Goal: Task Accomplishment & Management: Use online tool/utility

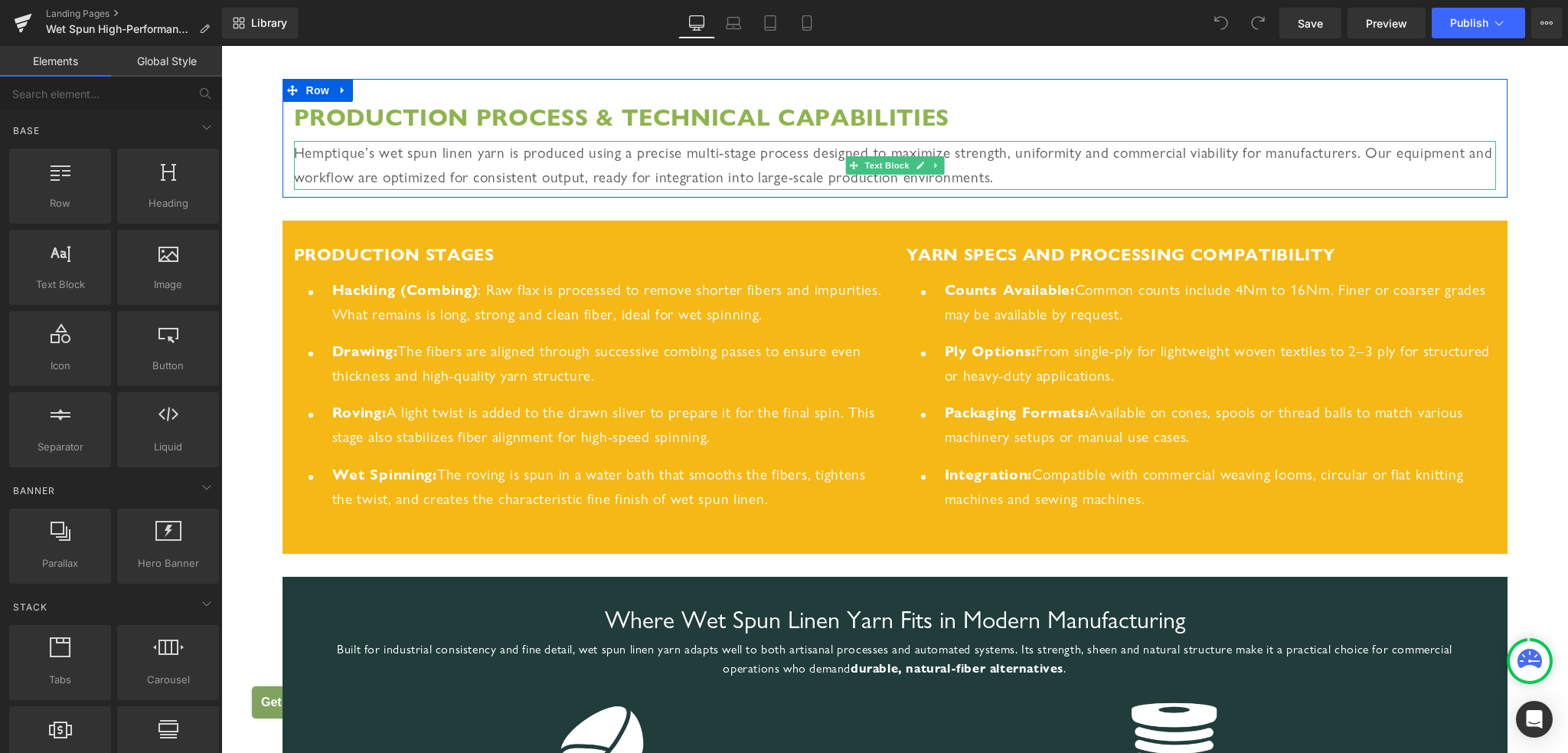
scroll to position [1914, 0]
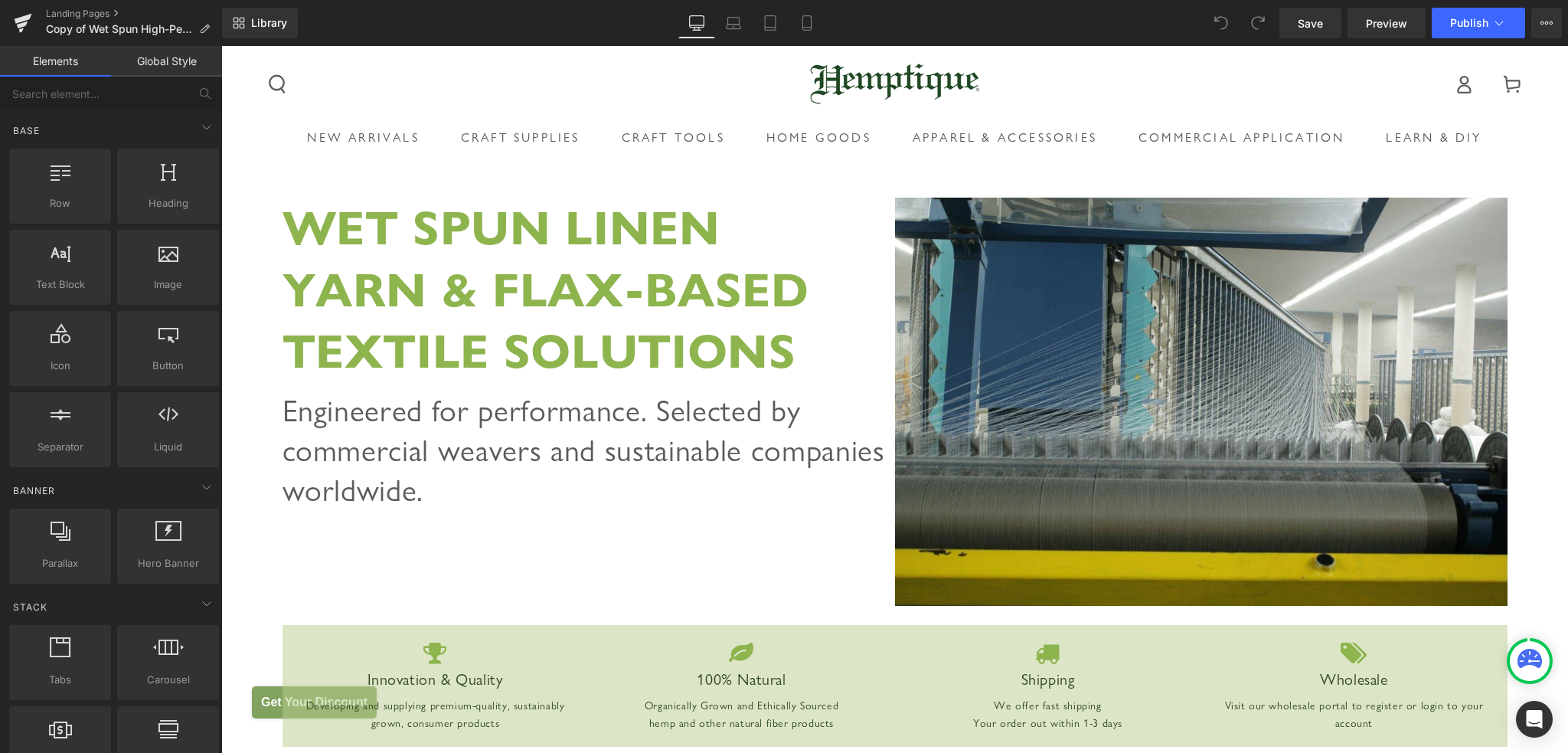
click at [191, 65] on link "Global Style" at bounding box center [166, 61] width 111 height 31
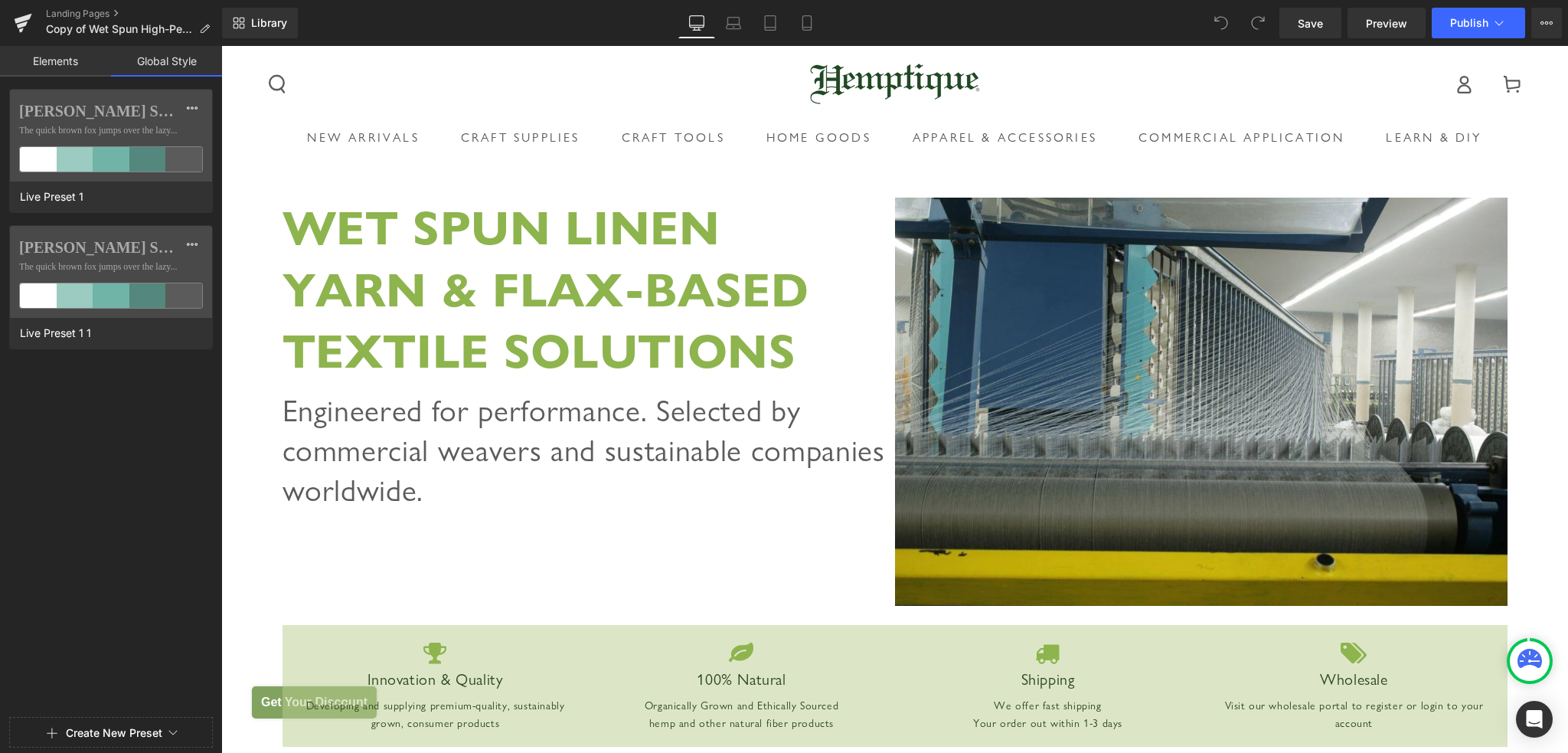
click at [51, 65] on link "Elements" at bounding box center [55, 61] width 111 height 31
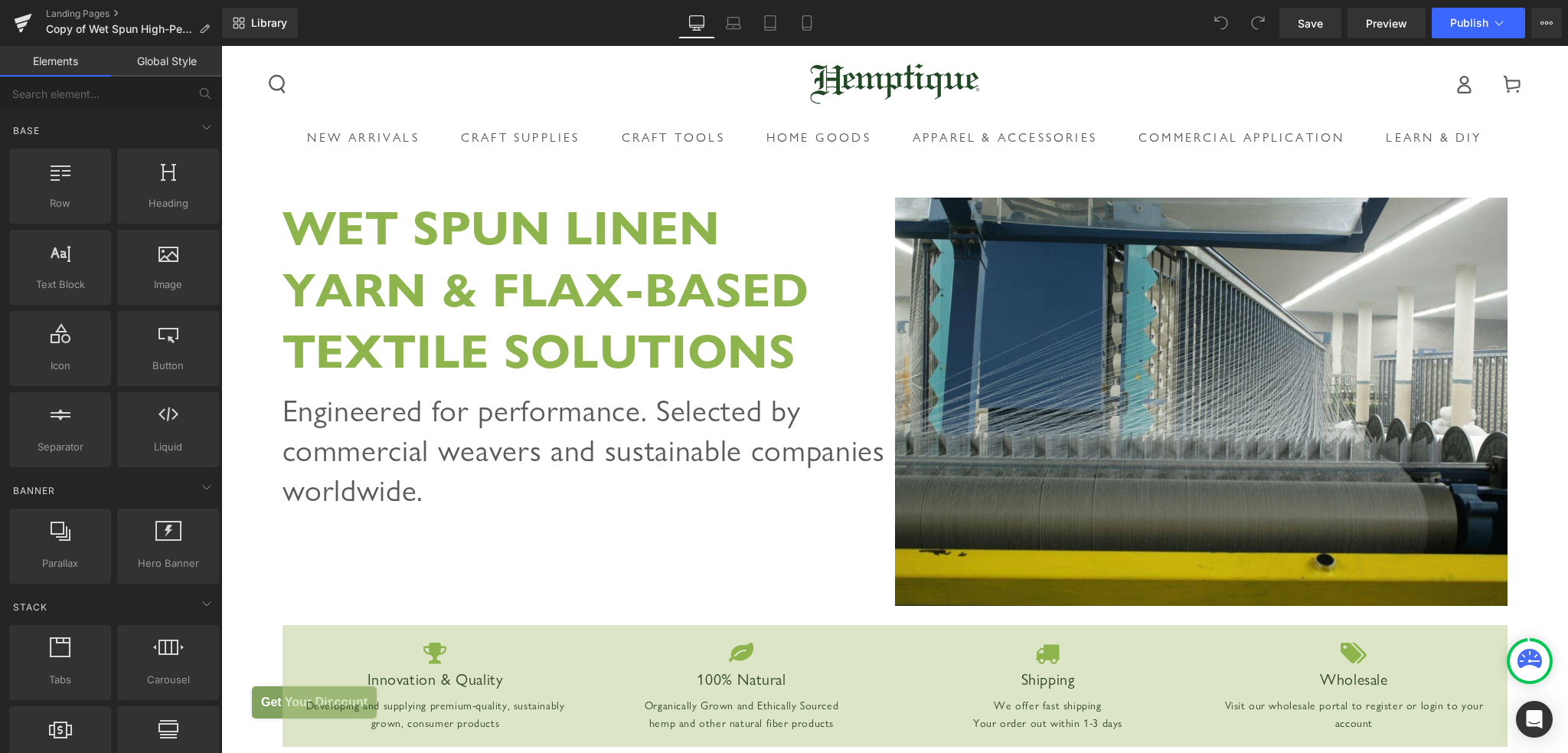
click at [156, 61] on link "Global Style" at bounding box center [166, 61] width 111 height 31
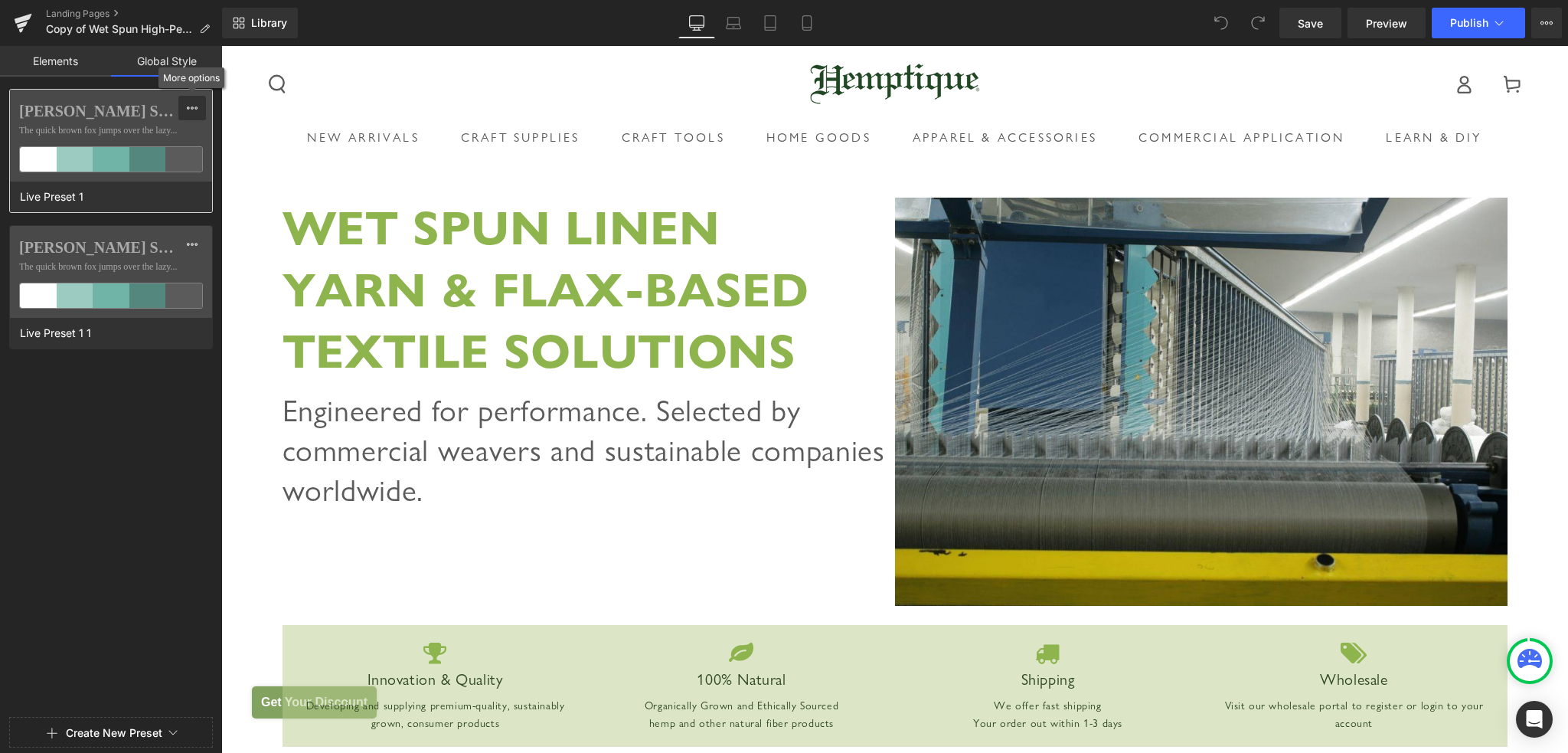
click at [195, 103] on icon at bounding box center [191, 107] width 12 height 12
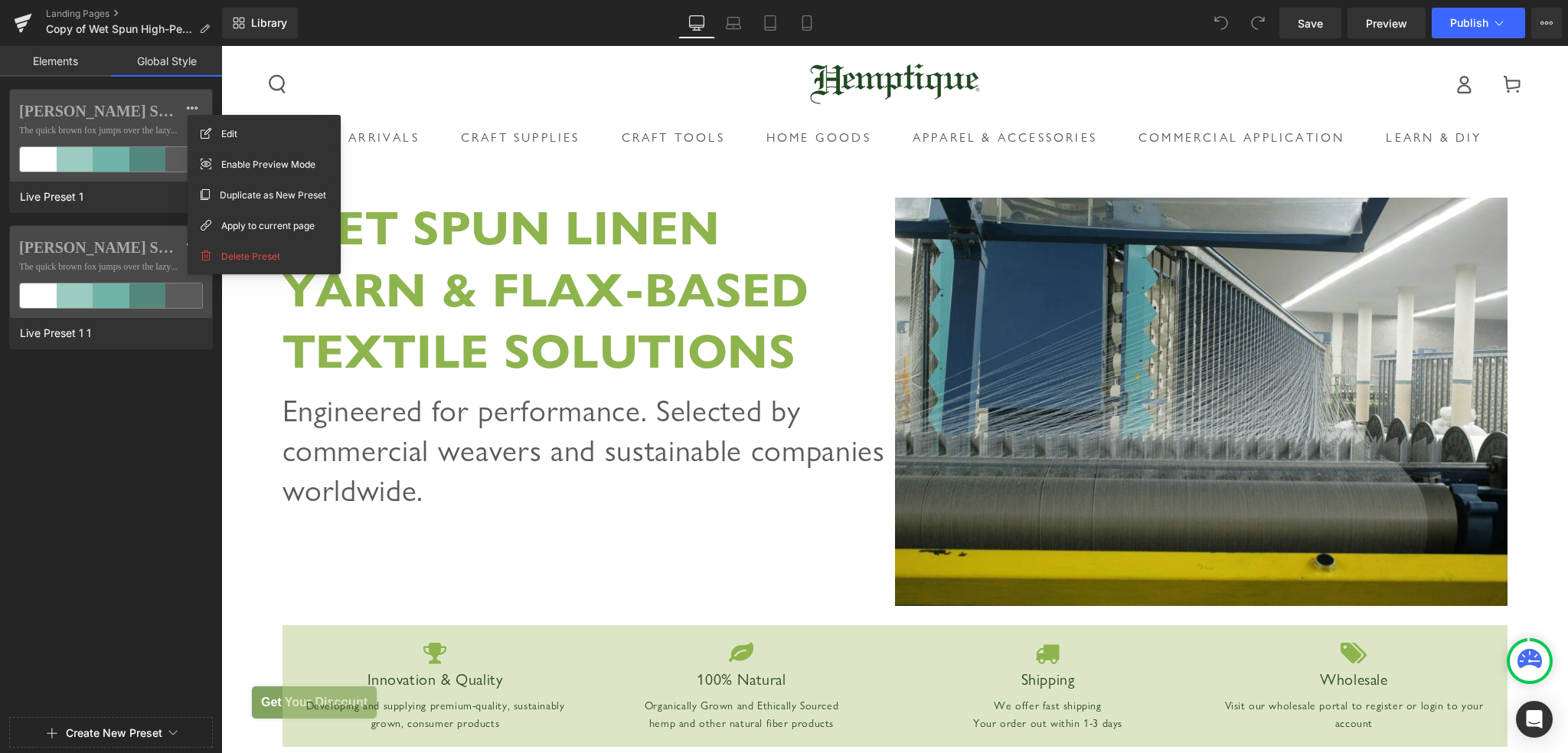
click at [163, 434] on div "[PERSON_NAME] Sans Nova The quick brown fox jumps over the lazy... Live Preset …" at bounding box center [111, 400] width 222 height 622
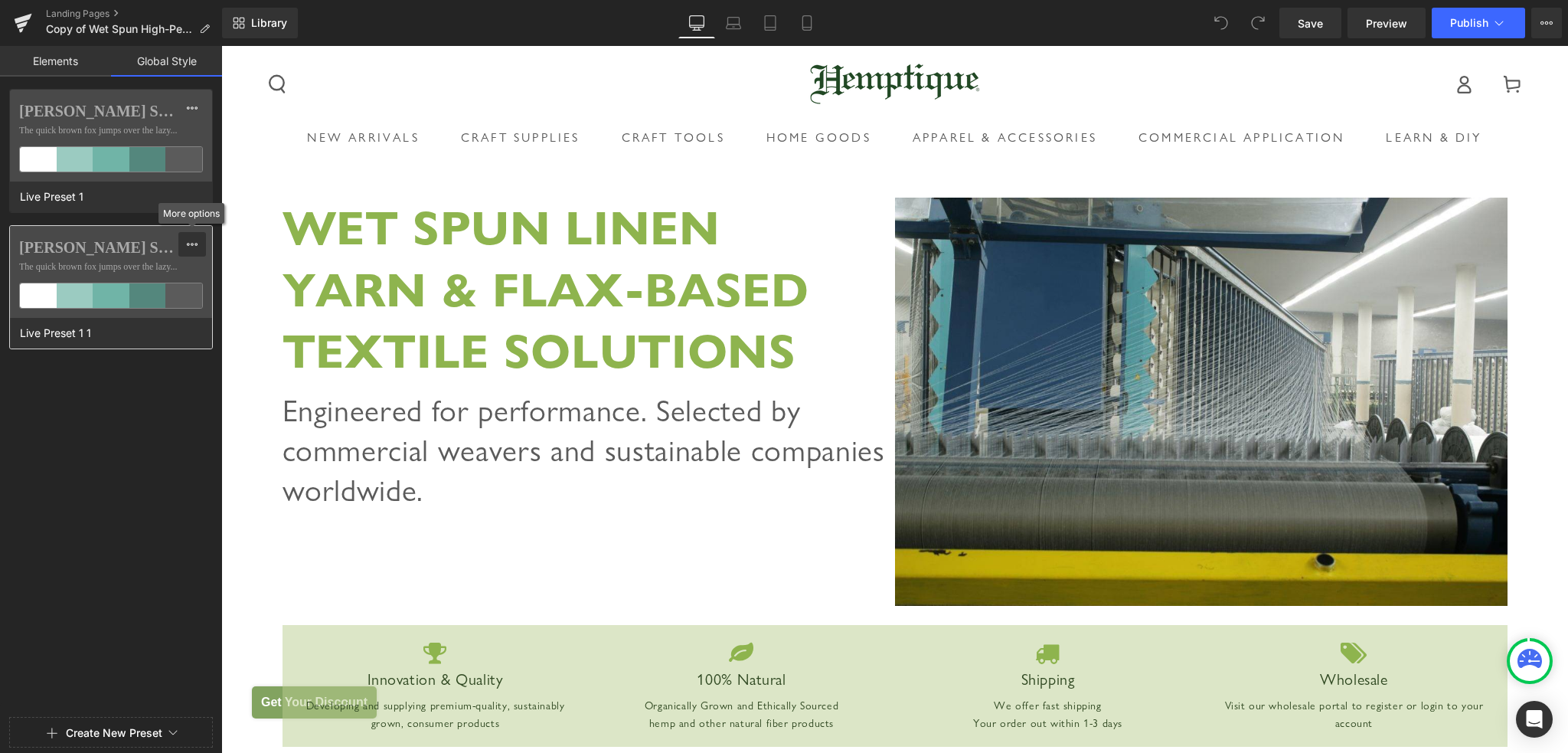
click at [195, 247] on icon at bounding box center [191, 244] width 12 height 12
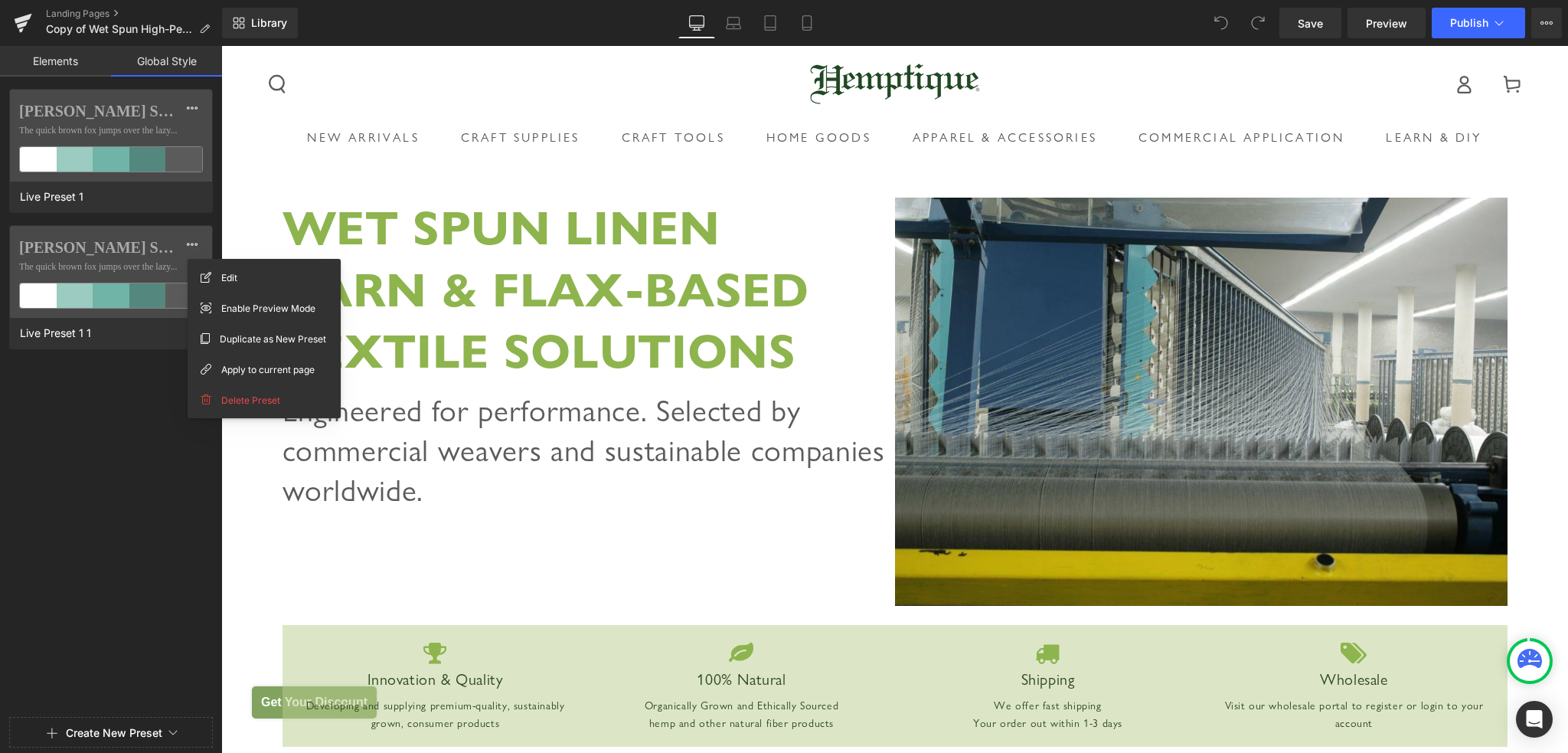
click at [165, 738] on span "Create New Preset" at bounding box center [111, 733] width 190 height 31
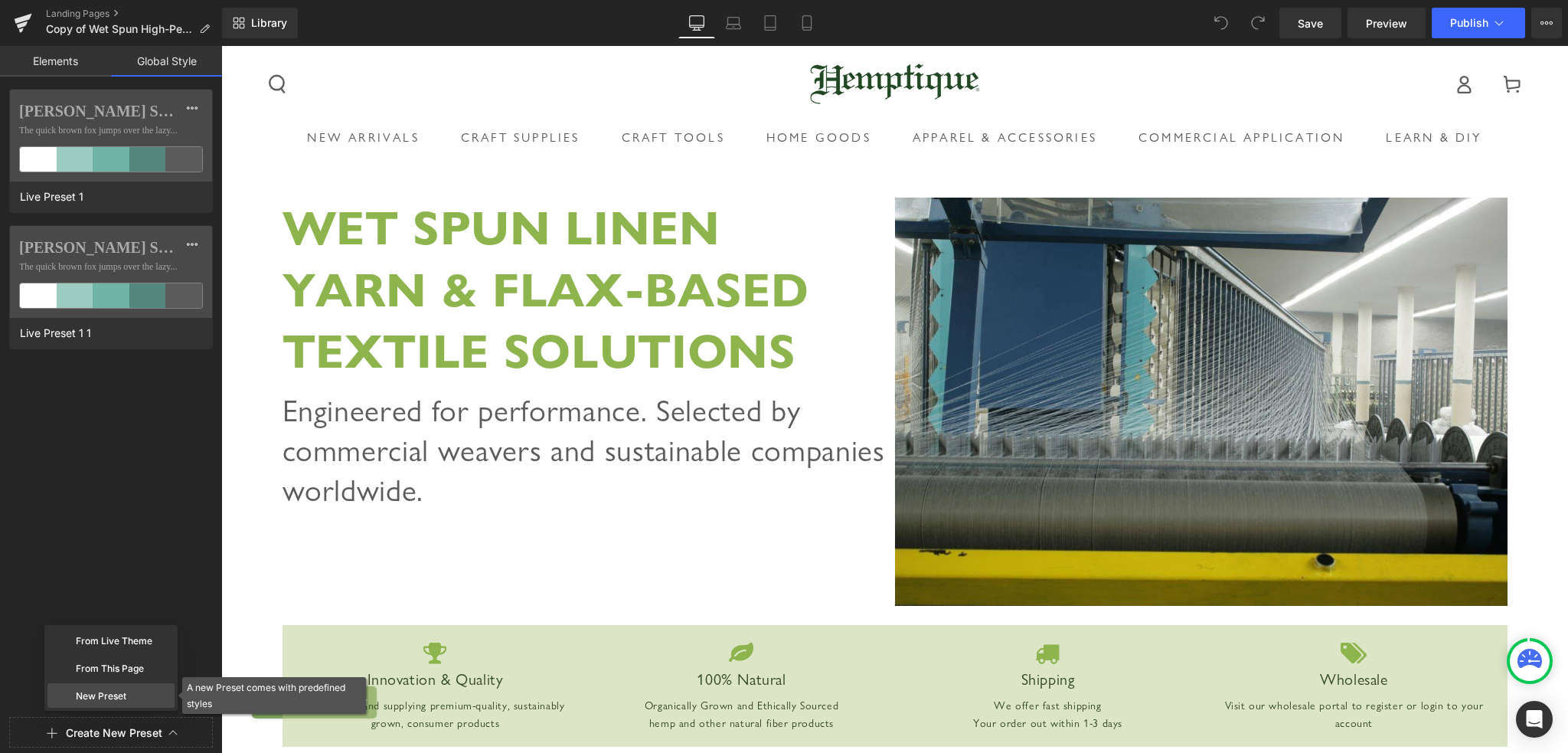
click at [116, 700] on div "New Preset" at bounding box center [111, 695] width 127 height 24
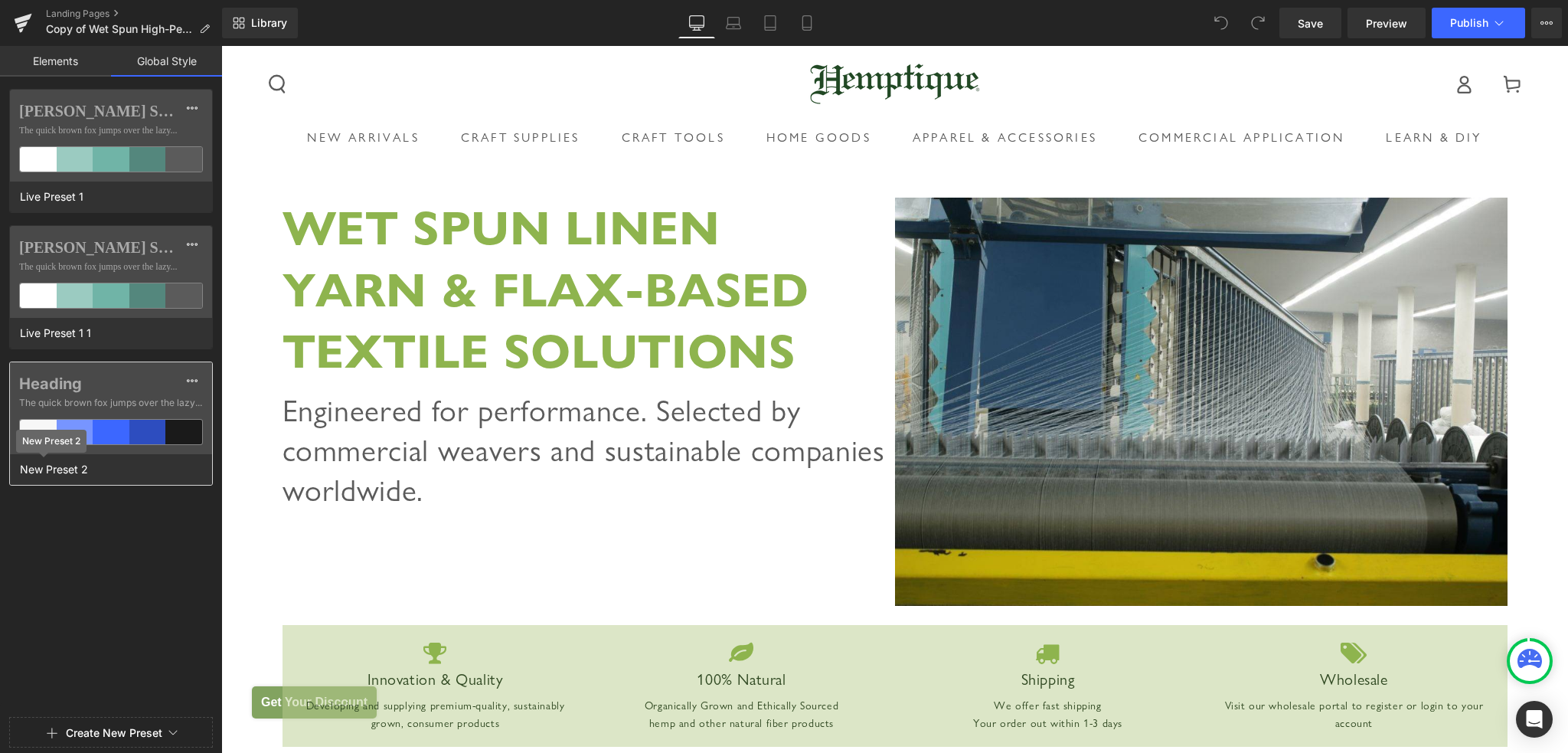
click at [82, 466] on span "New Preset 2" at bounding box center [54, 469] width 76 height 20
click at [87, 466] on input "2New Preset" at bounding box center [112, 469] width 193 height 20
type input "Commercial"
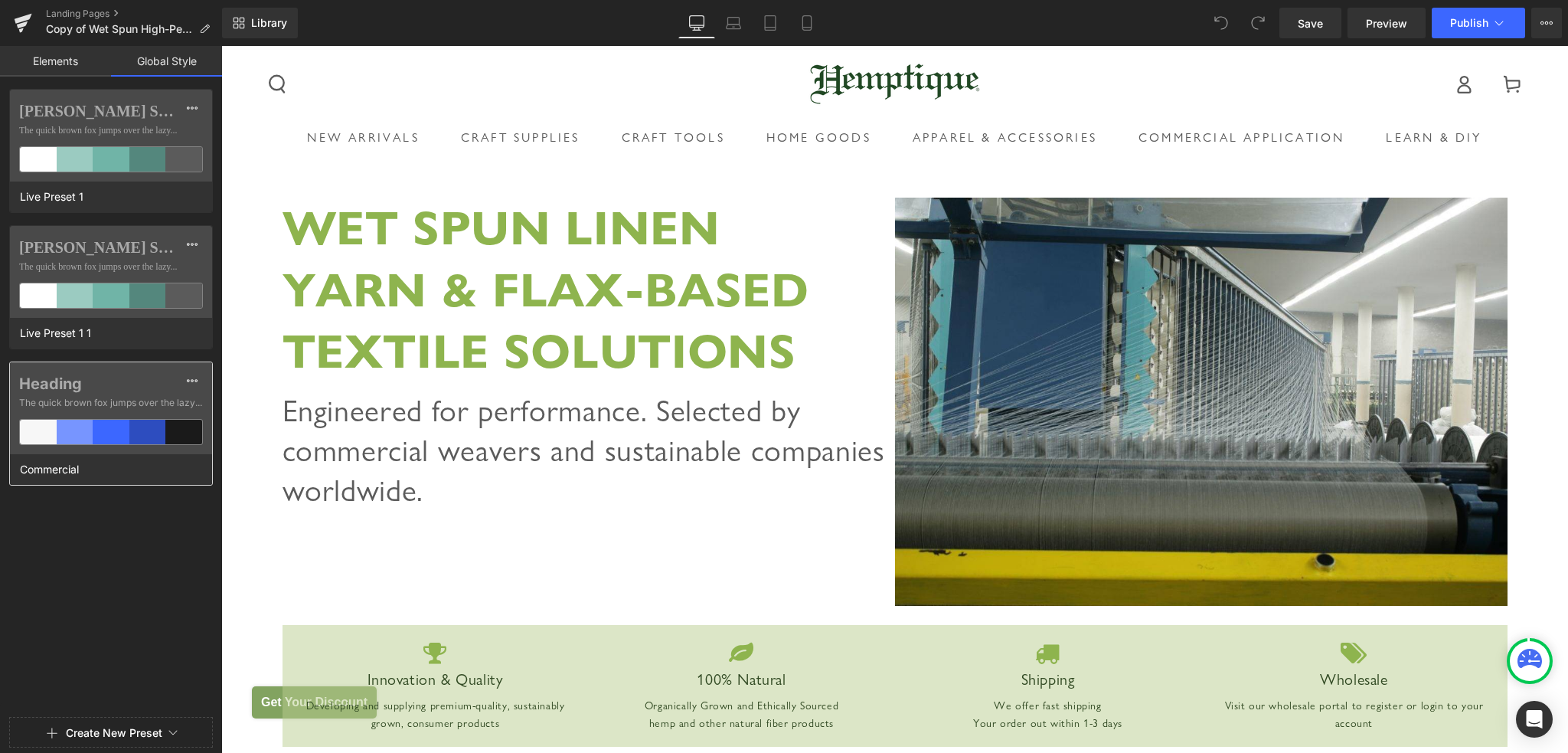
click at [144, 380] on label "Heading" at bounding box center [111, 383] width 183 height 19
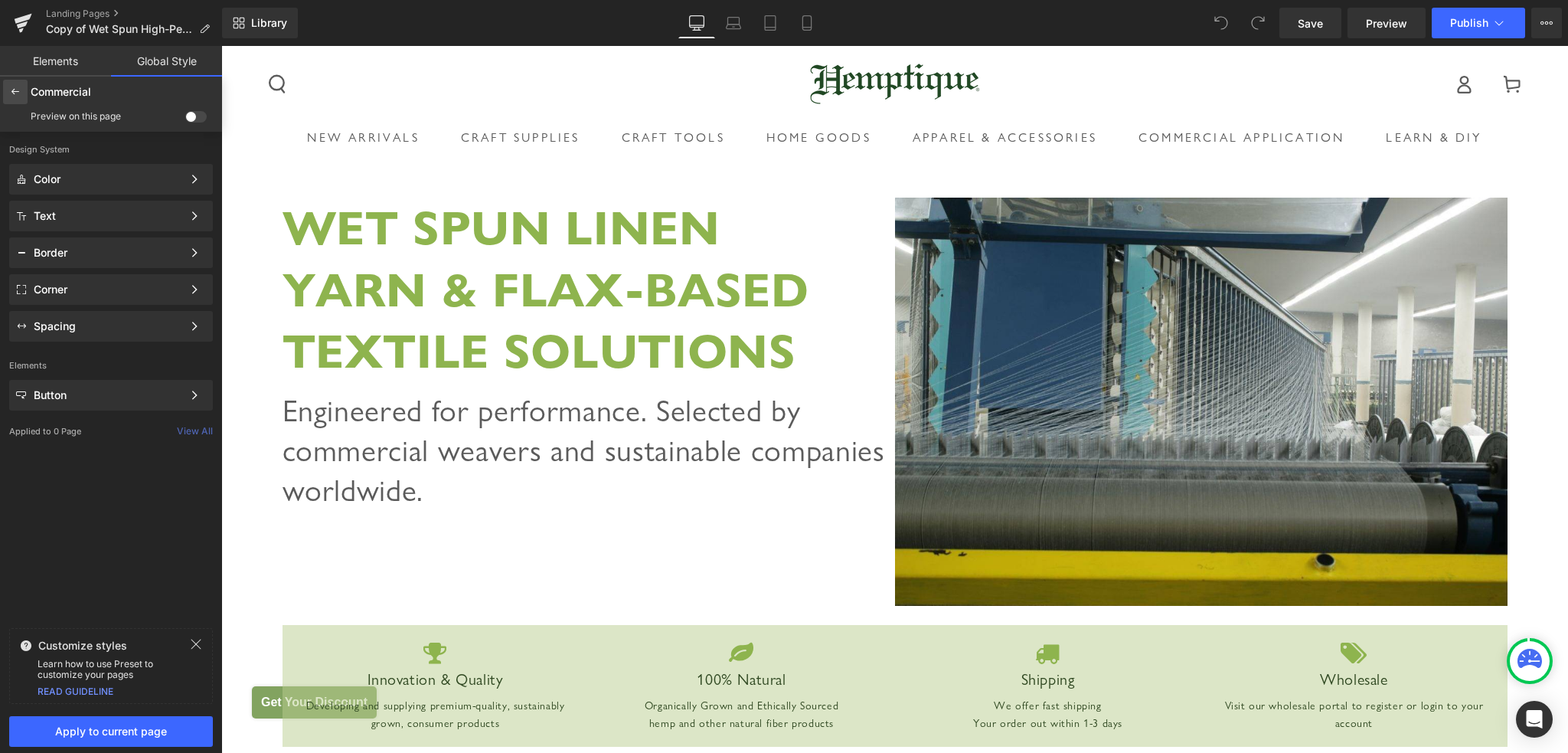
click at [18, 99] on div at bounding box center [15, 92] width 24 height 24
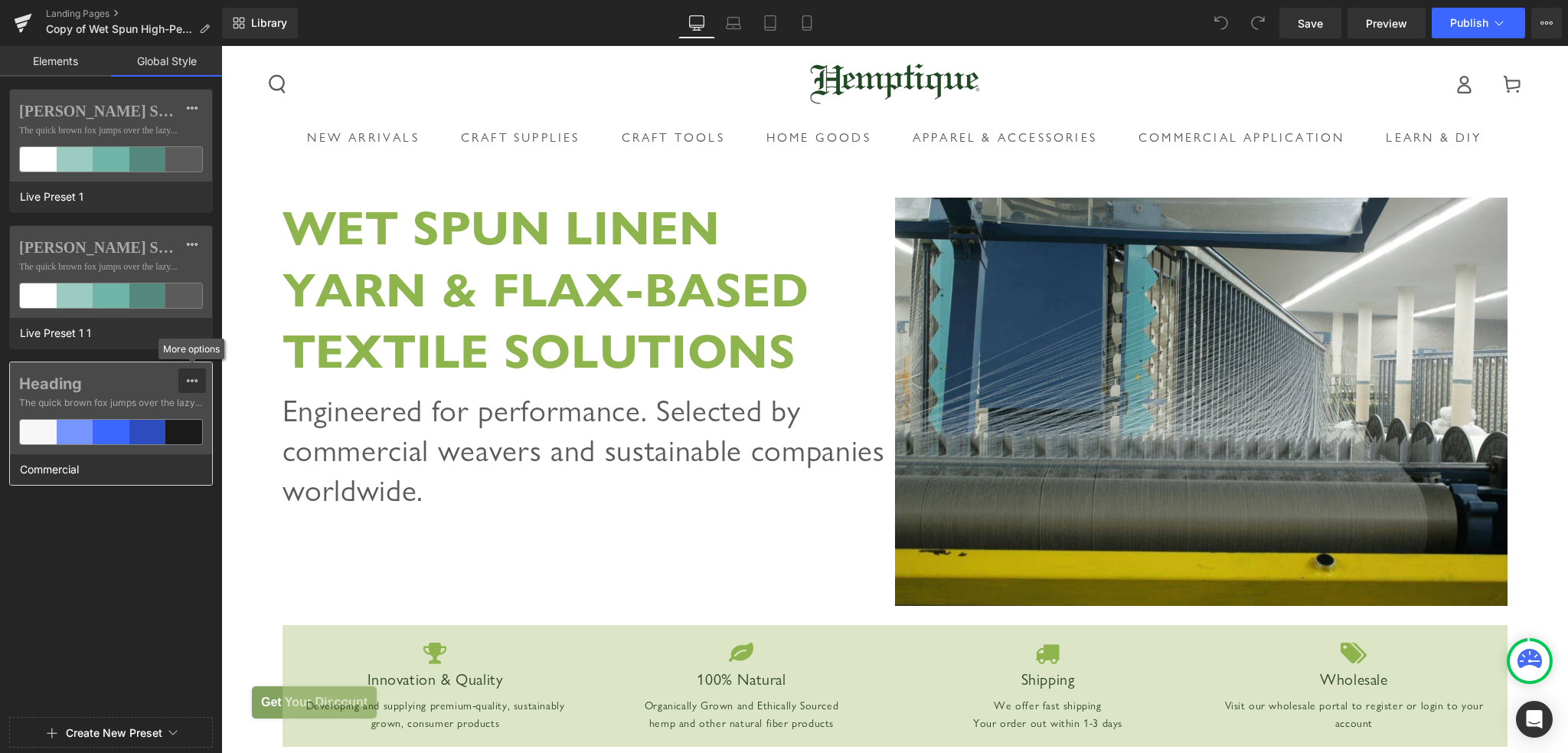
click at [187, 379] on icon at bounding box center [191, 381] width 11 height 3
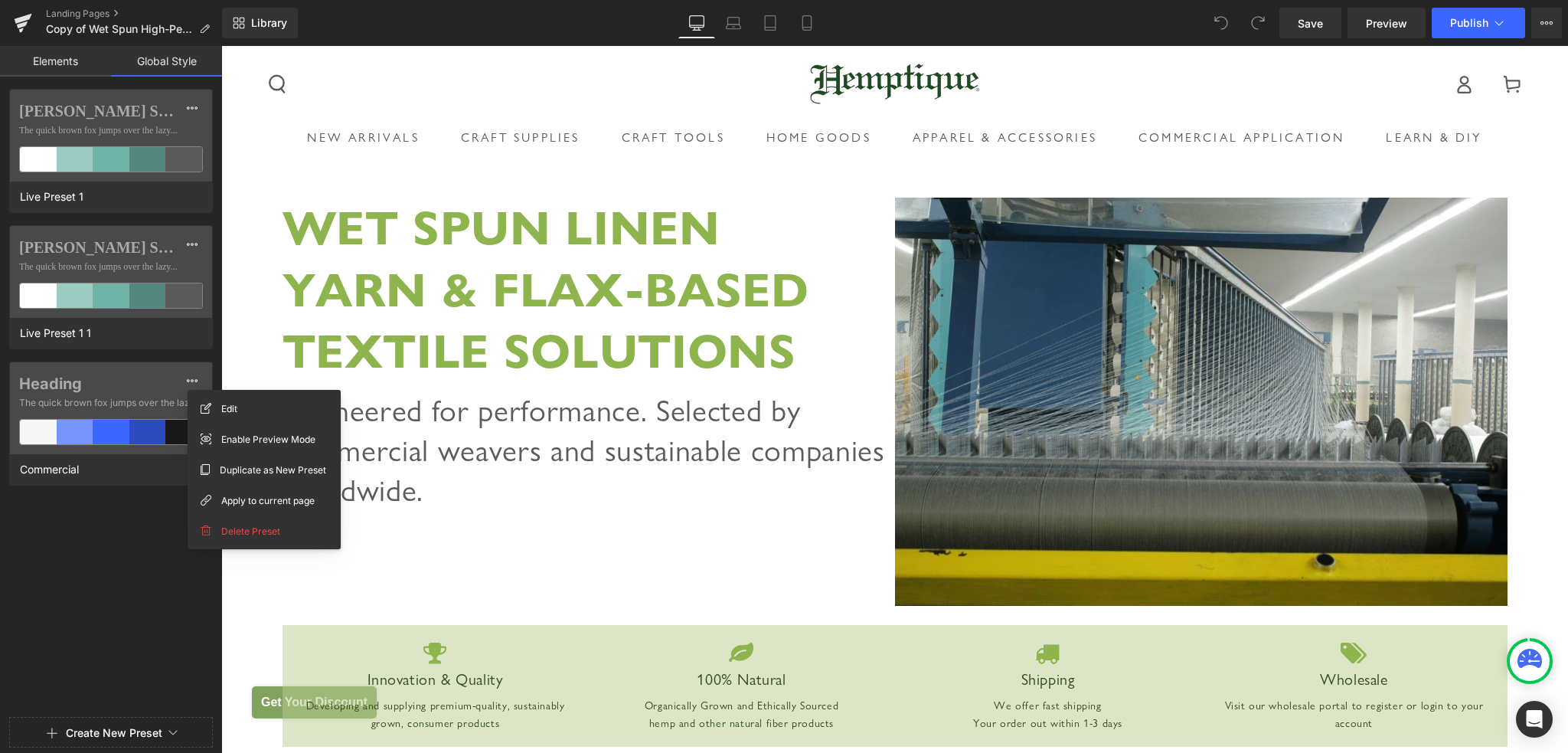
click at [98, 599] on div "[PERSON_NAME] Sans Nova The quick brown fox jumps over the lazy... Live Preset …" at bounding box center [111, 400] width 222 height 622
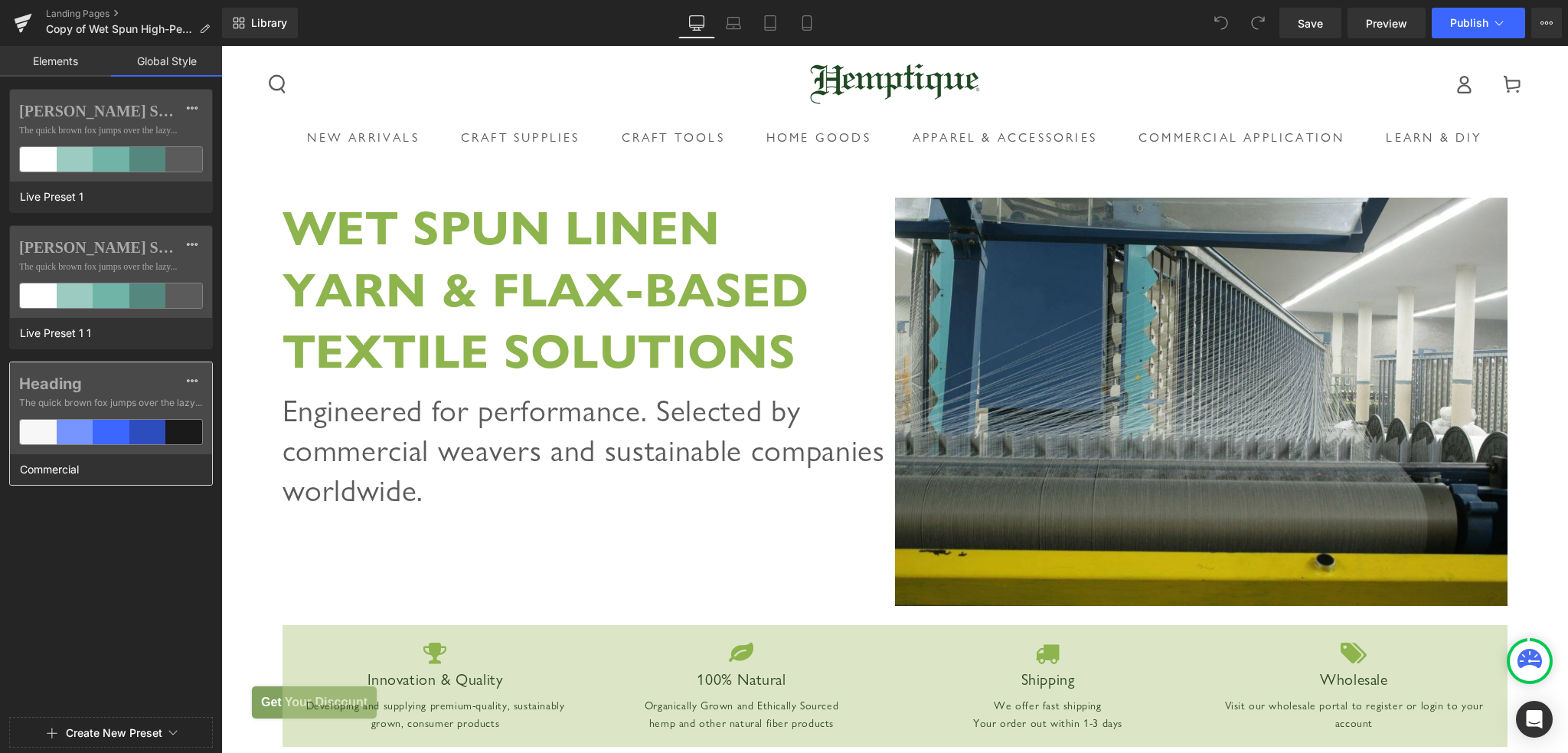
click at [113, 388] on label "Heading" at bounding box center [111, 383] width 183 height 19
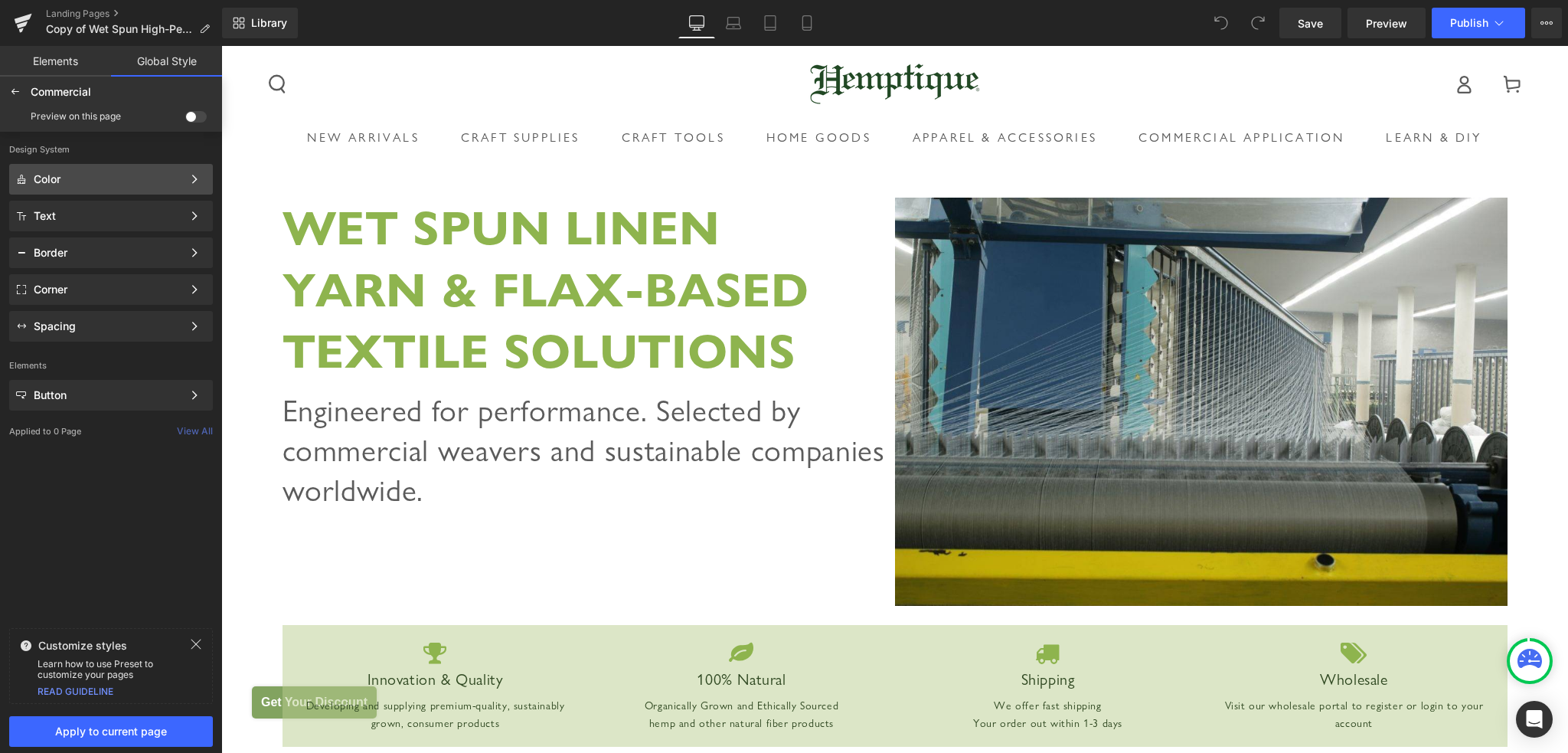
click at [86, 177] on div "Color" at bounding box center [108, 179] width 149 height 12
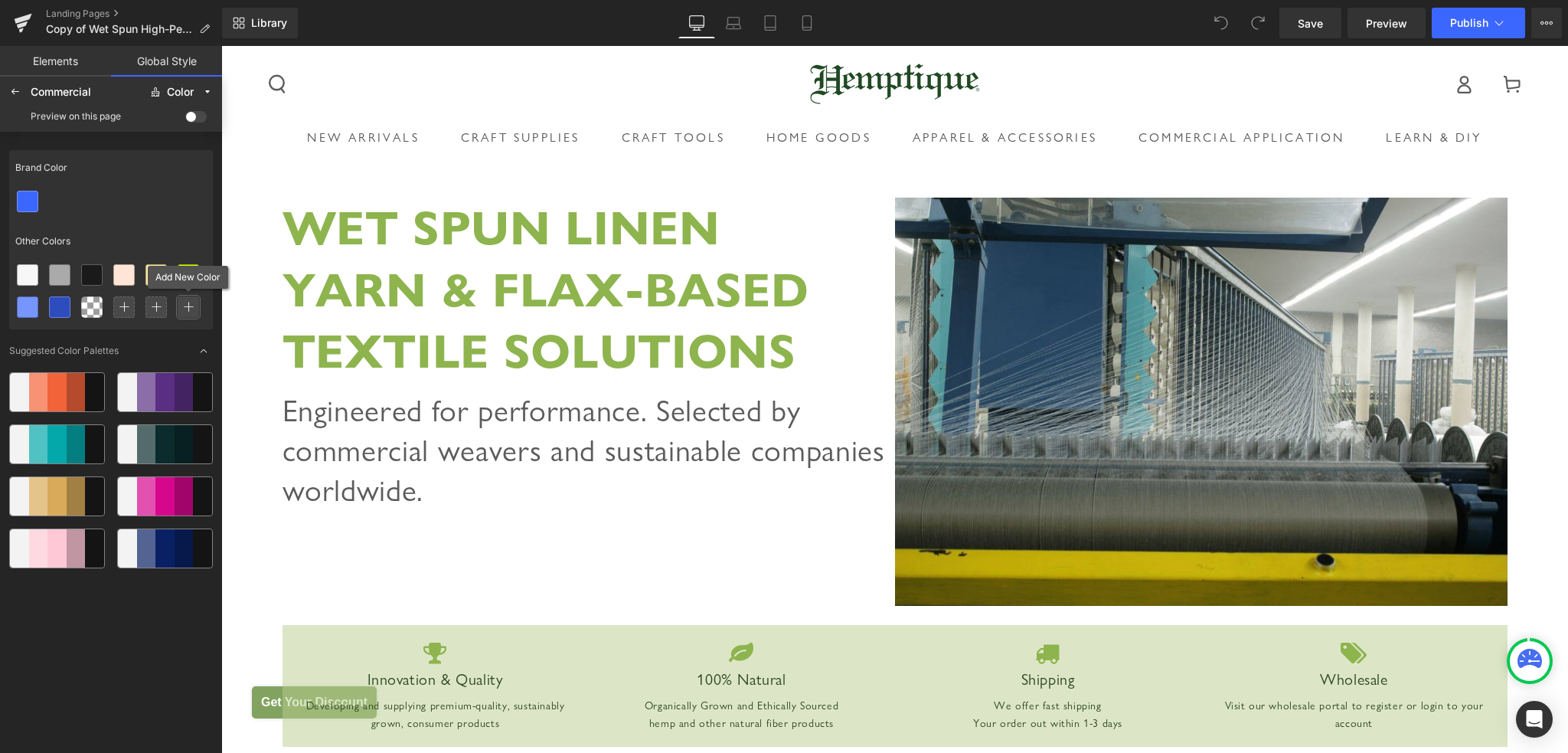
click at [191, 309] on icon at bounding box center [187, 306] width 11 height 11
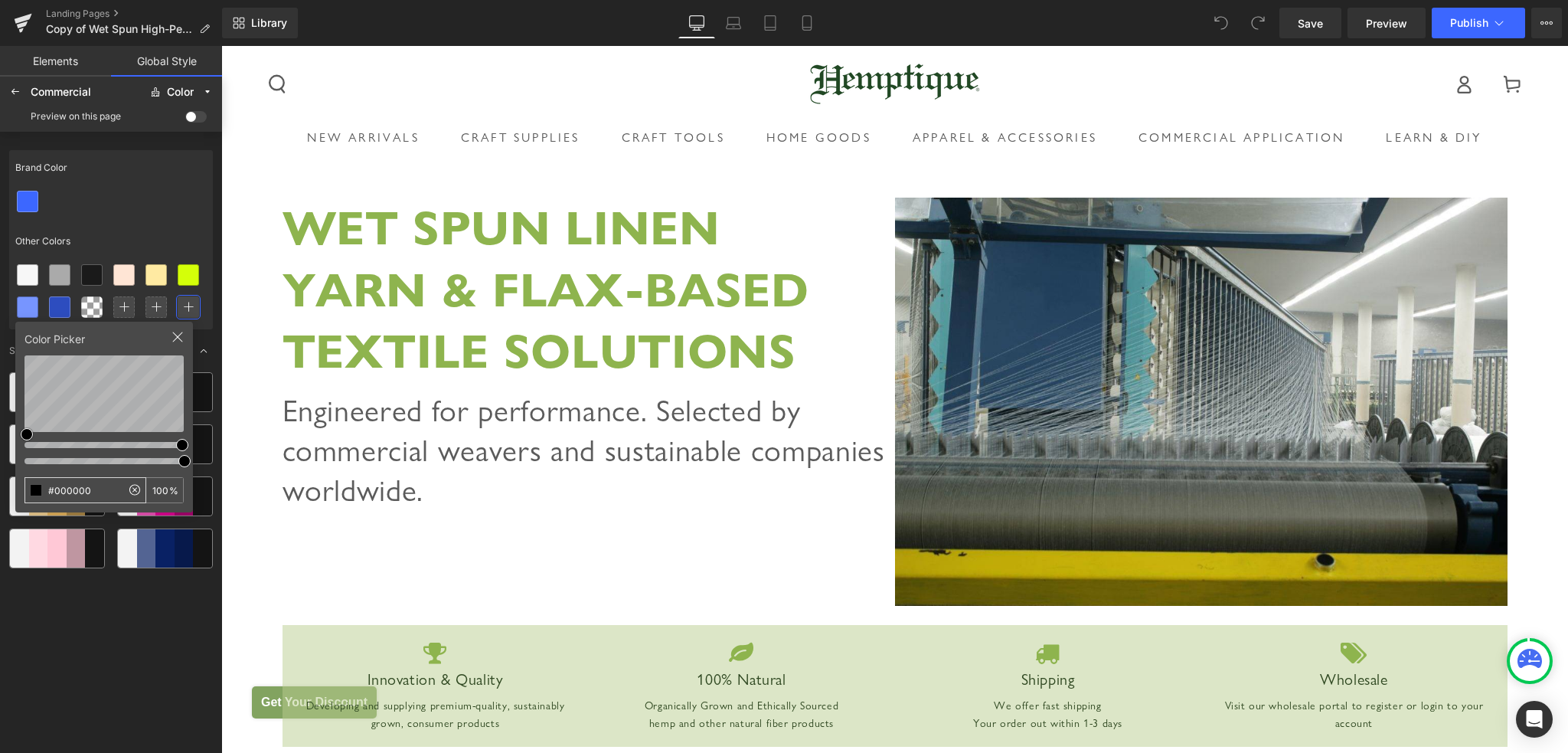
click at [93, 491] on input "#000000" at bounding box center [73, 490] width 95 height 24
type input "#0000"
type input "0"
type input "#000"
type input "100"
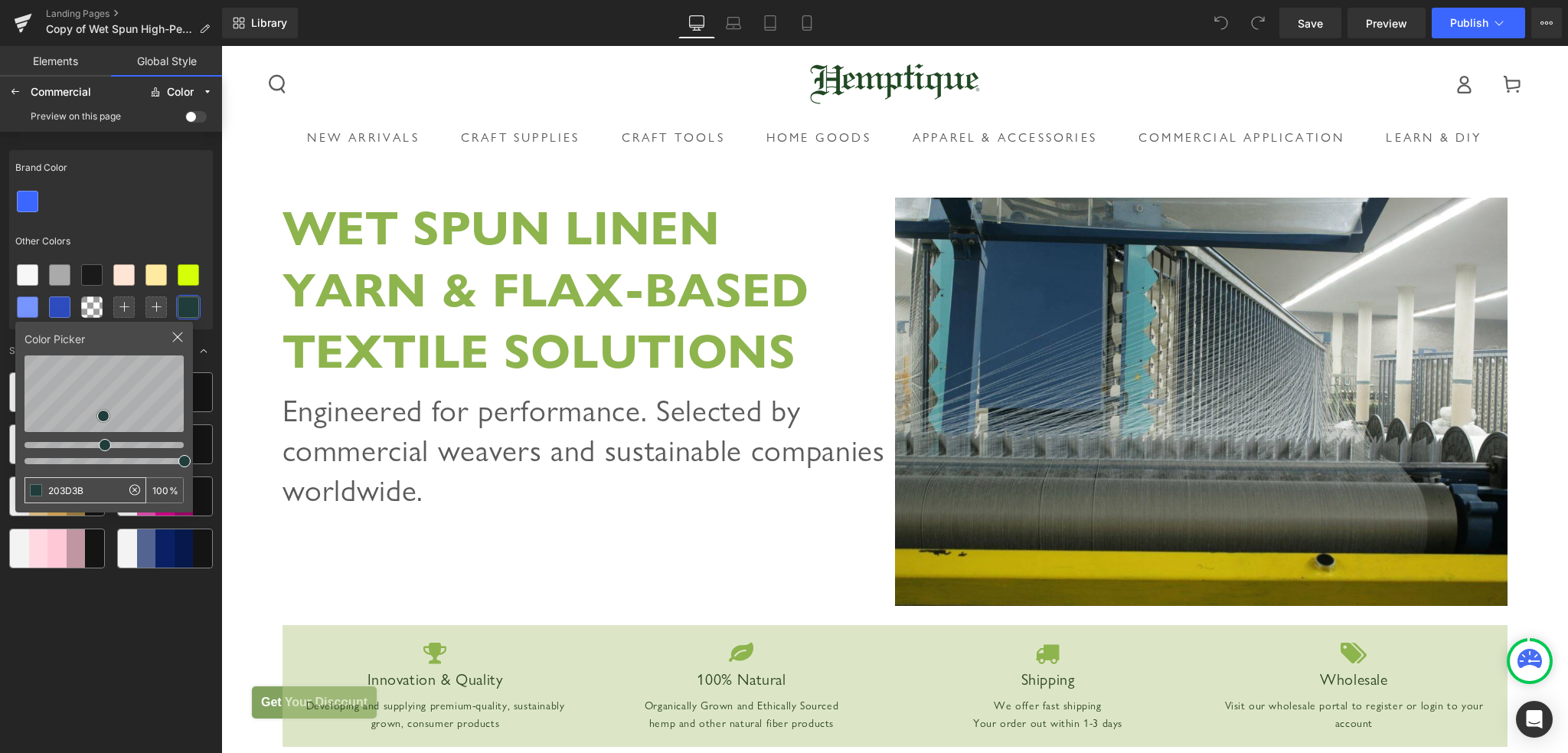
type input "#203D3B"
click at [142, 661] on div "Brand Color Other Colors Color Picker #203D3B 100 % Suggested Color Palettes" at bounding box center [111, 447] width 204 height 607
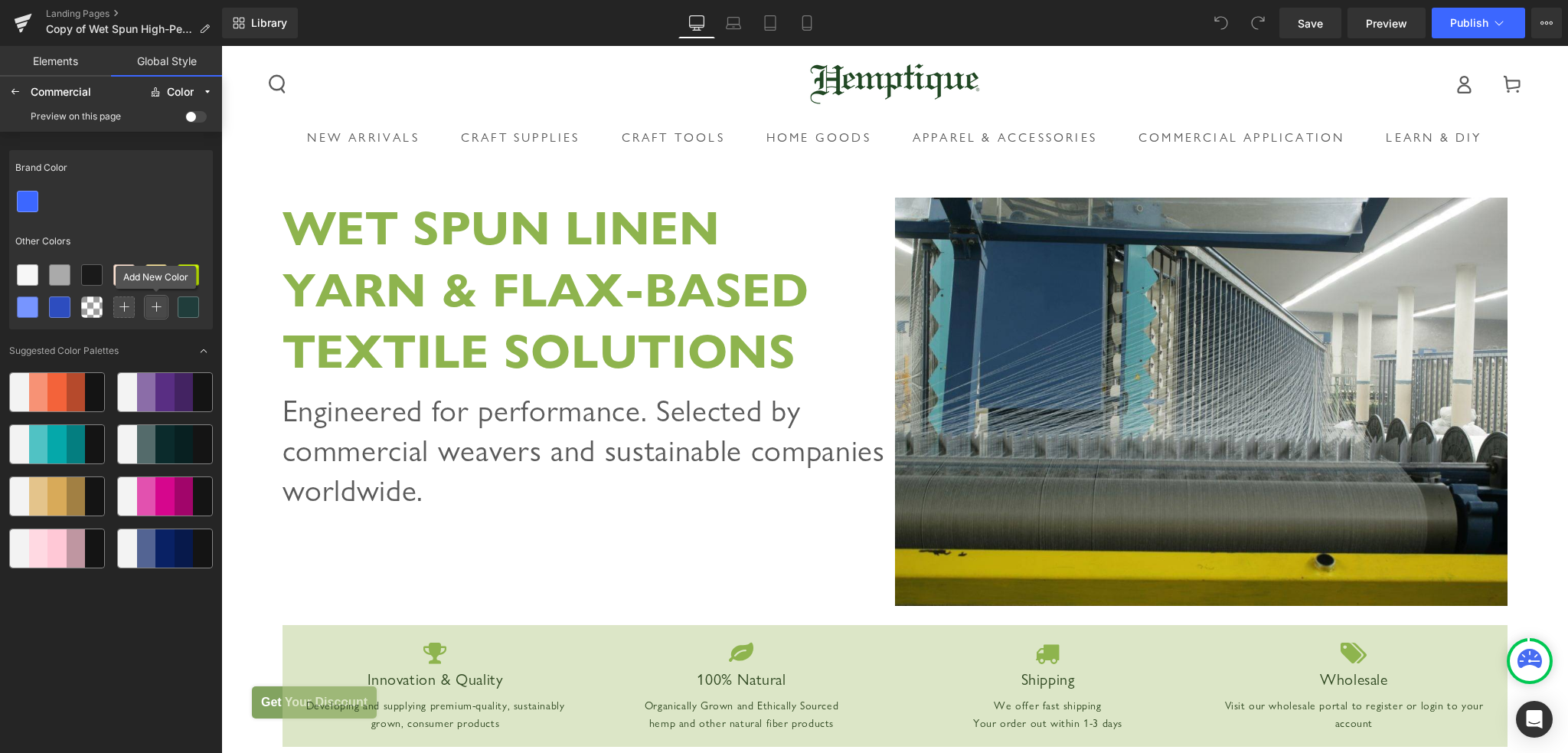
click at [156, 305] on icon at bounding box center [156, 306] width 11 height 11
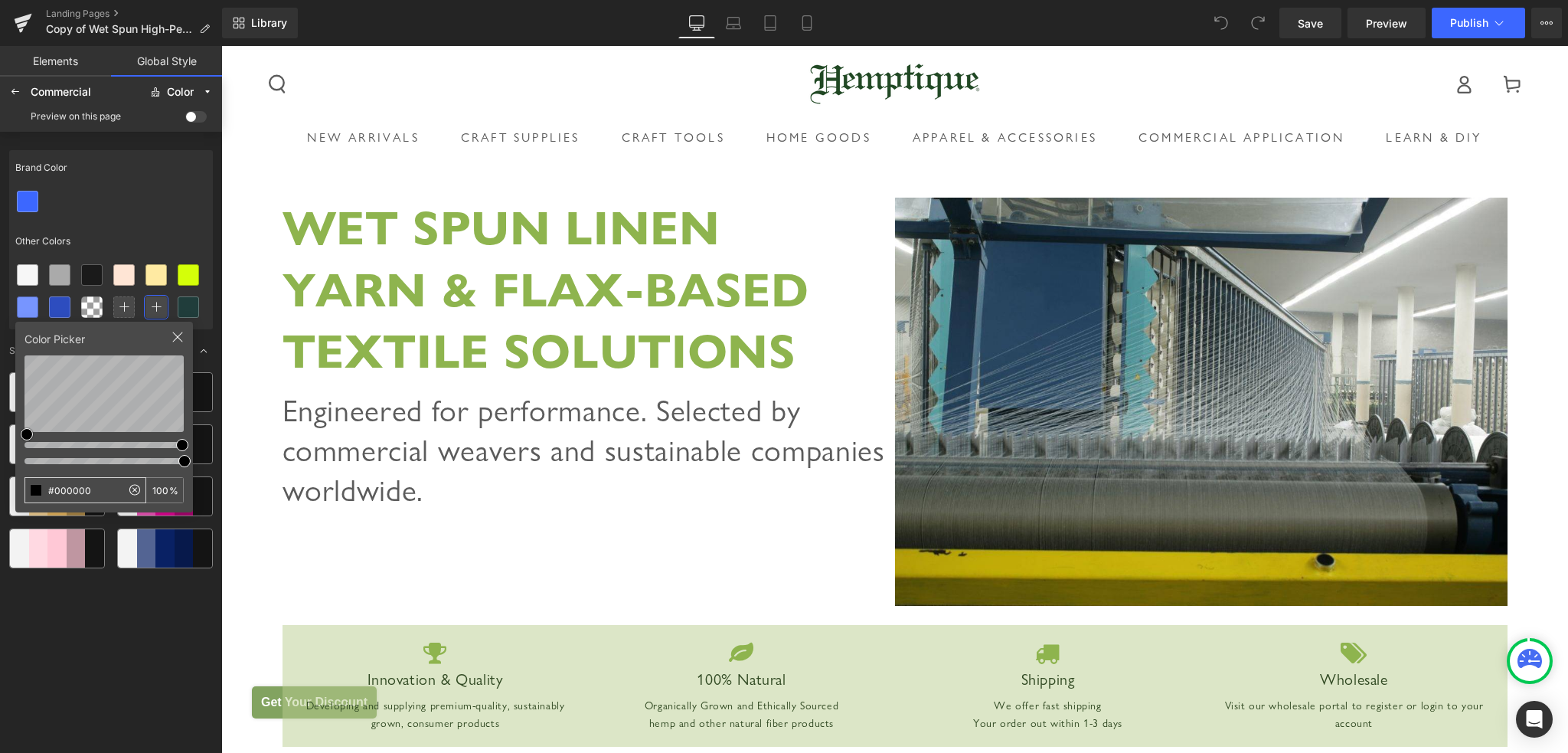
click at [92, 493] on input "#000000" at bounding box center [73, 490] width 95 height 24
drag, startPoint x: 92, startPoint y: 493, endPoint x: 49, endPoint y: 491, distance: 43.0
click at [49, 491] on input "#000000" at bounding box center [73, 490] width 95 height 24
type input "#549C8C"
click at [120, 601] on div "Brand Color Other Colors Color Picker #549C8C 100 % Suggested Color Palettes" at bounding box center [111, 447] width 204 height 607
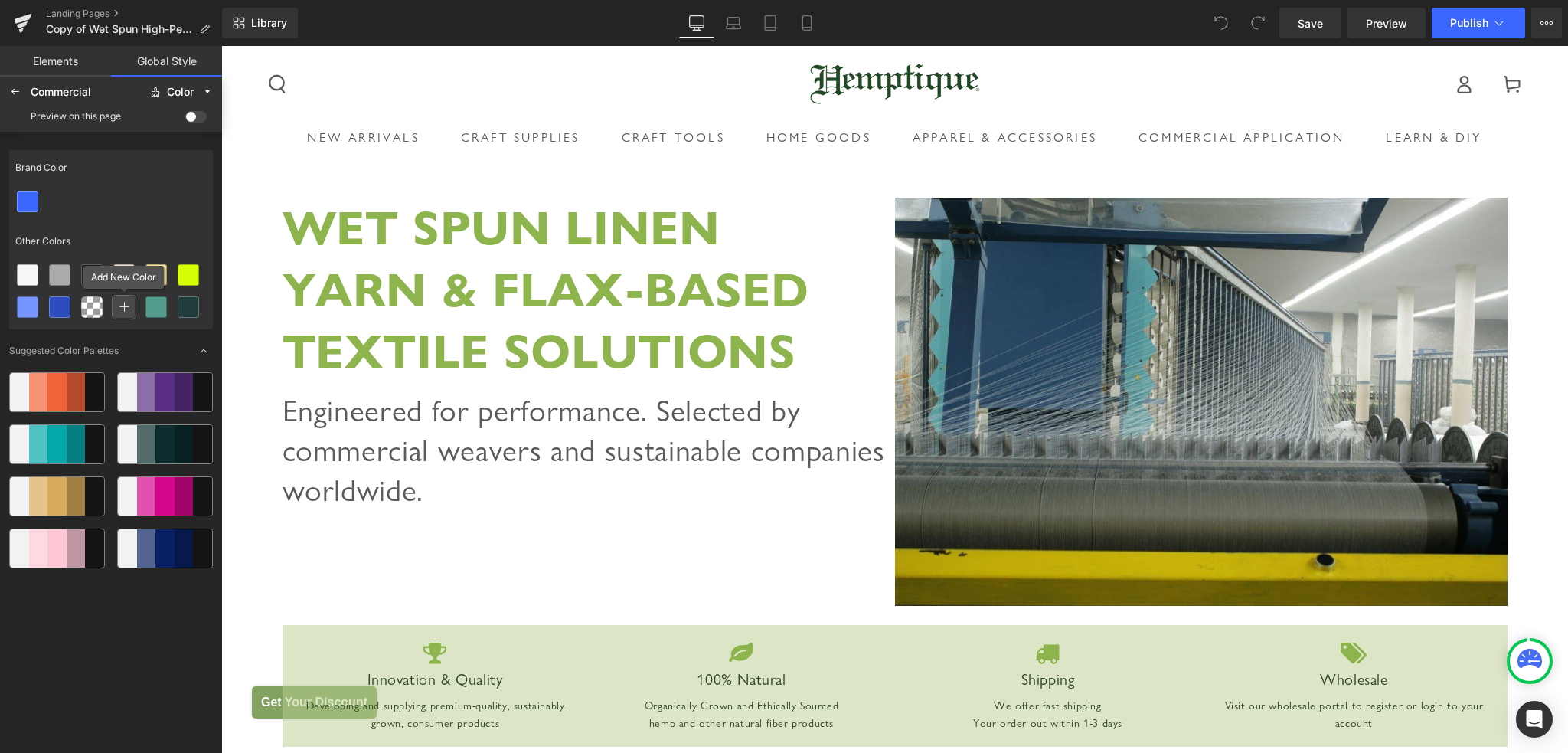
click at [121, 306] on icon at bounding box center [124, 306] width 11 height 11
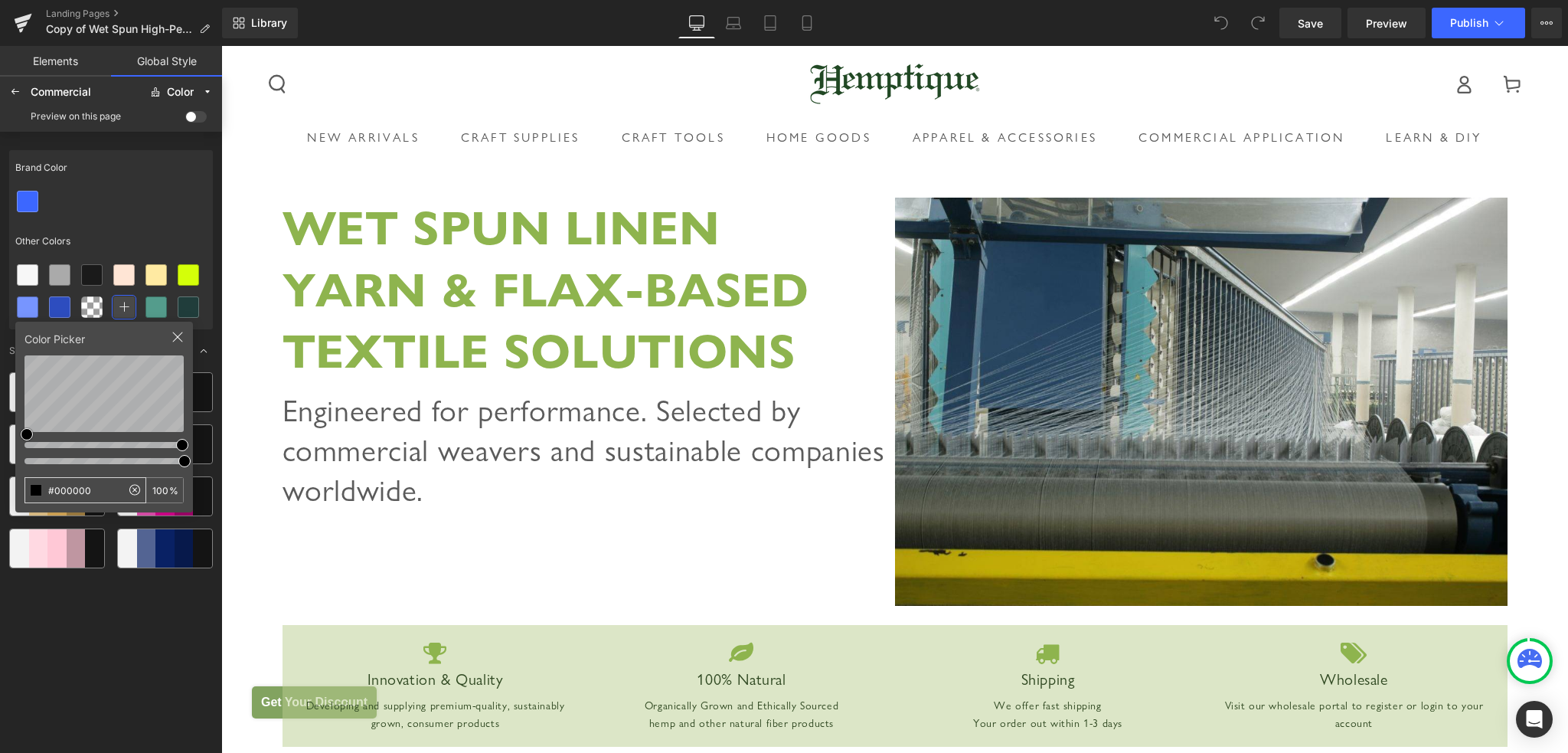
click at [85, 492] on input "#000000" at bounding box center [73, 490] width 95 height 24
drag, startPoint x: 91, startPoint y: 493, endPoint x: 40, endPoint y: 490, distance: 51.1
click at [40, 490] on div "#000000 100 %" at bounding box center [103, 490] width 159 height 26
type input "#B2E6D4"
click at [180, 671] on div "Brand Color Other Colors Color Picker #B2E6D4 100 % Suggested Color Palettes" at bounding box center [111, 447] width 204 height 607
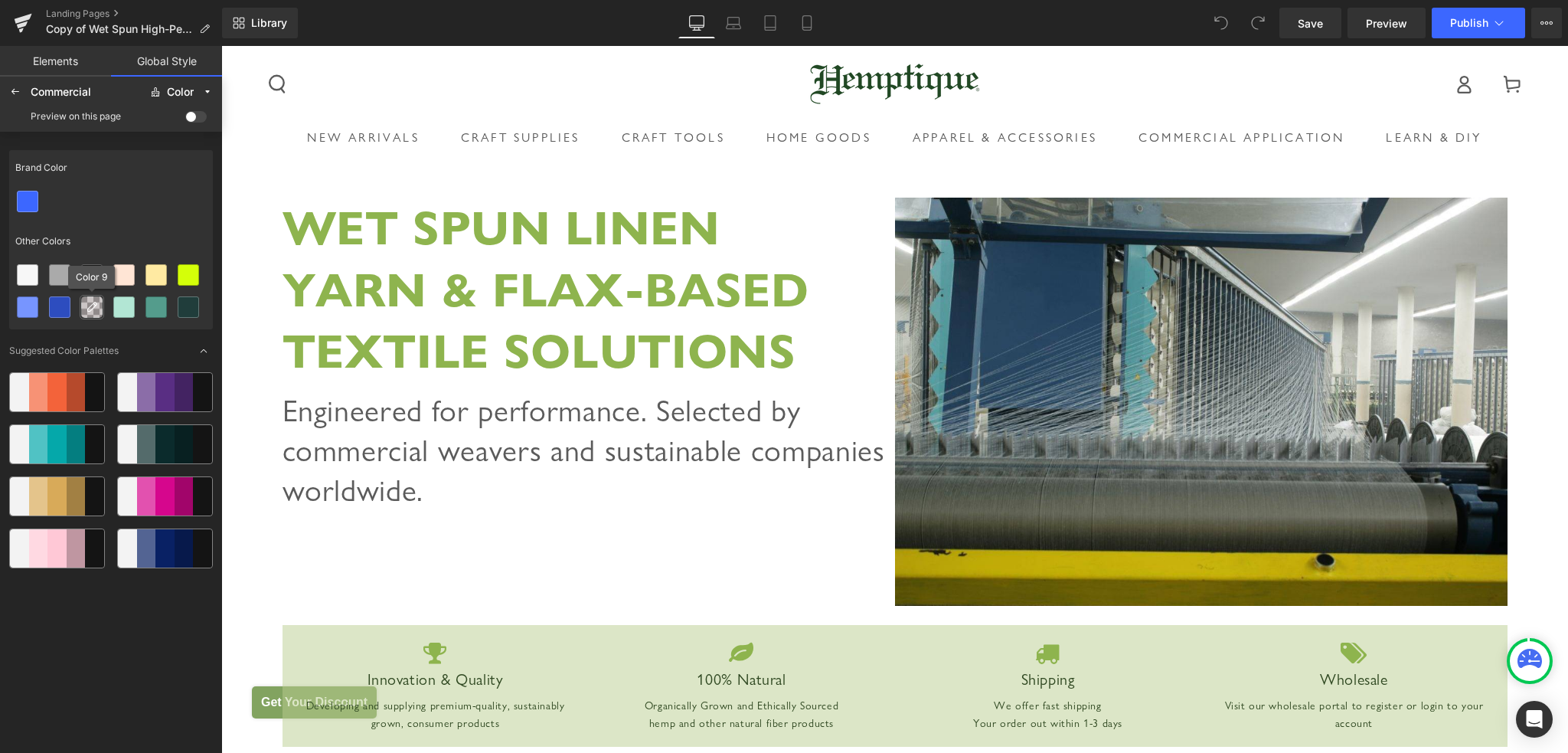
click at [92, 309] on icon at bounding box center [91, 306] width 12 height 12
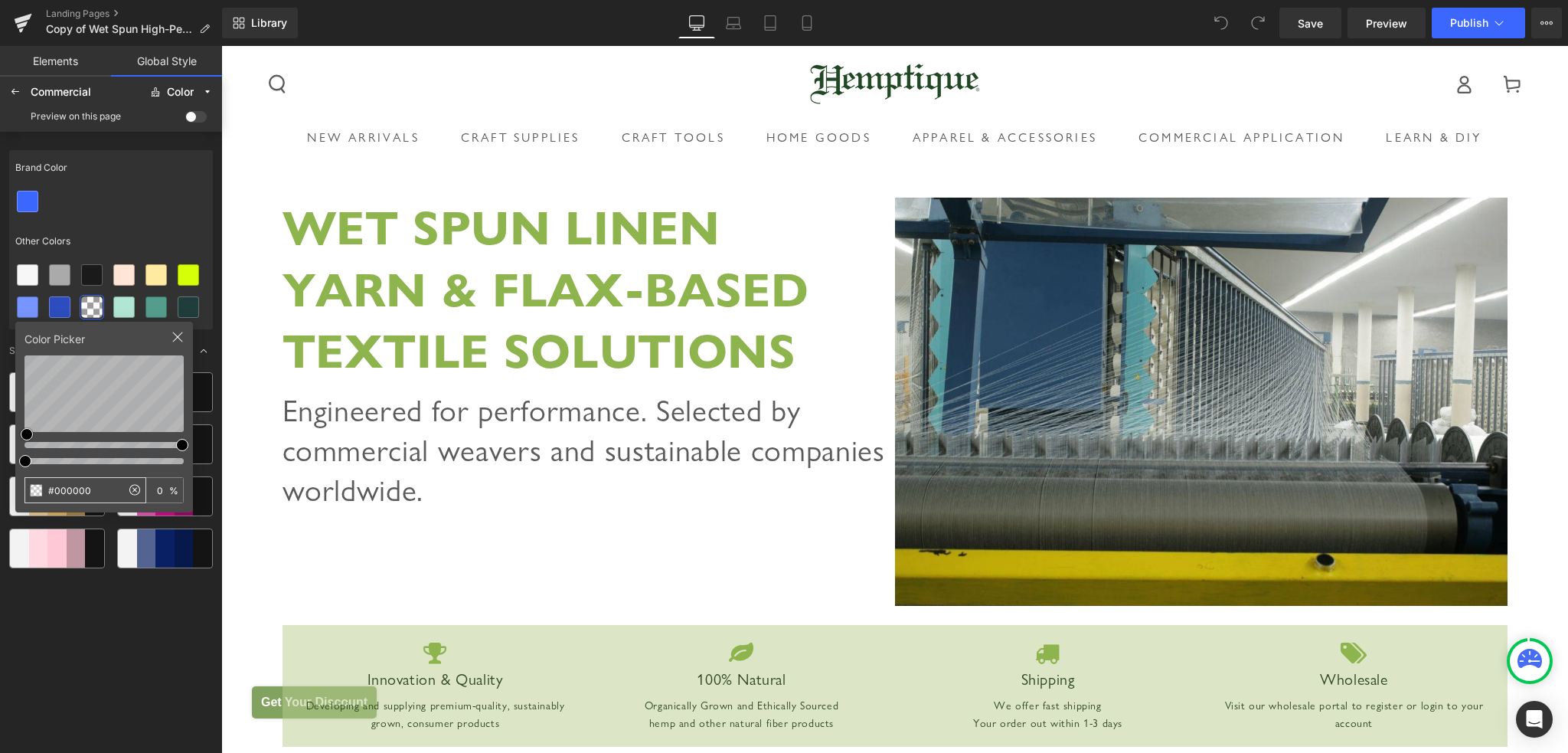
drag, startPoint x: 98, startPoint y: 488, endPoint x: 28, endPoint y: 487, distance: 70.0
click at [28, 487] on input "#000000" at bounding box center [73, 490] width 95 height 24
type input "598C3E"
type input "100"
type input "#598C3E"
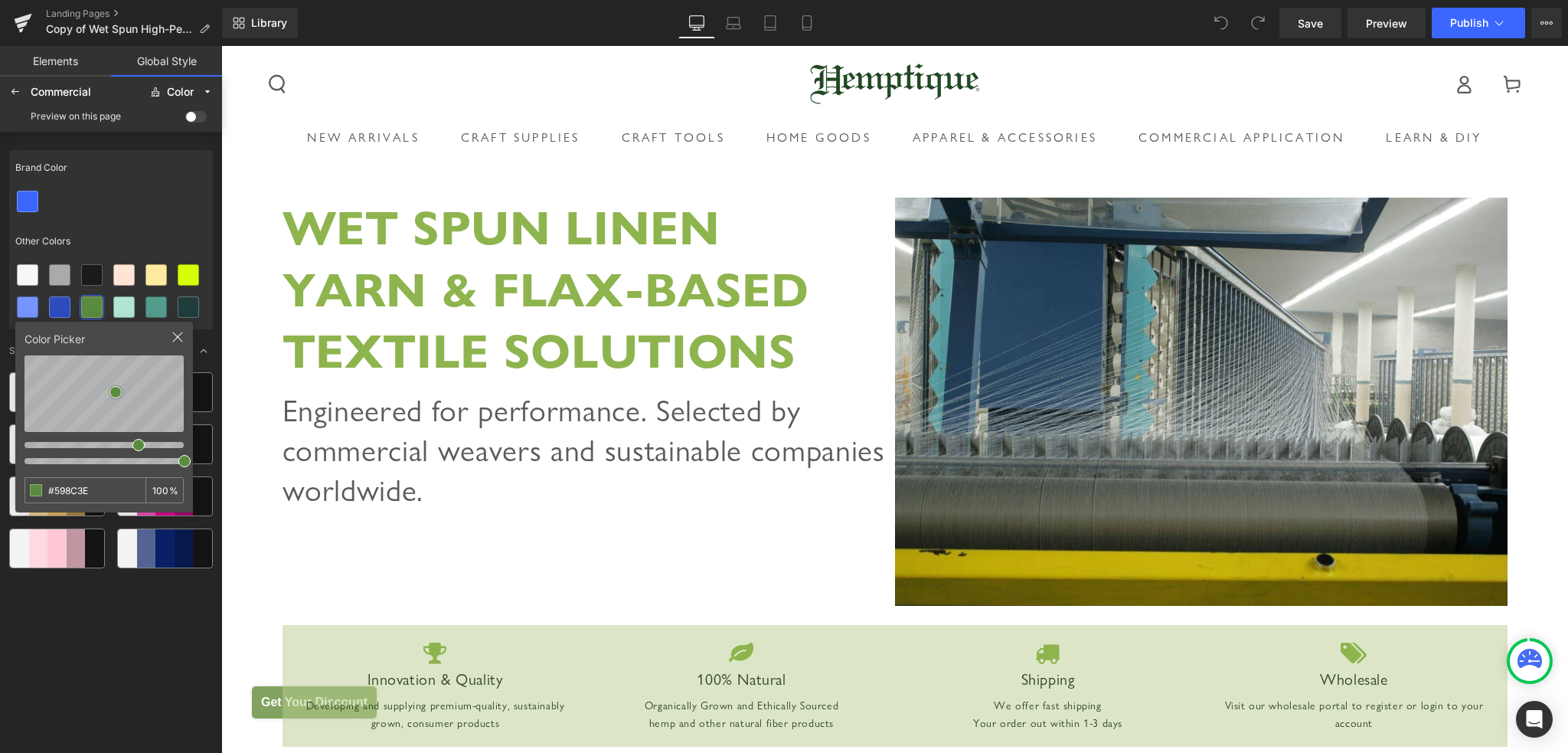
click at [78, 653] on div "Brand Color Other Colors Color Picker #598C3E 100 % Suggested Color Palettes" at bounding box center [111, 447] width 204 height 607
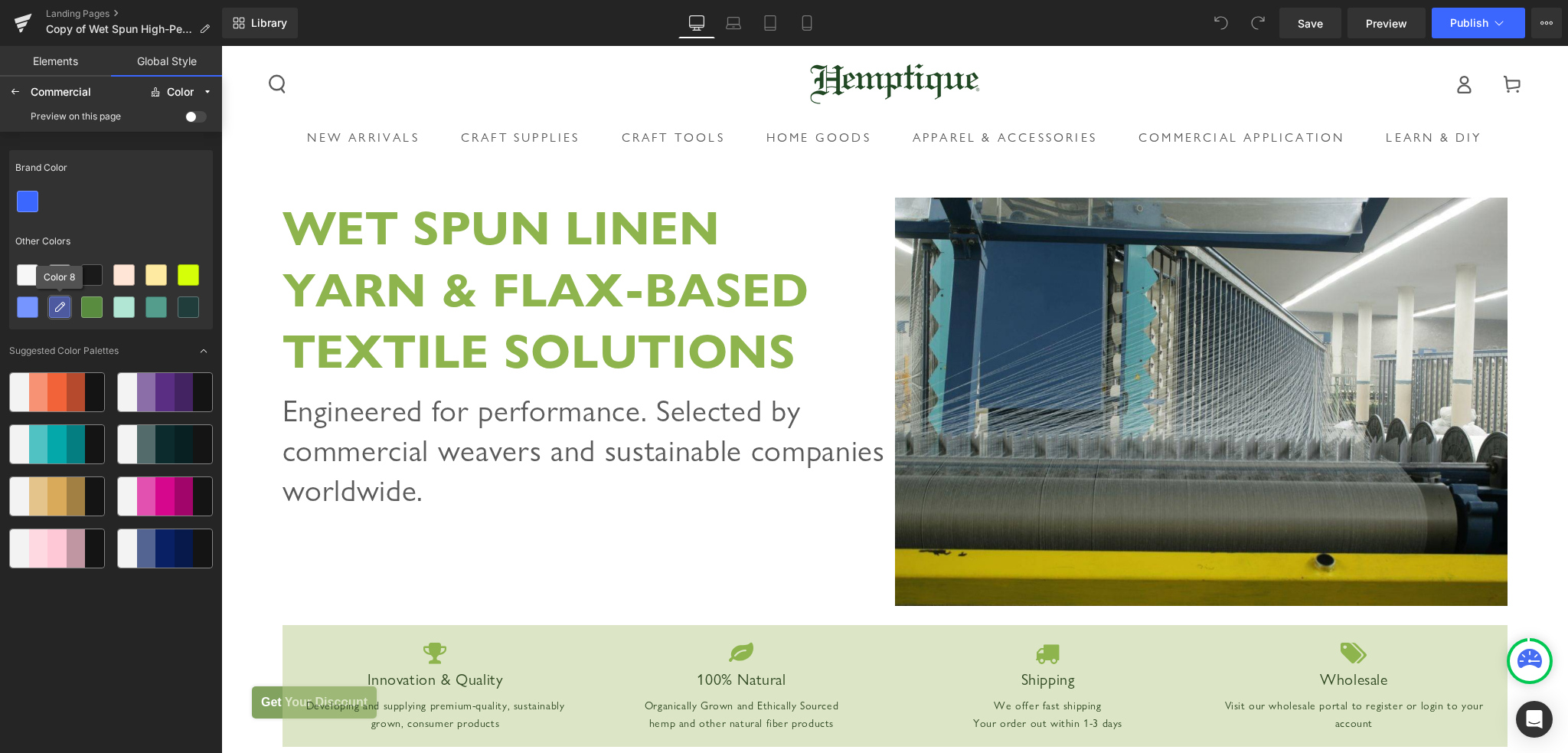
click at [61, 312] on icon at bounding box center [59, 306] width 12 height 12
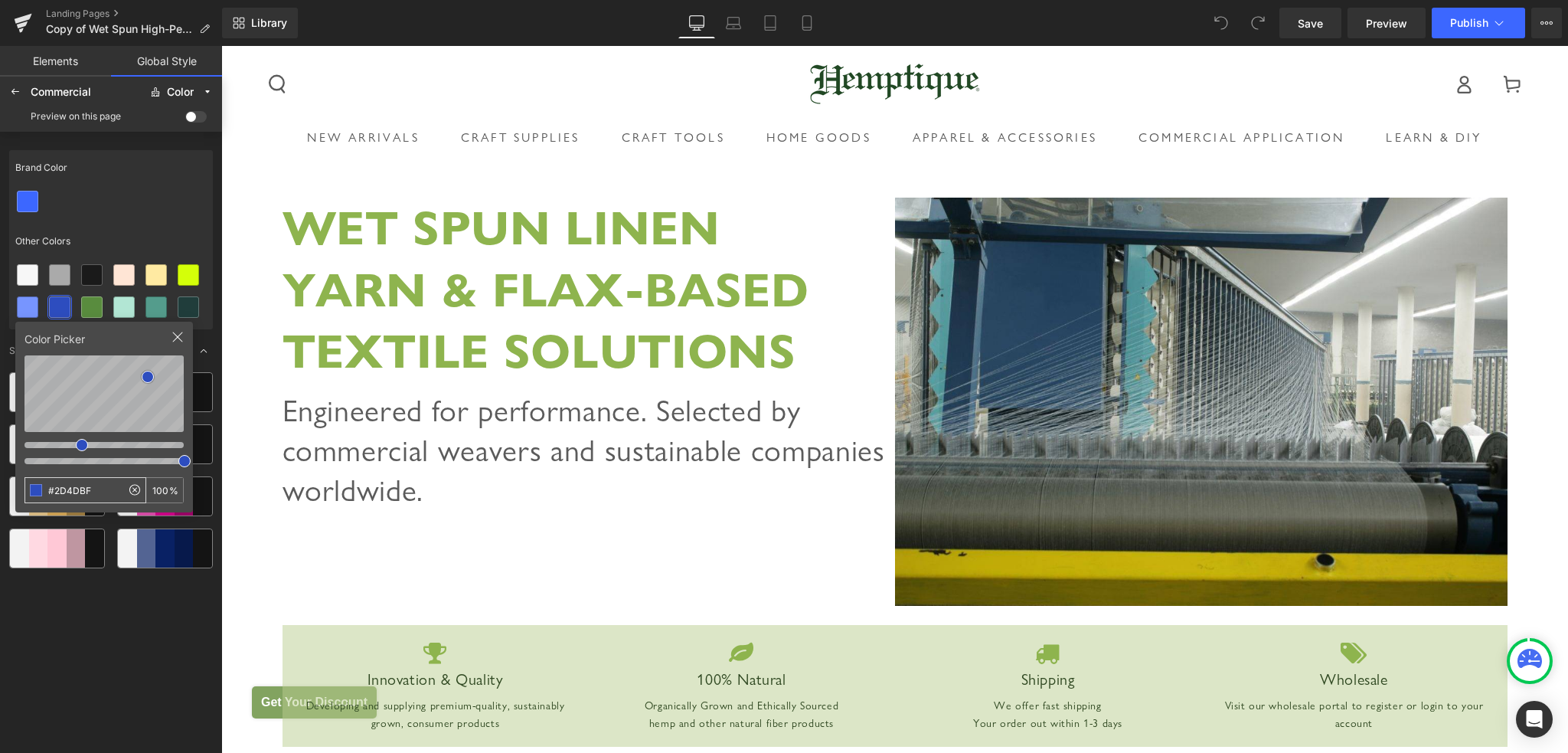
drag, startPoint x: 98, startPoint y: 490, endPoint x: 49, endPoint y: 490, distance: 49.0
click at [49, 490] on input "#2D4DBF" at bounding box center [73, 490] width 95 height 24
type input "#91B539"
click at [184, 647] on div "Brand Color Other Colors Color Picker #91B539 100 % Suggested Color Palettes" at bounding box center [111, 447] width 204 height 607
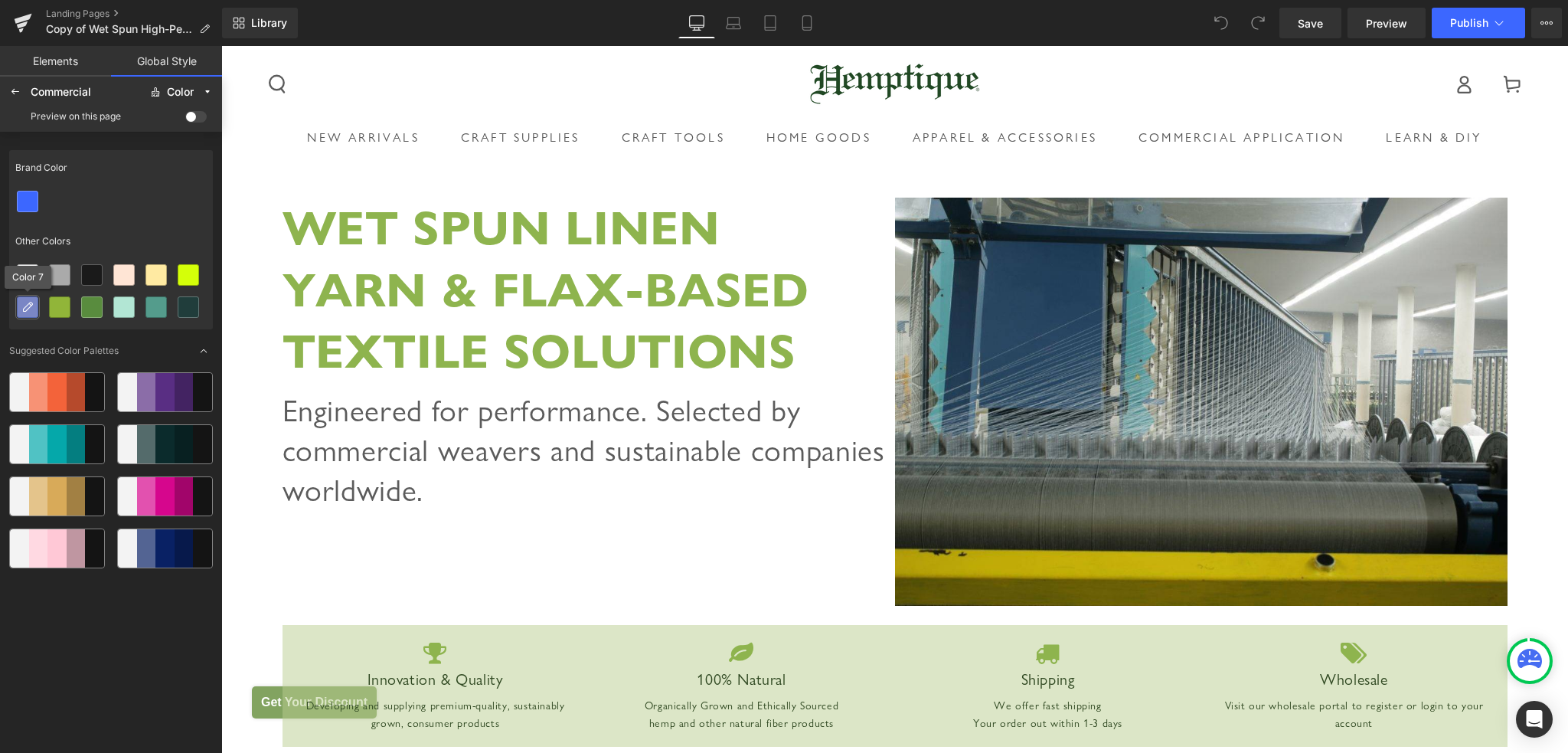
click at [31, 309] on icon at bounding box center [27, 306] width 12 height 12
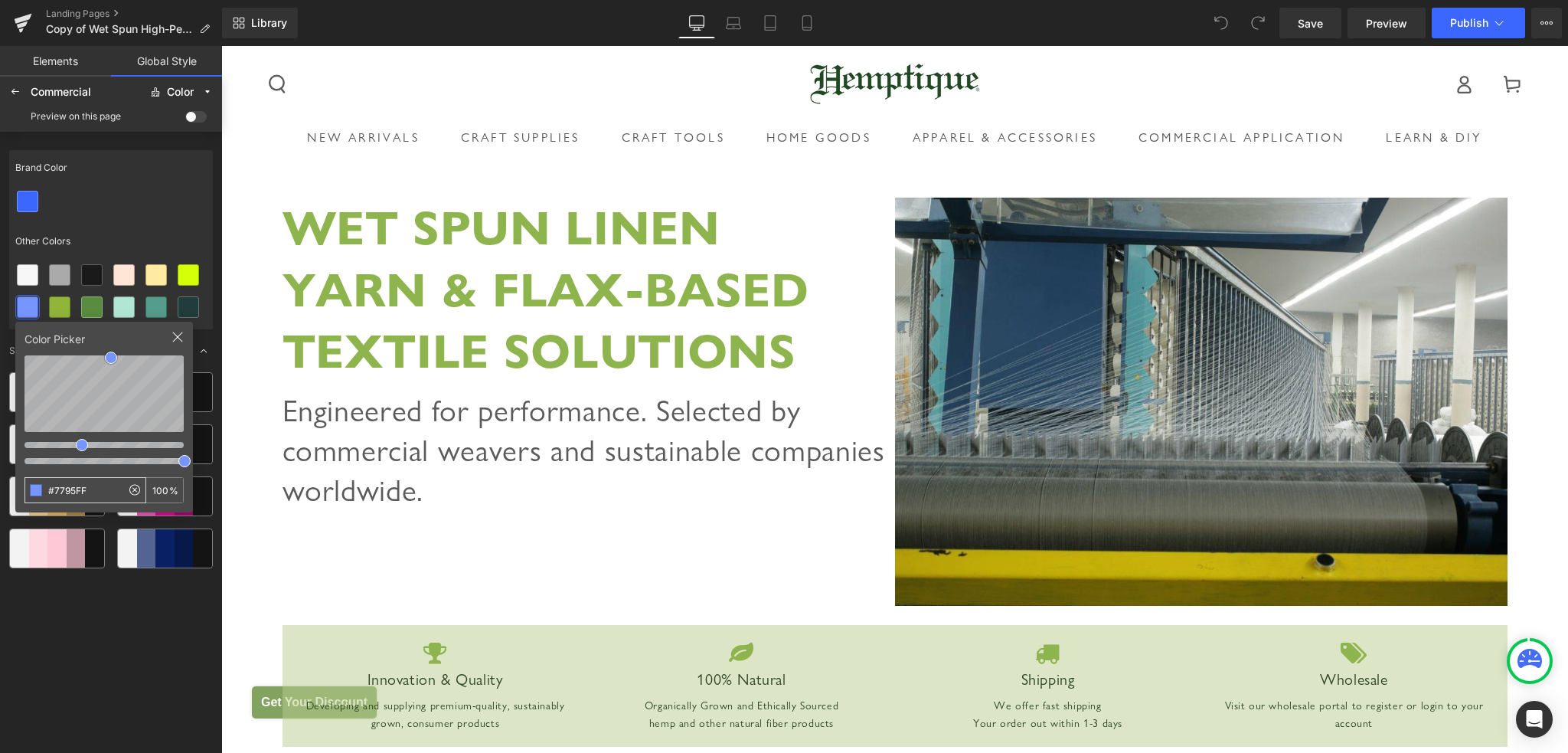
click at [110, 490] on input "#7795FF" at bounding box center [73, 490] width 95 height 24
type input "#F6B815"
click at [135, 610] on div "Brand Color Other Colors Color Picker #F6B815 100 % Suggested Color Palettes" at bounding box center [111, 447] width 204 height 607
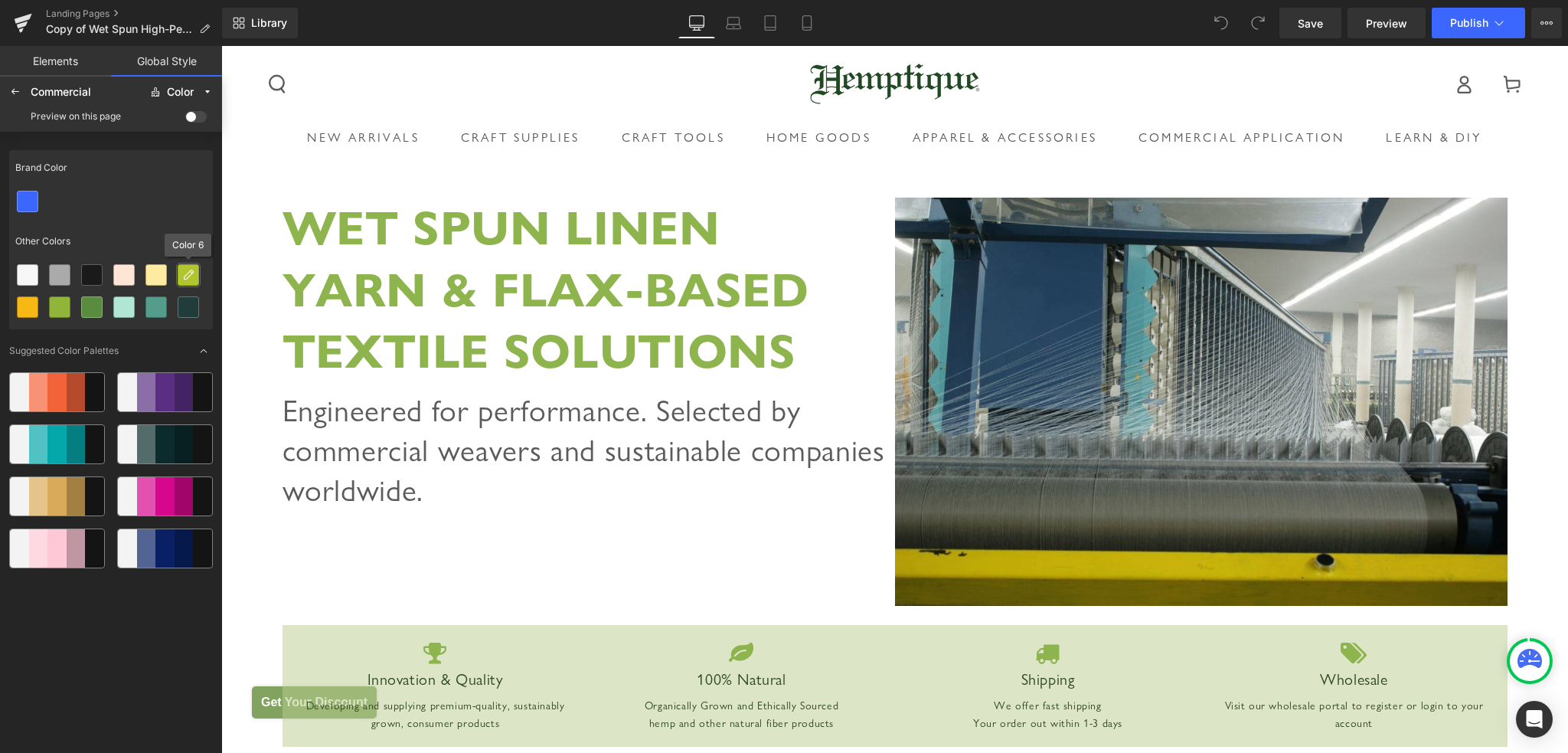
click at [187, 274] on icon at bounding box center [188, 275] width 12 height 12
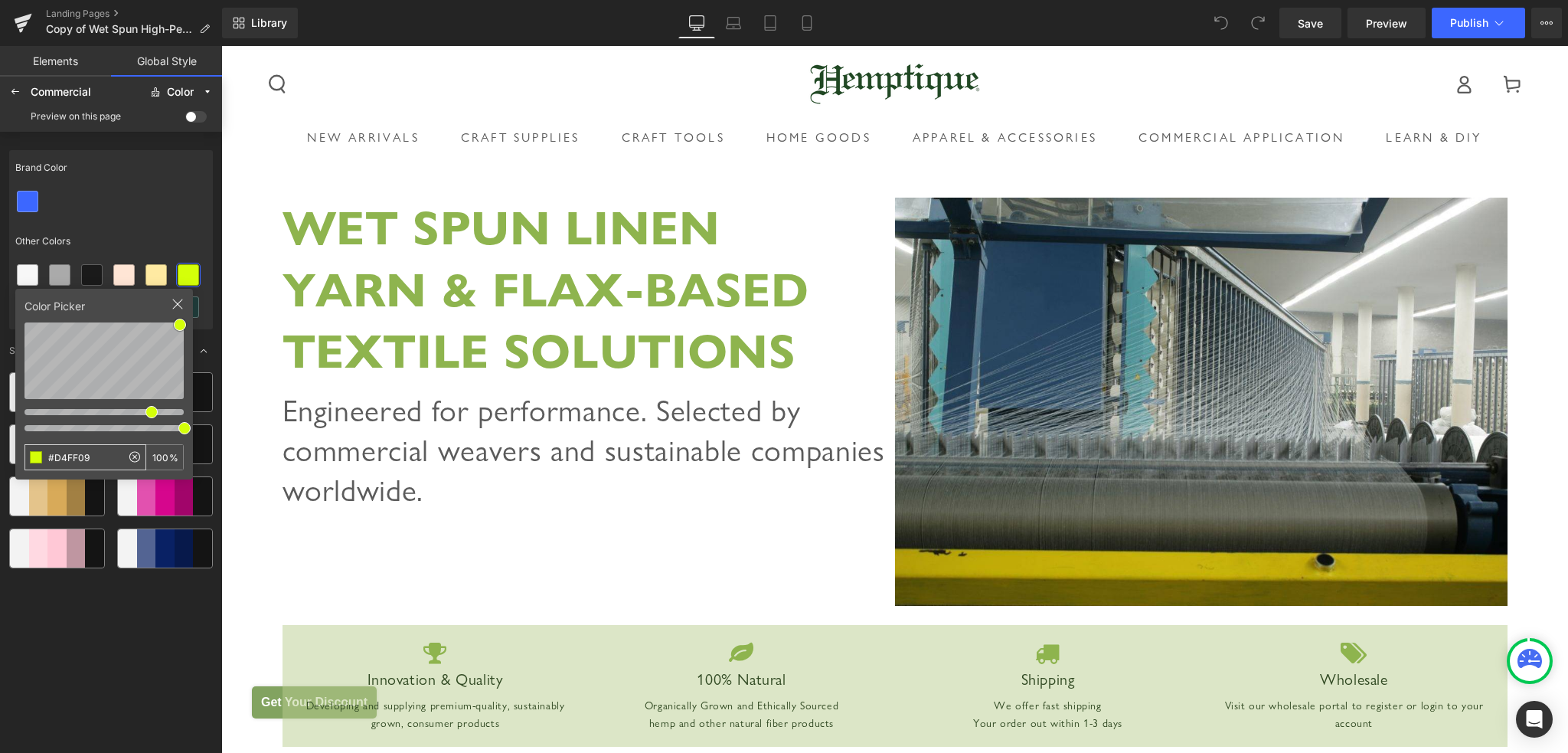
drag, startPoint x: 96, startPoint y: 460, endPoint x: 44, endPoint y: 456, distance: 52.2
click at [44, 456] on input "#D4FF09" at bounding box center [73, 457] width 95 height 24
type input "#F69312"
click at [144, 609] on div "Brand Color Other Colors Color Picker #F69312 100 % Suggested Color Palettes" at bounding box center [111, 447] width 204 height 607
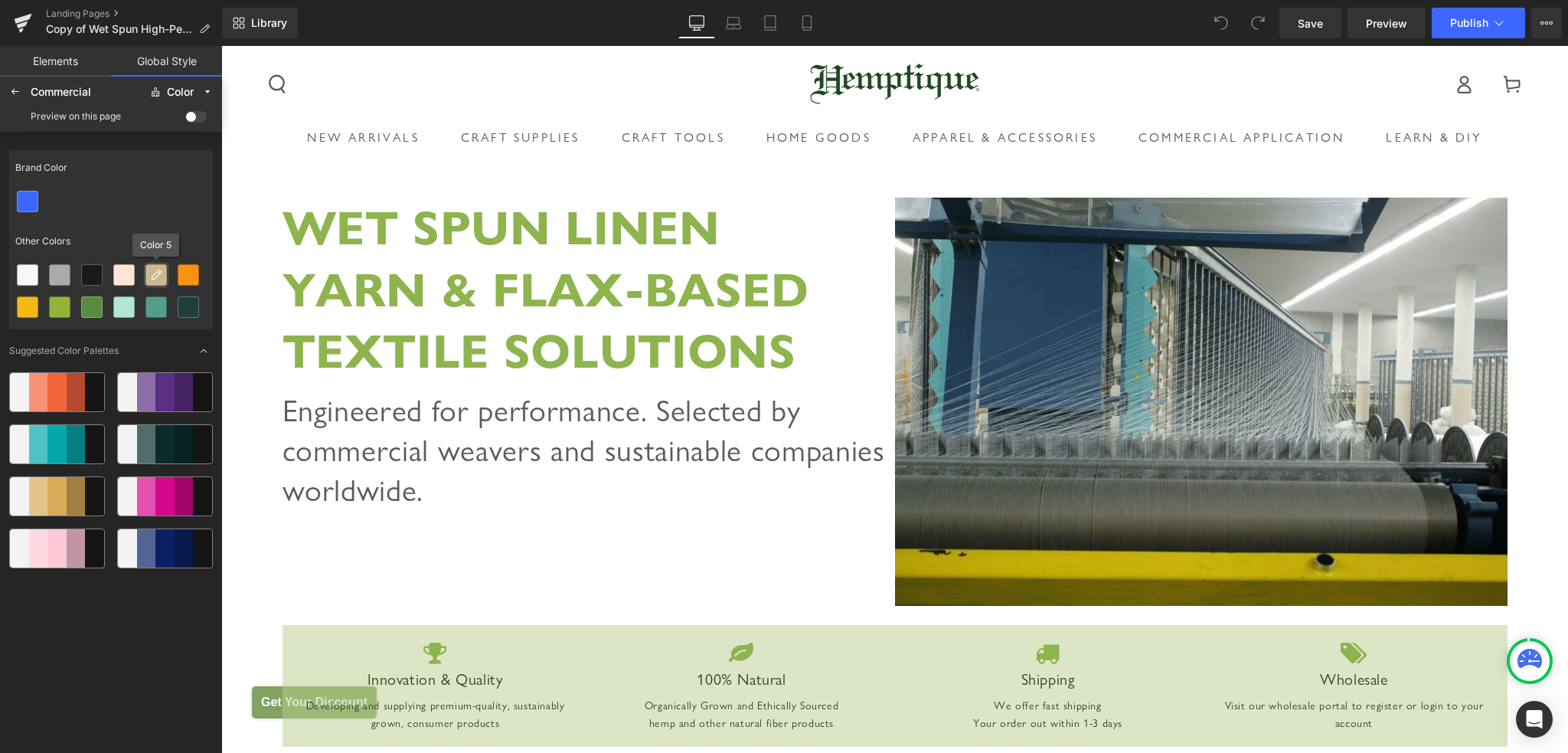
drag, startPoint x: 147, startPoint y: 285, endPoint x: 153, endPoint y: 279, distance: 8.5
click at [153, 279] on icon at bounding box center [156, 275] width 12 height 12
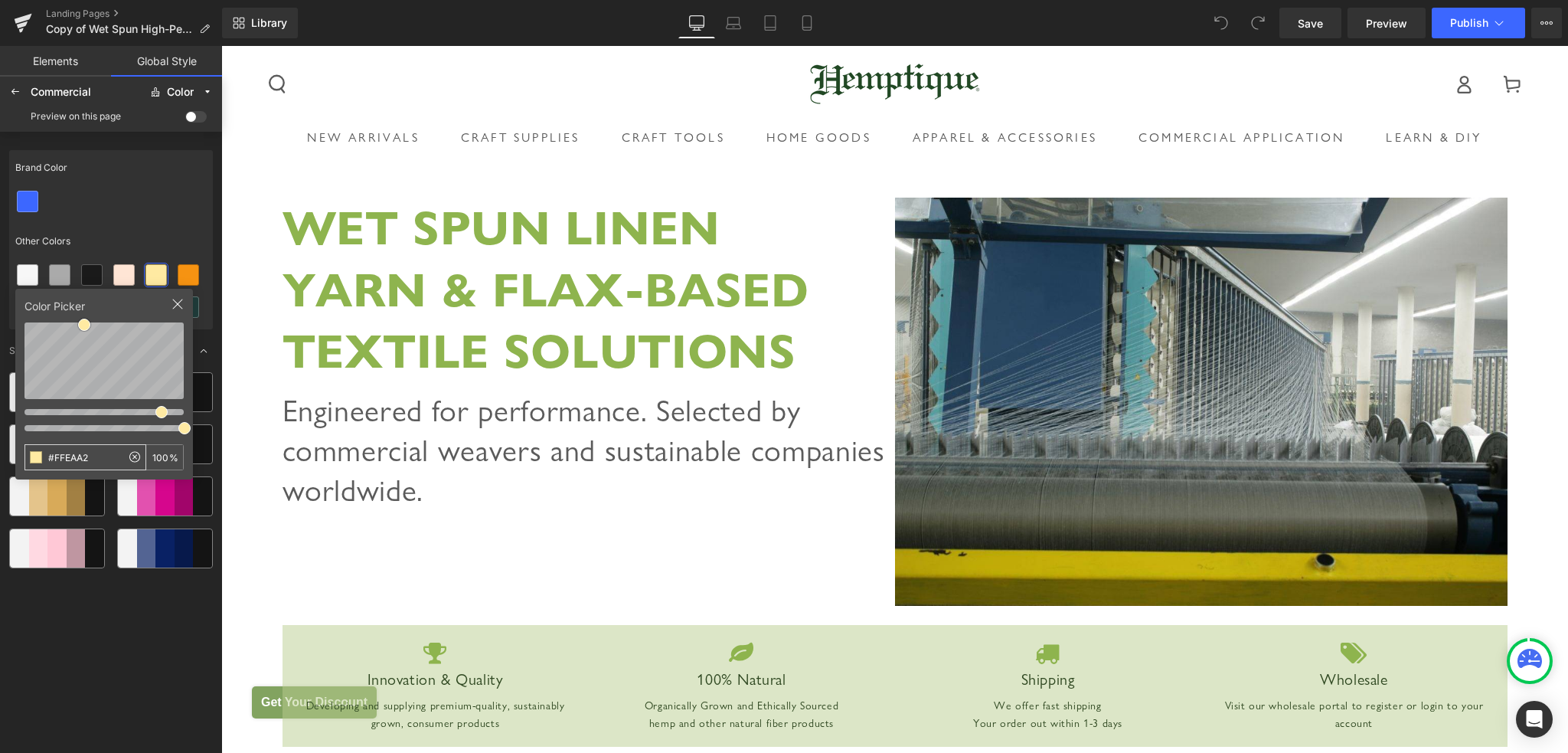
click at [97, 456] on input "#FFEAA2" at bounding box center [73, 457] width 95 height 24
type input "#2C1D13"
click at [105, 592] on div "Brand Color Other Colors Color Picker #2C1D13 100 % Suggested Color Palettes" at bounding box center [111, 447] width 204 height 607
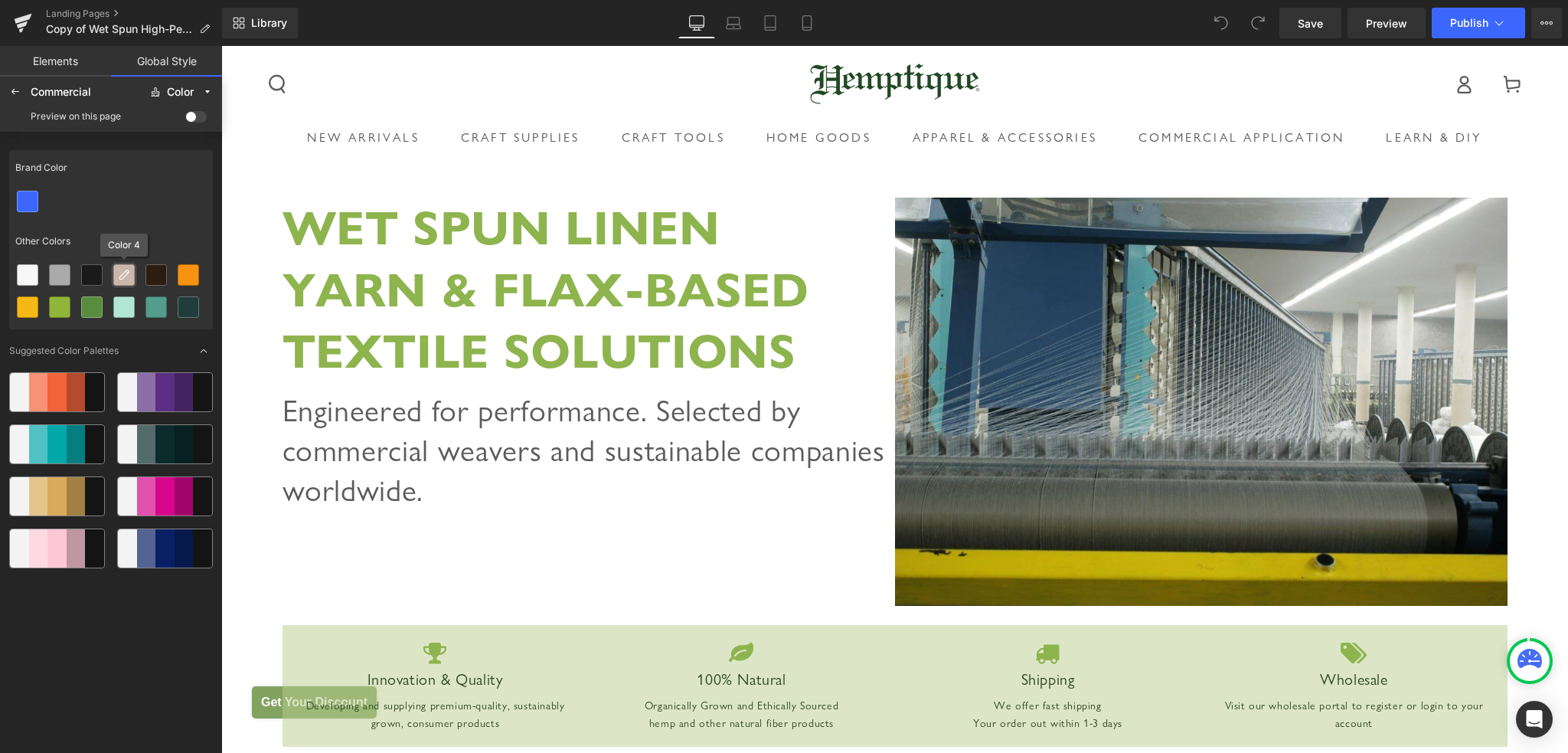
click at [128, 277] on icon at bounding box center [124, 275] width 12 height 12
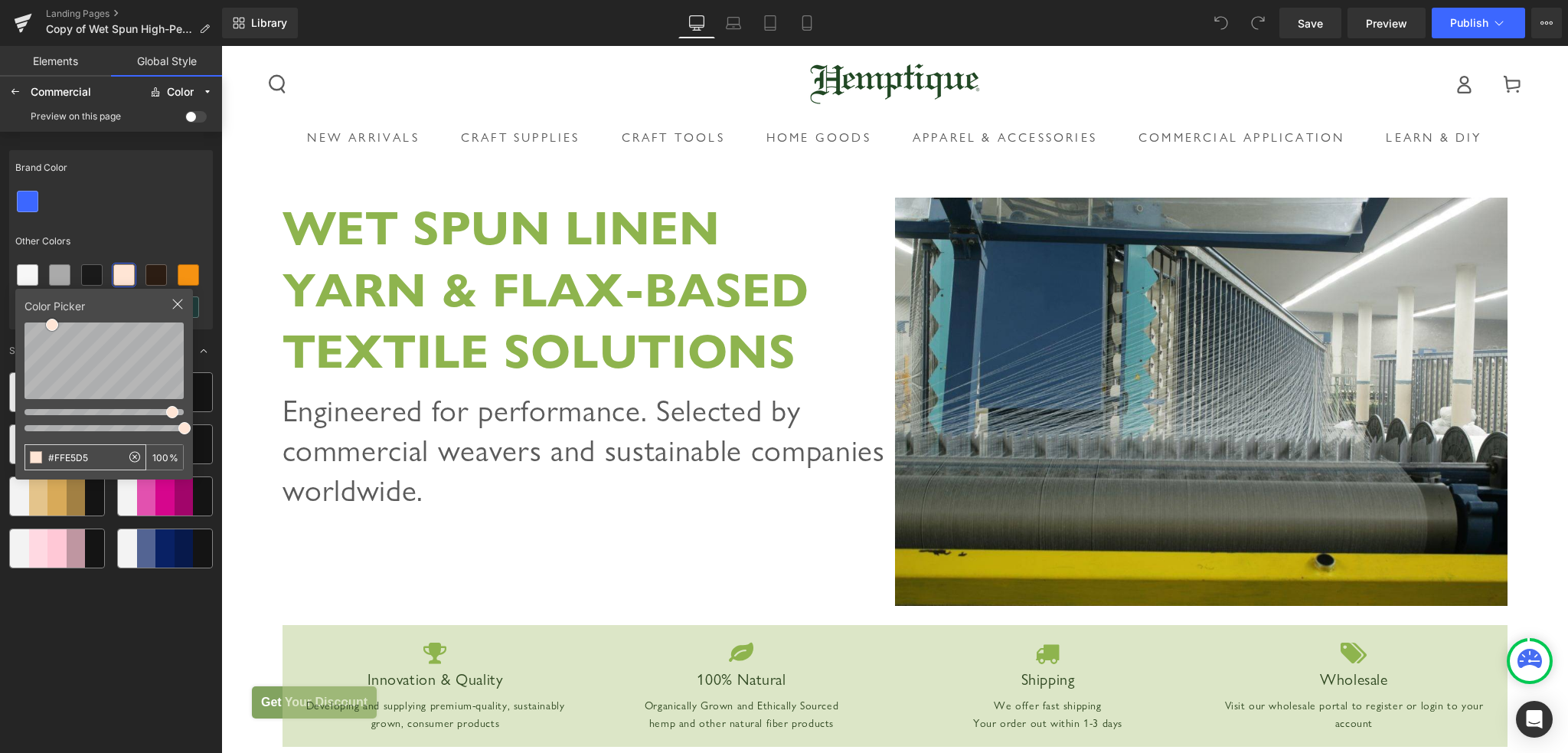
click at [95, 461] on input "#FFE5D5" at bounding box center [73, 457] width 95 height 24
type input "#5B5B5B"
click at [132, 651] on div "Brand Color Other Colors Color Picker #5B5B5B 100 % Suggested Color Palettes" at bounding box center [111, 447] width 204 height 607
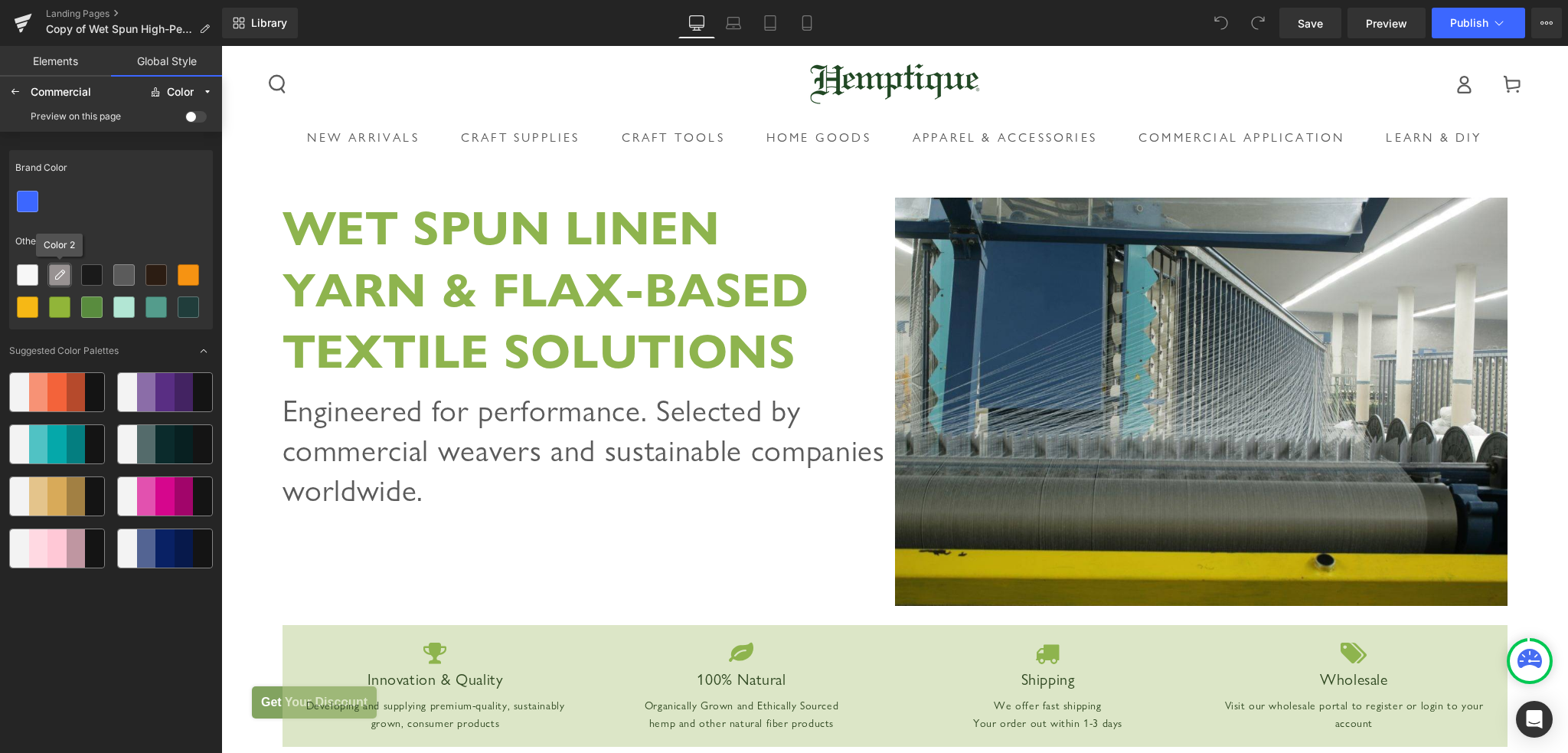
click at [64, 277] on icon at bounding box center [59, 275] width 12 height 12
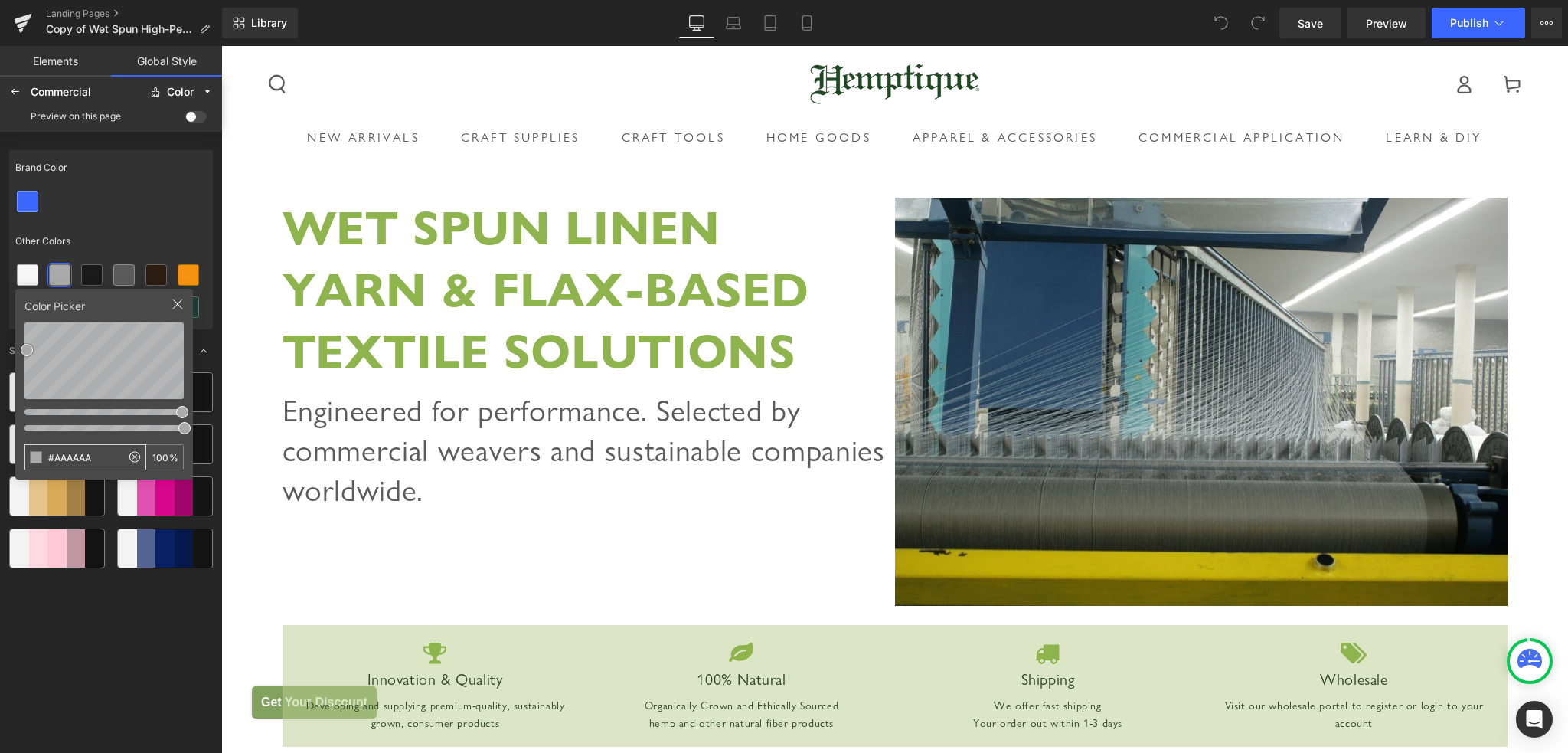
click at [132, 458] on icon at bounding box center [134, 456] width 19 height 19
type input "#FFFFFF"
click at [22, 276] on icon at bounding box center [27, 275] width 12 height 12
click at [136, 455] on icon at bounding box center [134, 456] width 19 height 19
type input "#FFFFFF"
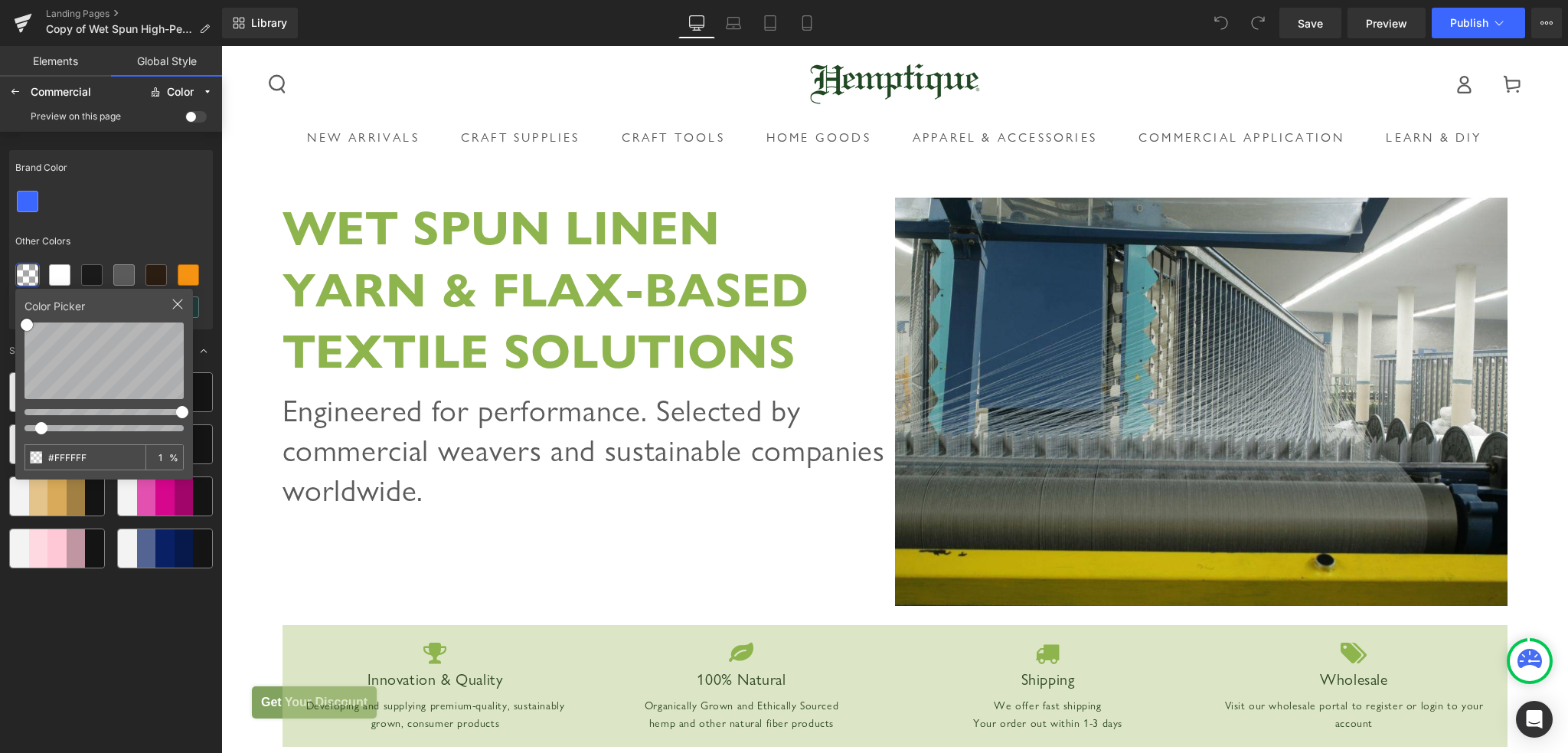
type input "0"
drag, startPoint x: 181, startPoint y: 427, endPoint x: 22, endPoint y: 431, distance: 159.1
click at [22, 431] on div at bounding box center [25, 427] width 12 height 12
click at [61, 276] on icon at bounding box center [59, 275] width 12 height 12
type input "0"
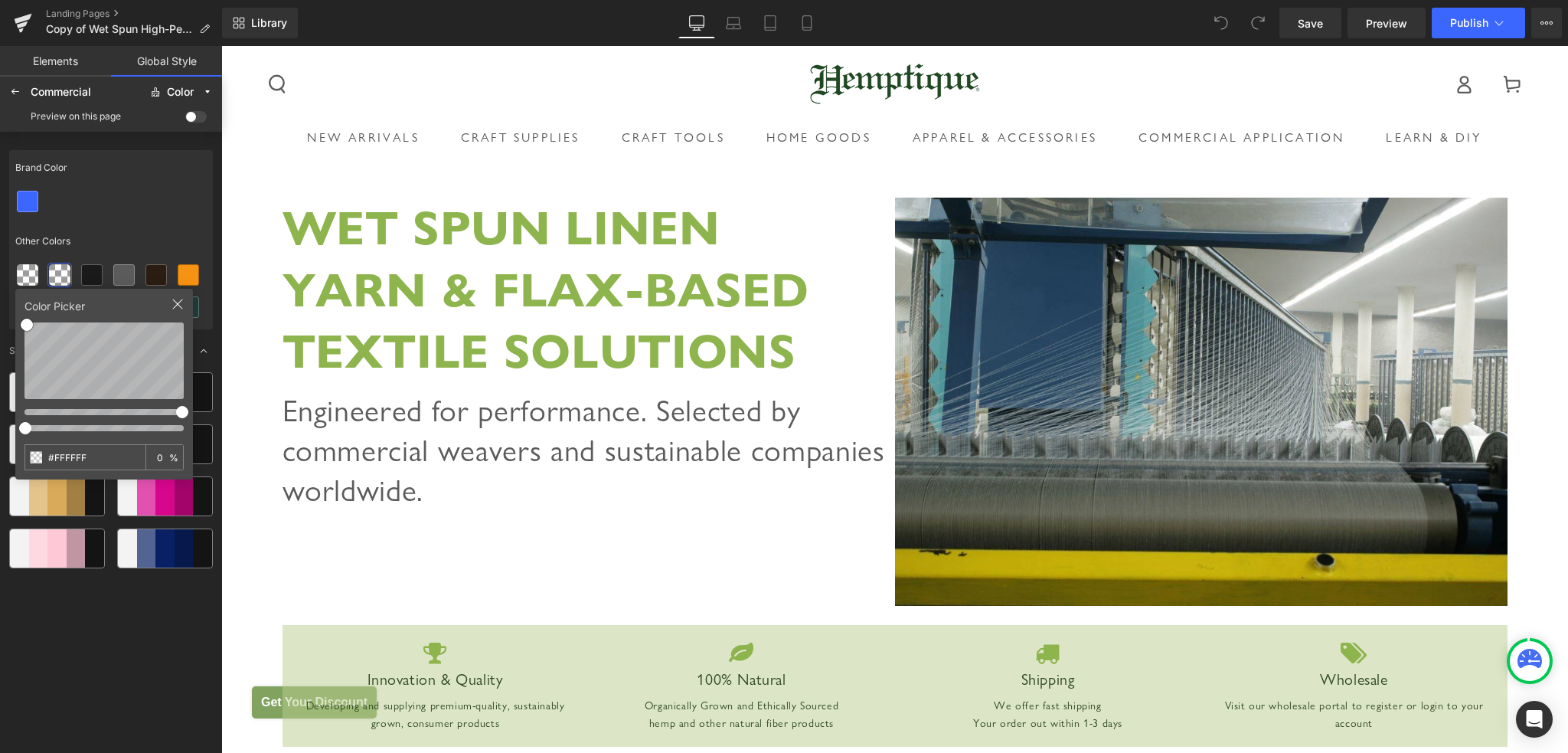
drag, startPoint x: 183, startPoint y: 425, endPoint x: 3, endPoint y: 435, distance: 180.3
click at [9, 435] on div "Brand Color Other Colors Color Picker #FFFFFF 0 % Suggested Color Palettes" at bounding box center [111, 447] width 204 height 607
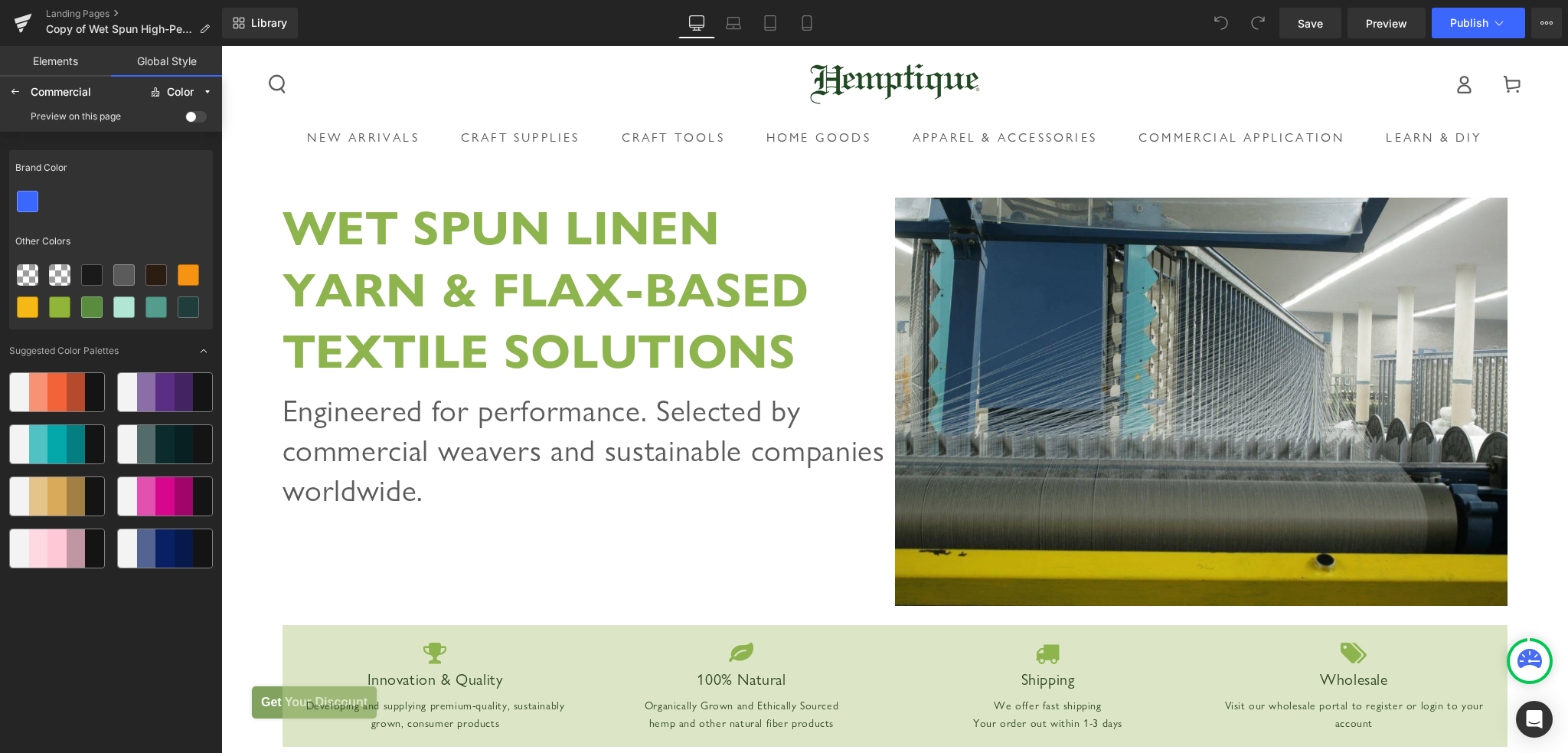
click at [128, 232] on div "Other Colors" at bounding box center [111, 242] width 204 height 36
click at [92, 276] on icon at bounding box center [91, 275] width 12 height 12
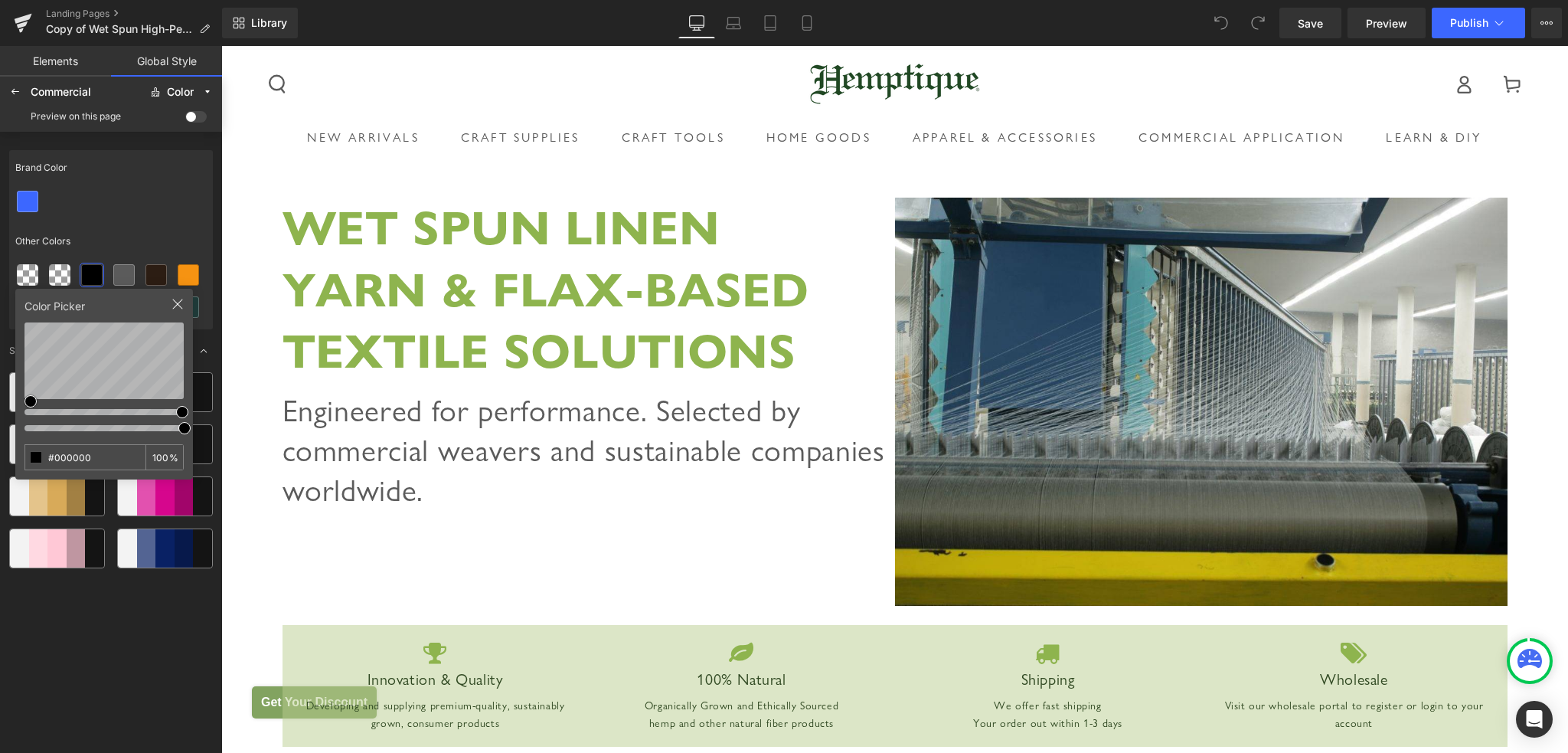
type input "#FFFFFF"
click at [0, 297] on div "Brand Color Other Colors Color Picker #FFFFFF 100 % Suggested Color Palettes" at bounding box center [111, 441] width 222 height 619
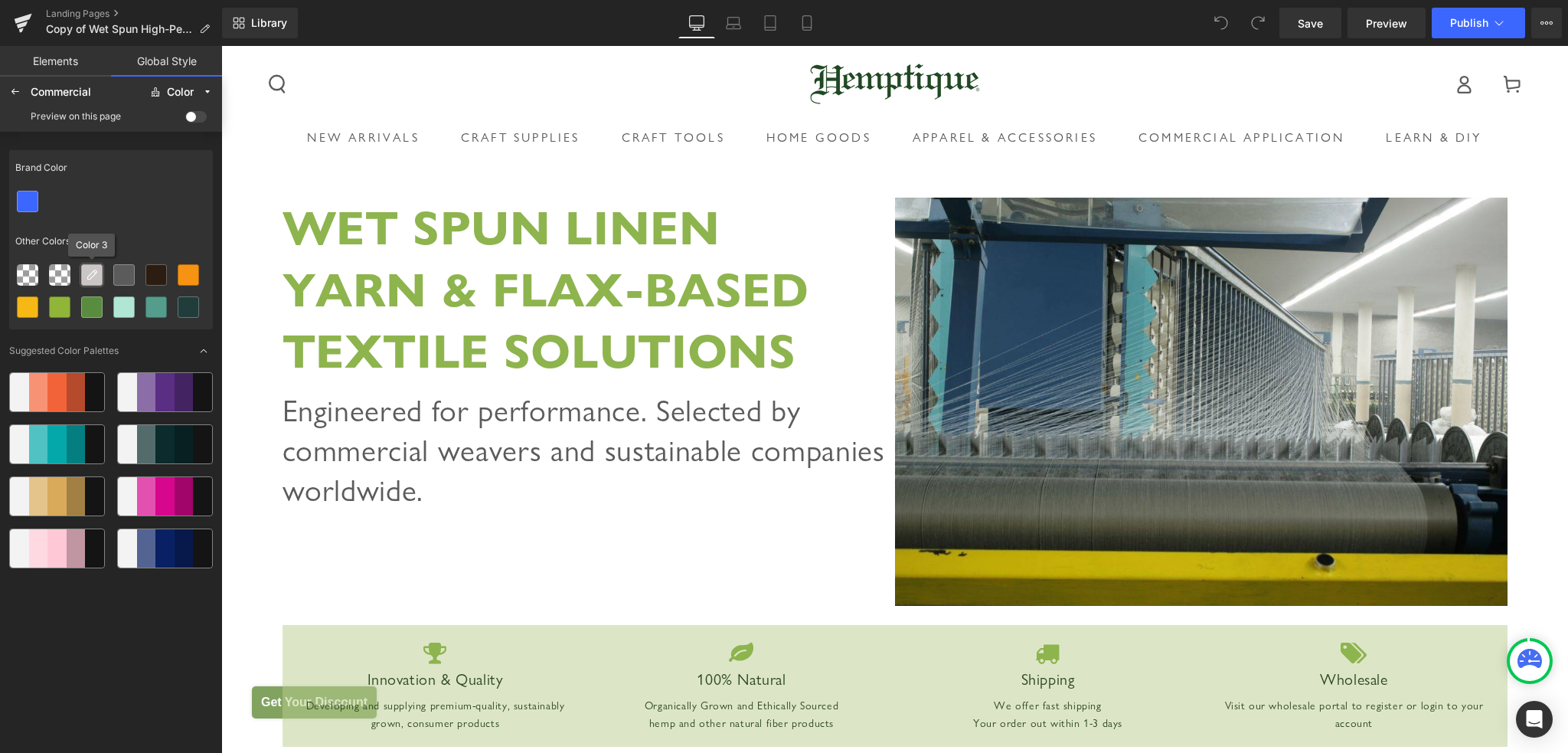
click at [89, 277] on icon at bounding box center [91, 275] width 12 height 12
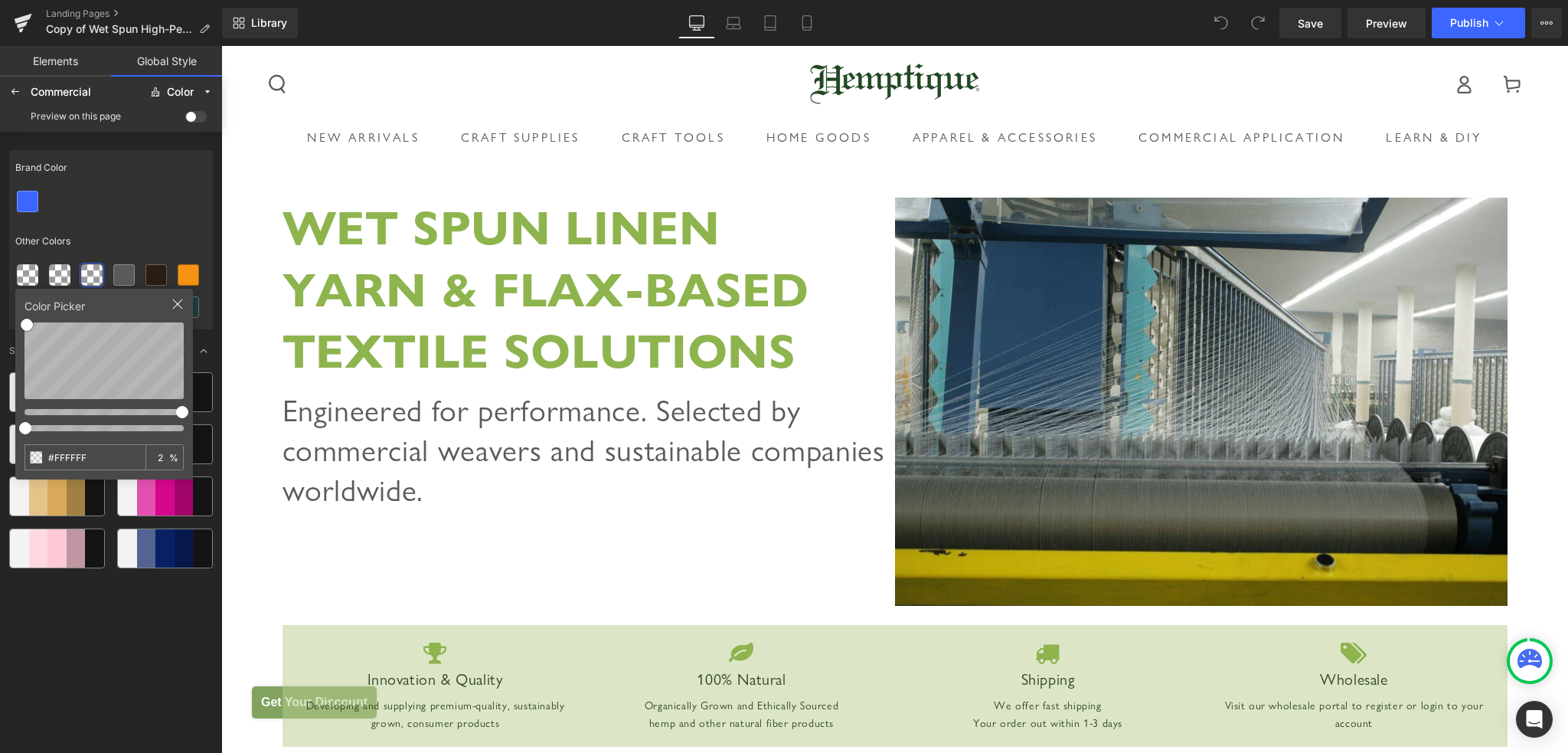
type input "0"
drag, startPoint x: 183, startPoint y: 428, endPoint x: 0, endPoint y: 427, distance: 183.0
click at [0, 427] on div "Brand Color Other Colors Color Picker #FFFFFF 0 % Suggested Color Palettes" at bounding box center [111, 441] width 222 height 619
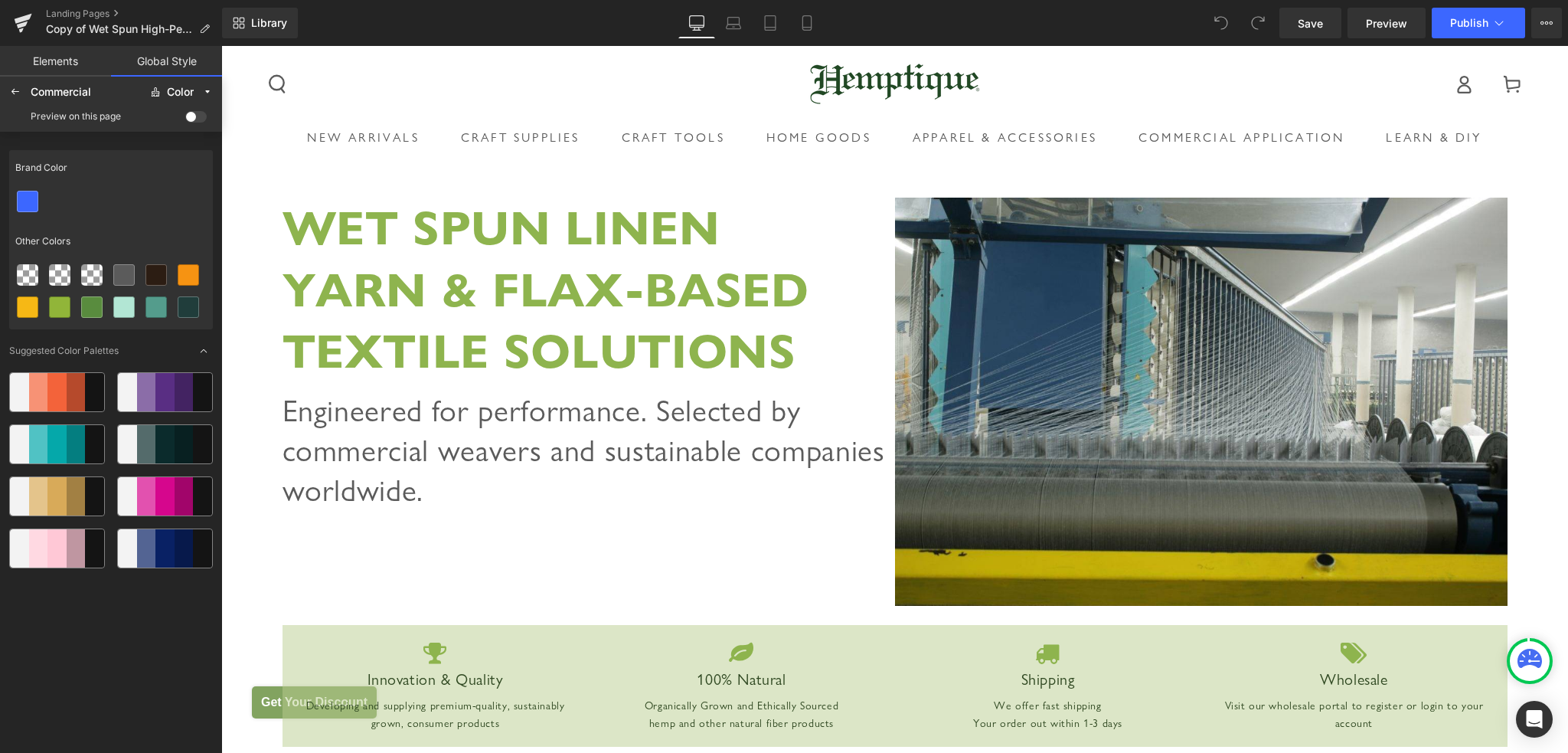
click at [163, 640] on div "Brand Color Other Colors Suggested Color Palettes" at bounding box center [111, 447] width 204 height 607
click at [94, 278] on icon at bounding box center [91, 275] width 12 height 12
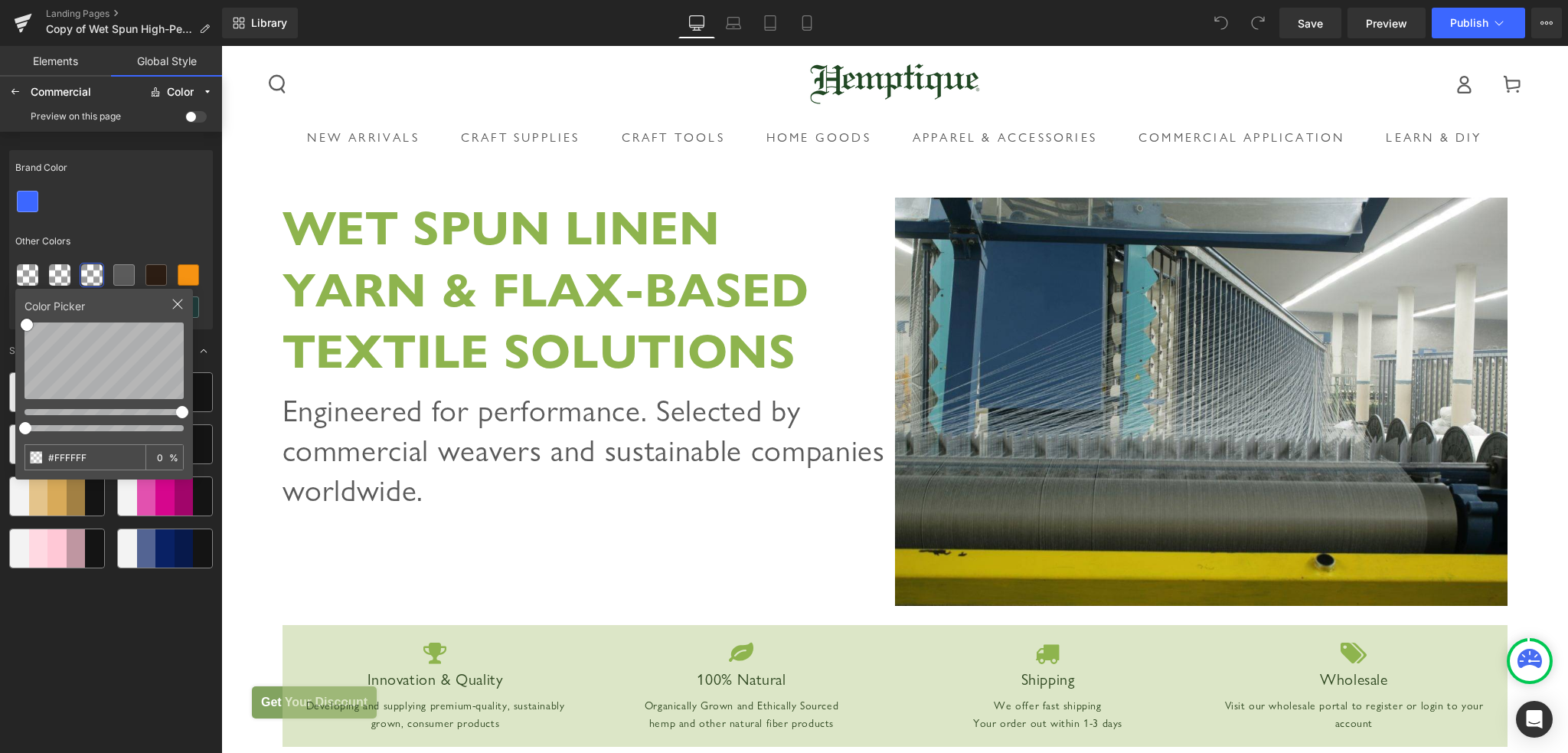
click at [178, 305] on icon at bounding box center [178, 305] width 10 height 10
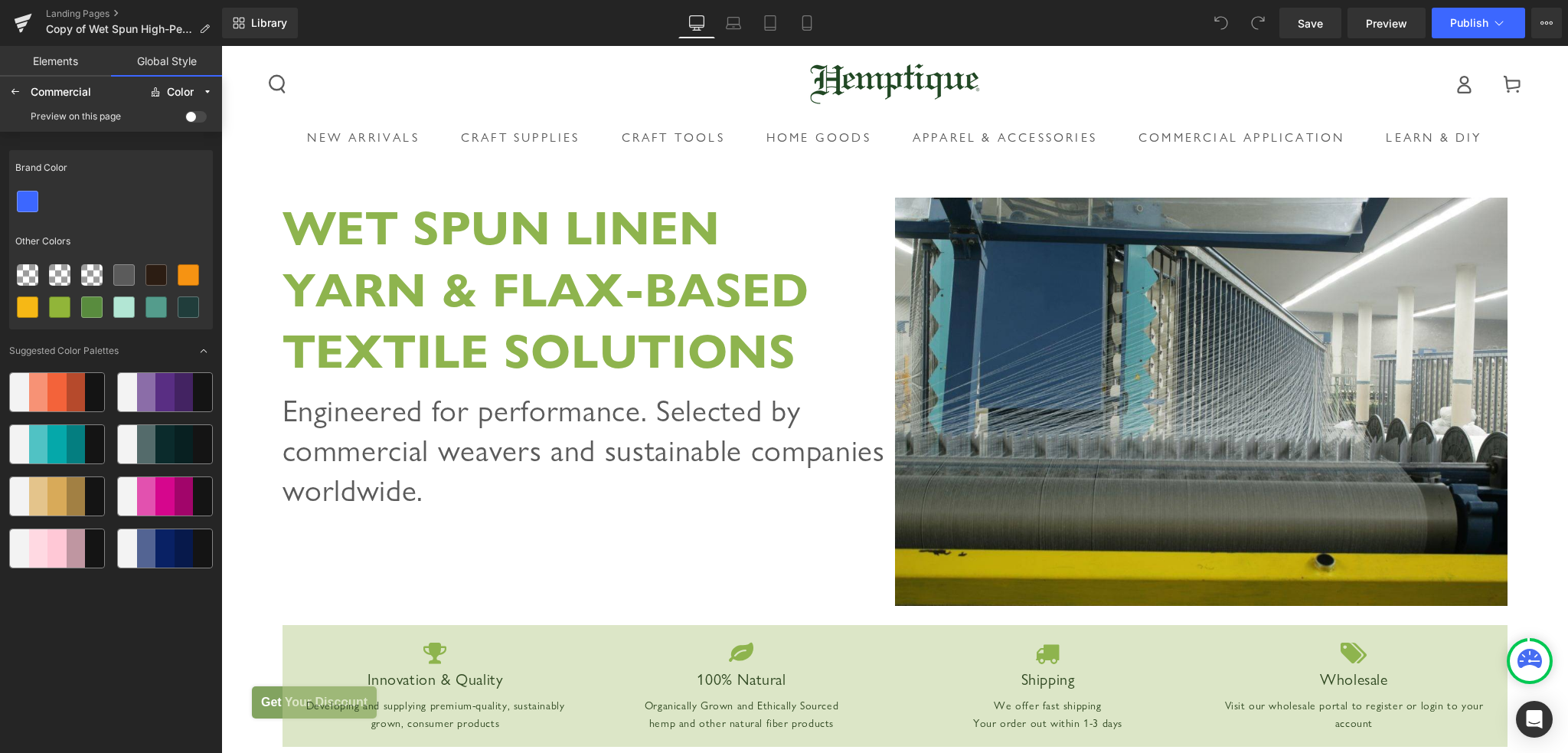
drag, startPoint x: 124, startPoint y: 276, endPoint x: 124, endPoint y: 234, distance: 42.0
click at [20, 201] on div at bounding box center [27, 201] width 20 height 20
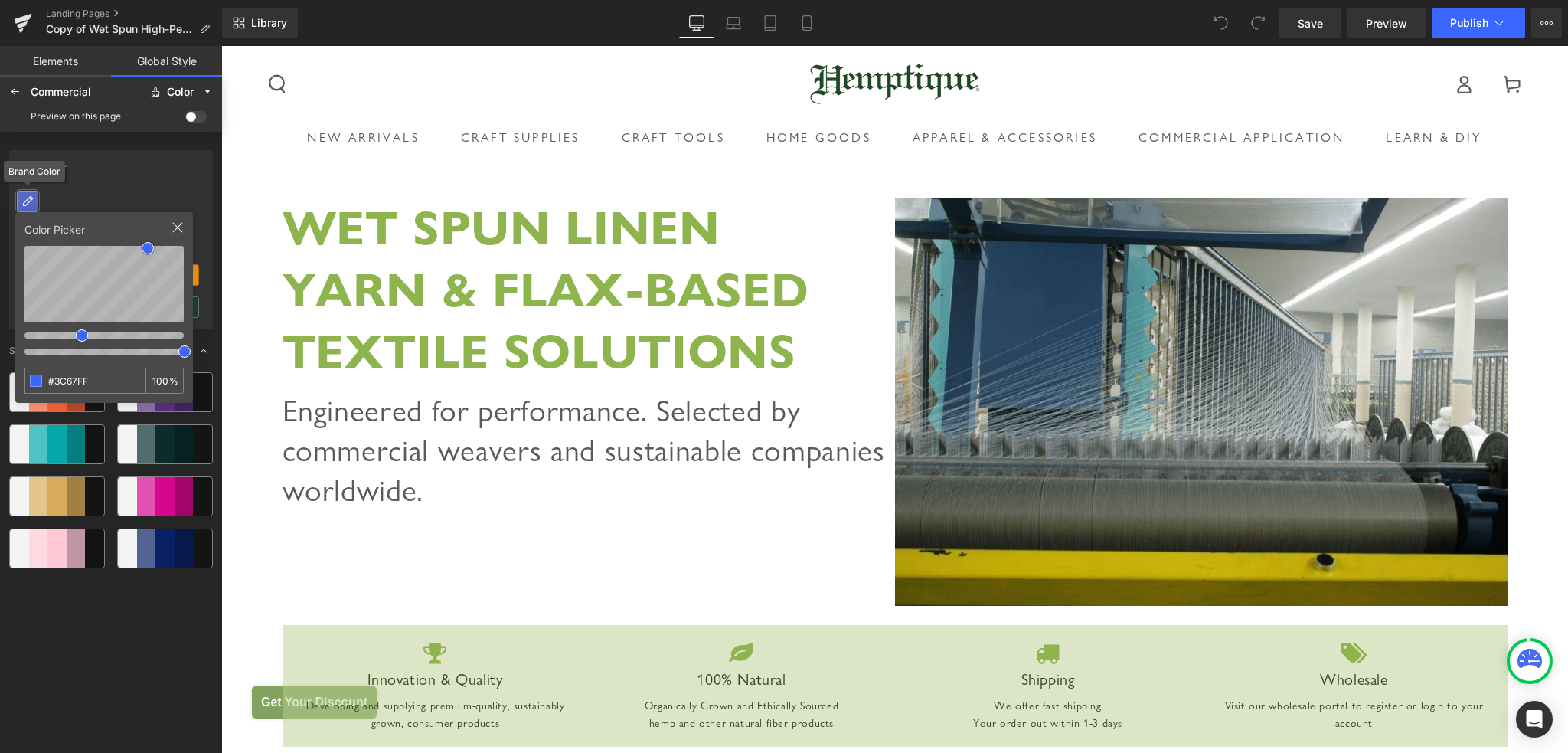
click at [31, 200] on icon at bounding box center [27, 201] width 12 height 12
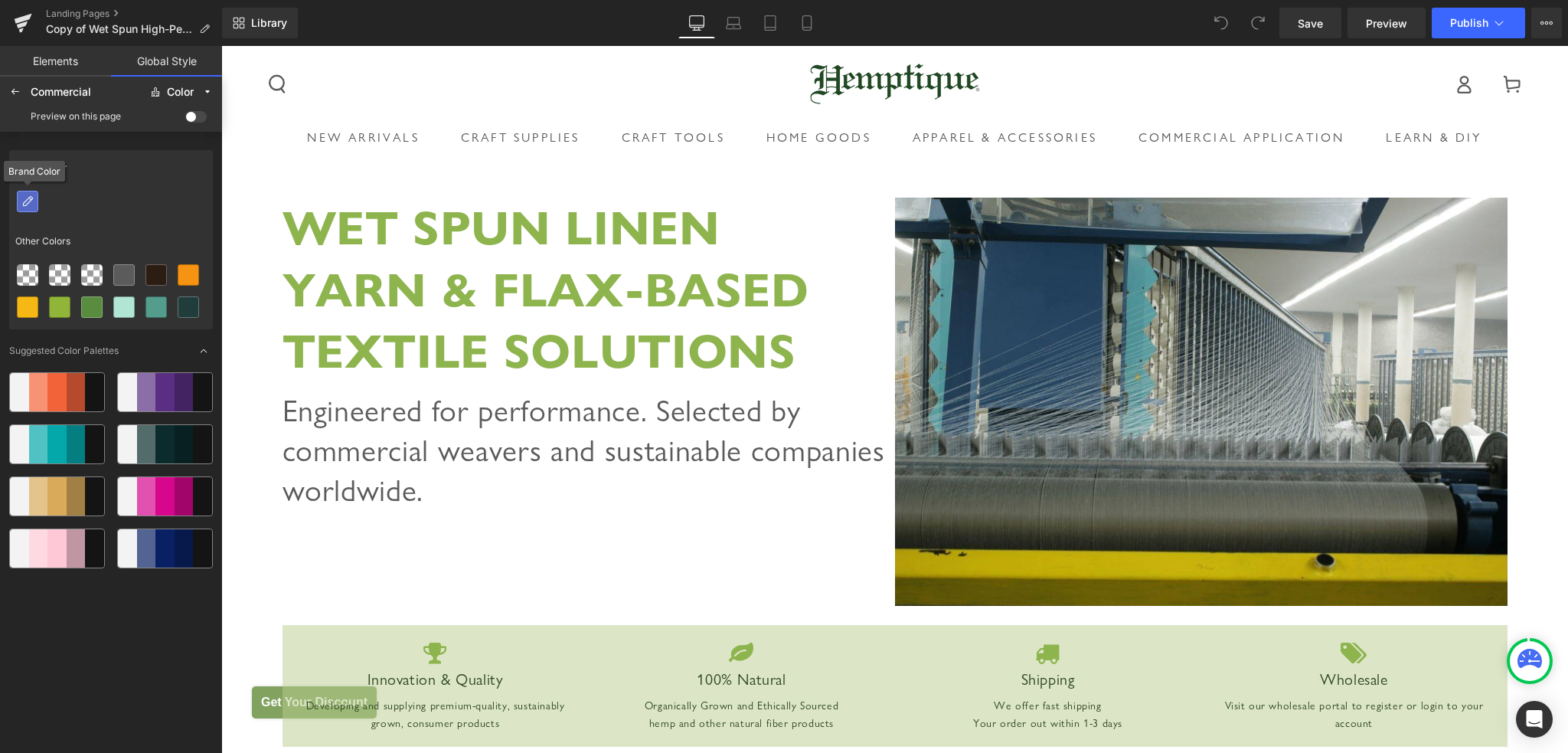
click at [32, 201] on icon at bounding box center [27, 201] width 12 height 12
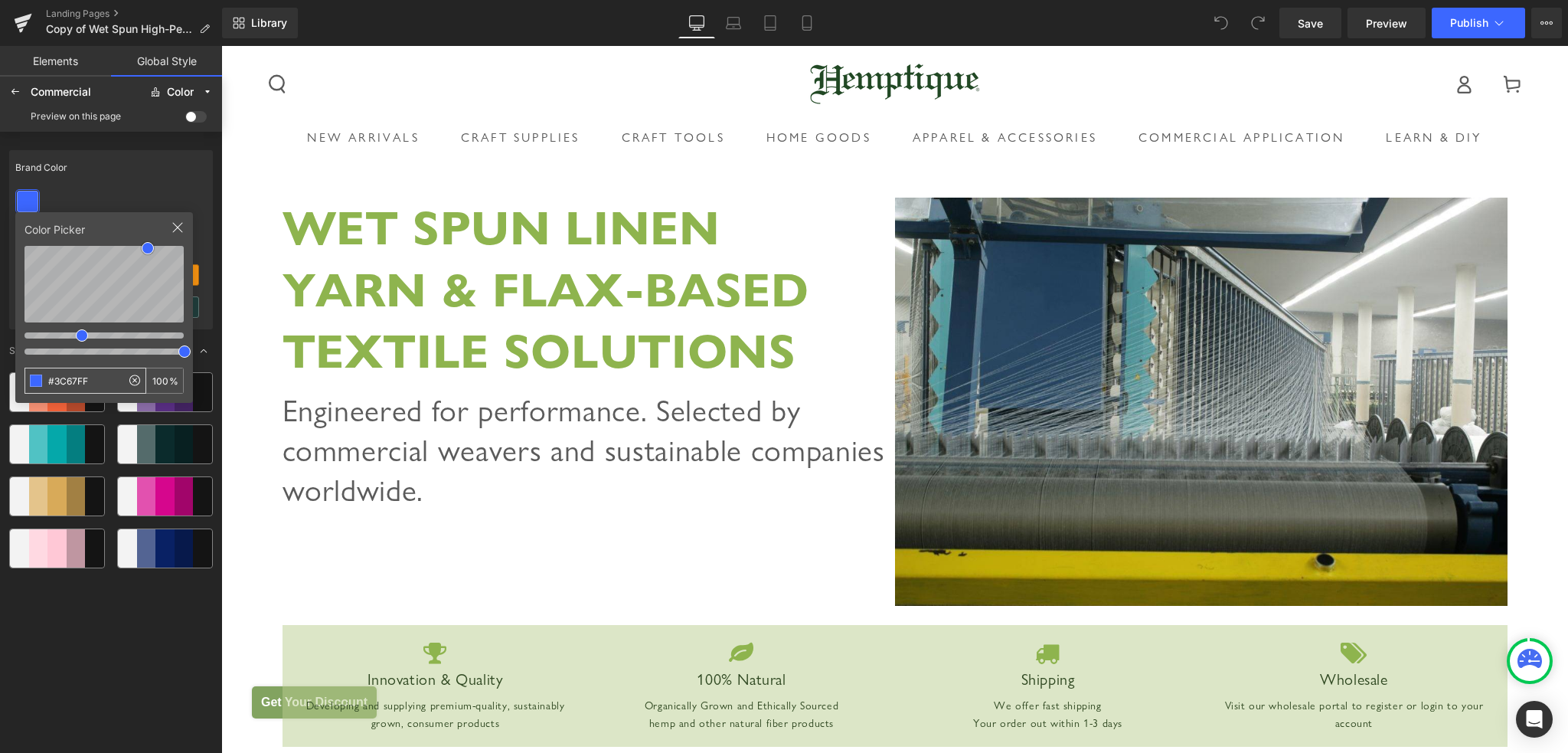
click at [113, 379] on input "#3C67FF" at bounding box center [73, 381] width 95 height 24
type input "#549C8C"
click at [131, 696] on div "Brand Color Other Colors Color Picker #549C8C 100 % Suggested Color Palettes" at bounding box center [111, 447] width 204 height 607
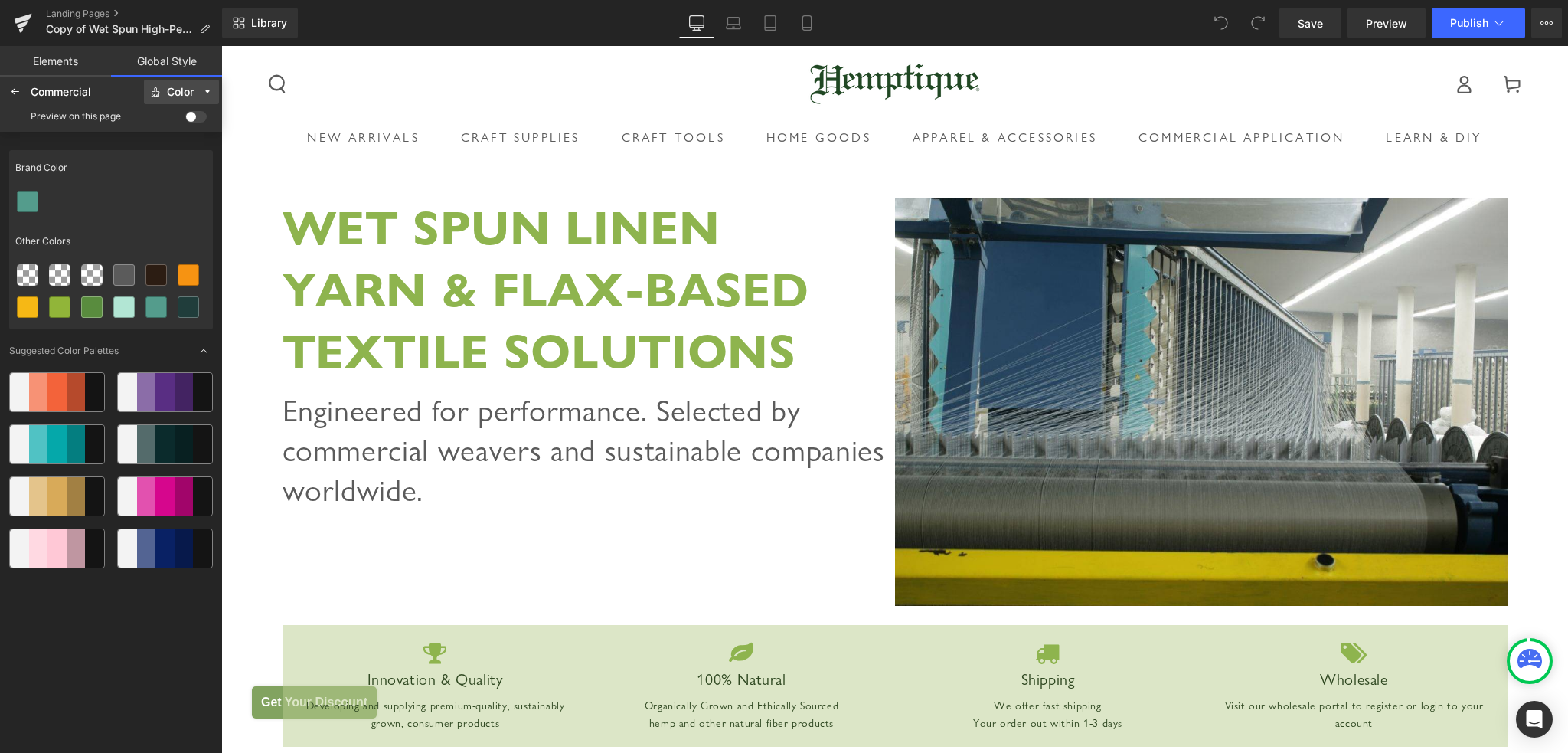
click at [212, 94] on icon at bounding box center [207, 91] width 11 height 11
click at [193, 117] on span at bounding box center [195, 116] width 22 height 11
click at [185, 120] on input "checkbox" at bounding box center [185, 120] width 0 height 0
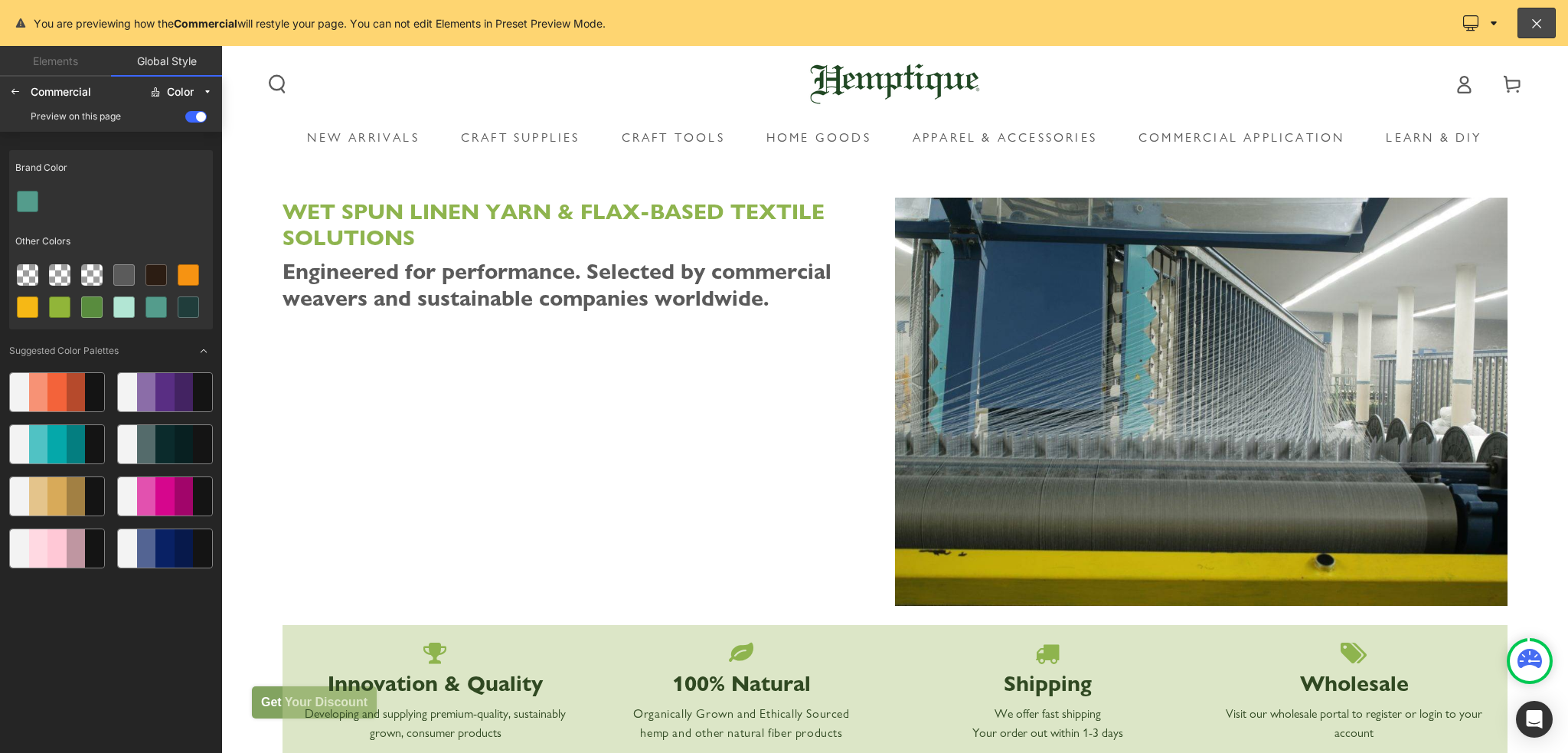
click at [193, 117] on span at bounding box center [195, 116] width 22 height 11
click at [185, 120] on input "checkbox" at bounding box center [185, 120] width 0 height 0
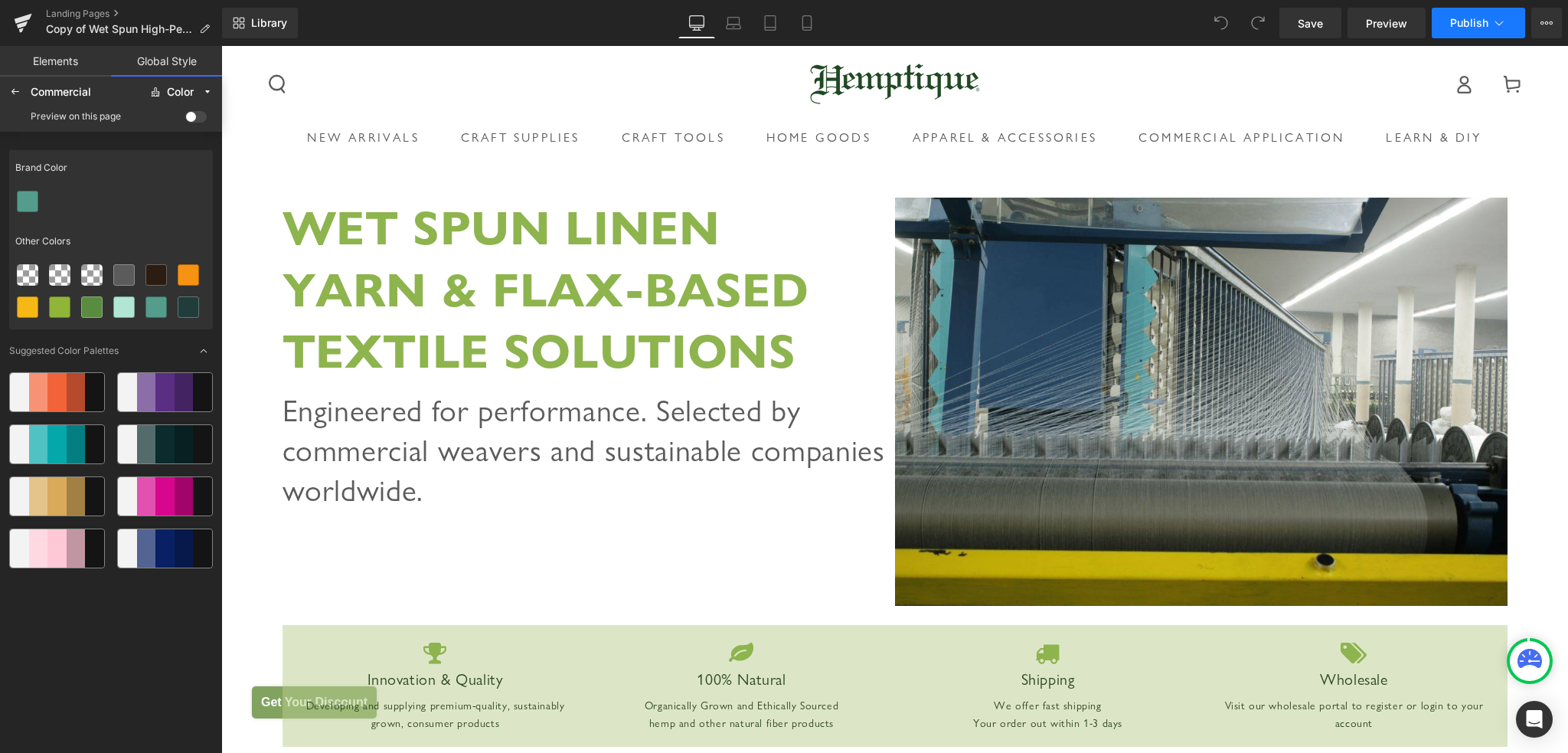
click at [1498, 22] on icon at bounding box center [1499, 23] width 15 height 15
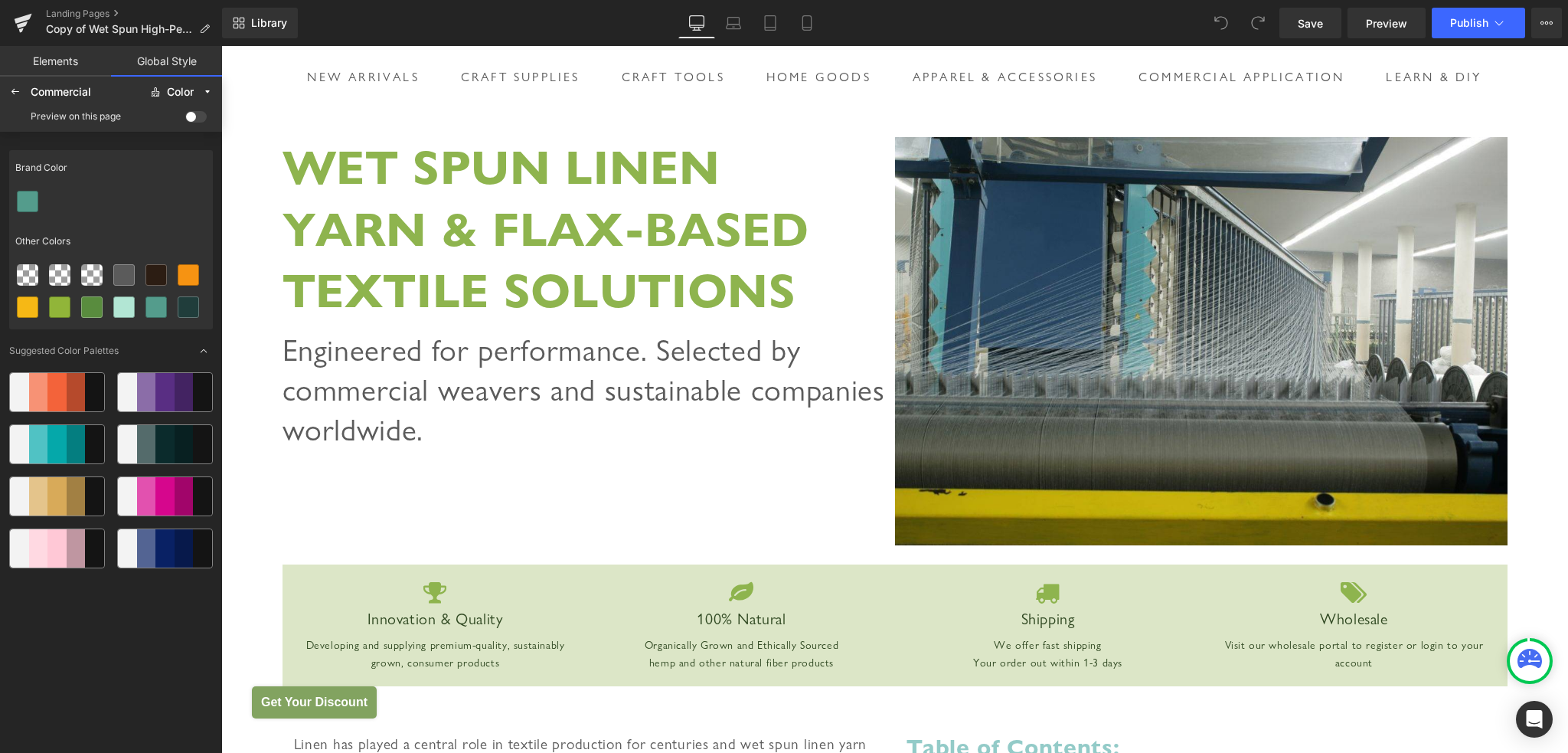
scroll to position [77, 0]
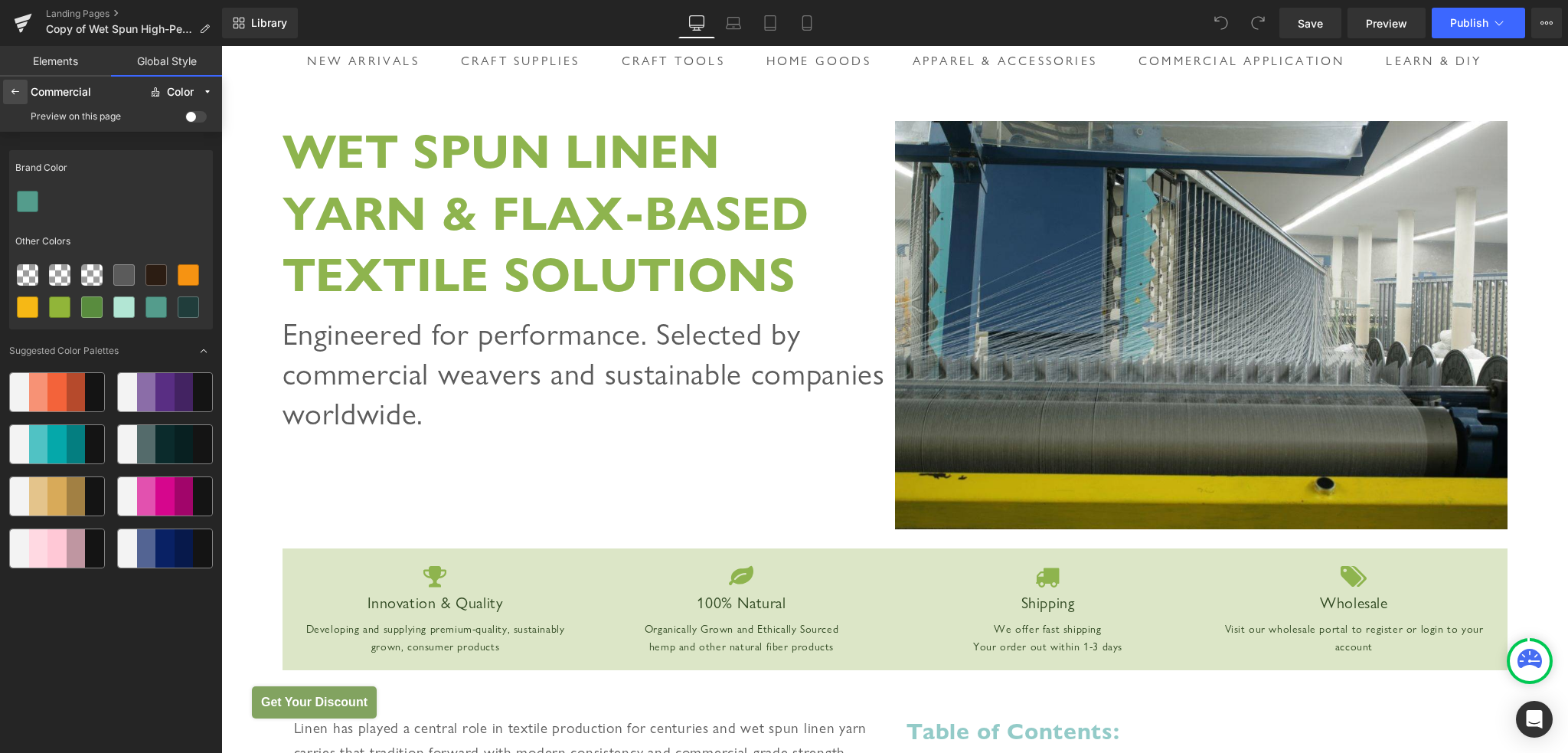
click at [15, 93] on icon at bounding box center [15, 91] width 12 height 12
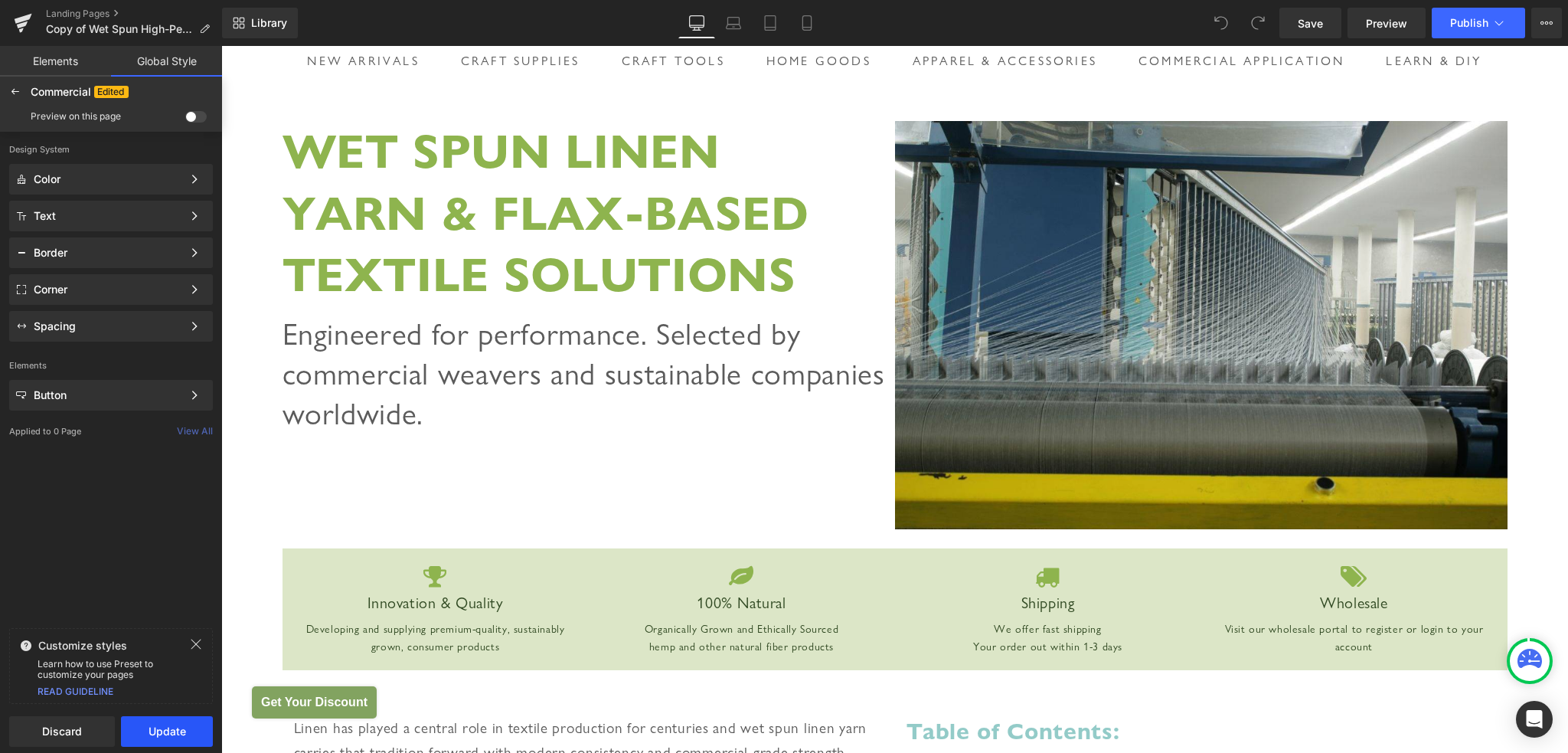
click at [166, 738] on button "Update" at bounding box center [167, 731] width 92 height 31
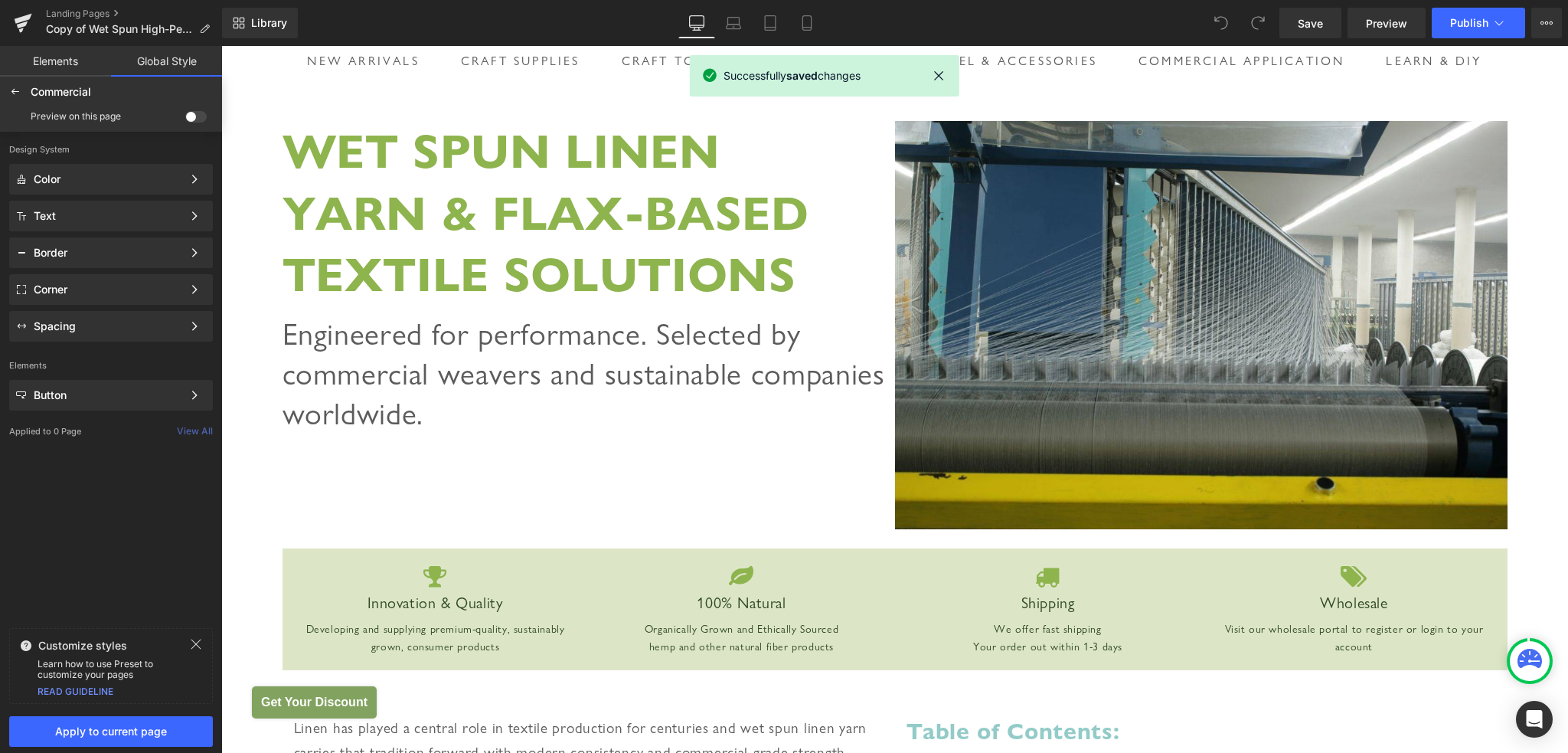
click at [166, 738] on button "Apply to current page" at bounding box center [111, 731] width 204 height 31
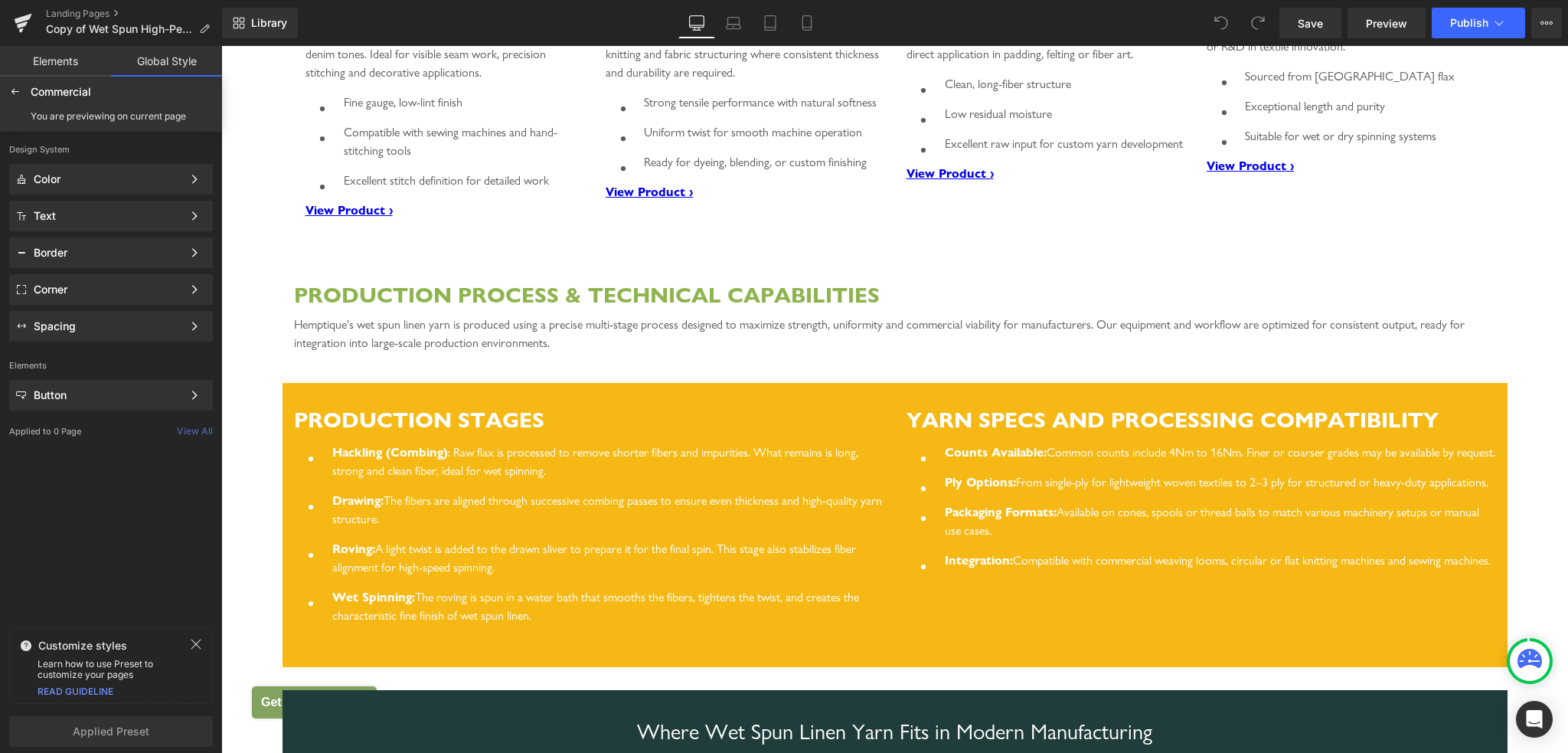
scroll to position [1197, 0]
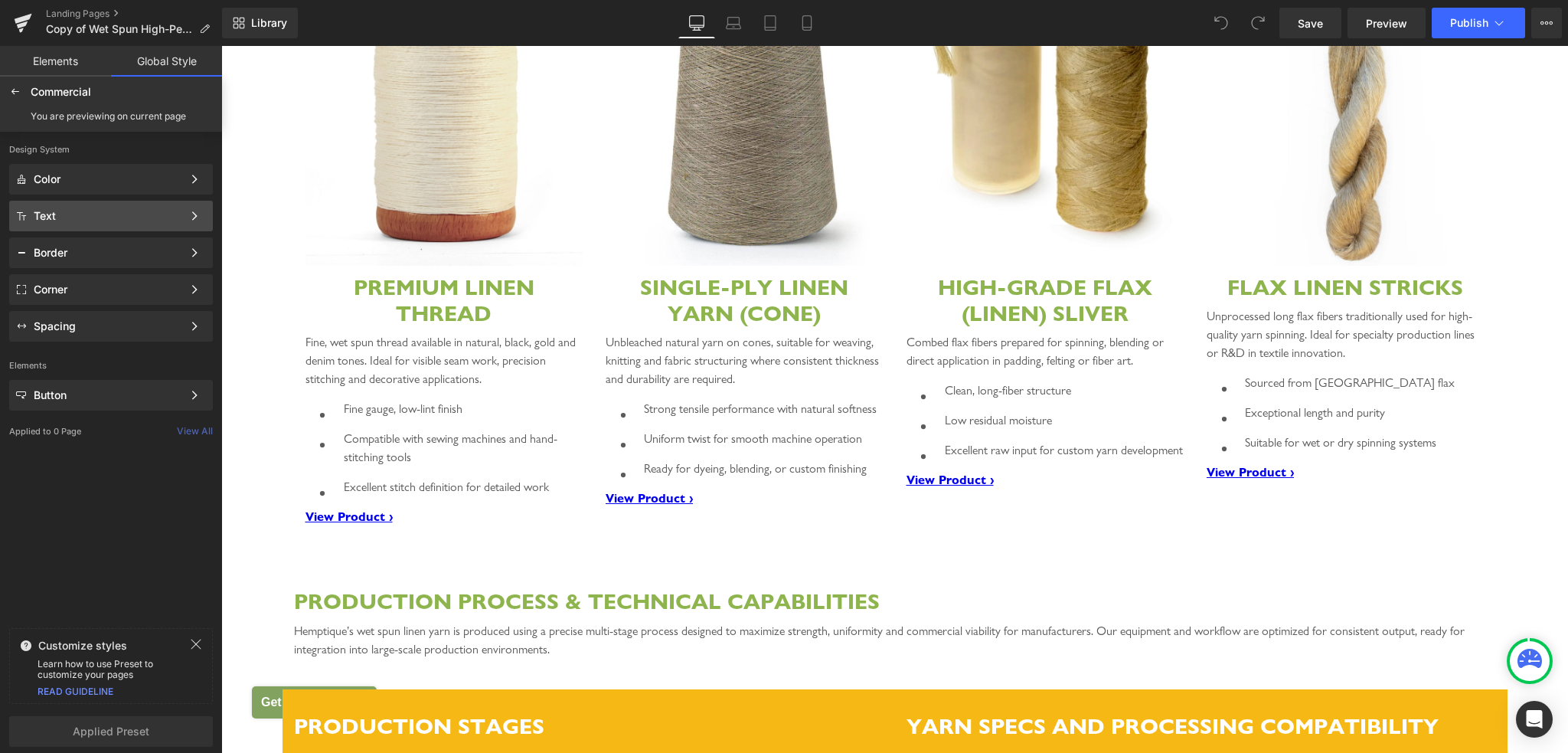
click at [105, 213] on div "Text" at bounding box center [108, 216] width 149 height 12
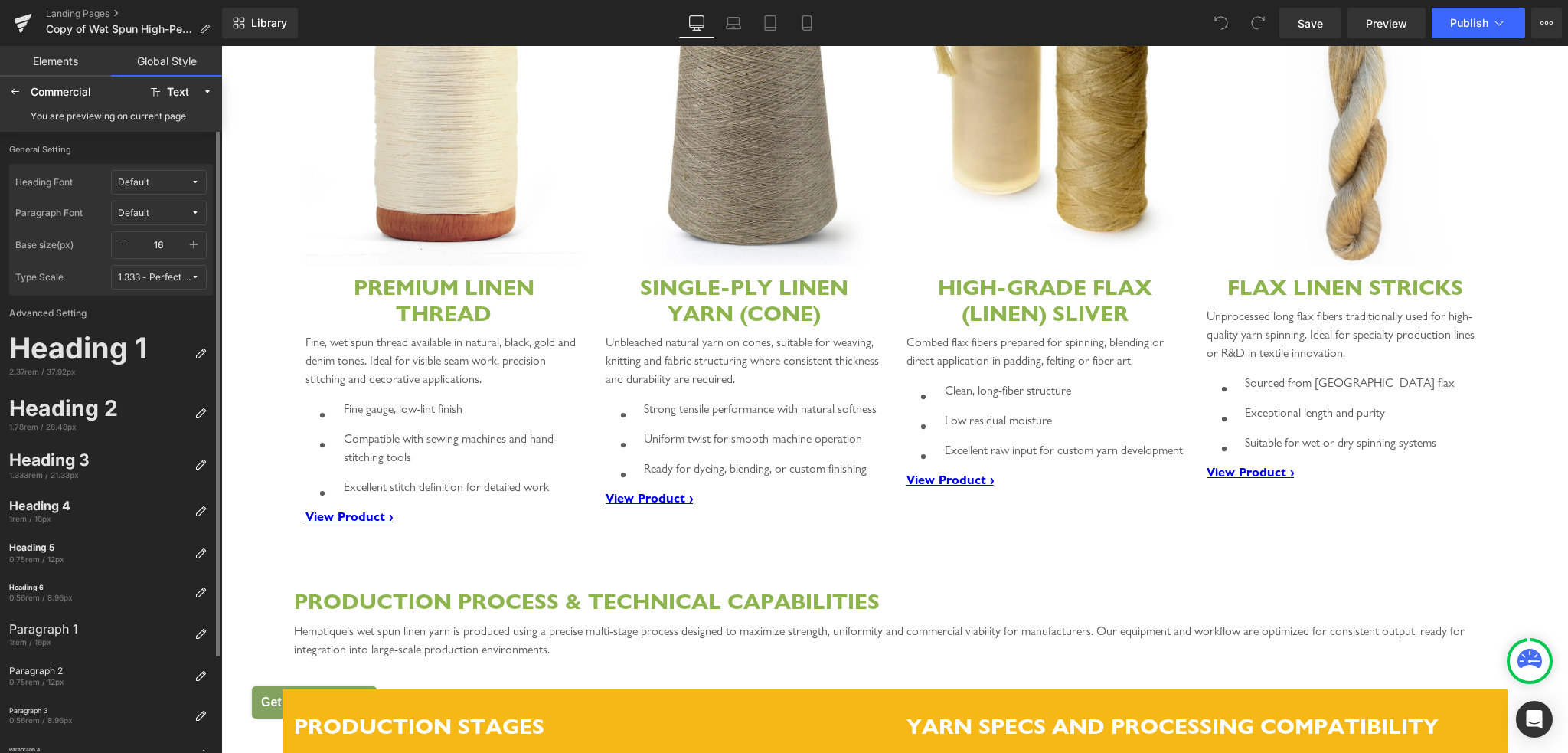
click at [141, 183] on div "Default" at bounding box center [133, 183] width 32 height 11
click at [153, 287] on label "[PERSON_NAME] Sans Nova" at bounding box center [154, 286] width 86 height 11
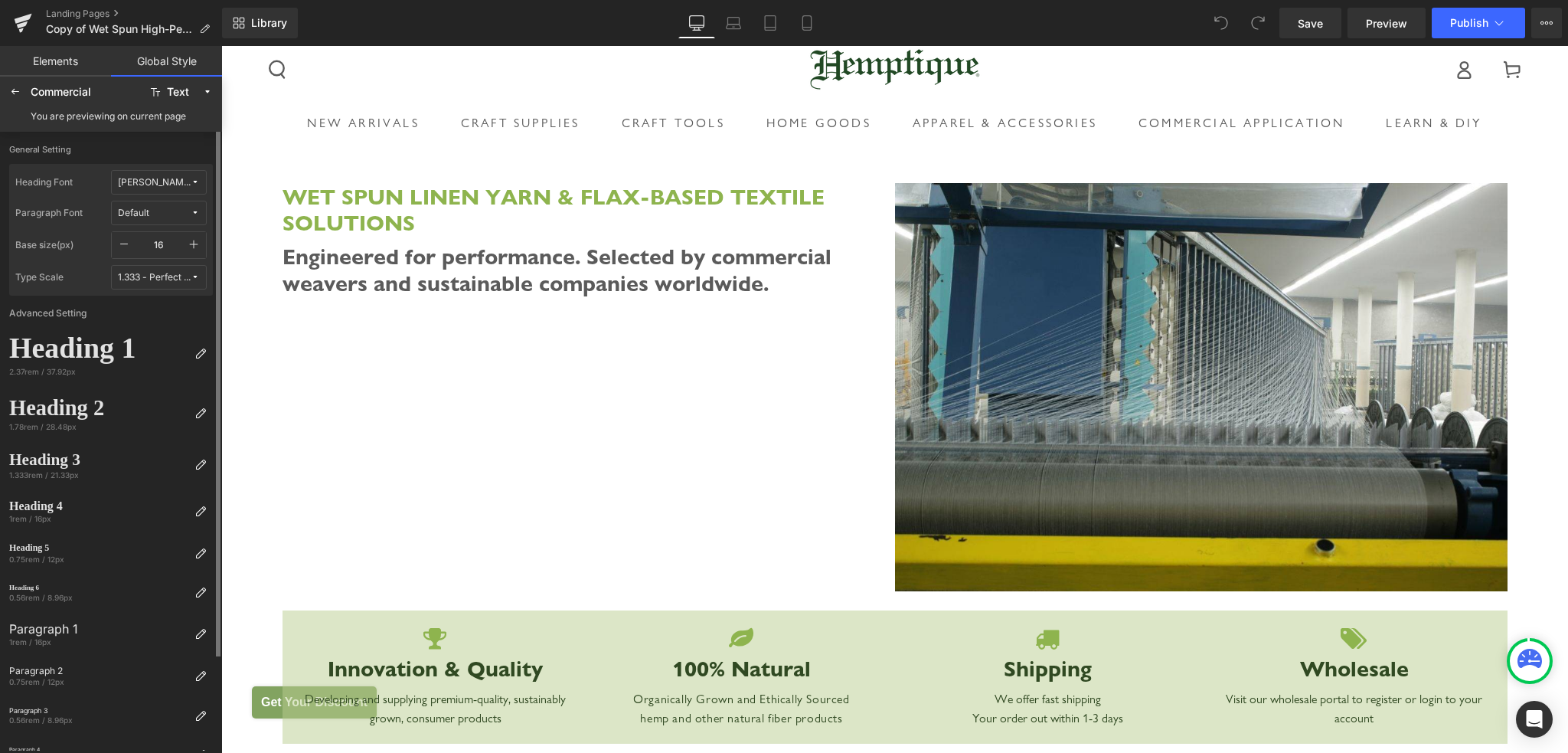
scroll to position [0, 0]
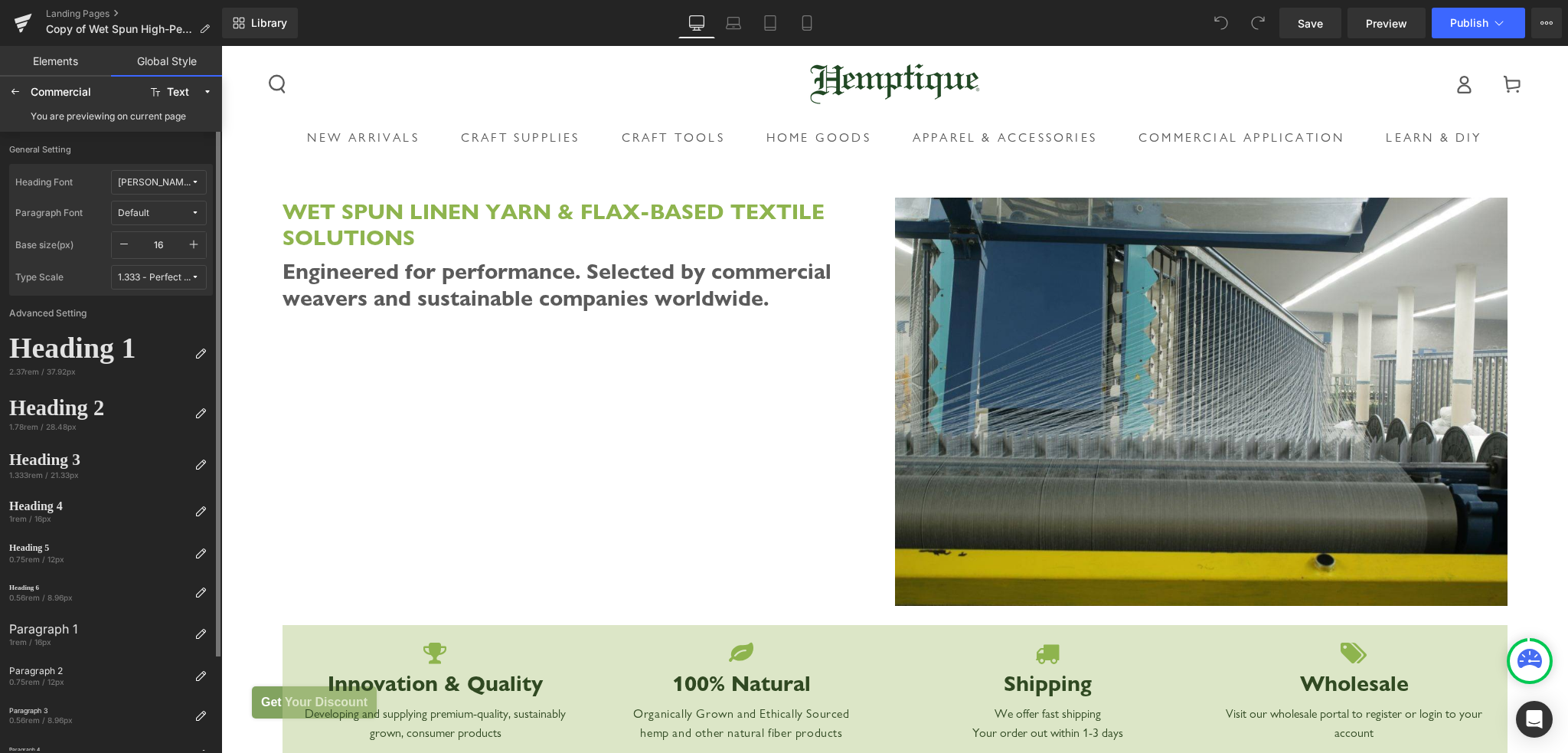
click at [177, 212] on span "Default" at bounding box center [154, 213] width 73 height 11
click at [154, 312] on label "[PERSON_NAME] Sans Nova" at bounding box center [154, 317] width 86 height 11
click at [153, 183] on div "[PERSON_NAME] Sans Nova" at bounding box center [154, 183] width 73 height 11
click at [156, 309] on div "Manage Fonts" at bounding box center [144, 309] width 113 height 21
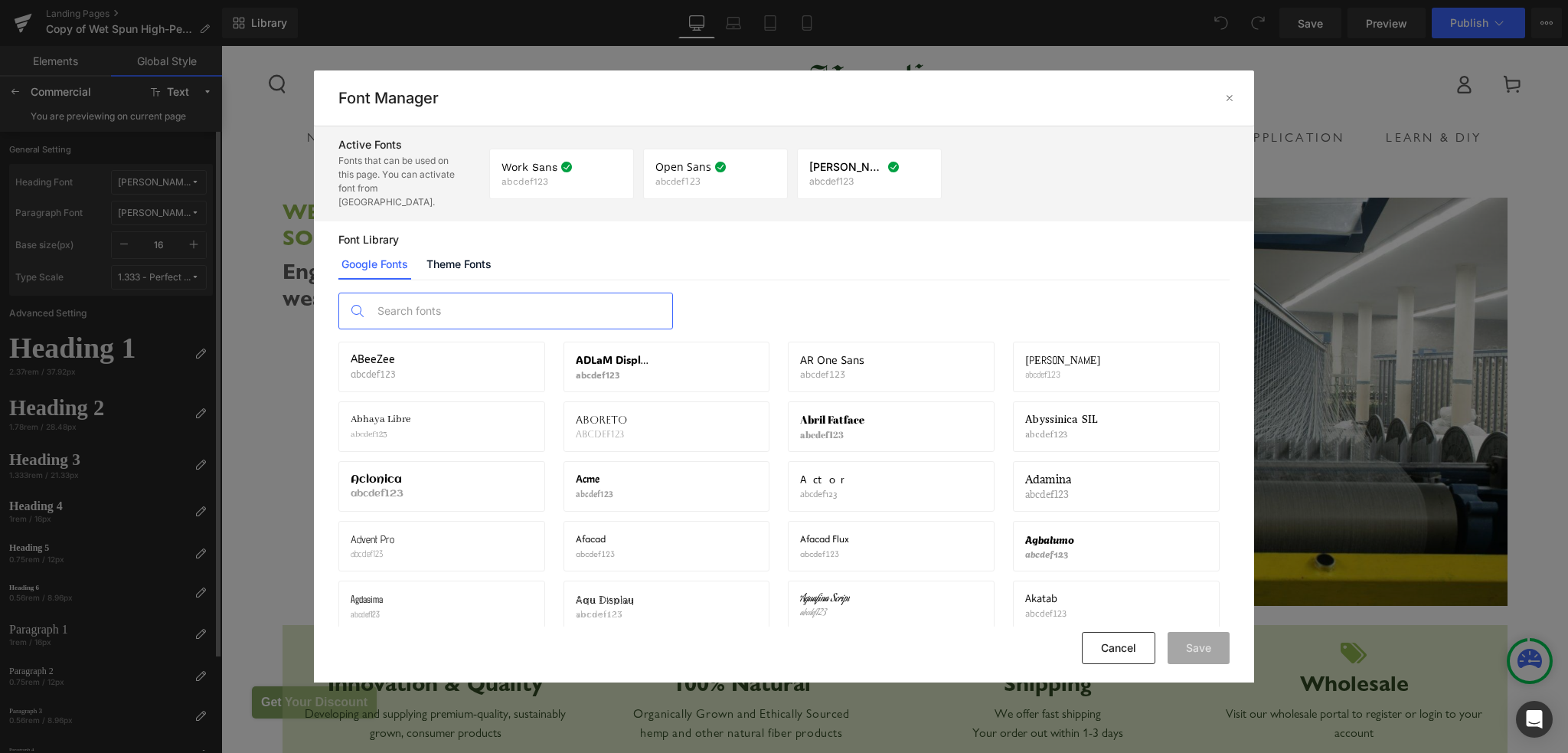
click at [465, 293] on input "text" at bounding box center [521, 311] width 302 height 36
type input "g"
click at [0, 0] on link "Theme Fonts" at bounding box center [0, 0] width 0 height 0
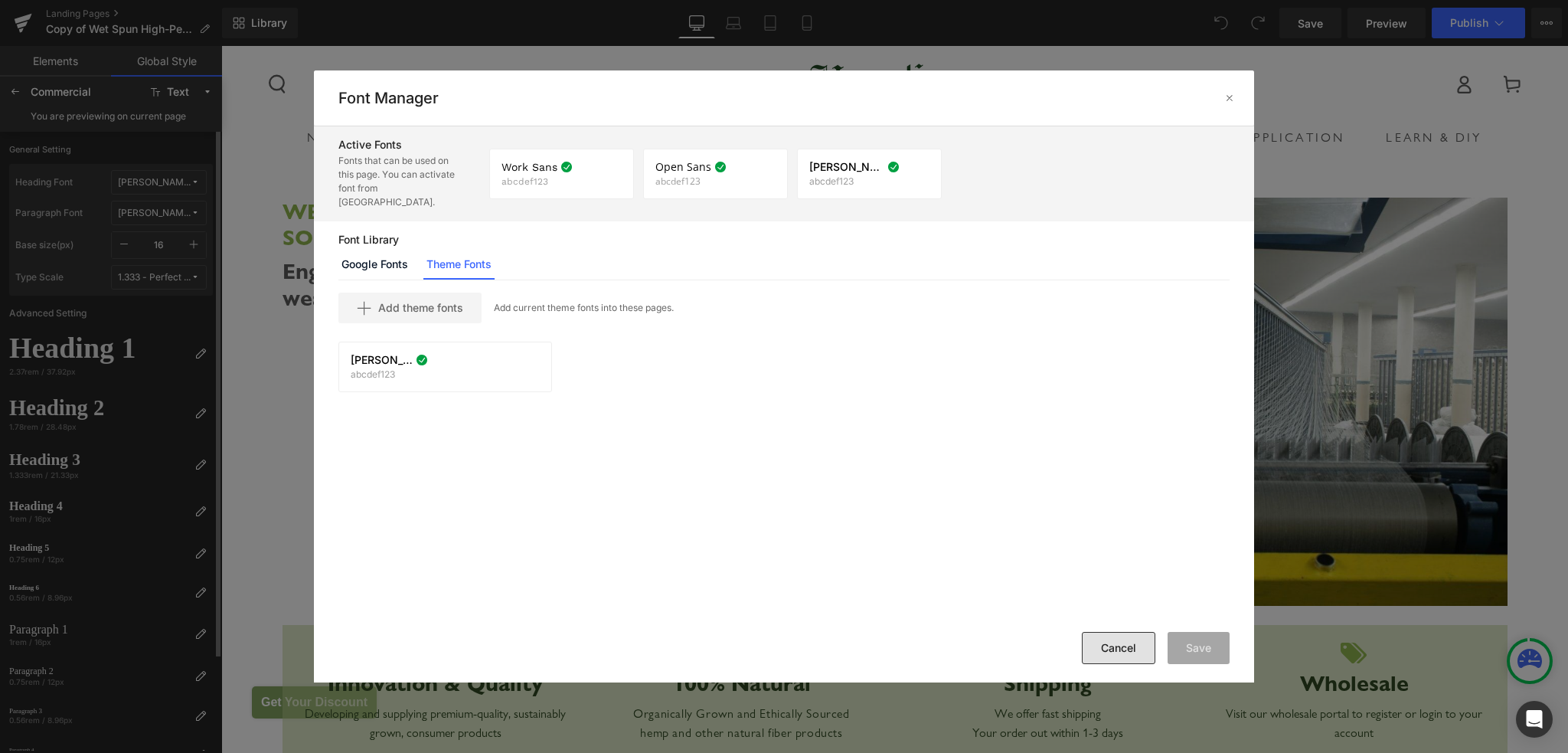
drag, startPoint x: 1104, startPoint y: 647, endPoint x: 755, endPoint y: 535, distance: 366.5
click at [1104, 647] on button "Cancel" at bounding box center [1118, 648] width 74 height 32
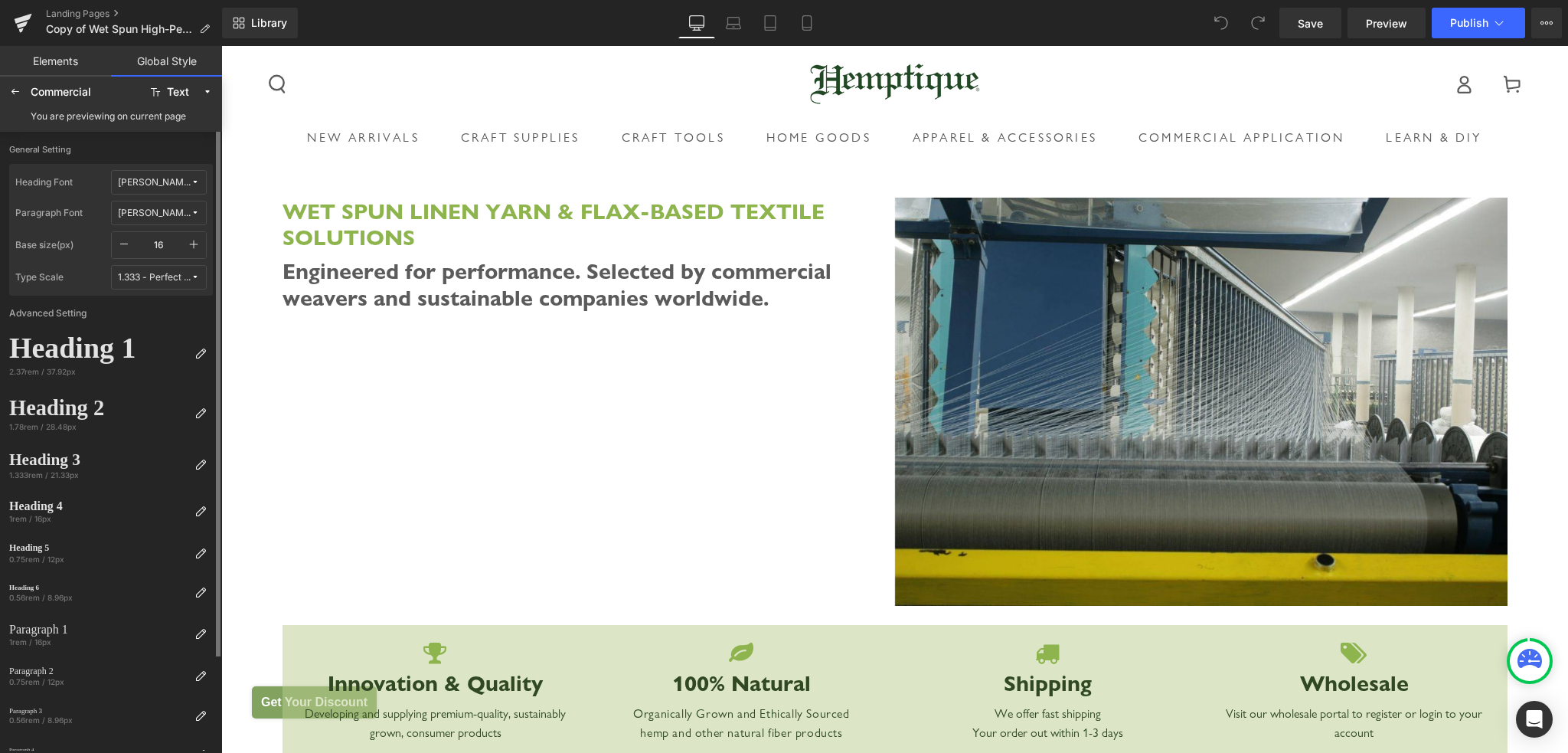
click at [159, 280] on div "1.333 - Perfect Fourth" at bounding box center [154, 277] width 73 height 11
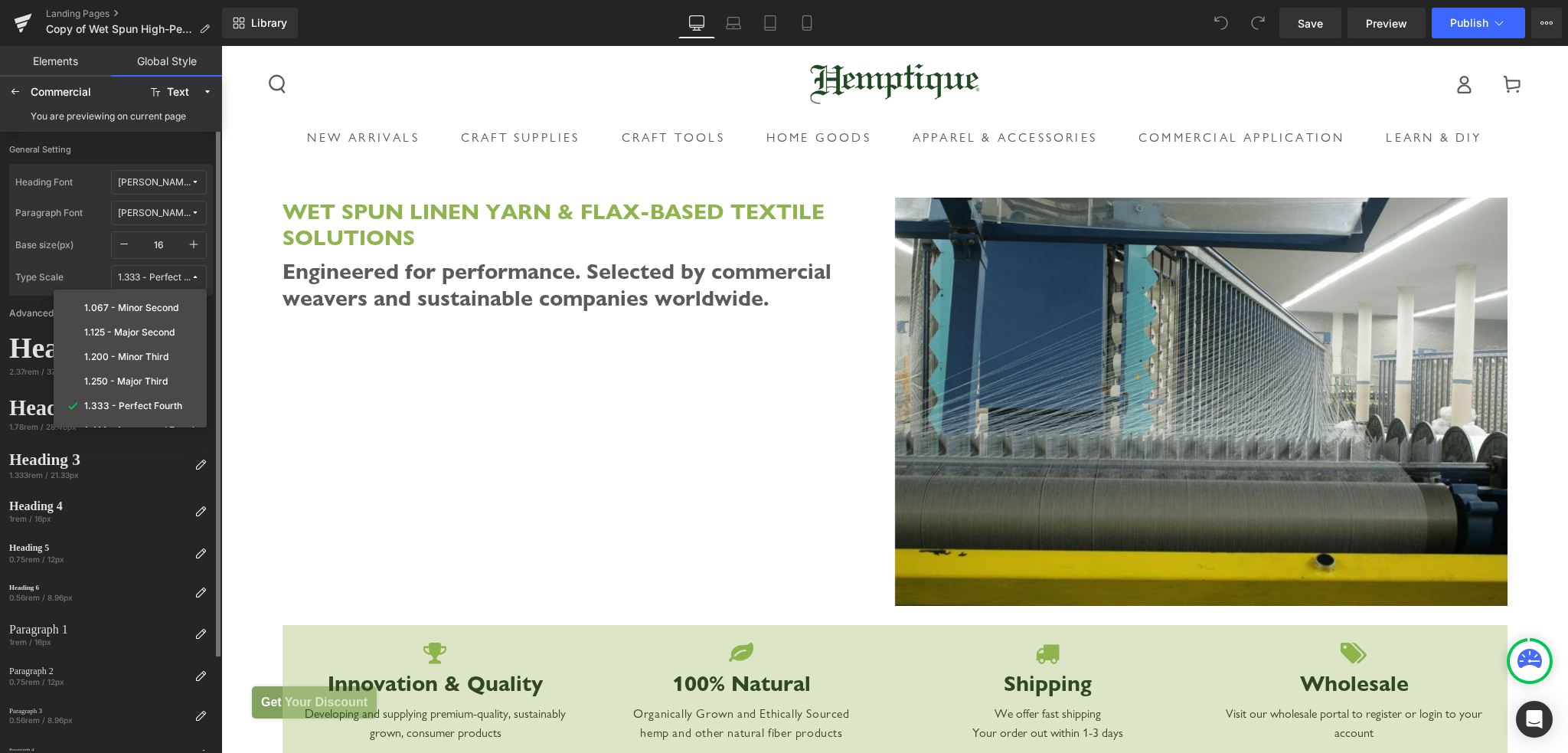
click at [137, 149] on label "General Setting" at bounding box center [111, 154] width 204 height 20
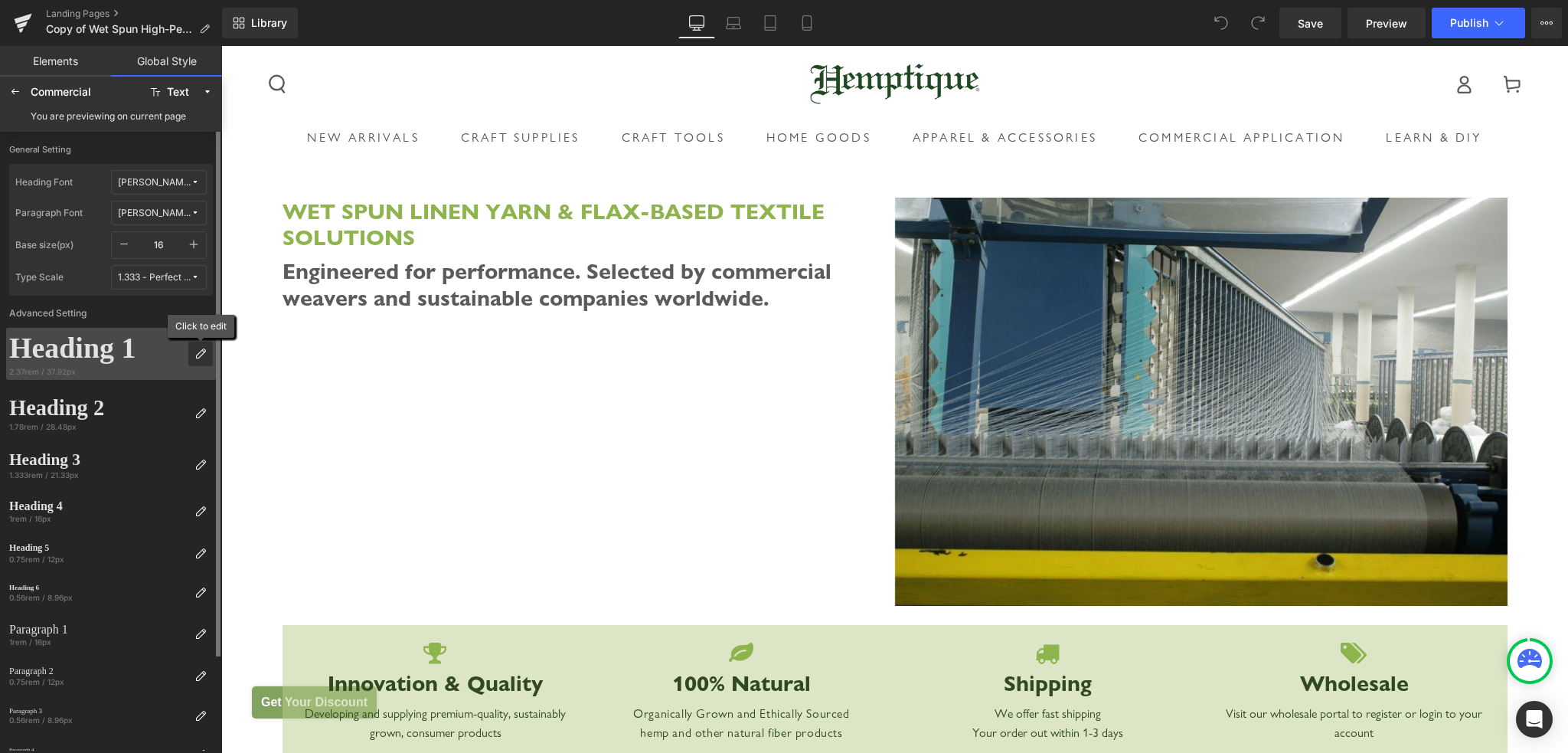
click at [196, 351] on icon at bounding box center [200, 353] width 12 height 12
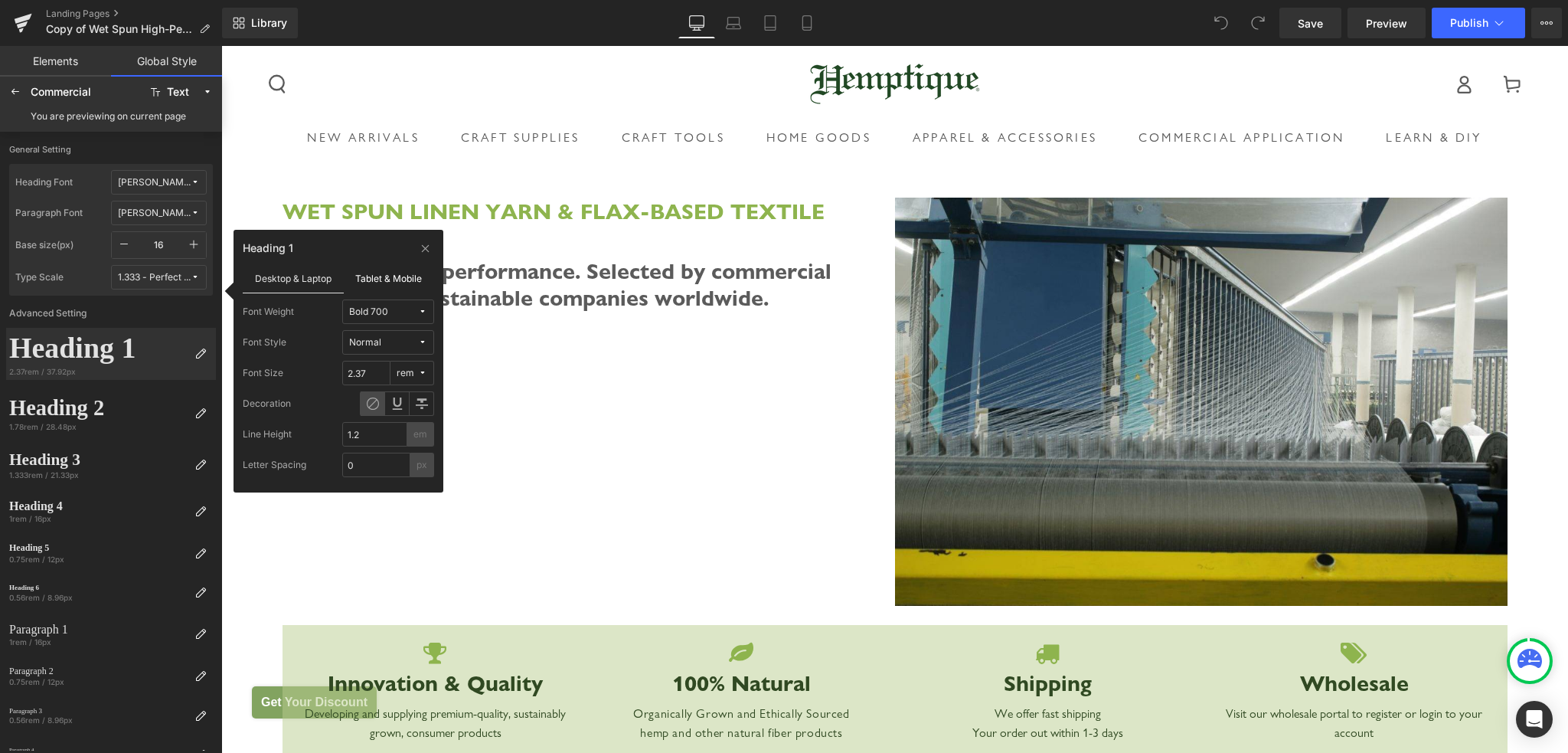
click at [394, 281] on label "Tablet & Mobile" at bounding box center [389, 278] width 91 height 29
click at [301, 279] on label "Desktop & Laptop" at bounding box center [292, 278] width 101 height 29
click at [144, 284] on button "1.333 - Perfect Fourth" at bounding box center [158, 277] width 95 height 24
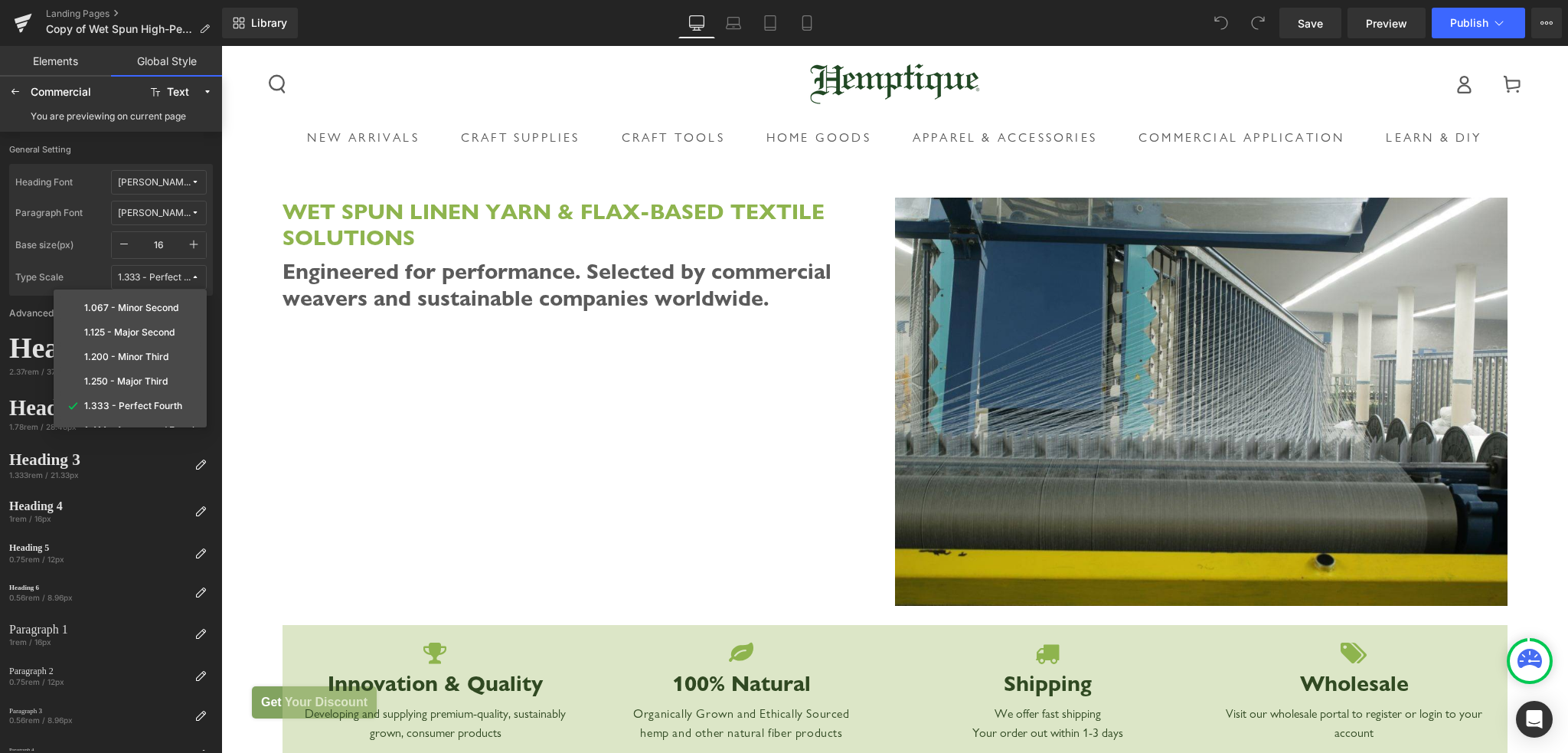
click at [168, 217] on div "[PERSON_NAME] Sans Nova" at bounding box center [154, 213] width 73 height 11
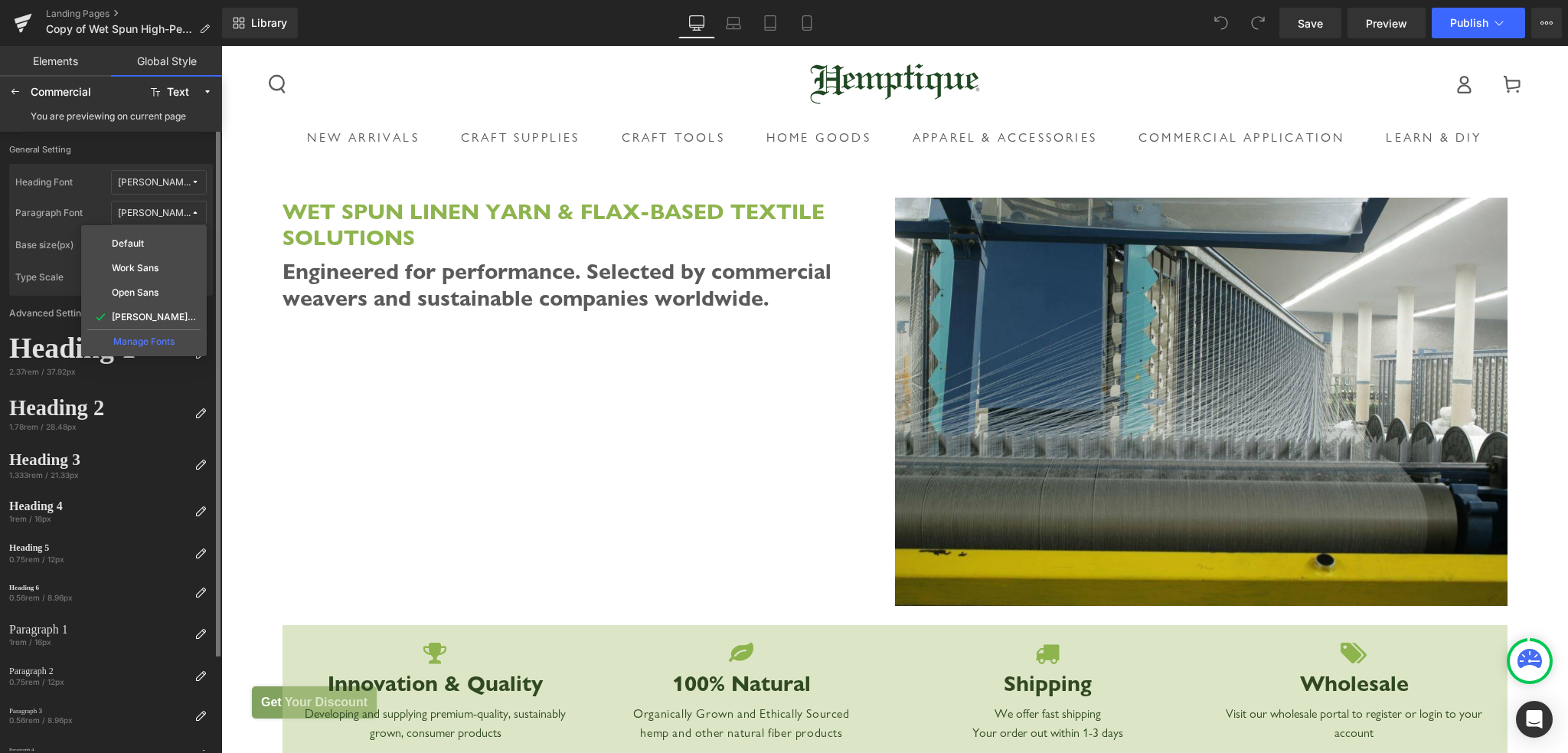
click at [107, 154] on label "General Setting" at bounding box center [111, 154] width 204 height 20
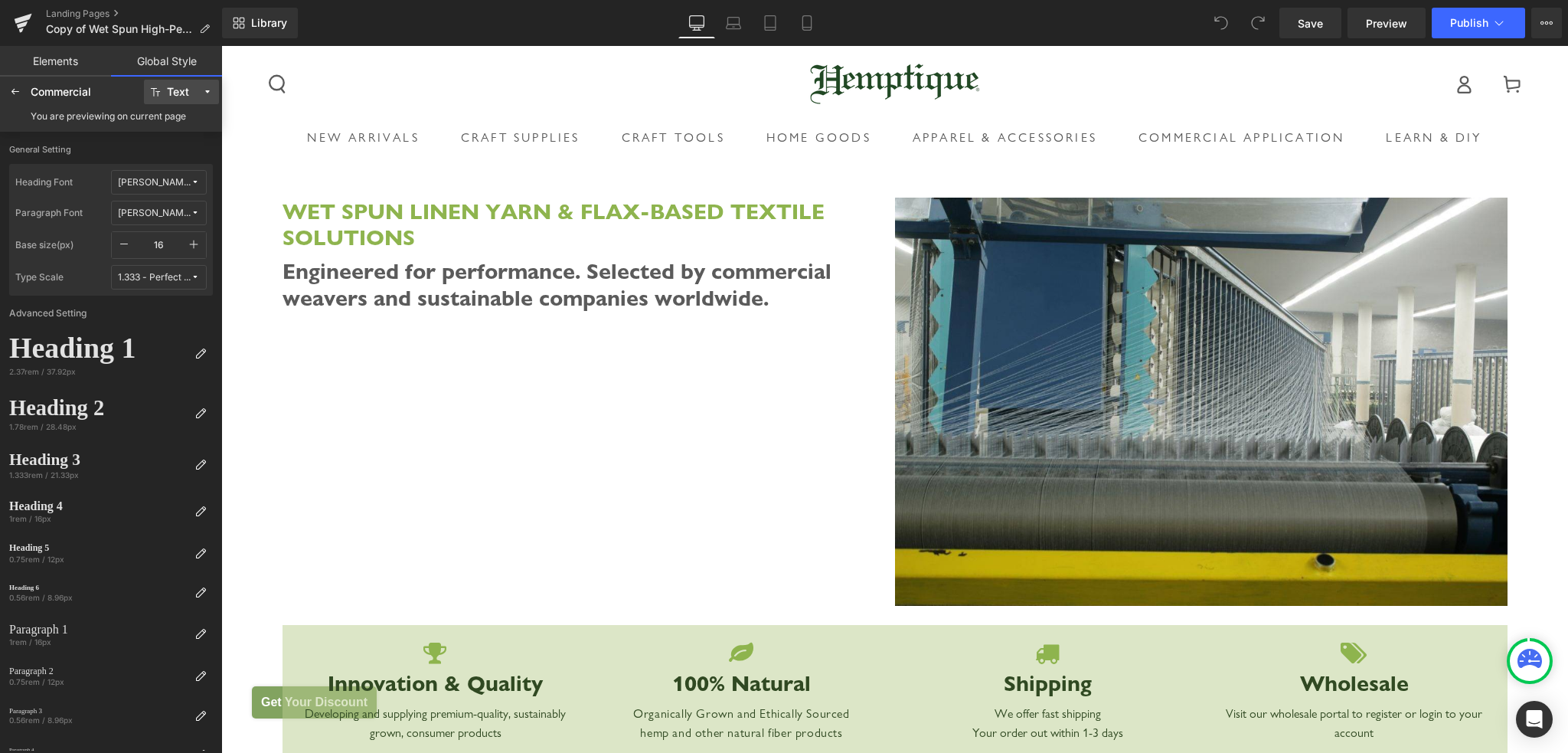
click at [185, 95] on div "Text" at bounding box center [178, 92] width 22 height 11
click at [132, 215] on div "[PERSON_NAME] Sans Nova" at bounding box center [154, 213] width 73 height 11
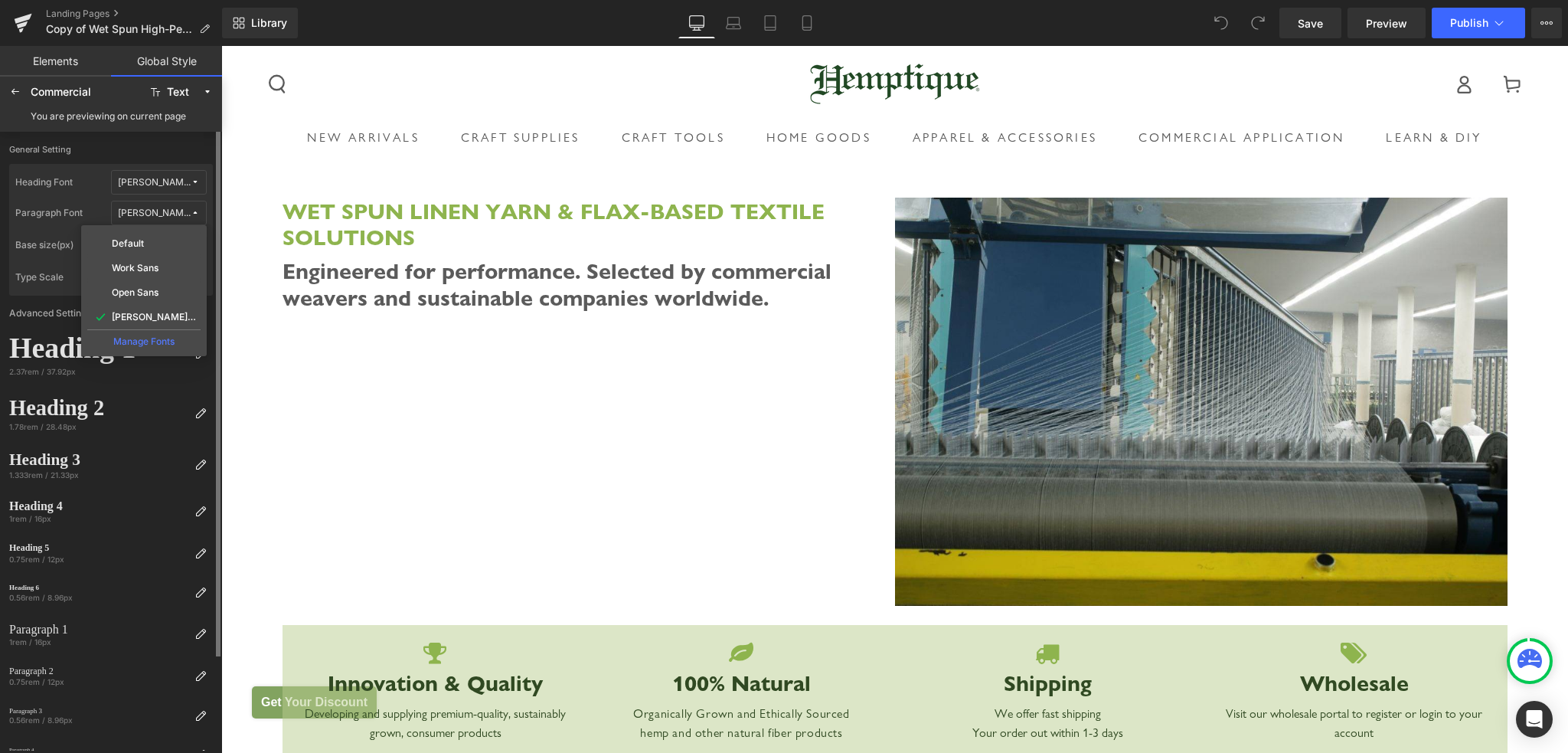
click at [132, 215] on div "[PERSON_NAME] Sans Nova" at bounding box center [154, 213] width 73 height 11
click at [193, 244] on icon "button" at bounding box center [194, 245] width 8 height 8
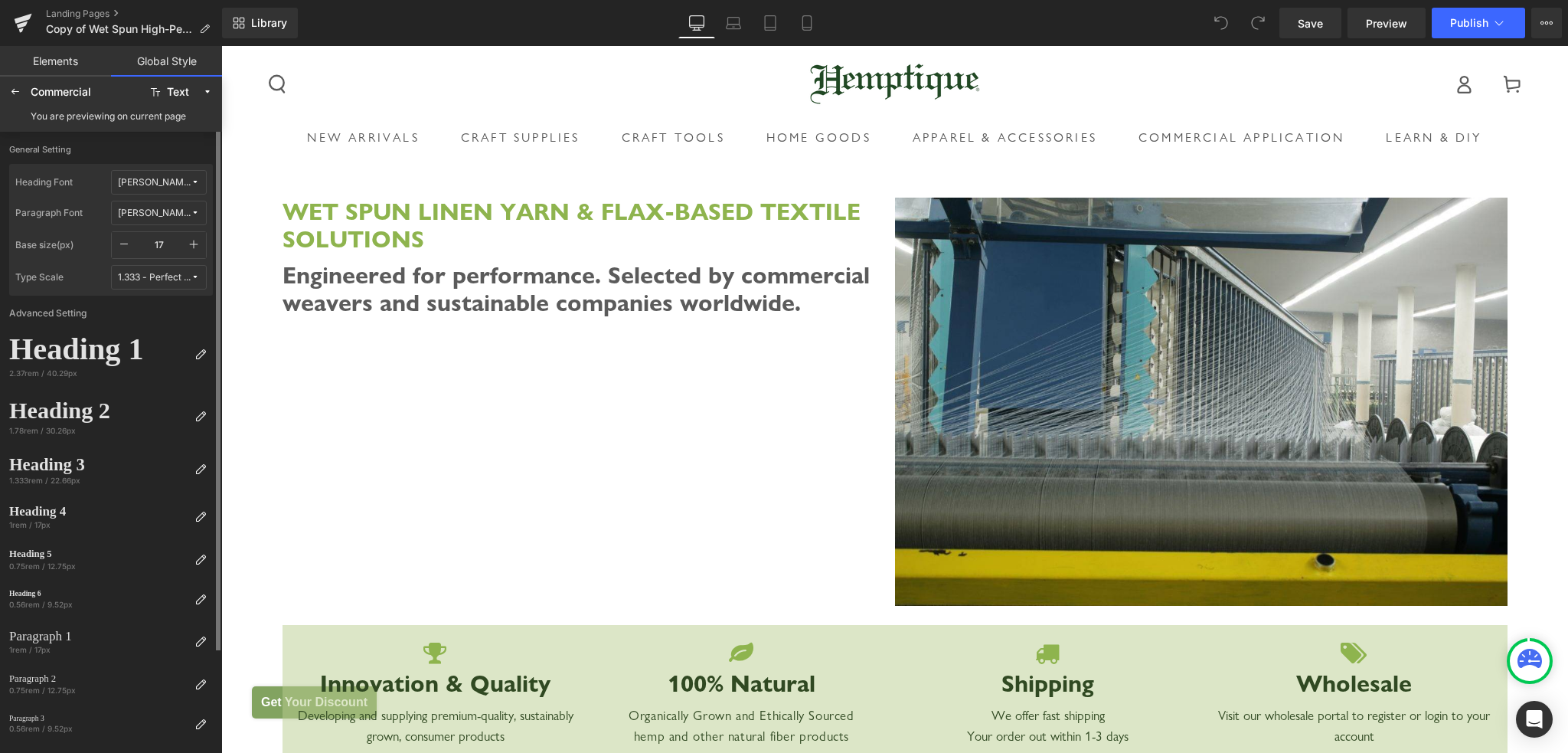
click at [193, 244] on icon "button" at bounding box center [194, 245] width 8 height 8
type input "18"
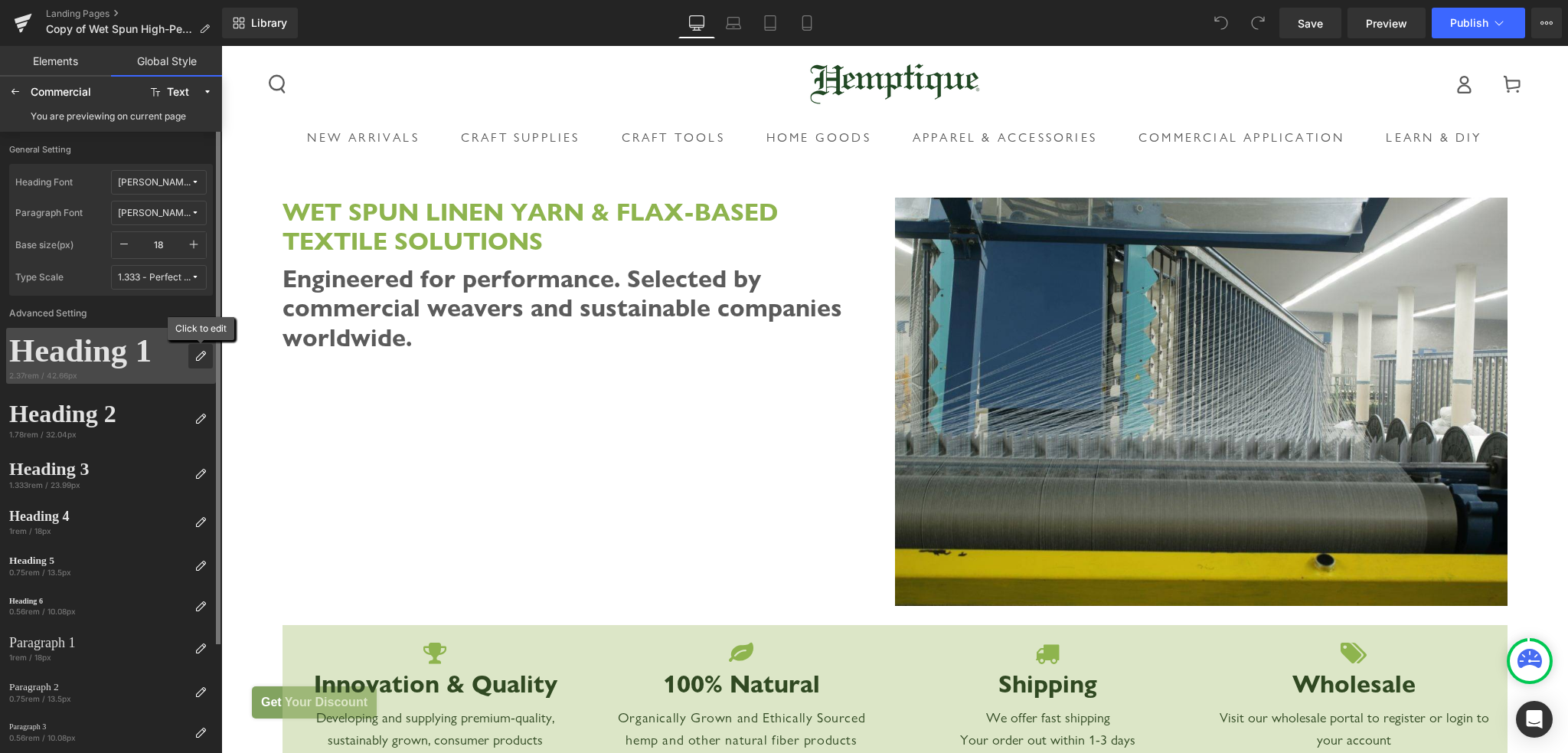
click at [196, 358] on icon at bounding box center [200, 355] width 12 height 12
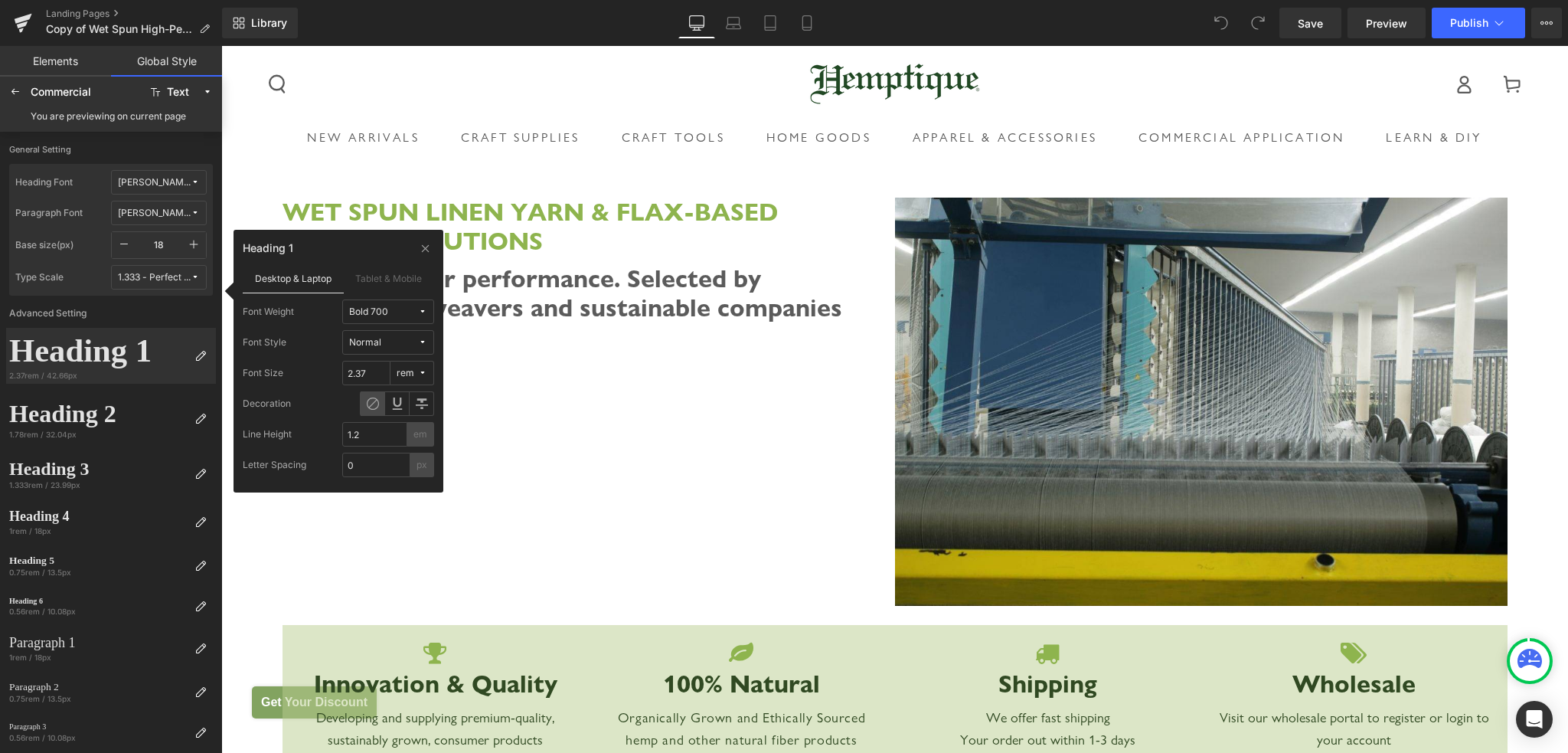
click at [363, 345] on div "Normal" at bounding box center [365, 343] width 32 height 11
click at [419, 251] on icon at bounding box center [425, 247] width 11 height 12
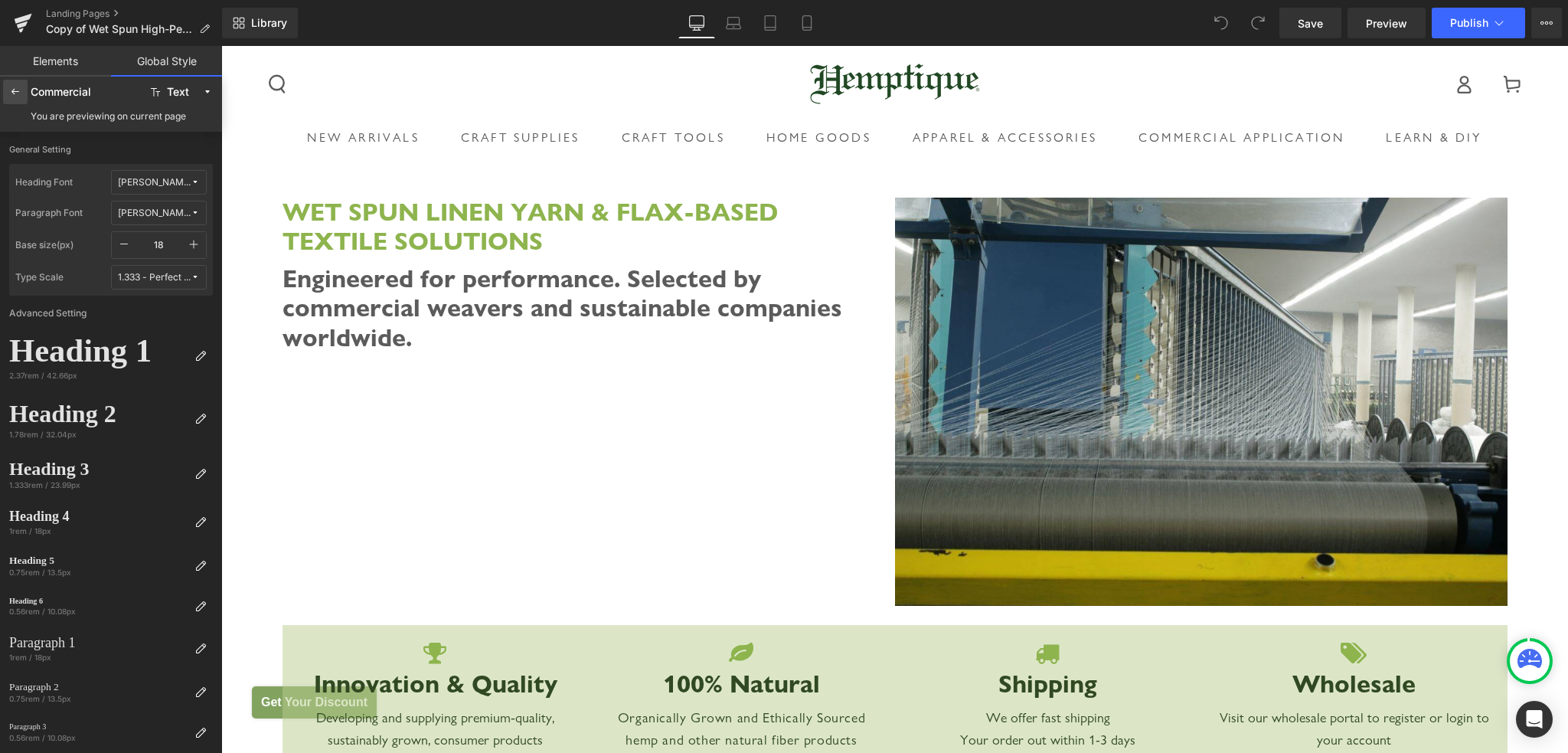
click at [15, 97] on icon at bounding box center [15, 91] width 12 height 12
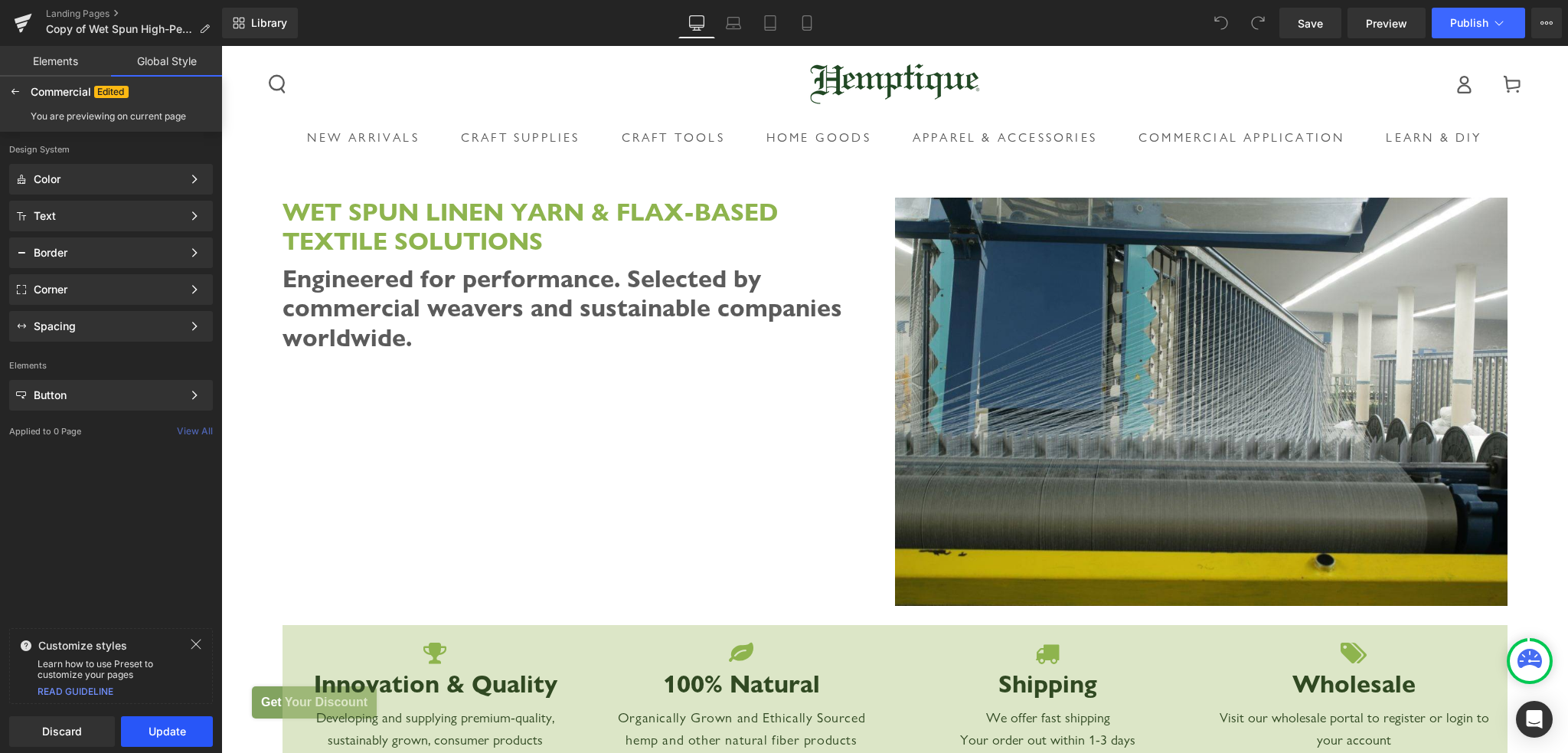
click at [158, 734] on button "Update" at bounding box center [167, 731] width 92 height 31
click at [1493, 26] on icon at bounding box center [1499, 23] width 15 height 15
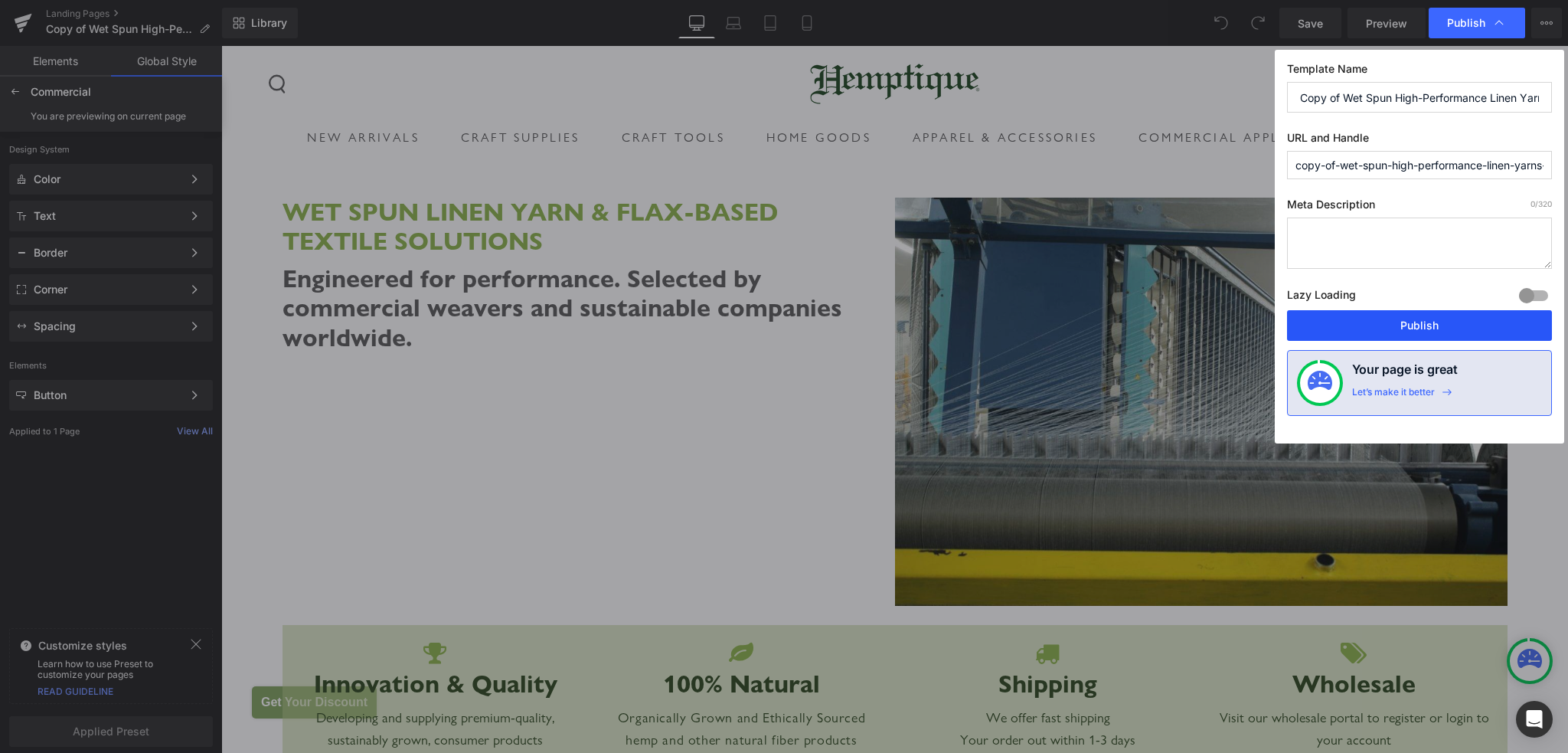
click at [1394, 322] on button "Publish" at bounding box center [1419, 326] width 265 height 31
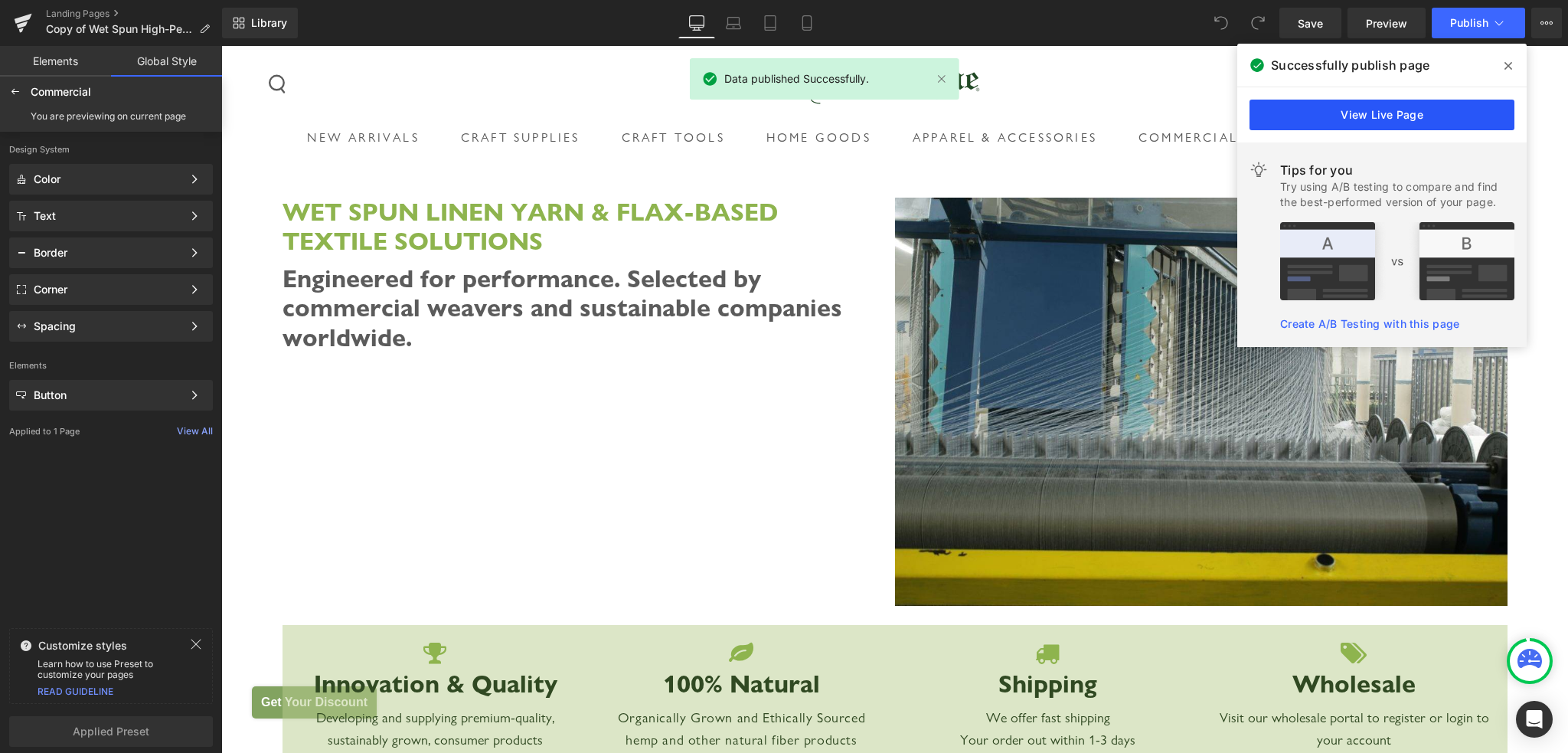
click at [1333, 115] on link "View Live Page" at bounding box center [1382, 115] width 265 height 31
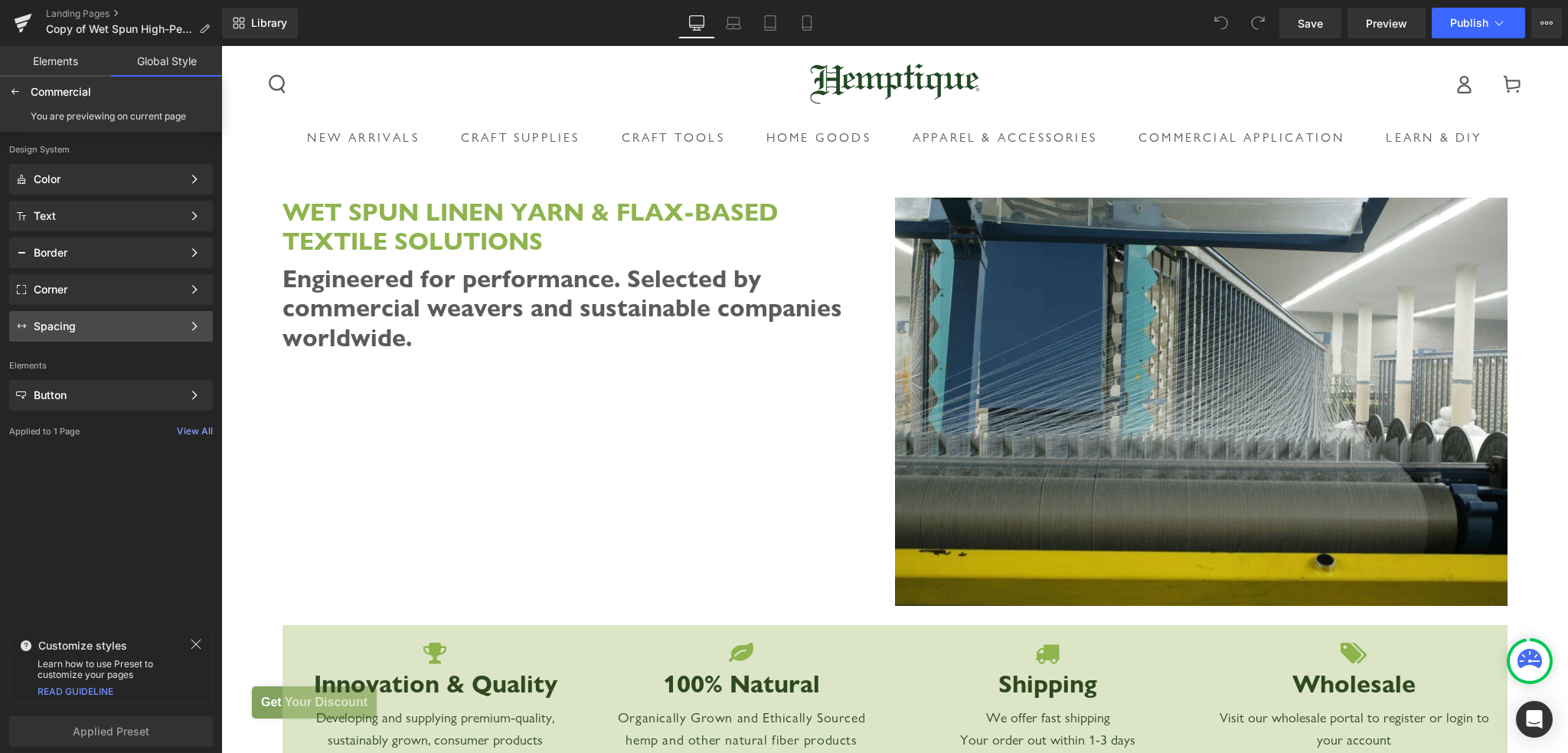
click at [123, 324] on div "Spacing" at bounding box center [108, 326] width 149 height 12
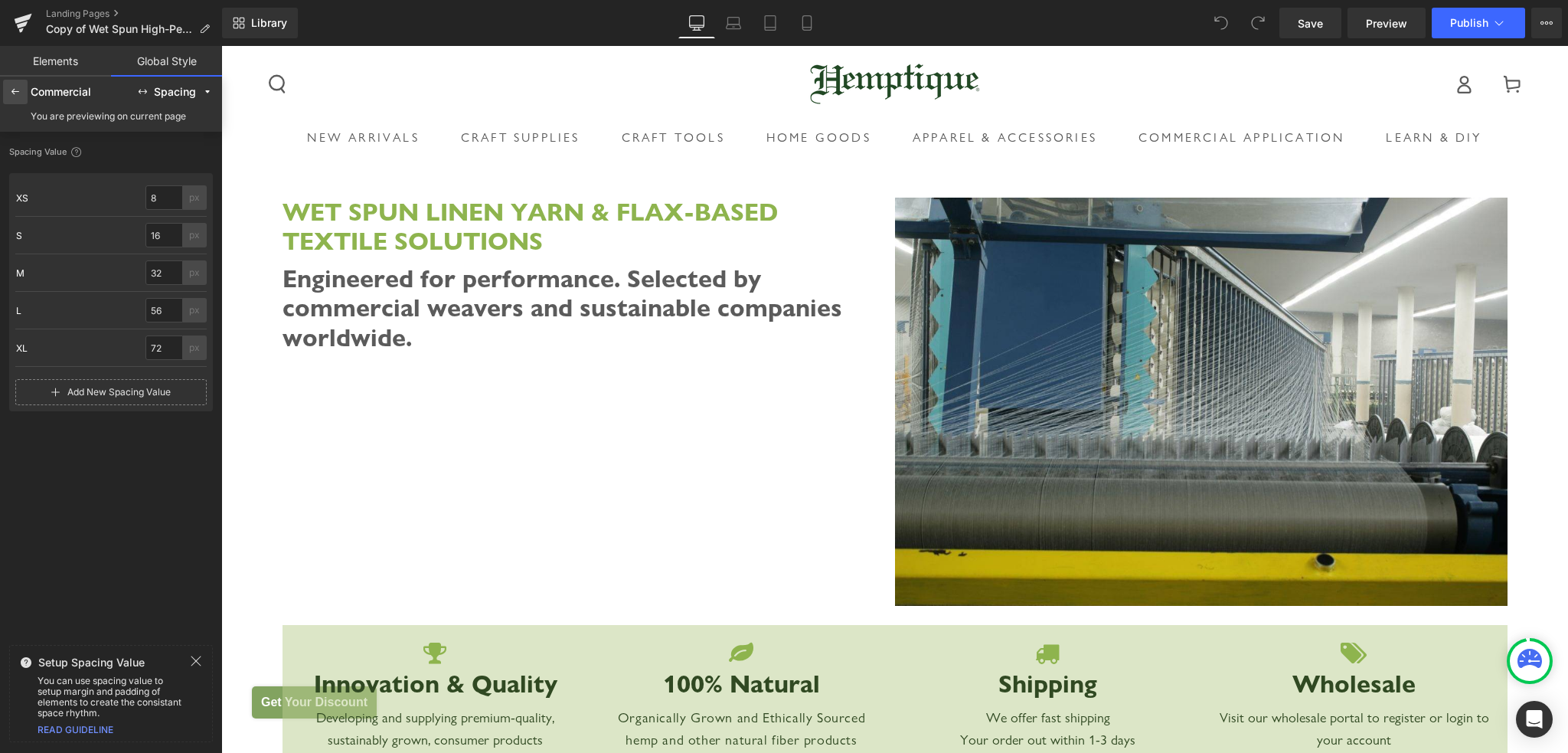
click at [18, 95] on icon at bounding box center [15, 91] width 12 height 12
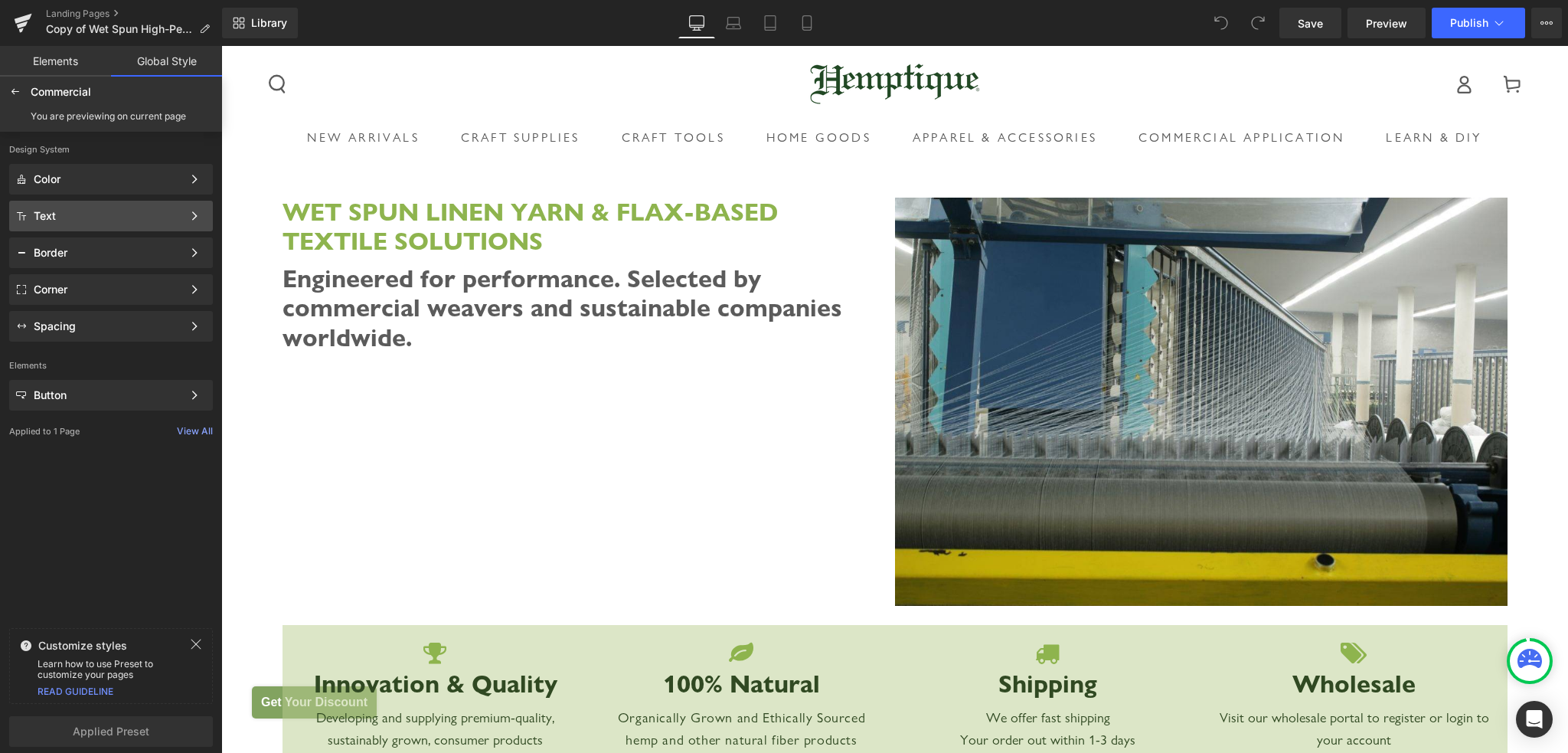
click at [95, 215] on div "Text" at bounding box center [108, 216] width 149 height 12
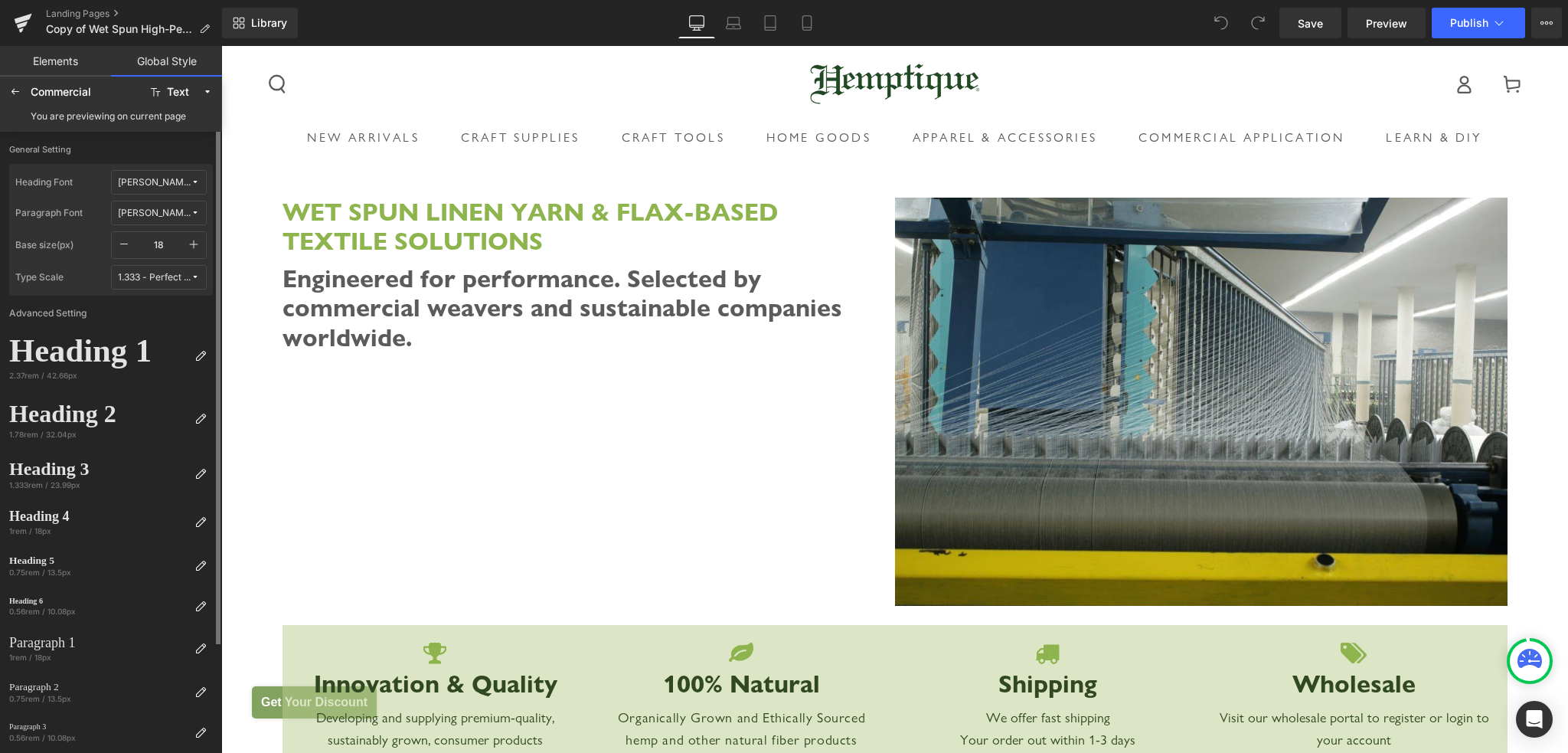
click at [188, 281] on div "1.333 - Perfect Fourth" at bounding box center [154, 277] width 73 height 11
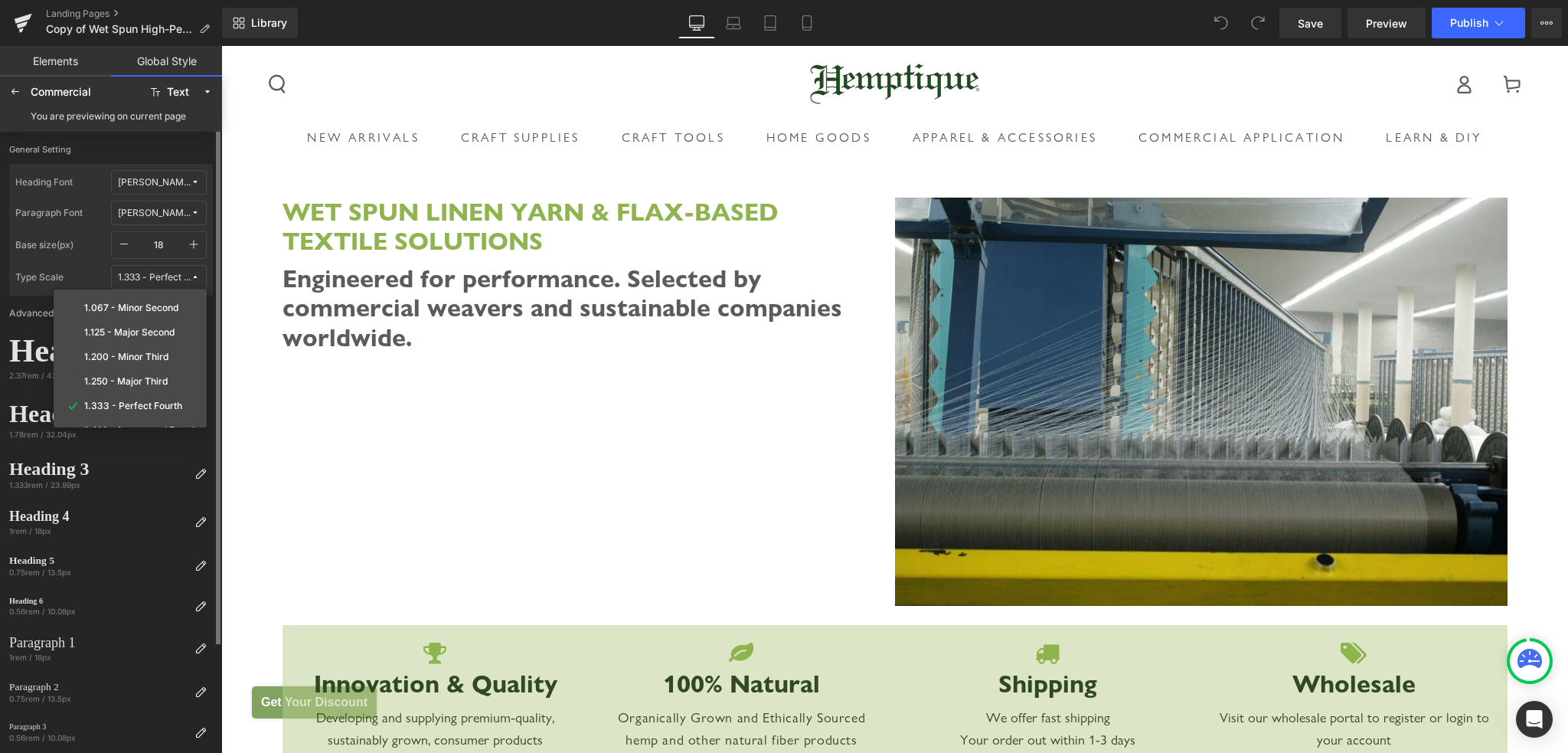
click at [188, 281] on div "1.333 - Perfect Fourth" at bounding box center [154, 277] width 73 height 11
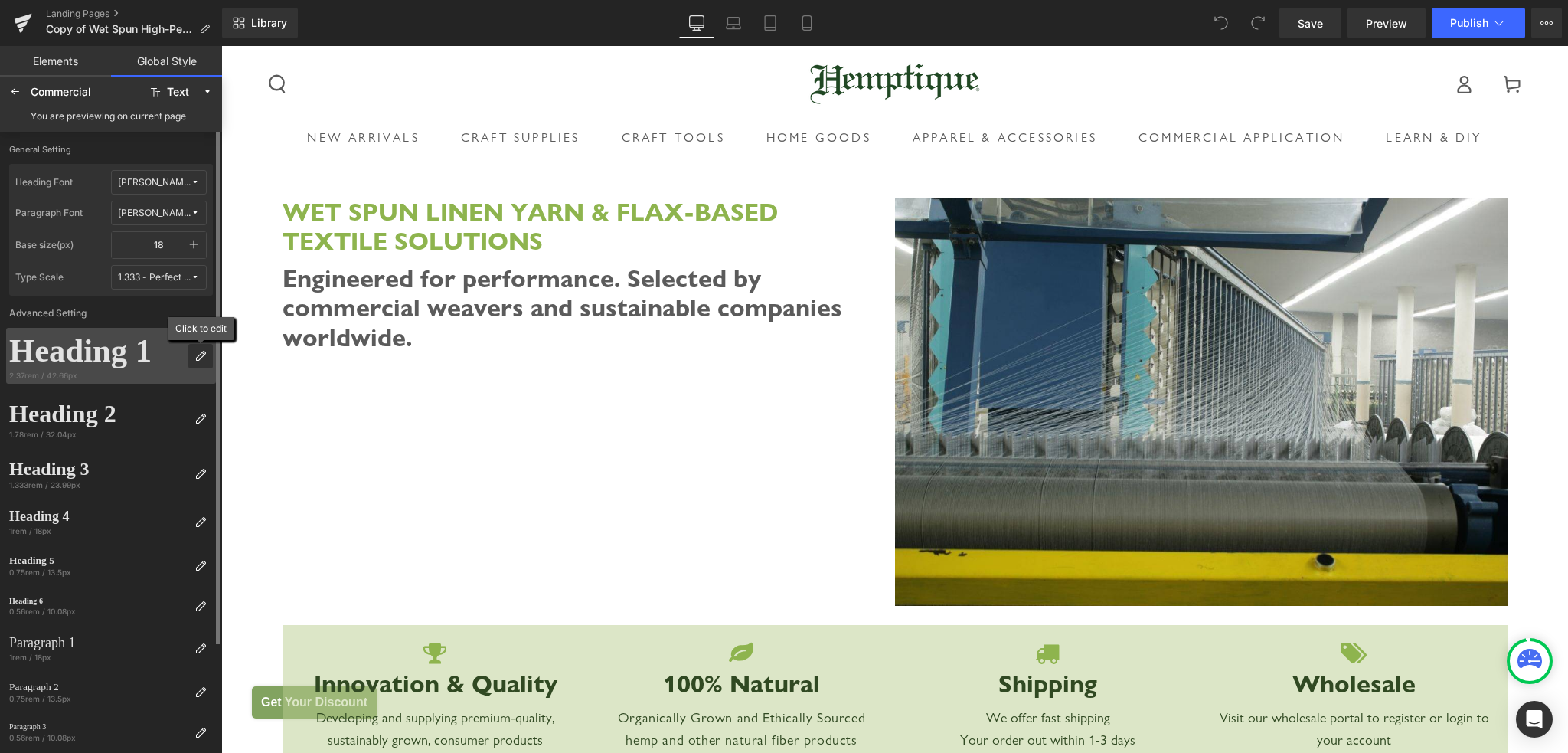
click at [205, 358] on icon at bounding box center [200, 355] width 12 height 12
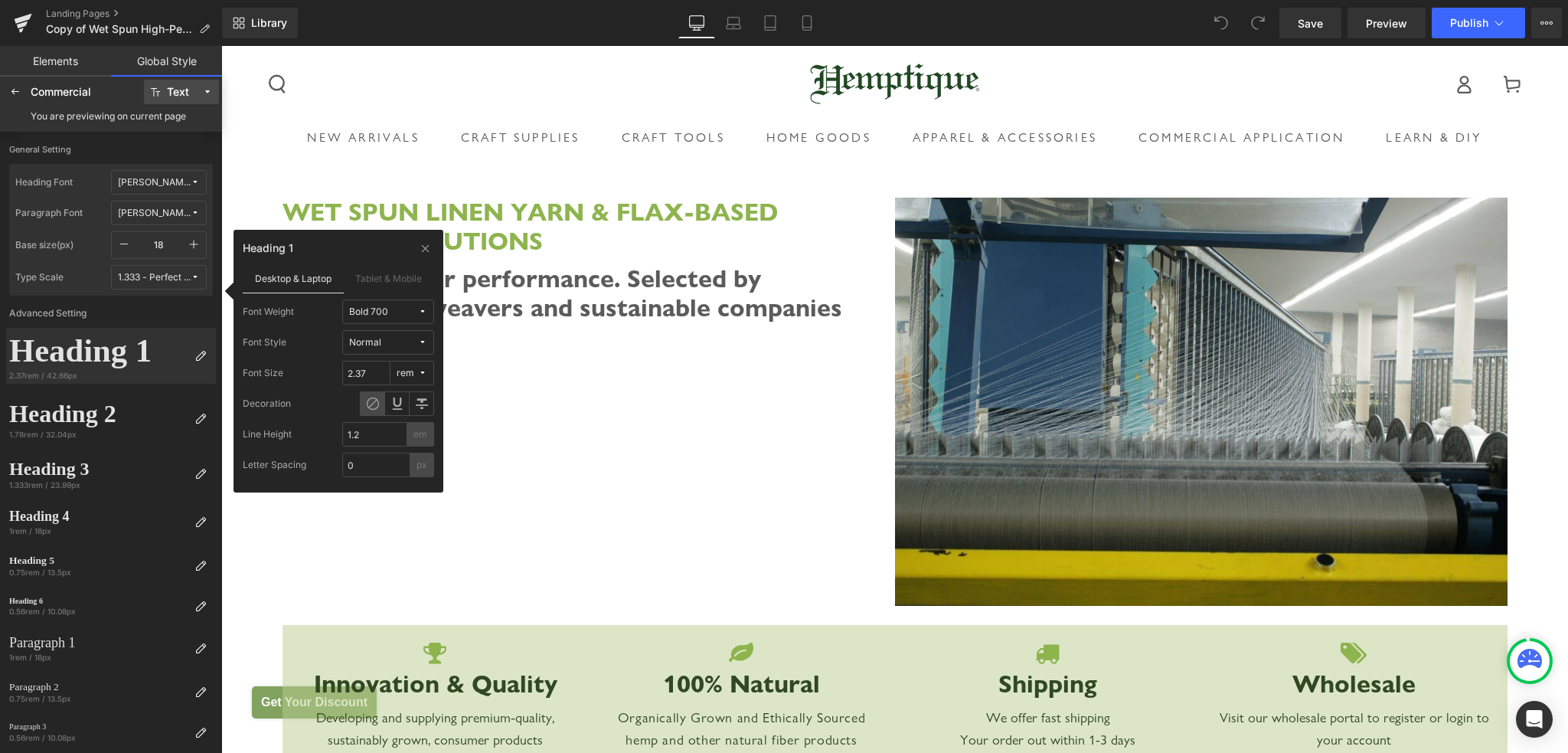
click at [176, 95] on div "Text" at bounding box center [178, 92] width 22 height 11
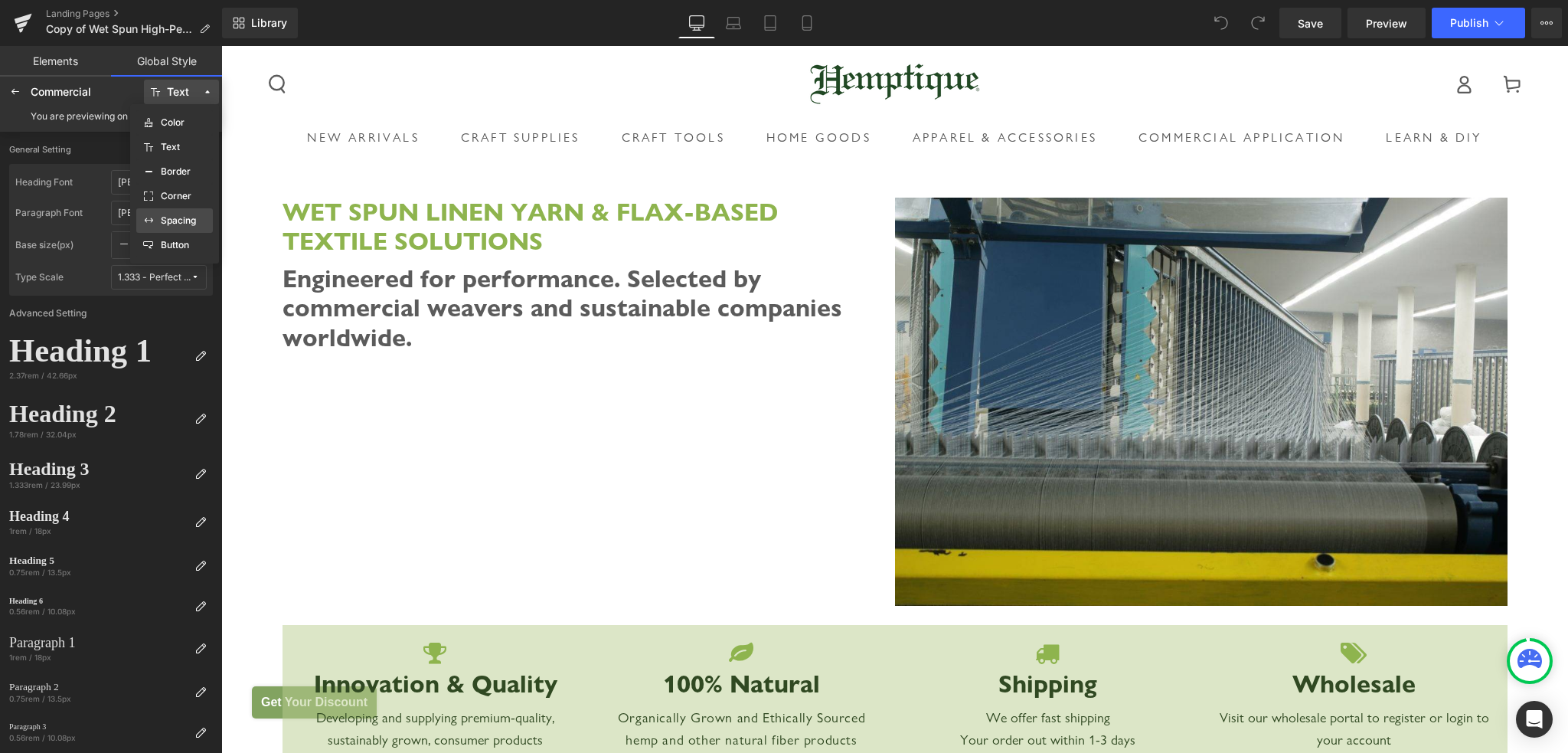
click at [190, 217] on label "Spacing" at bounding box center [179, 220] width 36 height 11
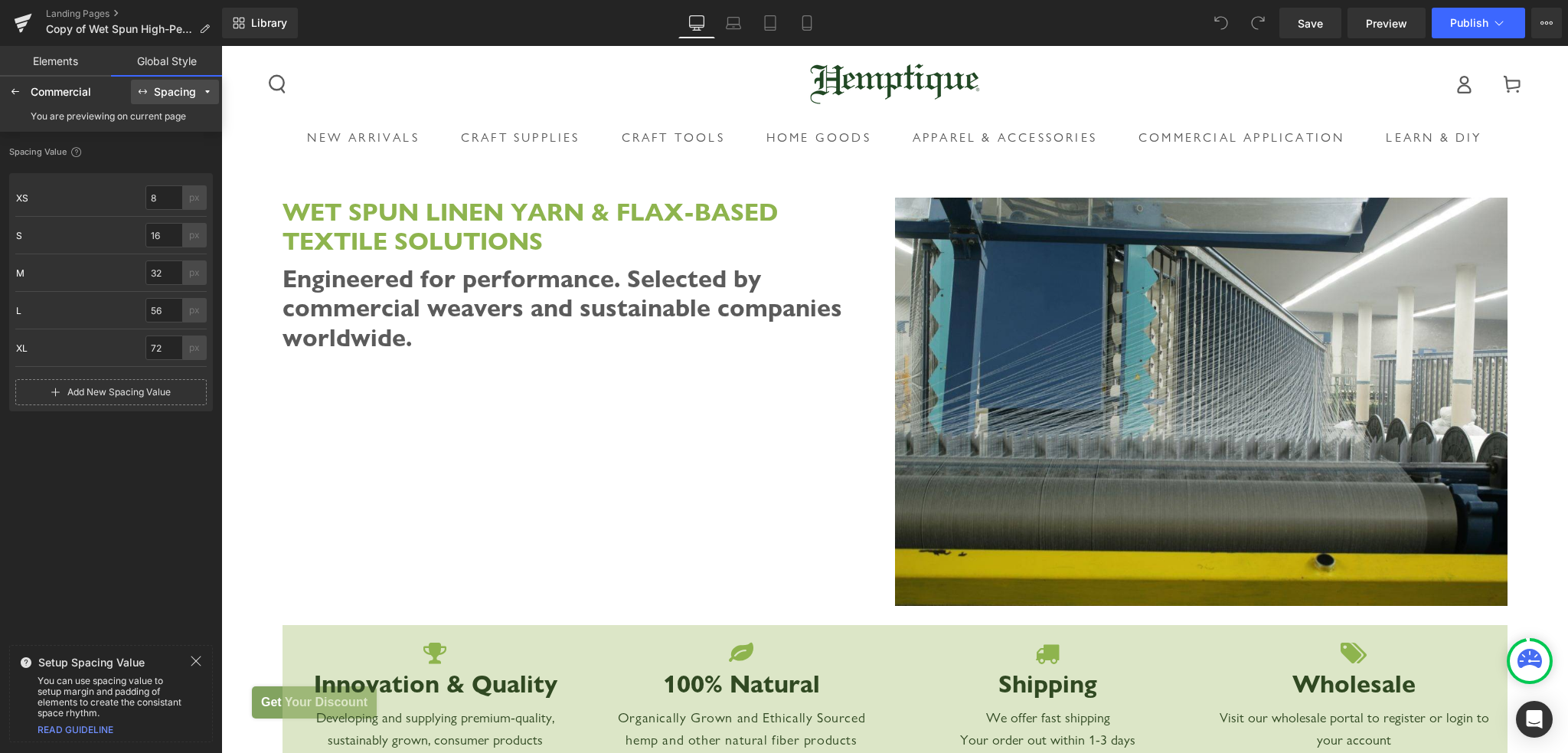
click at [107, 387] on span "Add New Spacing Value" at bounding box center [119, 392] width 103 height 11
click at [170, 526] on div "Spacing Value XS XS 8 px S S 16 px M M 32 px L L 56 px XL XL 72 px XXL XXL 0 px…" at bounding box center [111, 389] width 204 height 498
click at [130, 385] on icon at bounding box center [129, 386] width 19 height 19
click at [132, 518] on div "Spacing Value XS XS 8 px S S 16 px M M 32 px L L 56 px XL XL 72 px XXL XXL 0 px…" at bounding box center [111, 389] width 204 height 498
click at [24, 91] on div at bounding box center [15, 92] width 24 height 24
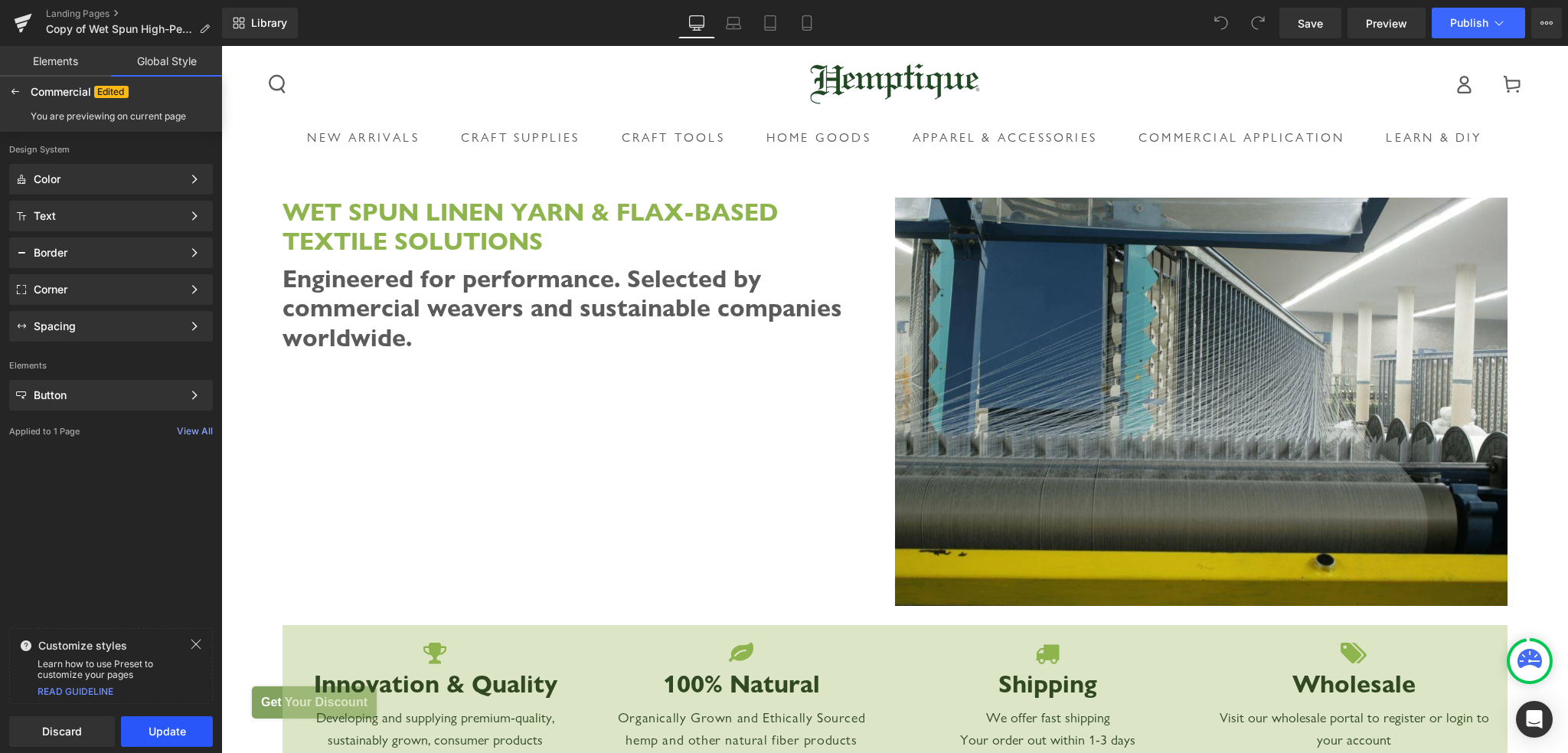
click at [161, 733] on button "Update" at bounding box center [167, 731] width 92 height 31
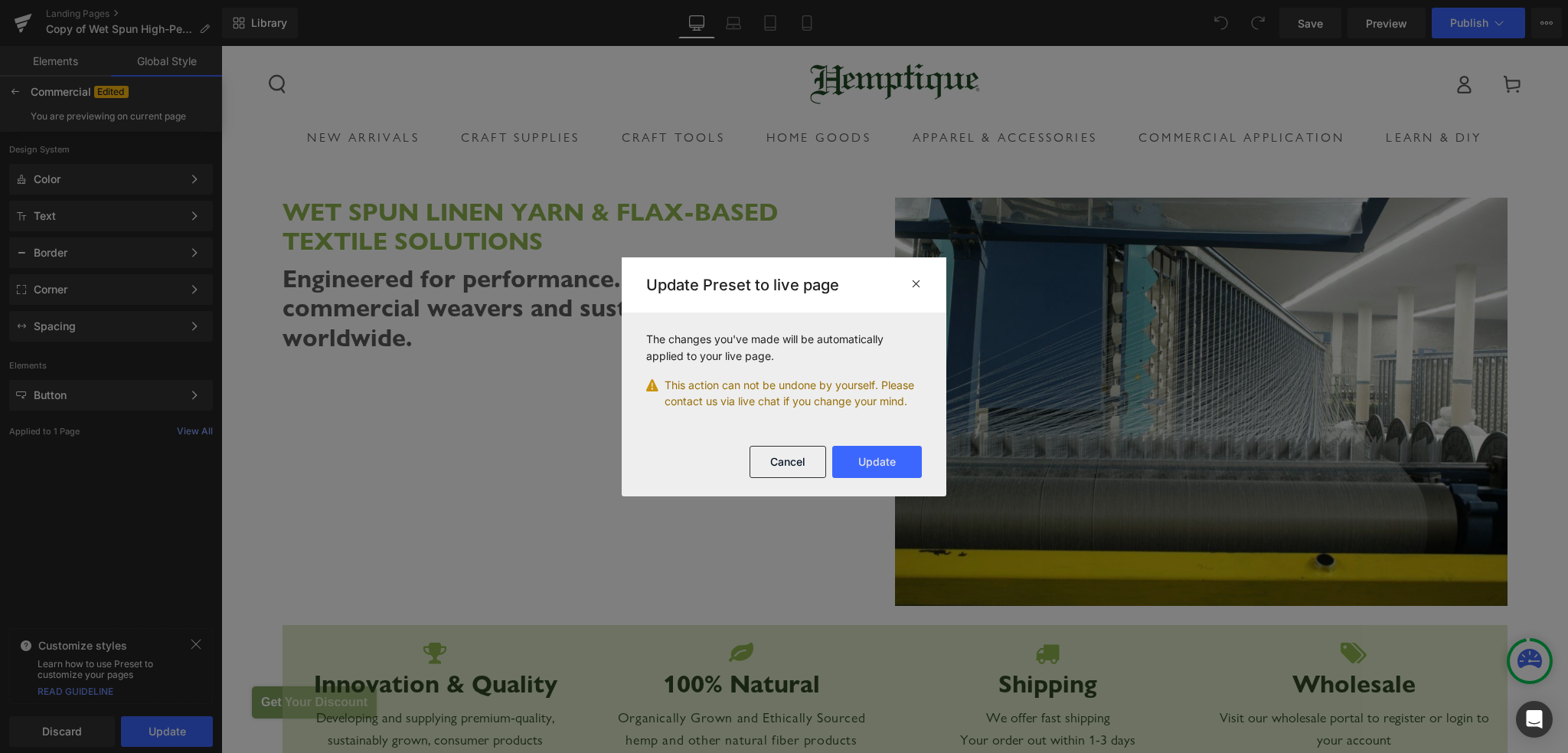
click at [914, 284] on icon at bounding box center [916, 283] width 11 height 12
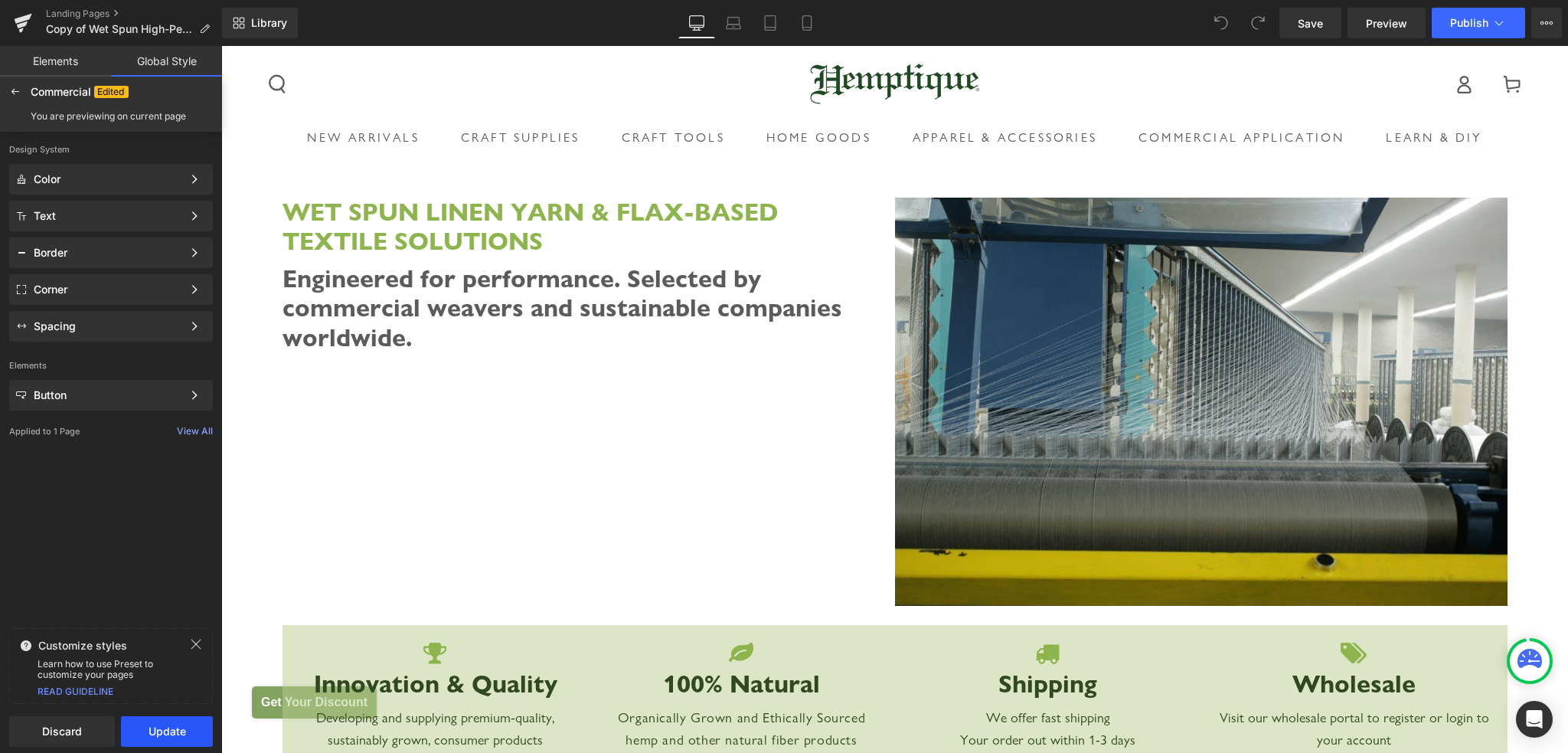
click at [150, 738] on button "Update" at bounding box center [167, 731] width 92 height 31
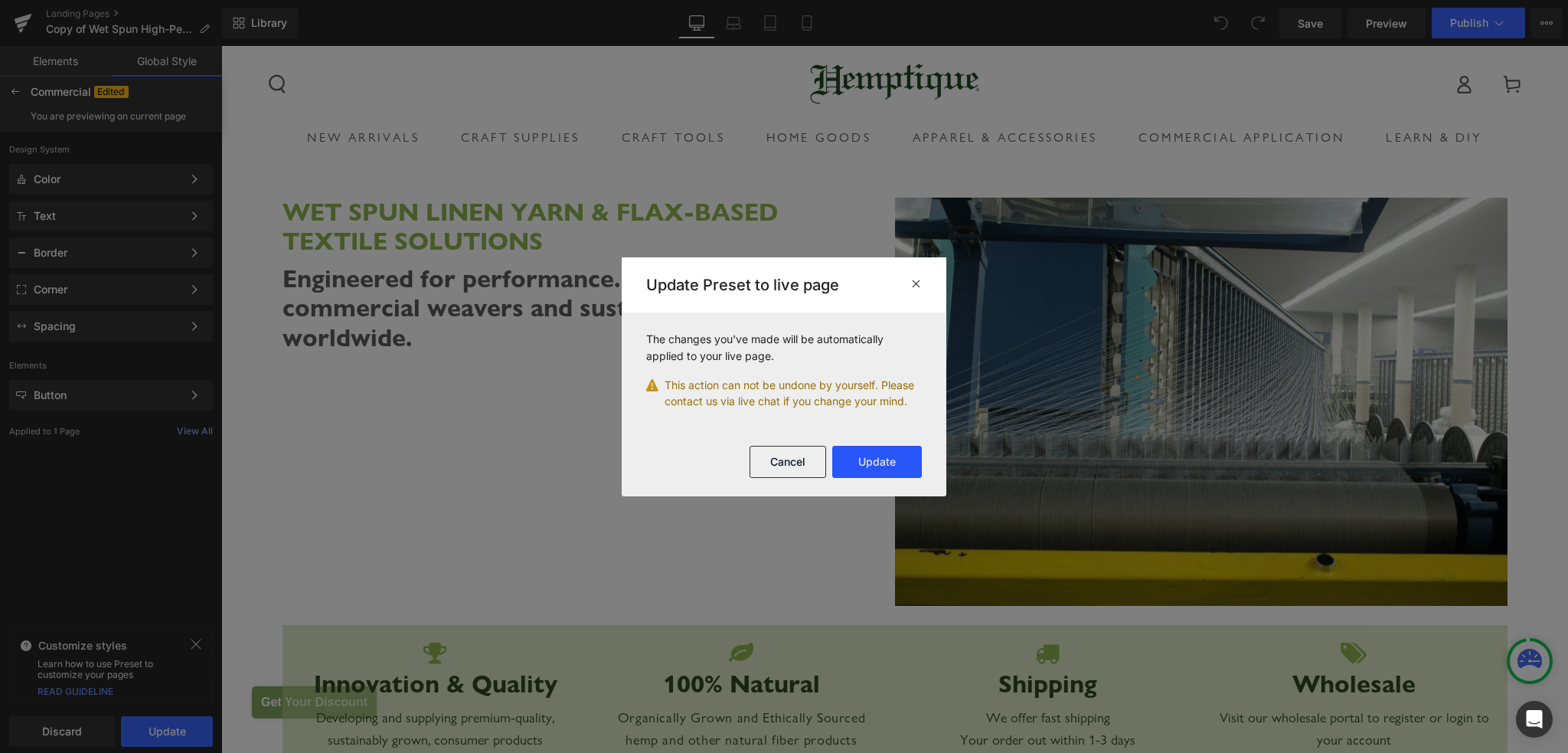
click at [872, 462] on button "Update" at bounding box center [876, 462] width 90 height 32
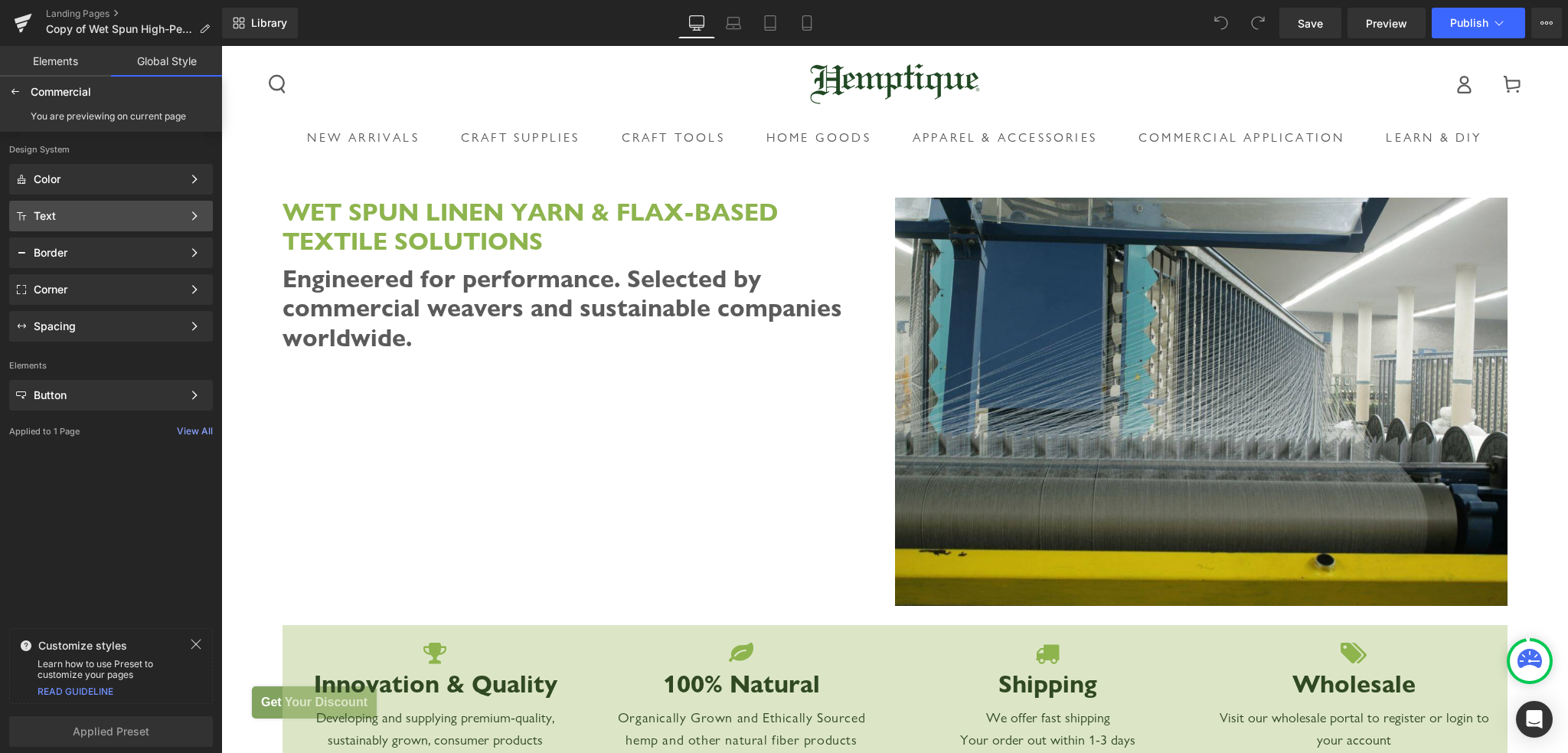
click at [62, 238] on div "Text Color Style Define a color palette and apply it to your pages 1 of 3 Next" at bounding box center [111, 253] width 204 height 31
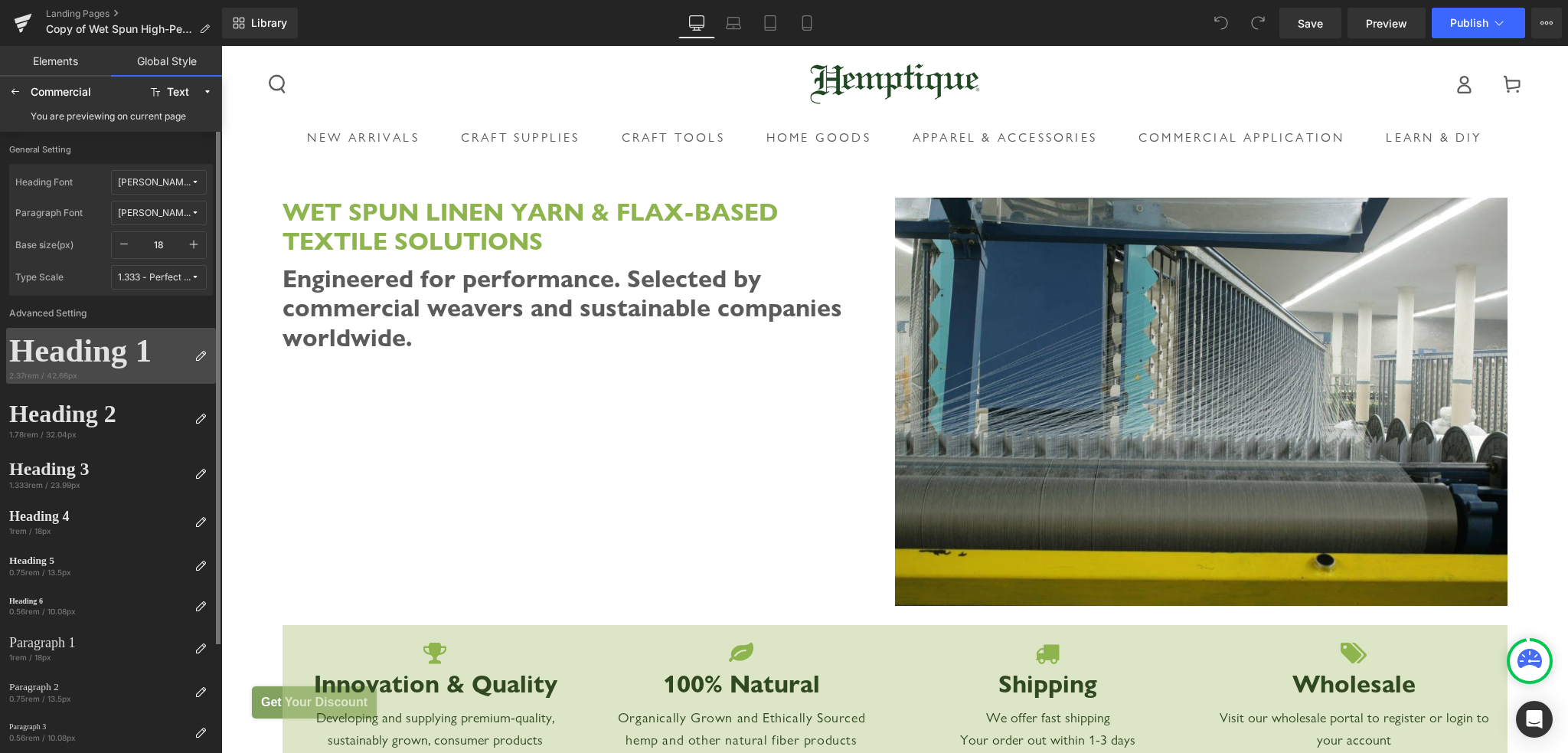
click at [157, 360] on div "Heading 1" at bounding box center [99, 350] width 179 height 39
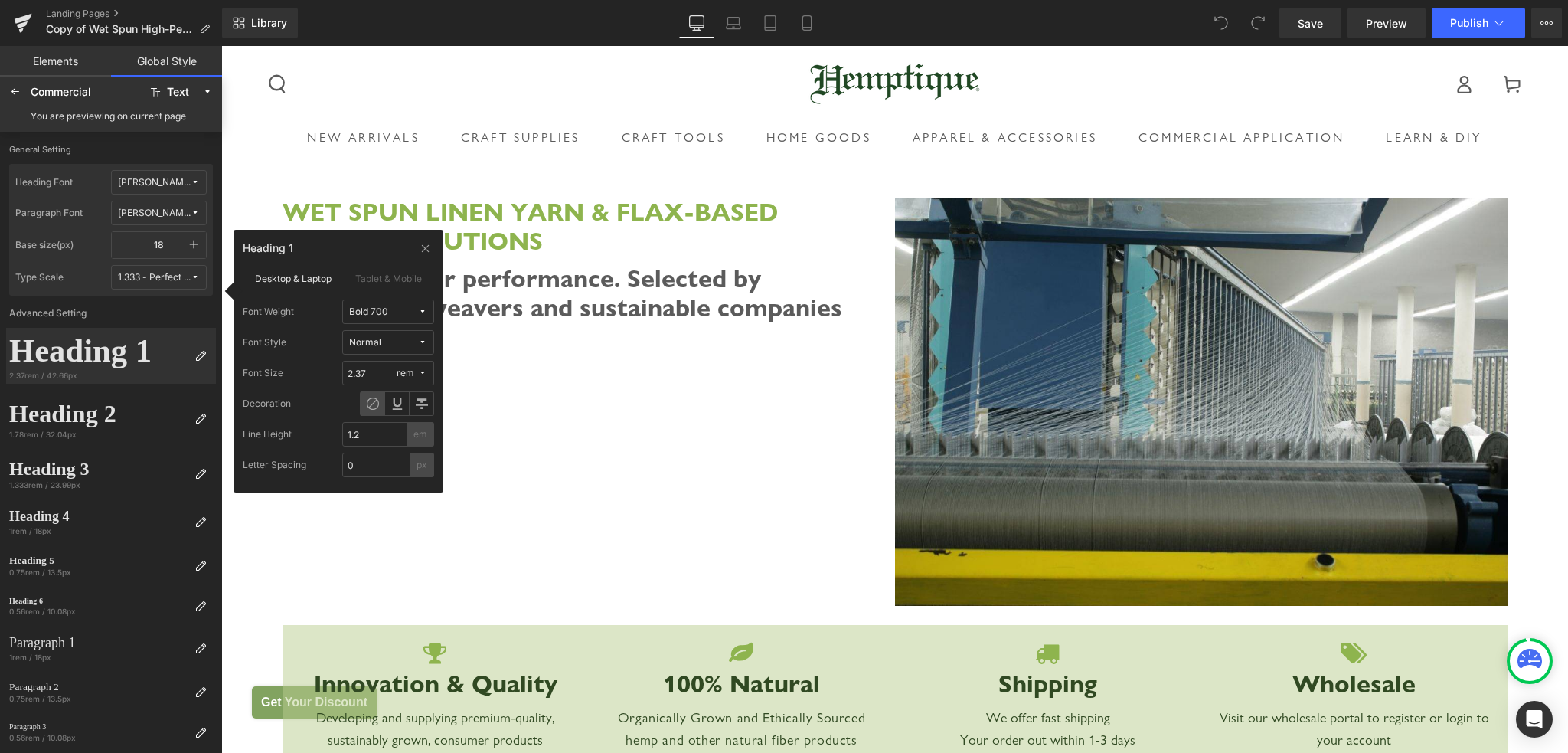
click at [419, 372] on icon at bounding box center [422, 372] width 9 height 9
click at [410, 402] on label "px" at bounding box center [408, 403] width 11 height 11
drag, startPoint x: 374, startPoint y: 369, endPoint x: 330, endPoint y: 372, distance: 44.1
click at [330, 372] on div "Font Size 42.66 px" at bounding box center [338, 372] width 191 height 24
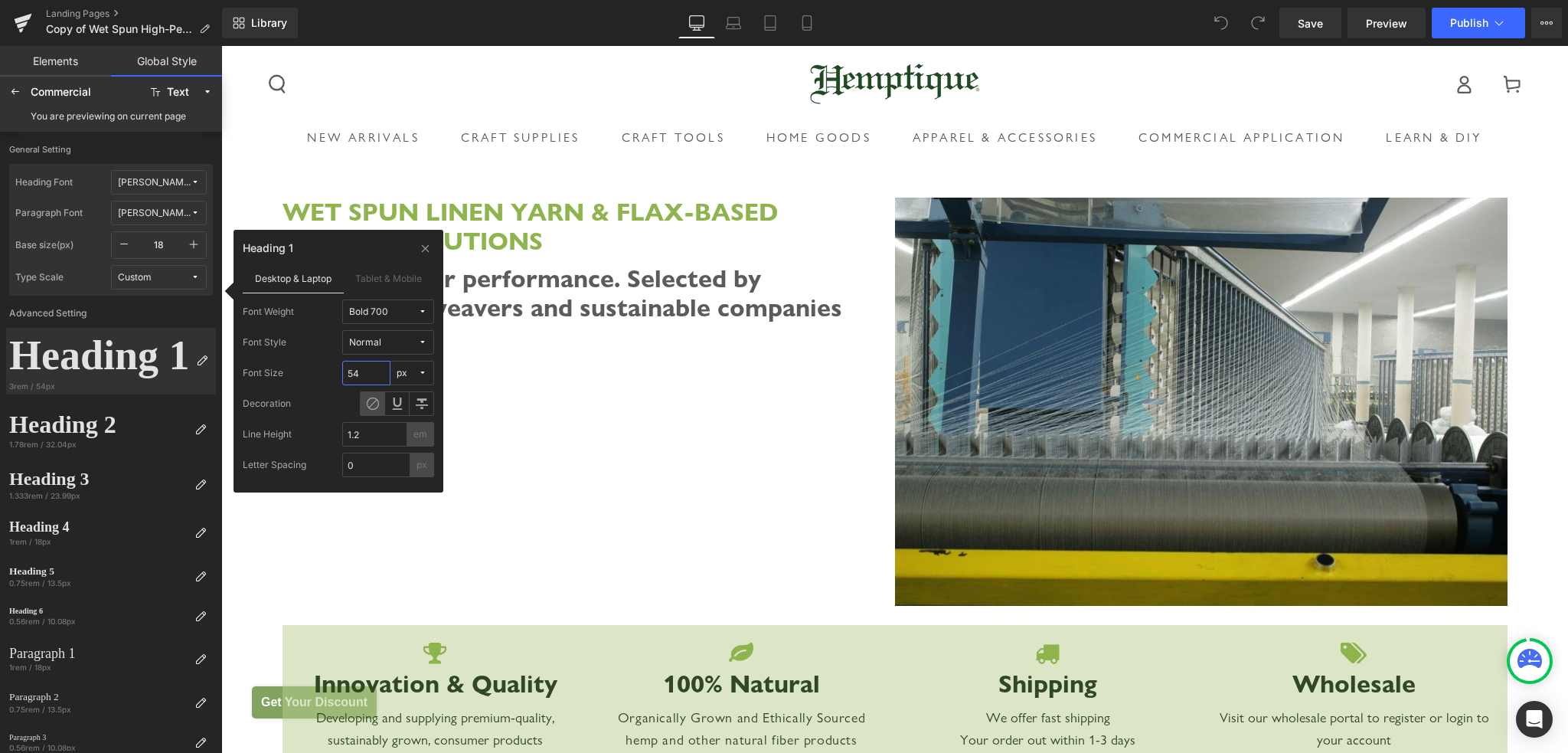
type input "54"
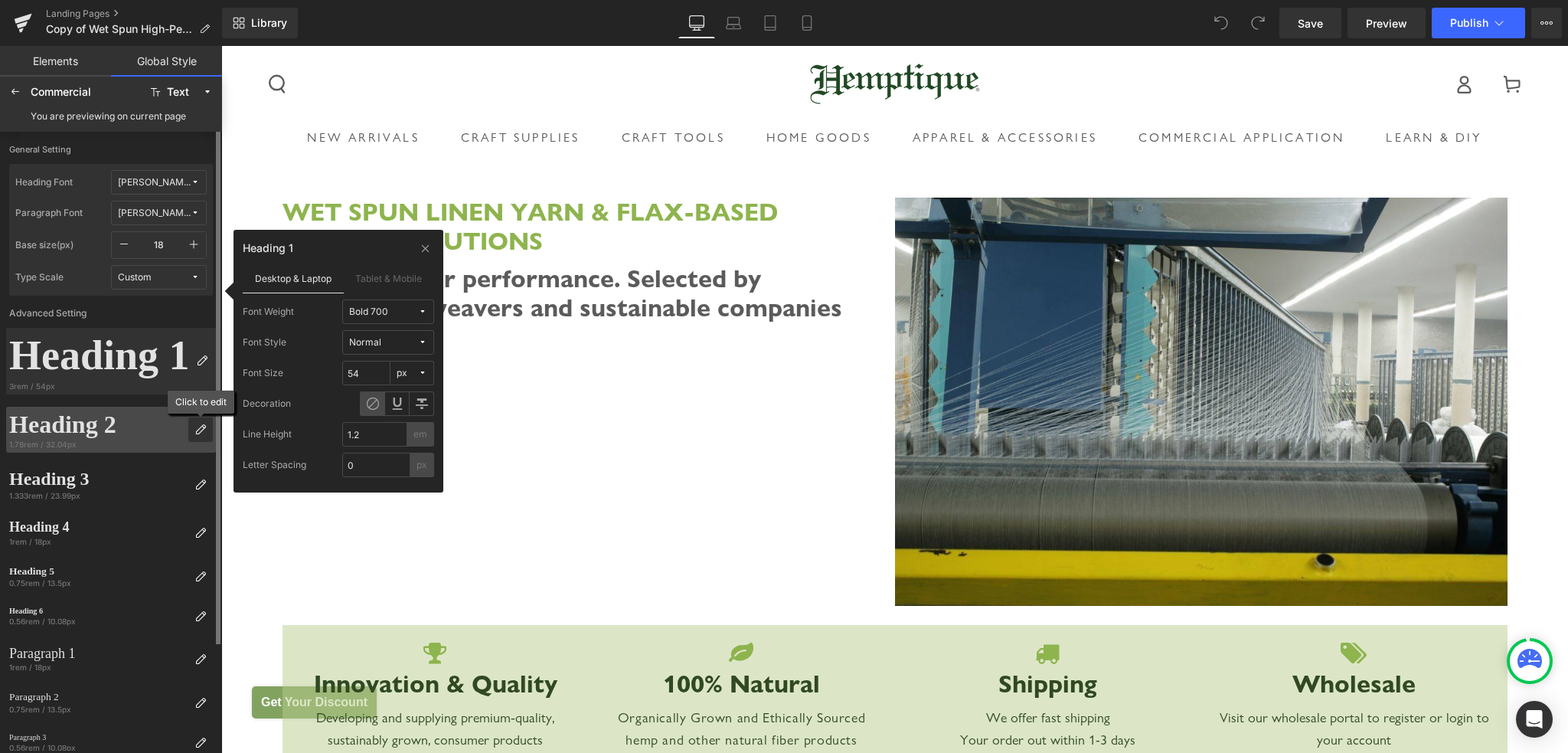
click at [204, 430] on icon at bounding box center [200, 429] width 12 height 12
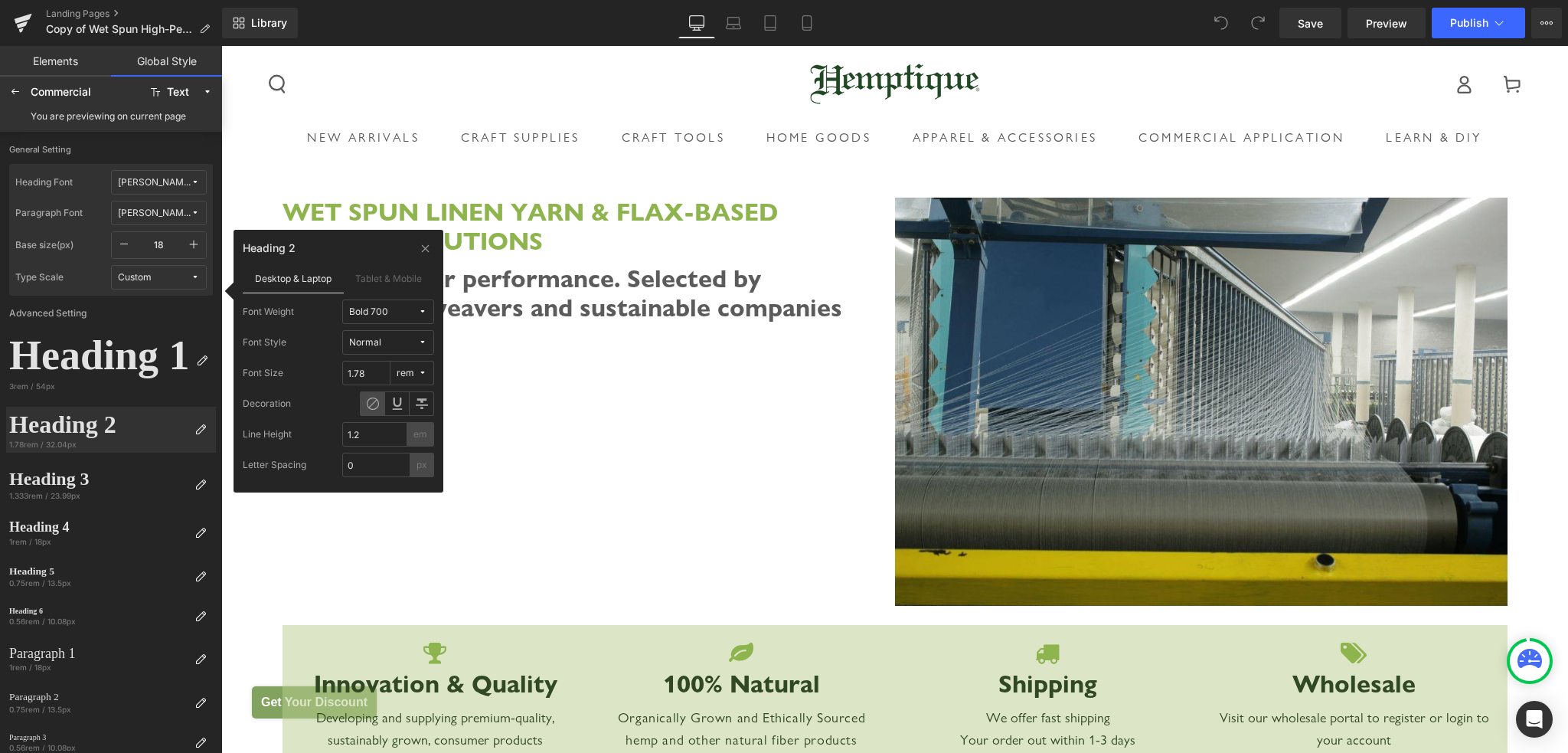
click at [409, 372] on div "rem" at bounding box center [406, 373] width 18 height 11
click at [408, 407] on label "px" at bounding box center [408, 403] width 11 height 11
drag, startPoint x: 345, startPoint y: 372, endPoint x: 373, endPoint y: 372, distance: 28.0
click at [373, 372] on input "32.04" at bounding box center [367, 372] width 48 height 24
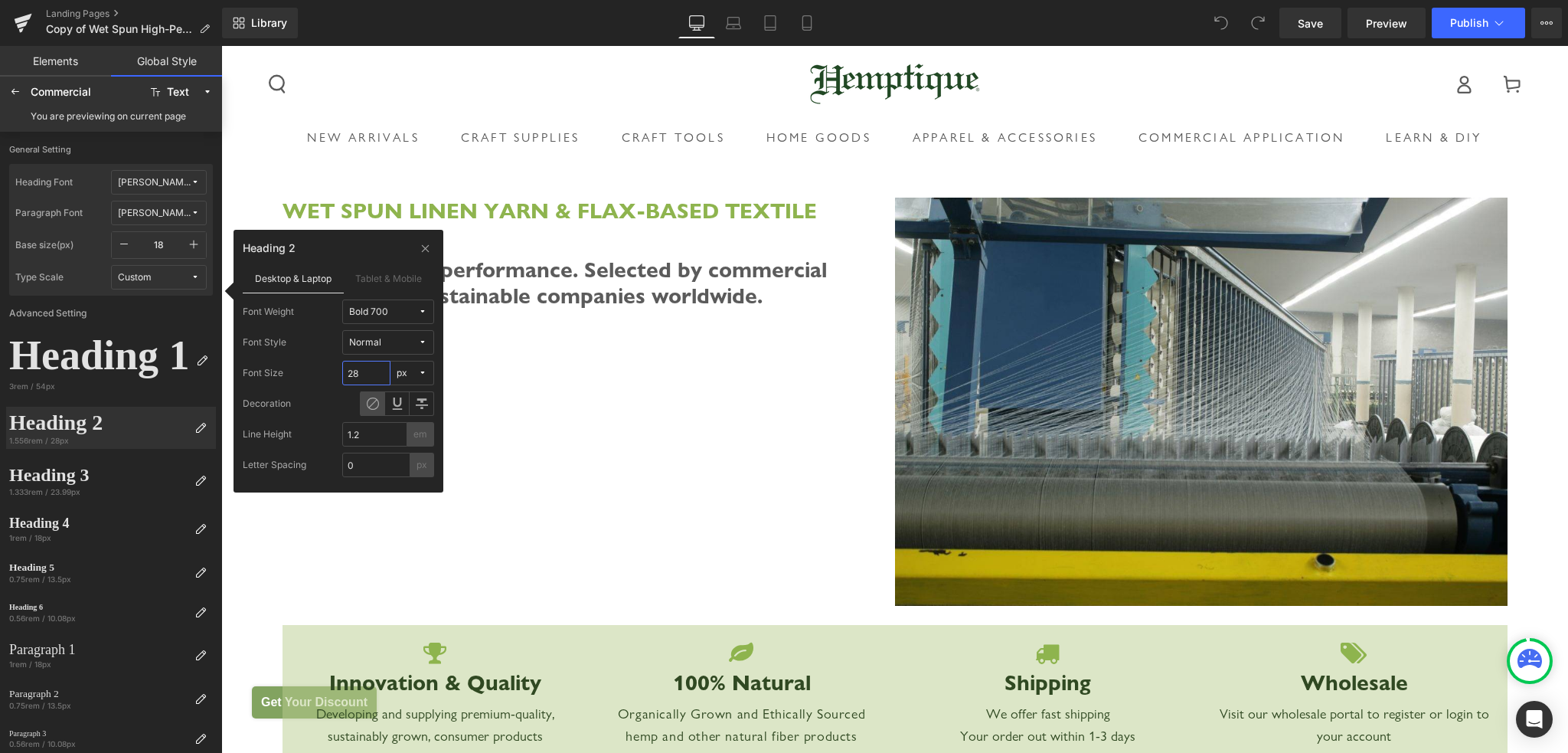
drag, startPoint x: 361, startPoint y: 376, endPoint x: 346, endPoint y: 375, distance: 15.0
click at [346, 375] on input "28" at bounding box center [367, 372] width 48 height 24
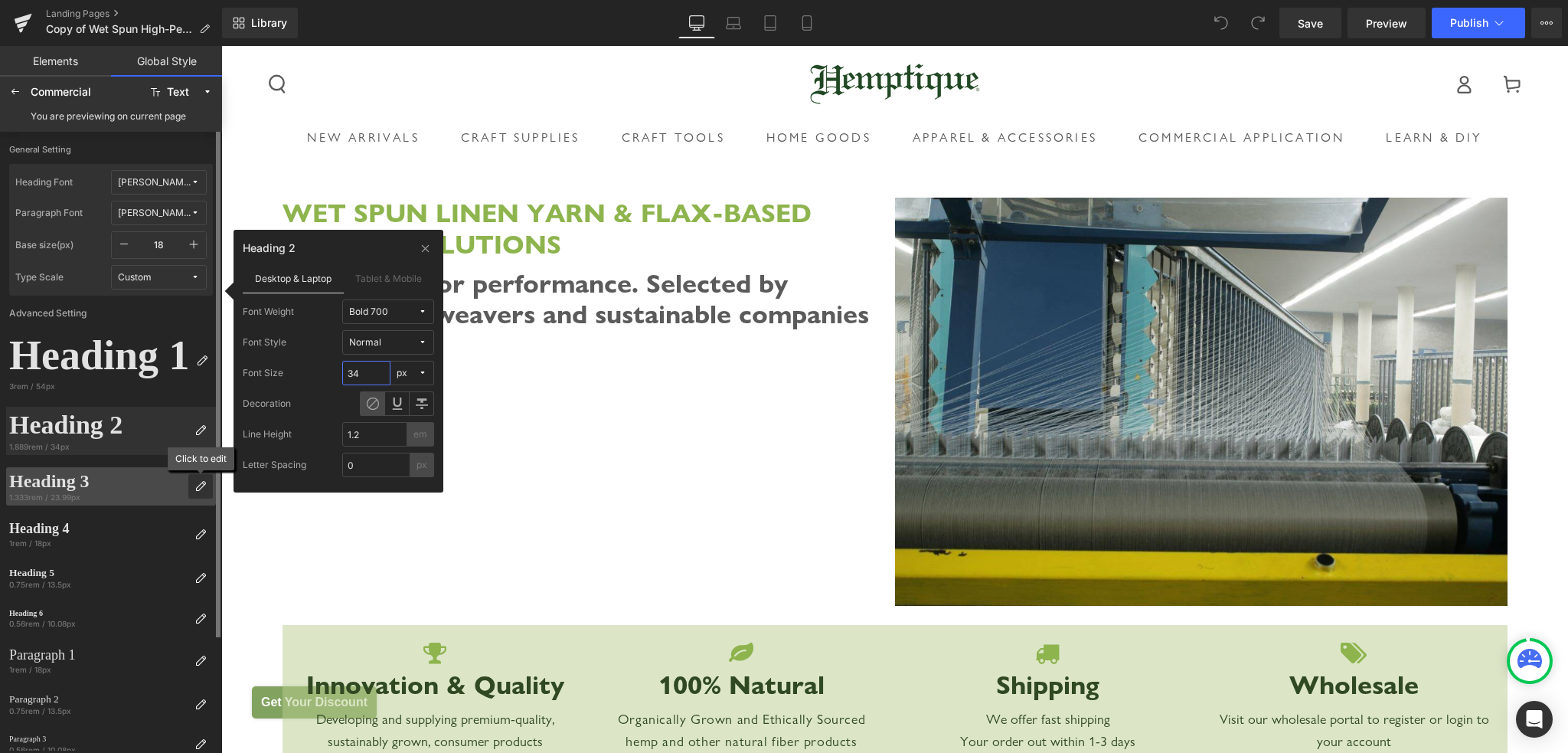
type input "34"
click at [204, 489] on icon at bounding box center [200, 486] width 12 height 12
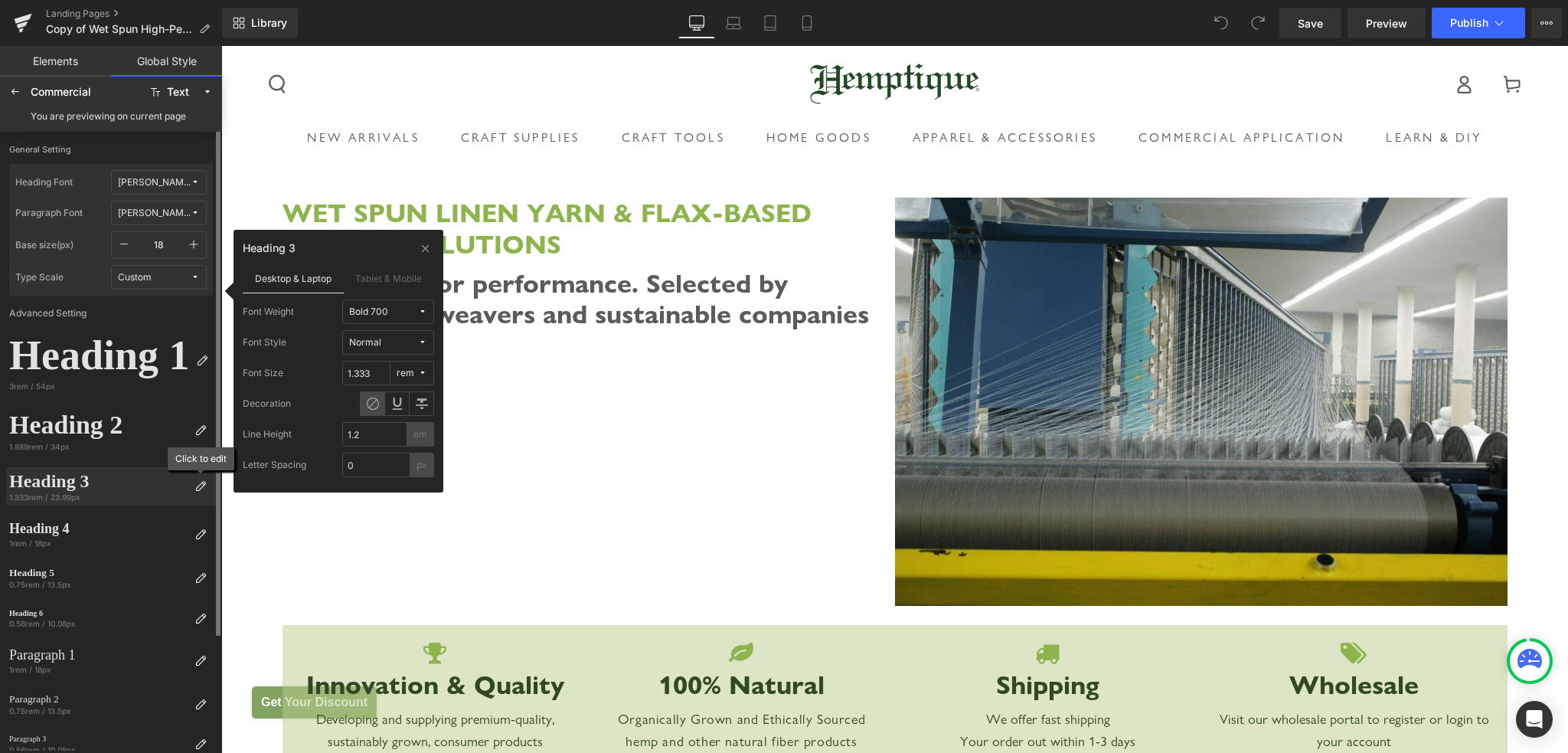
click at [204, 489] on icon at bounding box center [200, 486] width 12 height 12
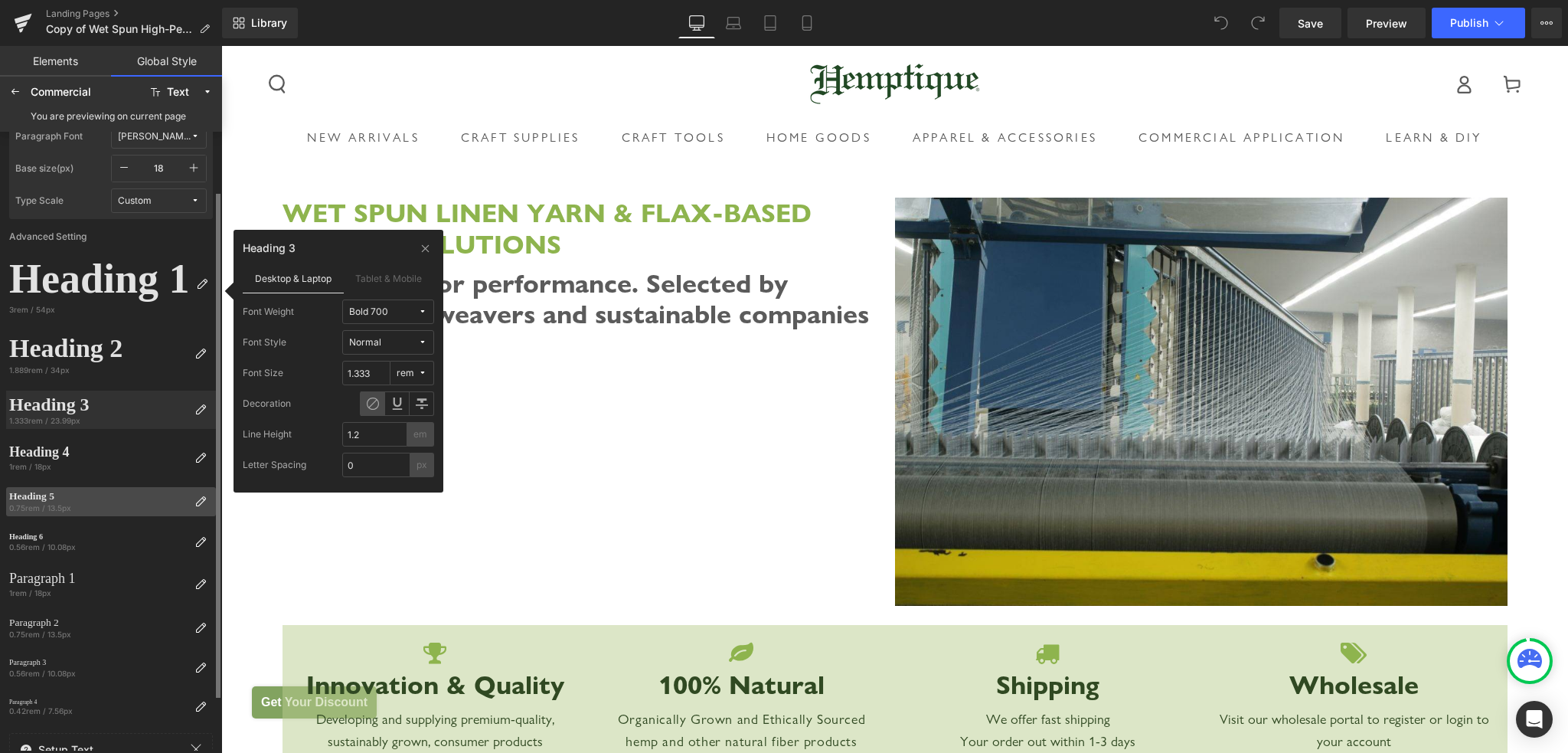
scroll to position [140, 0]
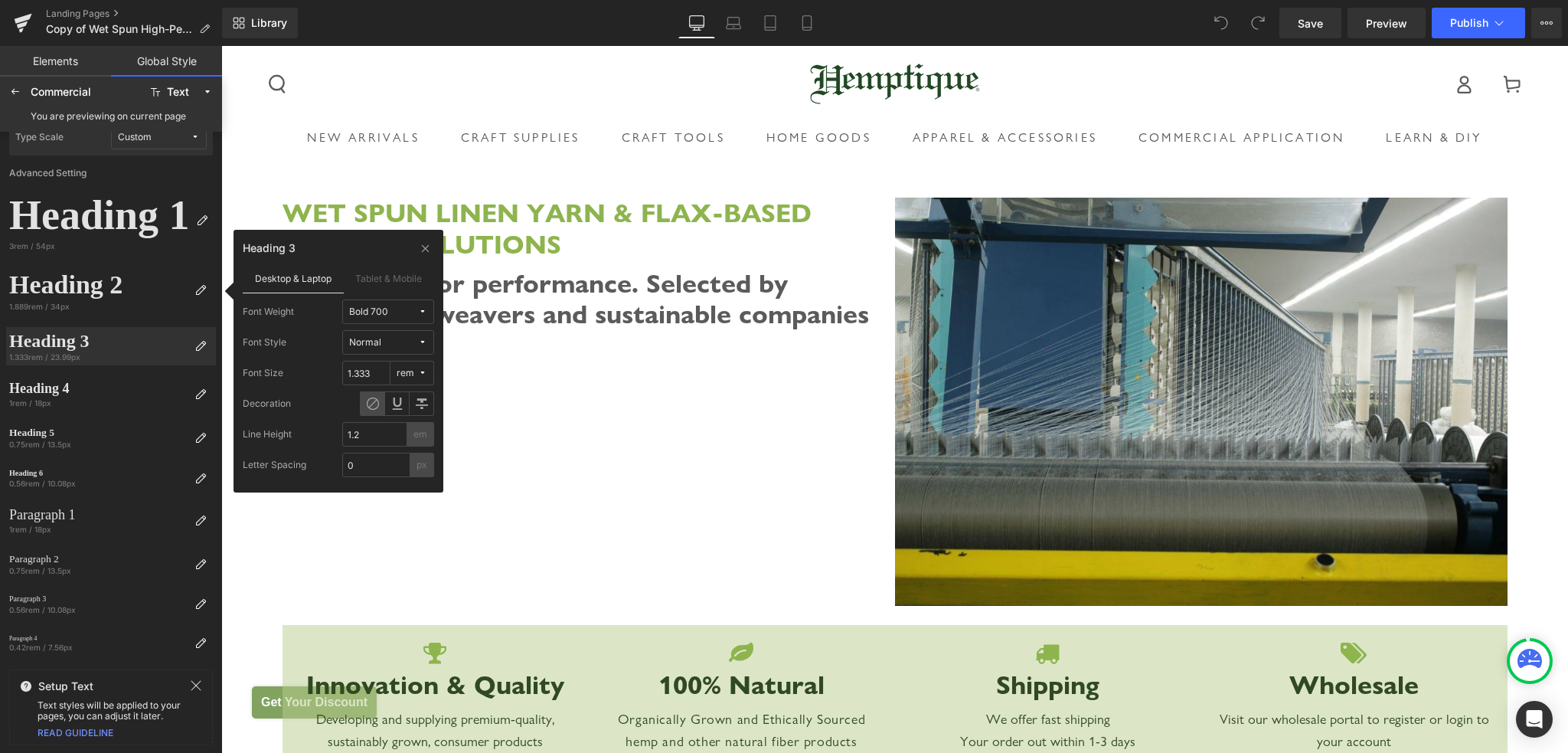
click at [414, 376] on span "rem" at bounding box center [407, 373] width 22 height 11
click at [417, 401] on div "px" at bounding box center [403, 403] width 43 height 12
drag, startPoint x: 371, startPoint y: 373, endPoint x: 344, endPoint y: 373, distance: 27.0
click at [344, 373] on input "23.99" at bounding box center [367, 372] width 48 height 24
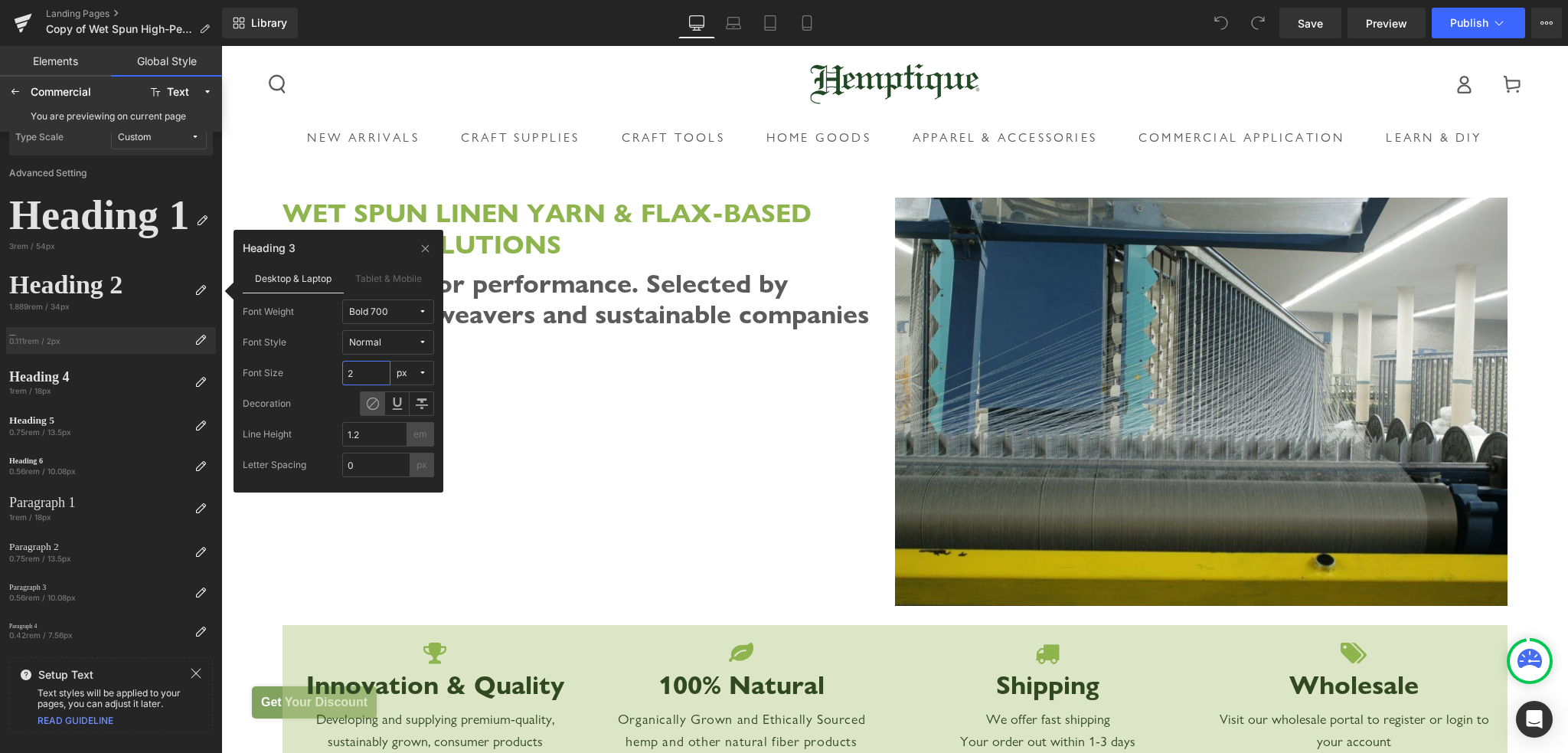
type input "28"
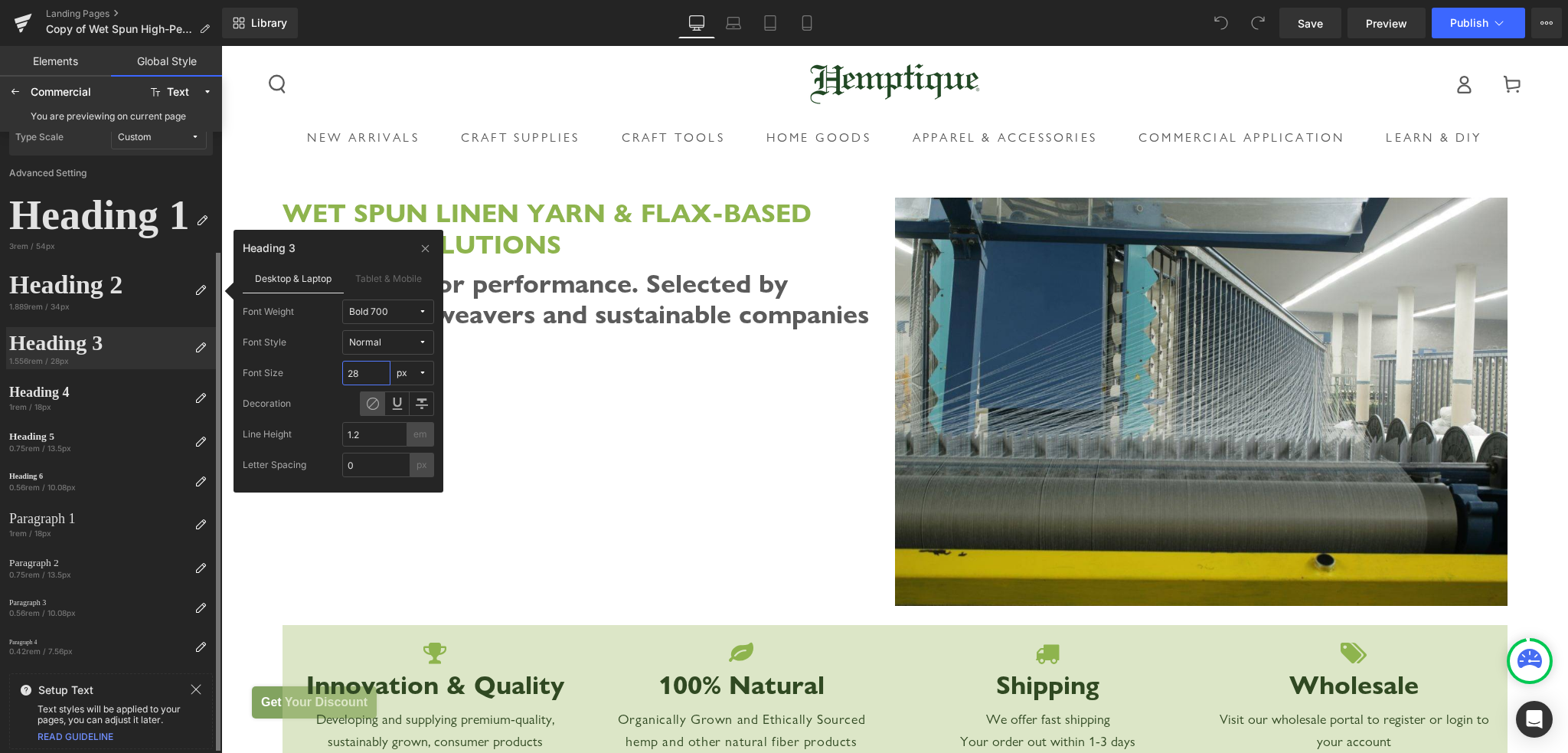
scroll to position [144, 0]
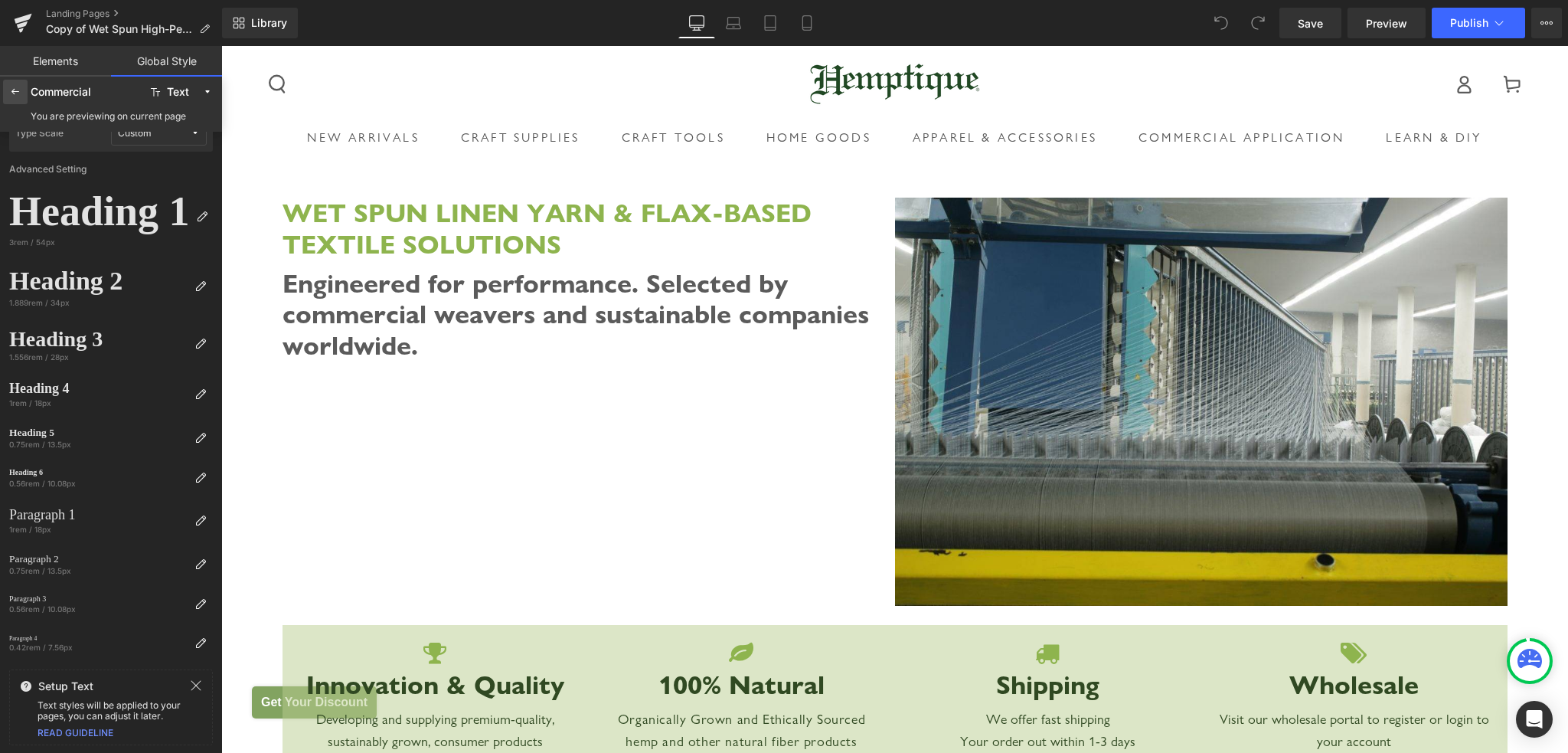
click at [15, 94] on icon at bounding box center [15, 91] width 12 height 12
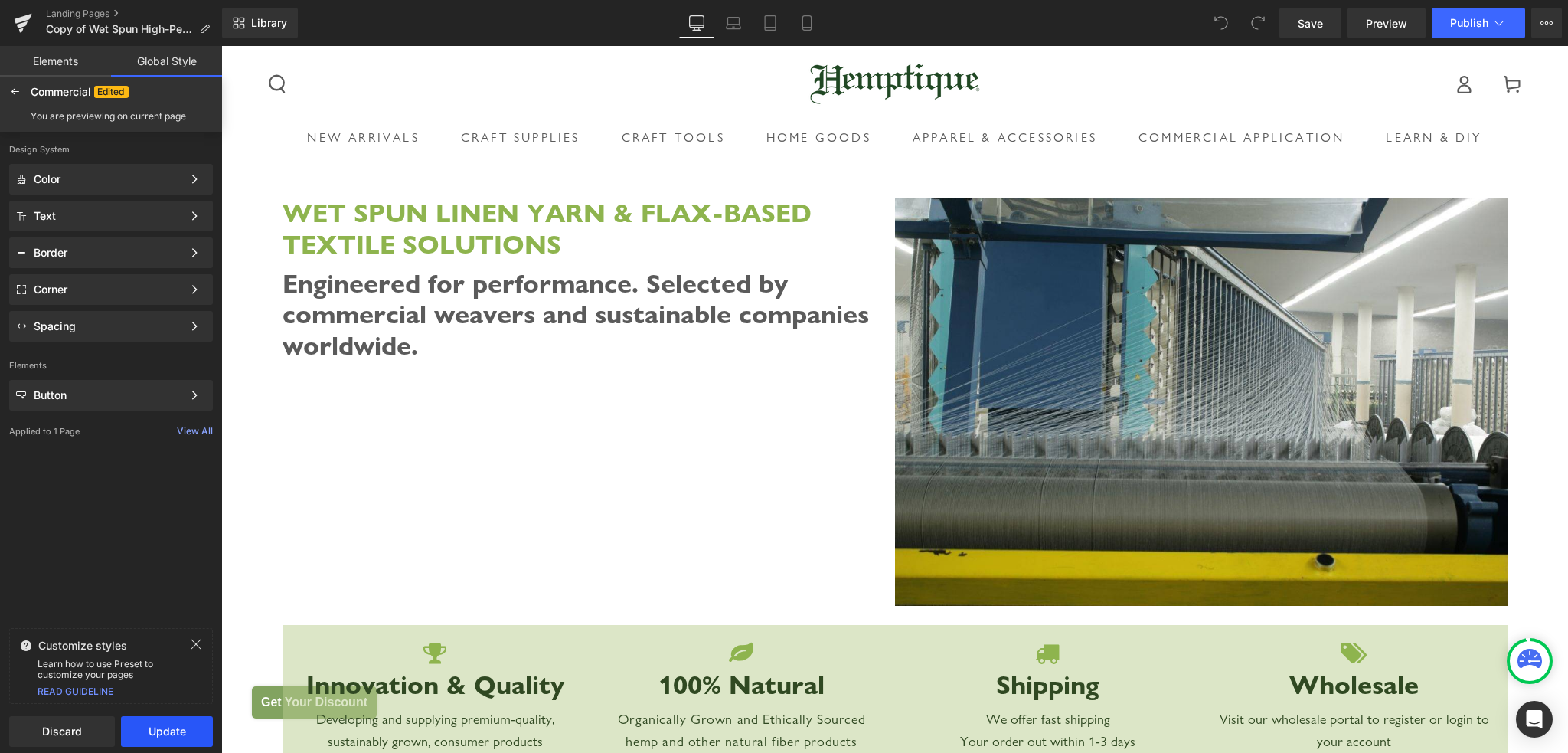
click at [183, 729] on button "Update" at bounding box center [167, 731] width 92 height 31
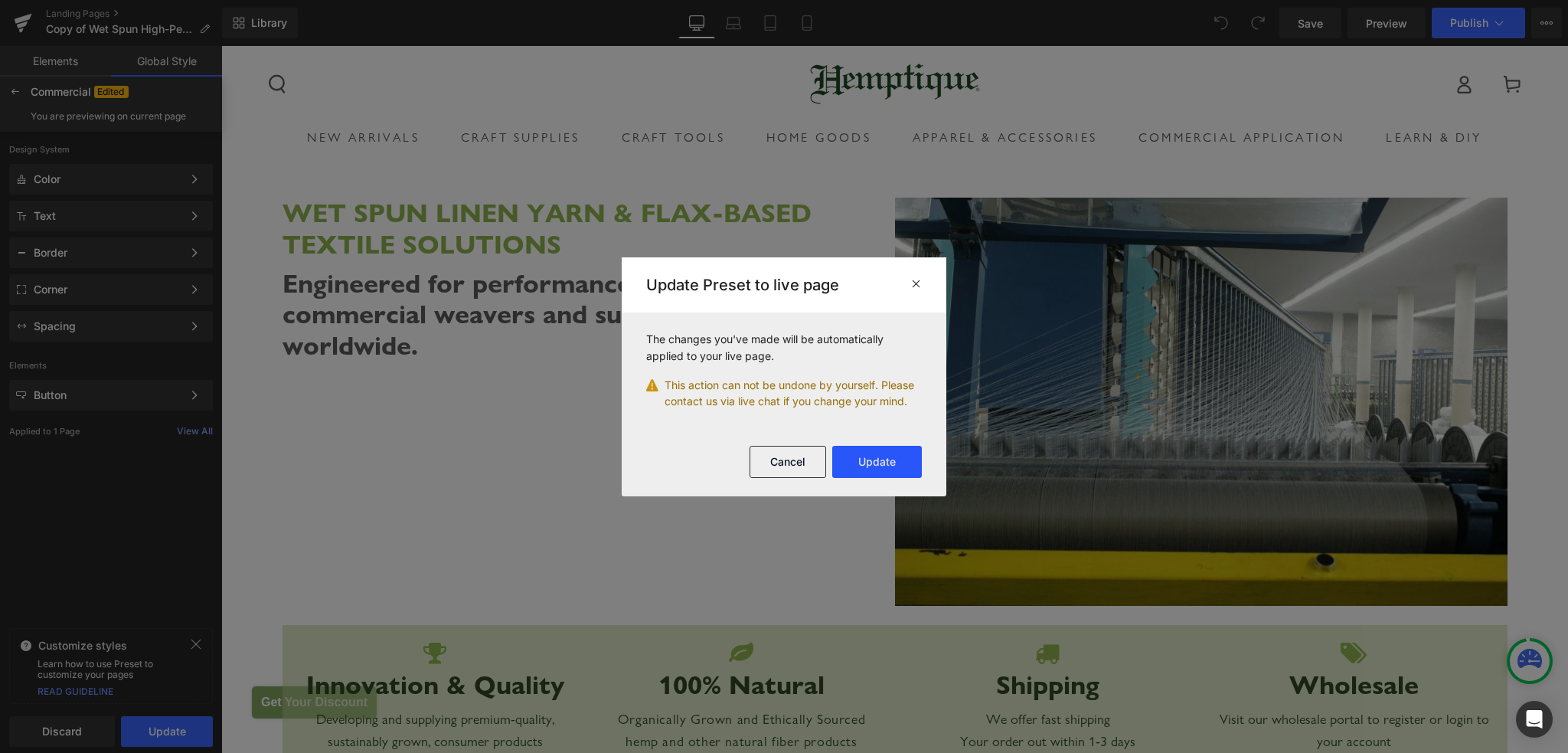
click at [868, 464] on button "Update" at bounding box center [876, 462] width 90 height 32
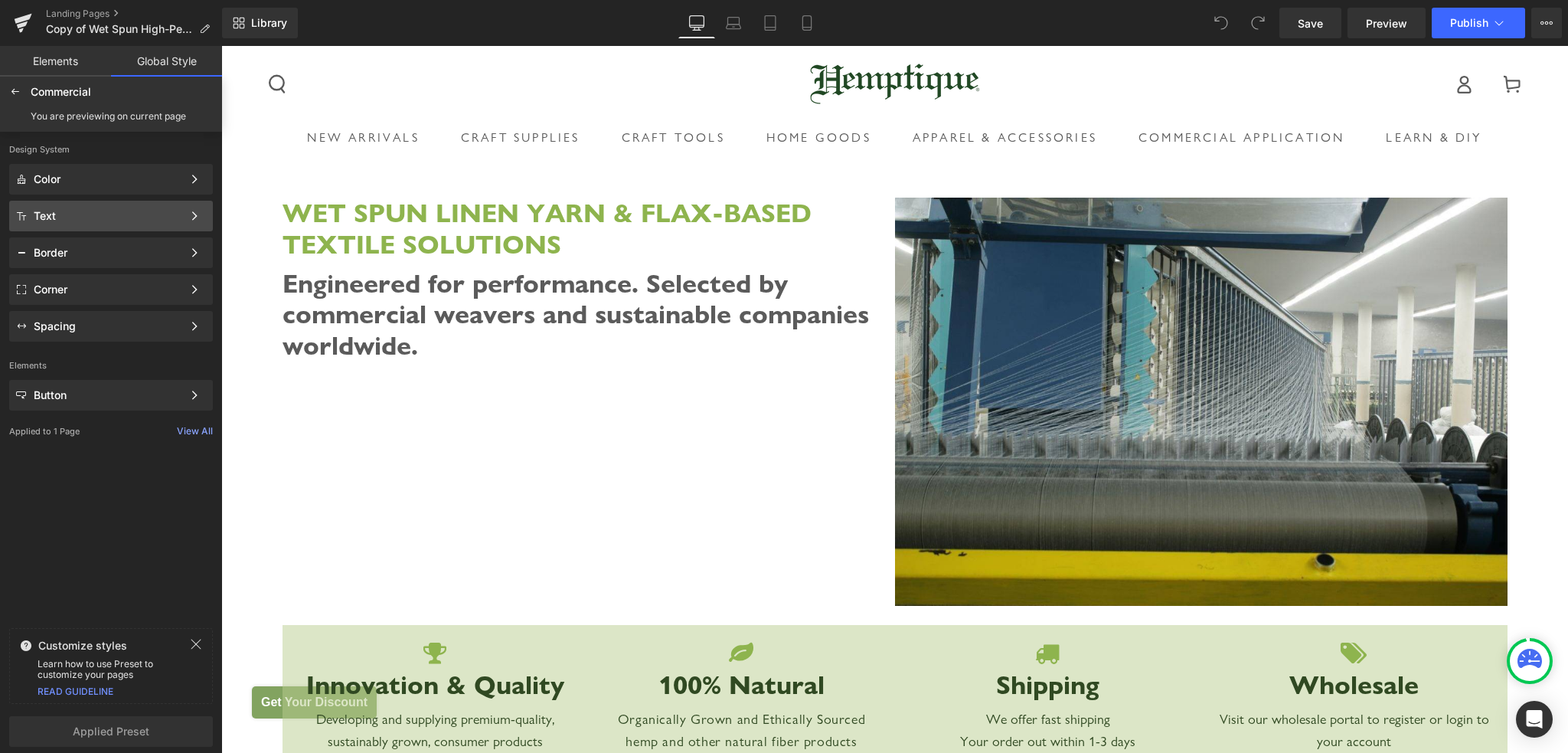
click at [146, 212] on div "Text" at bounding box center [108, 216] width 149 height 12
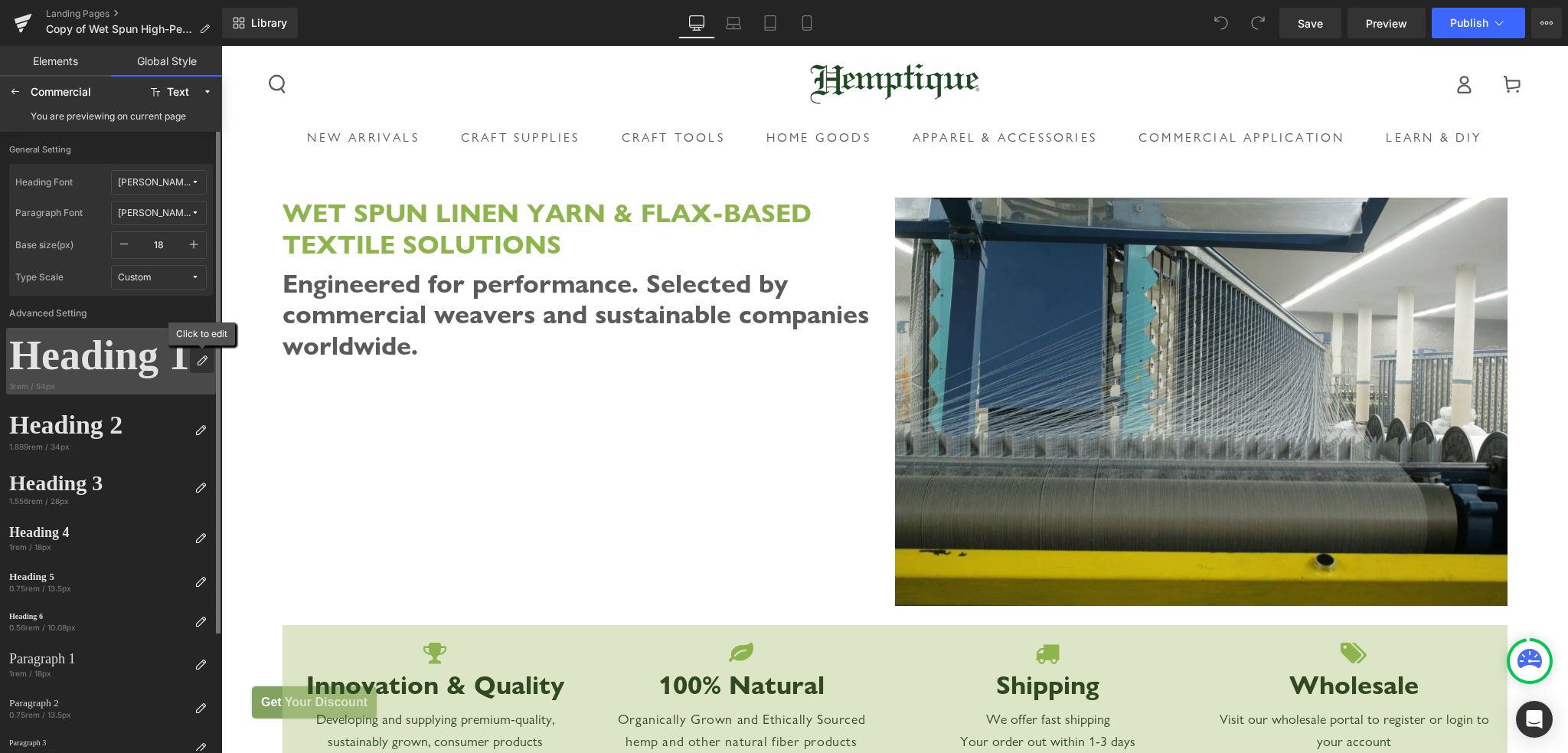
click at [205, 360] on icon at bounding box center [202, 360] width 12 height 12
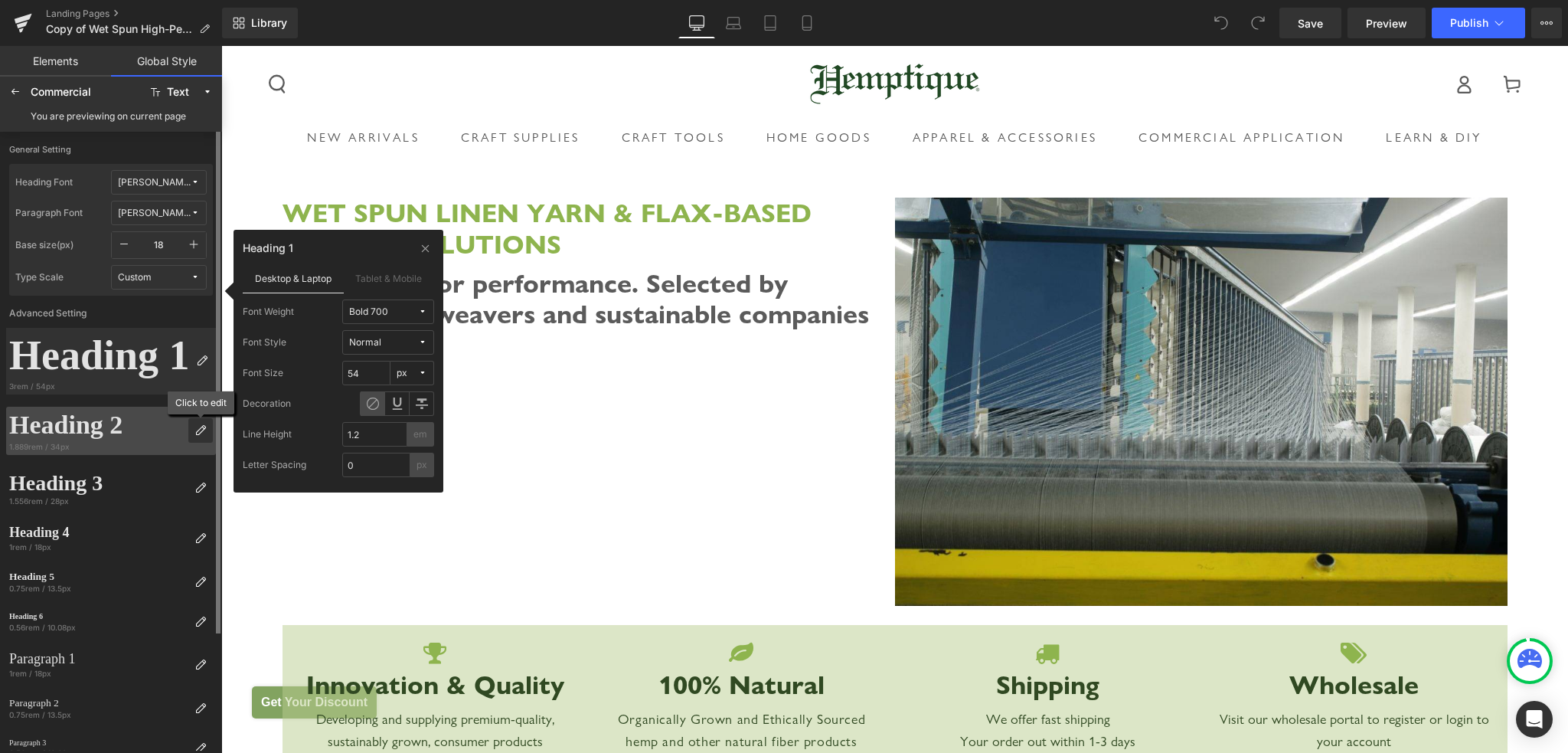
click at [199, 425] on icon at bounding box center [200, 430] width 12 height 12
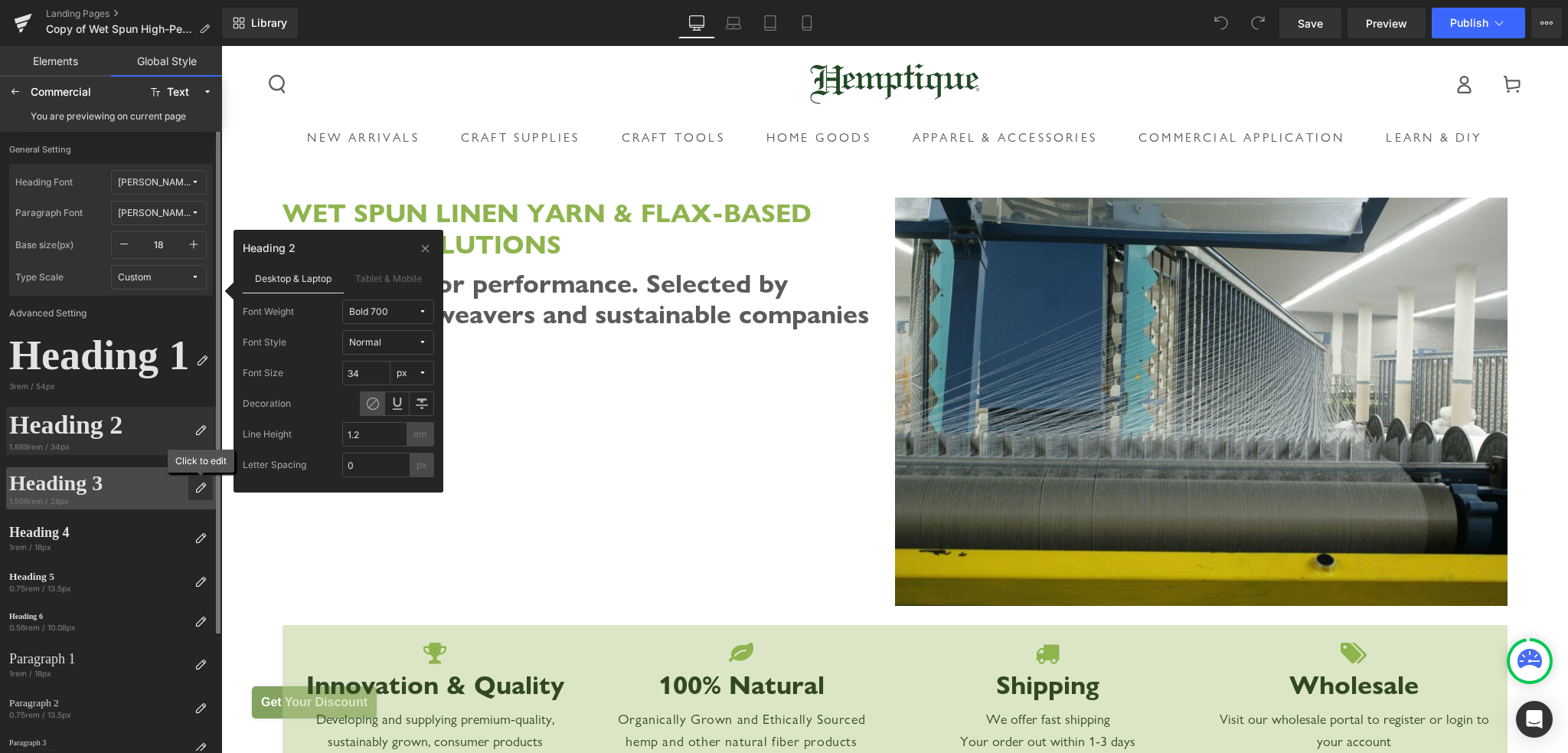
click at [198, 492] on icon at bounding box center [200, 487] width 12 height 12
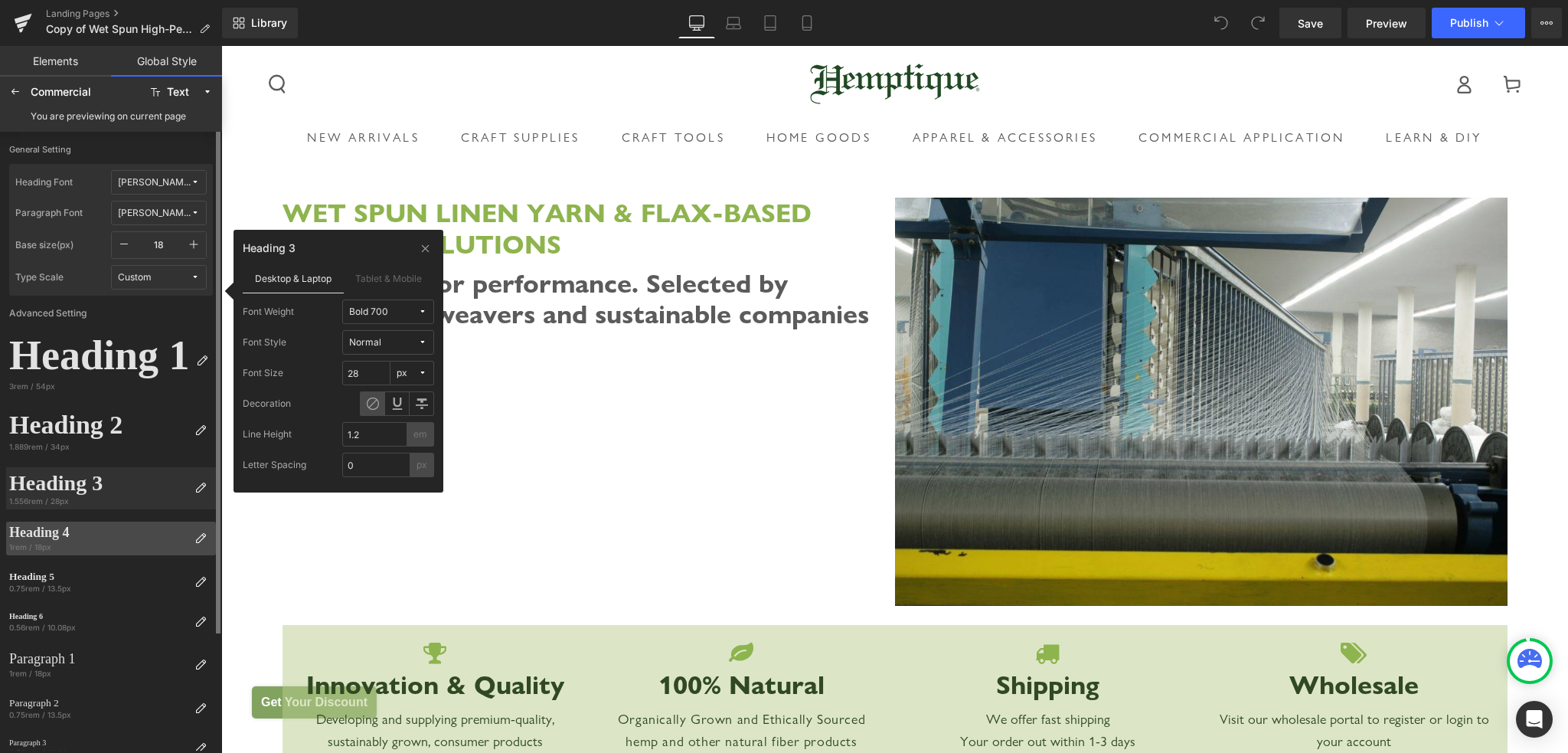
scroll to position [77, 0]
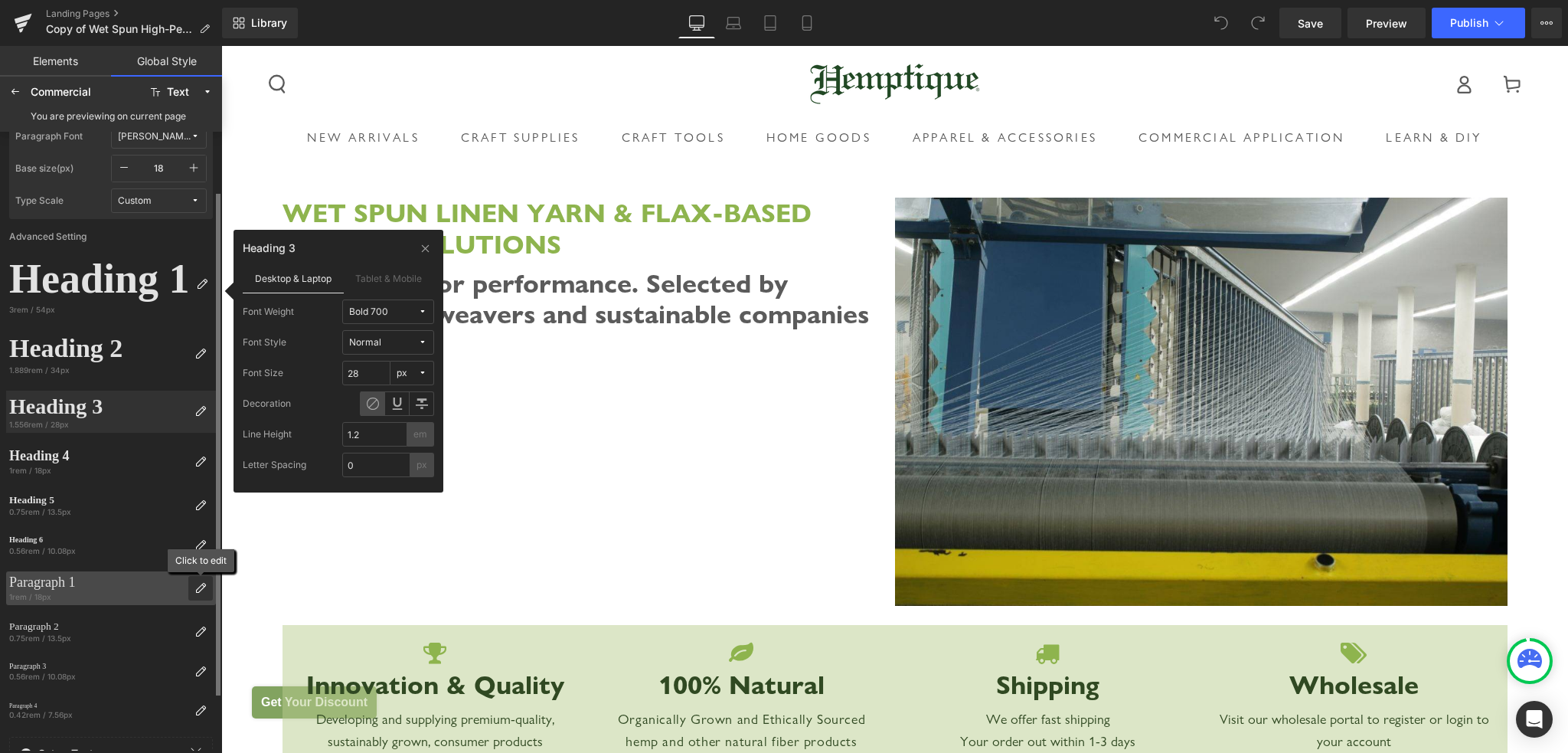
click at [202, 584] on icon at bounding box center [200, 587] width 12 height 12
click at [200, 590] on icon at bounding box center [200, 587] width 12 height 12
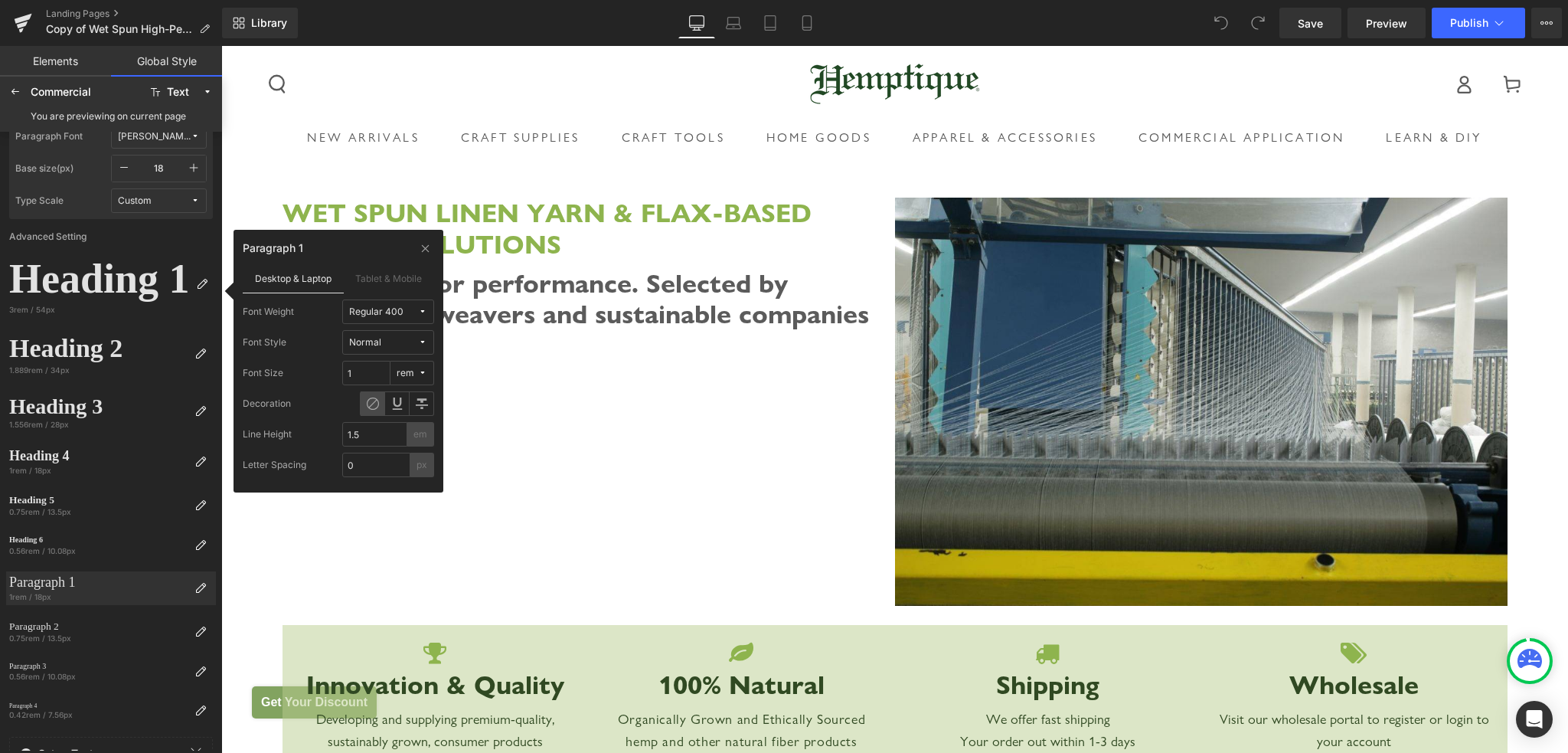
click at [418, 377] on button "rem" at bounding box center [412, 372] width 44 height 24
click at [410, 402] on label "px" at bounding box center [408, 403] width 11 height 11
type input "18"
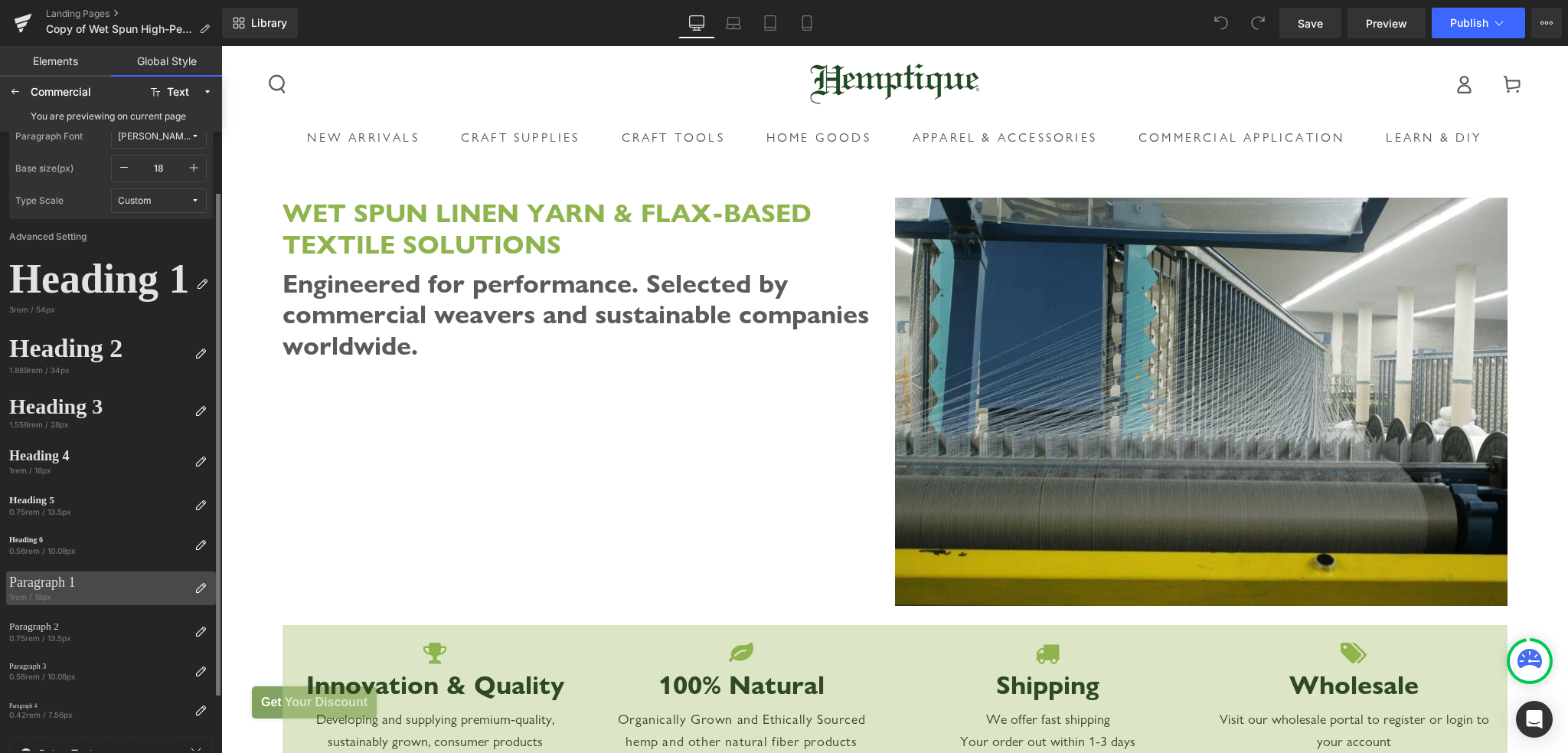
scroll to position [144, 0]
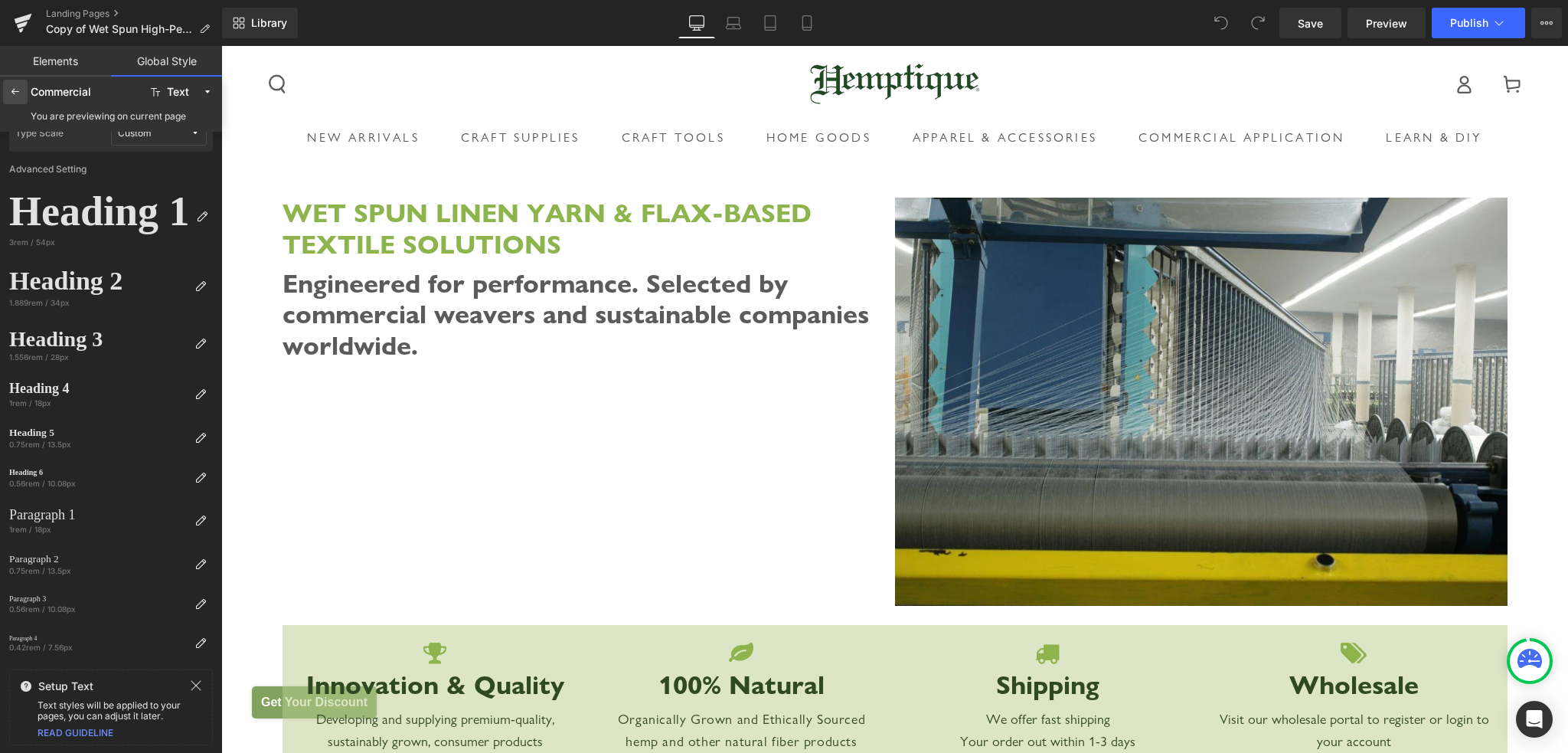
click at [20, 95] on icon at bounding box center [15, 91] width 12 height 12
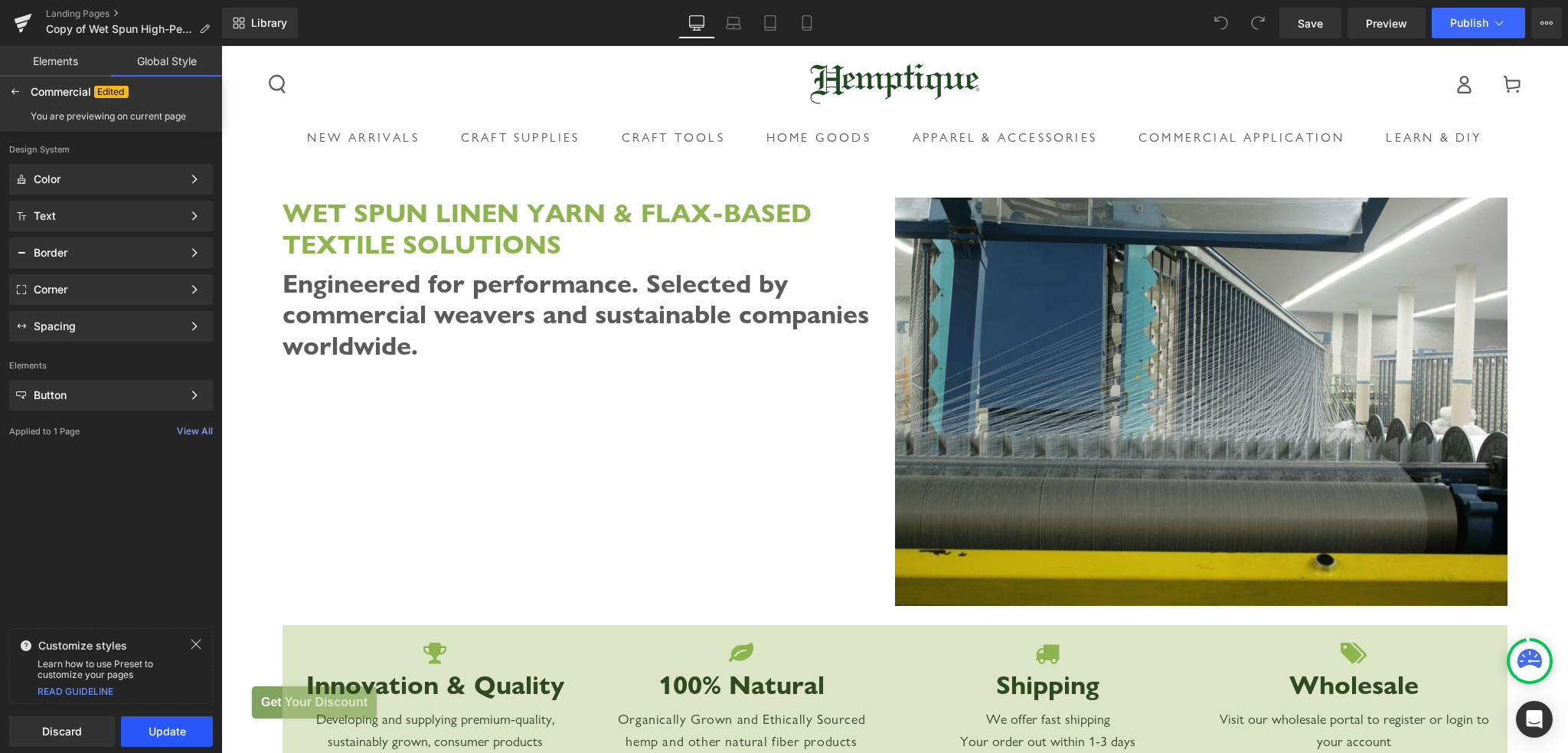
click at [167, 730] on button "Update" at bounding box center [167, 731] width 92 height 31
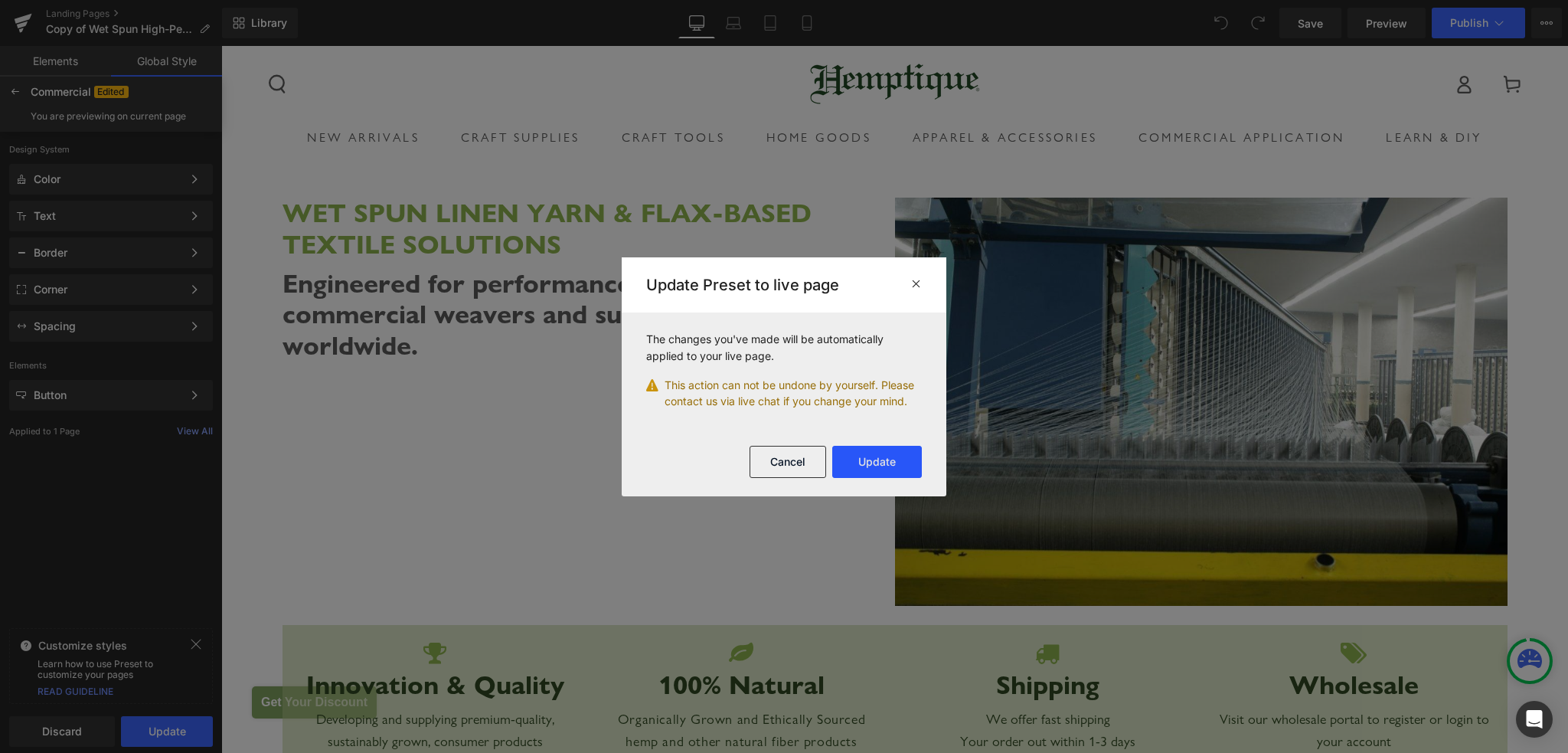
click at [872, 459] on button "Update" at bounding box center [876, 462] width 90 height 32
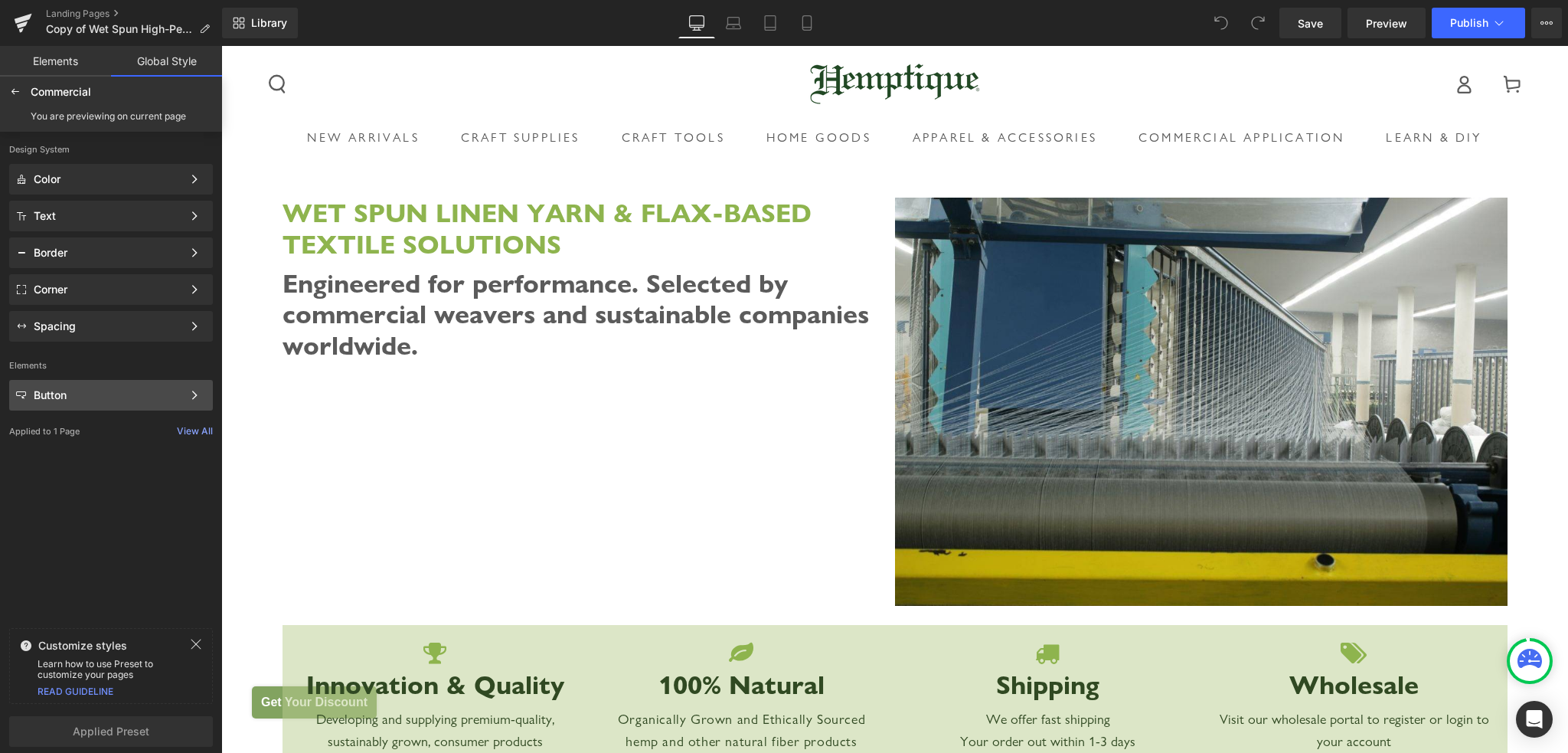
click at [90, 396] on div "Button" at bounding box center [108, 394] width 149 height 12
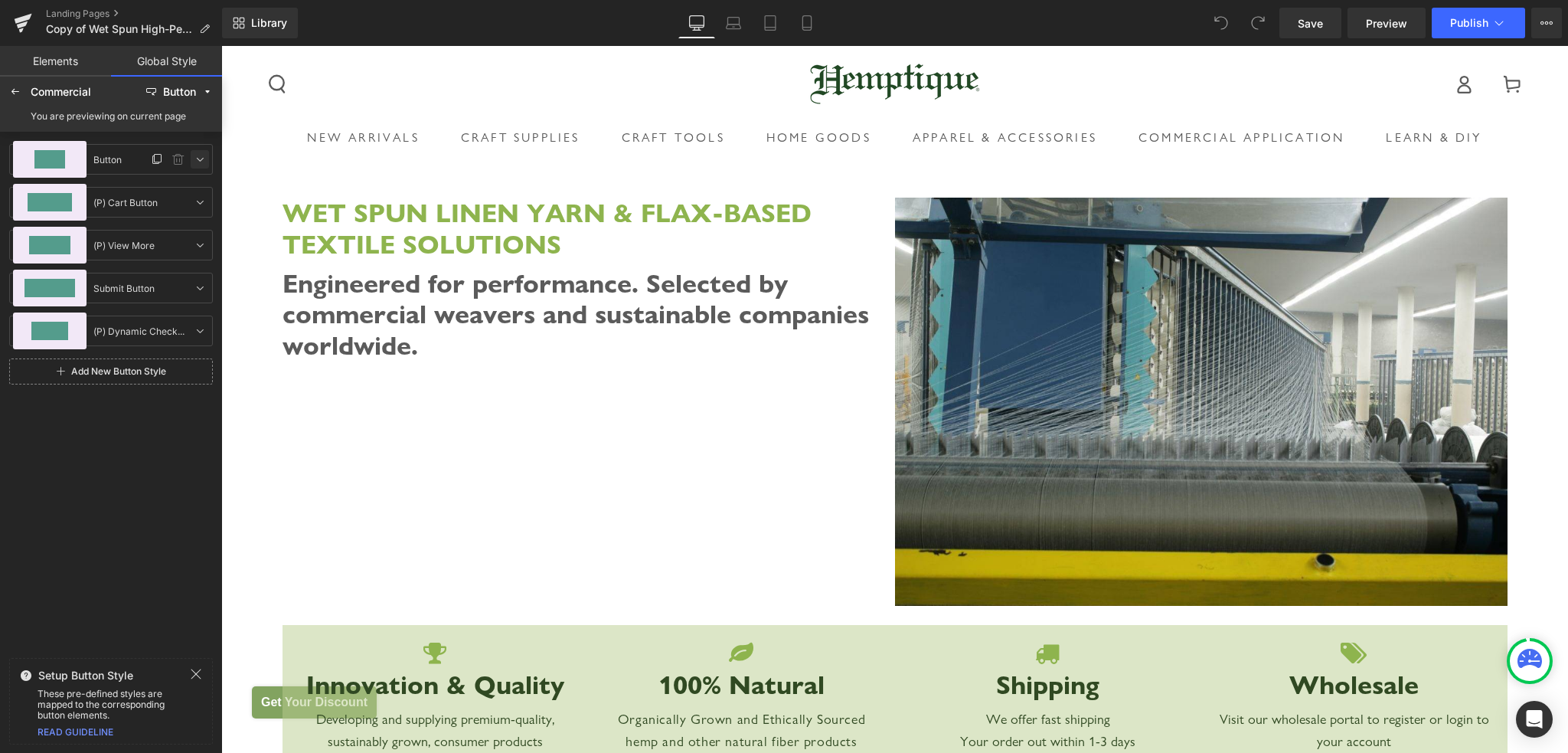
click at [197, 158] on icon at bounding box center [200, 159] width 12 height 12
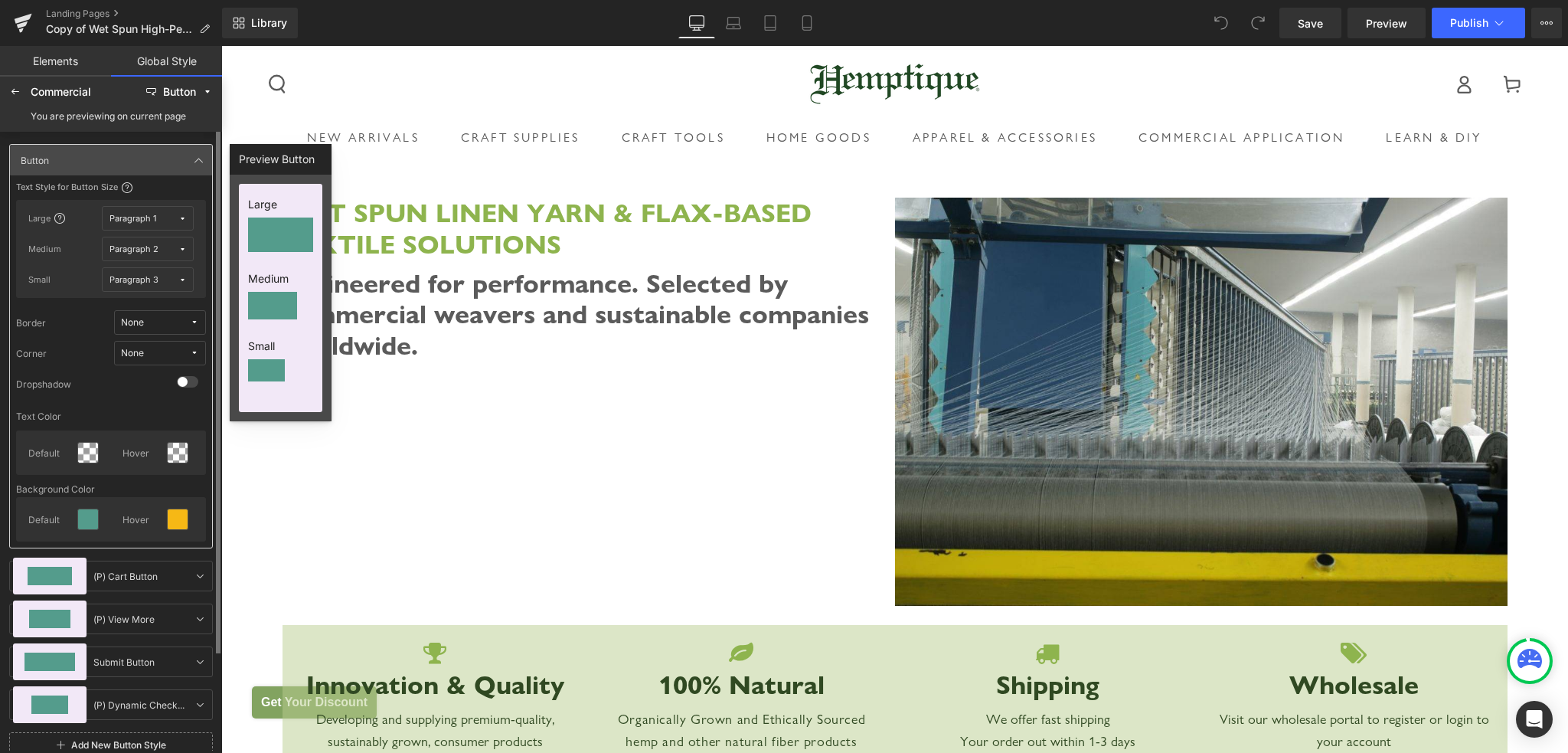
click at [147, 217] on div "Paragraph 1" at bounding box center [133, 218] width 47 height 11
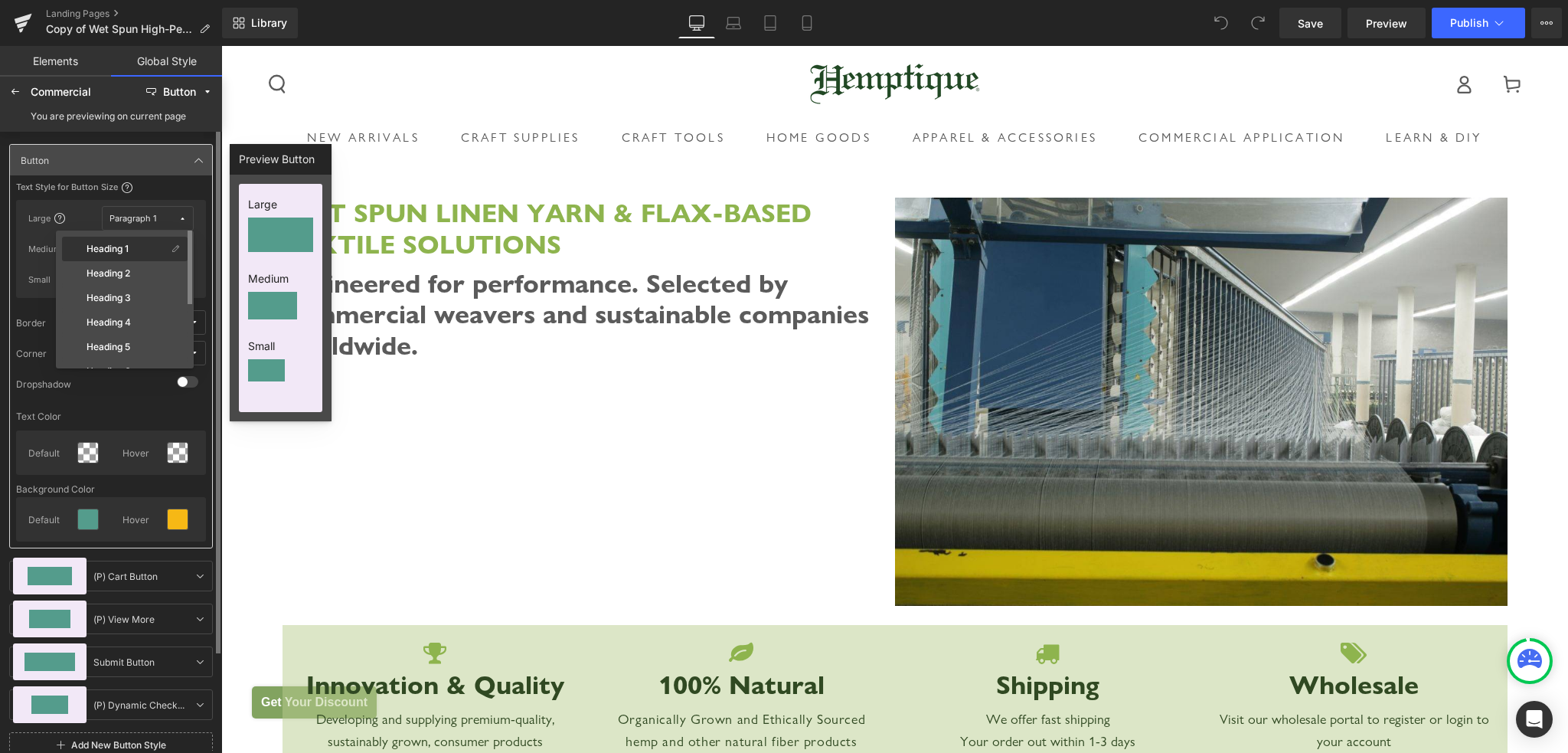
click at [132, 250] on div "Heading 1" at bounding box center [116, 248] width 102 height 12
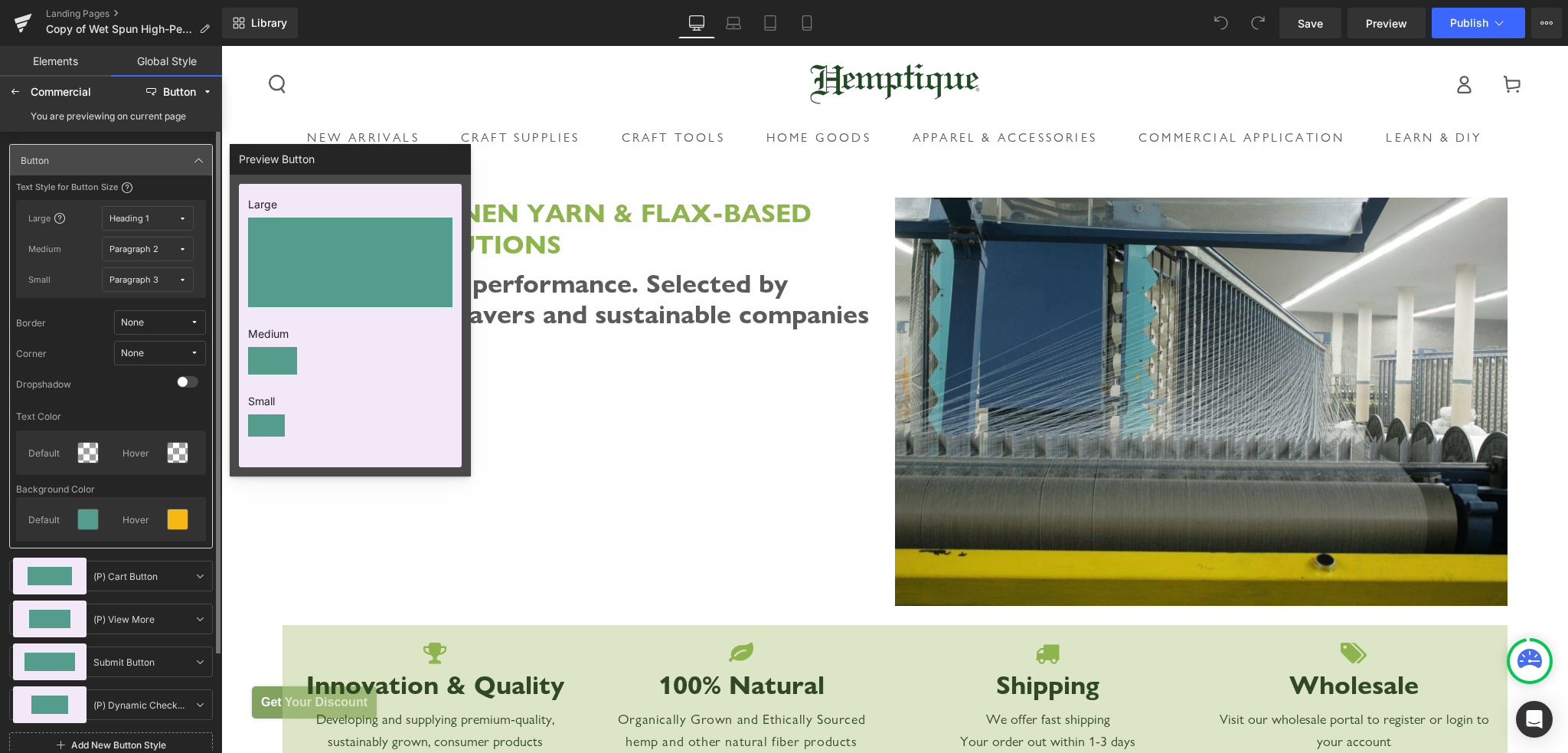
click at [139, 220] on div "Heading 1" at bounding box center [129, 218] width 39 height 11
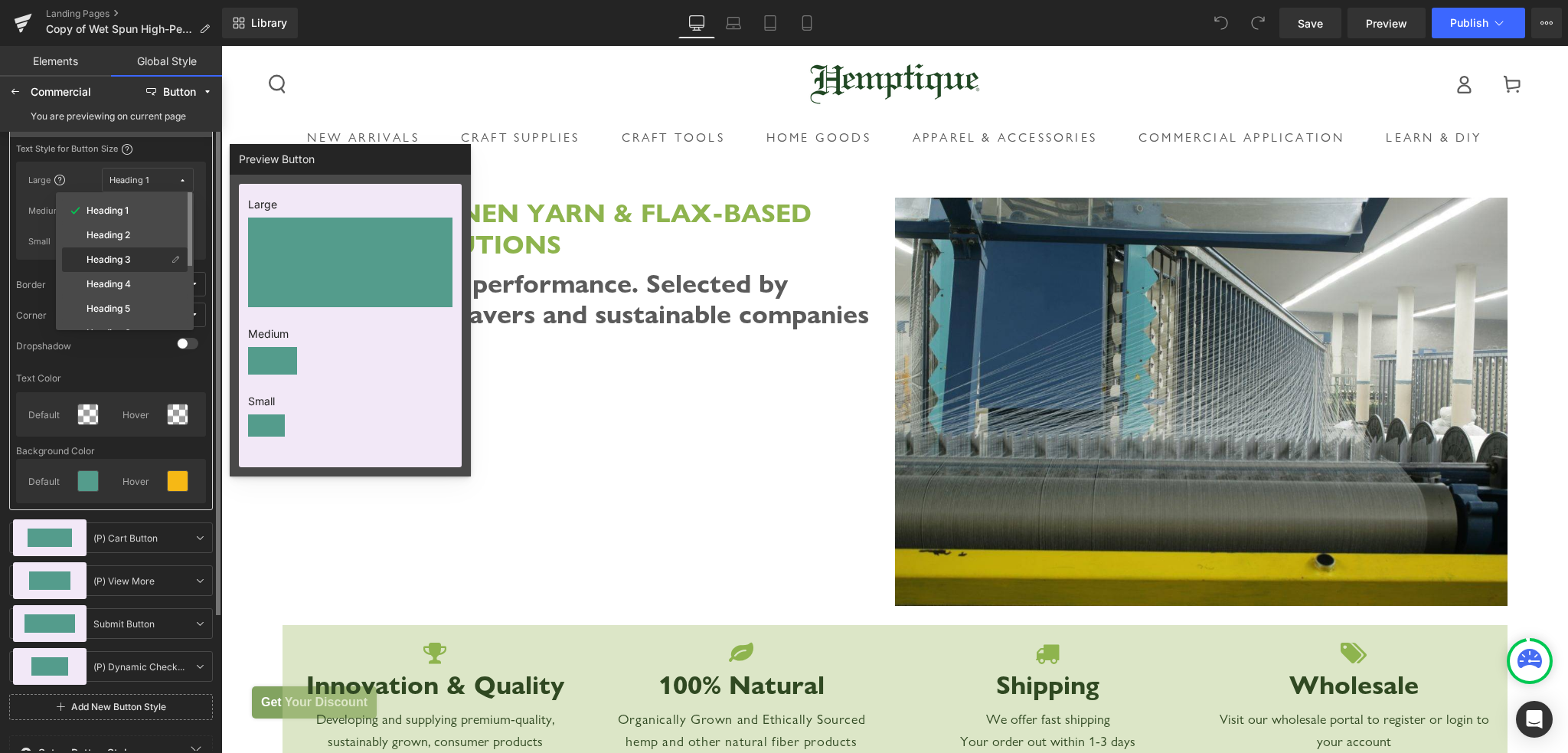
scroll to position [0, 0]
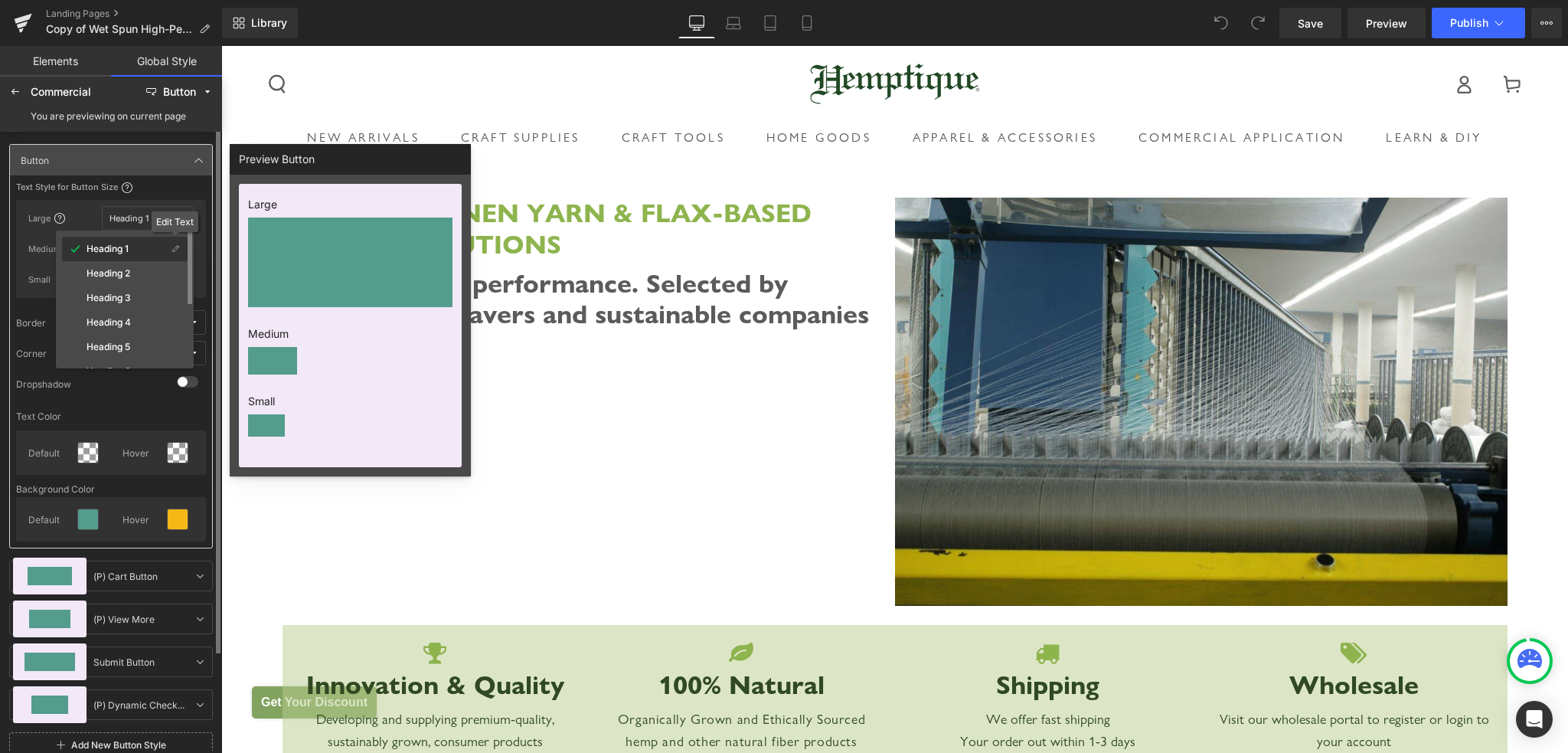
click at [171, 248] on icon at bounding box center [175, 249] width 8 height 8
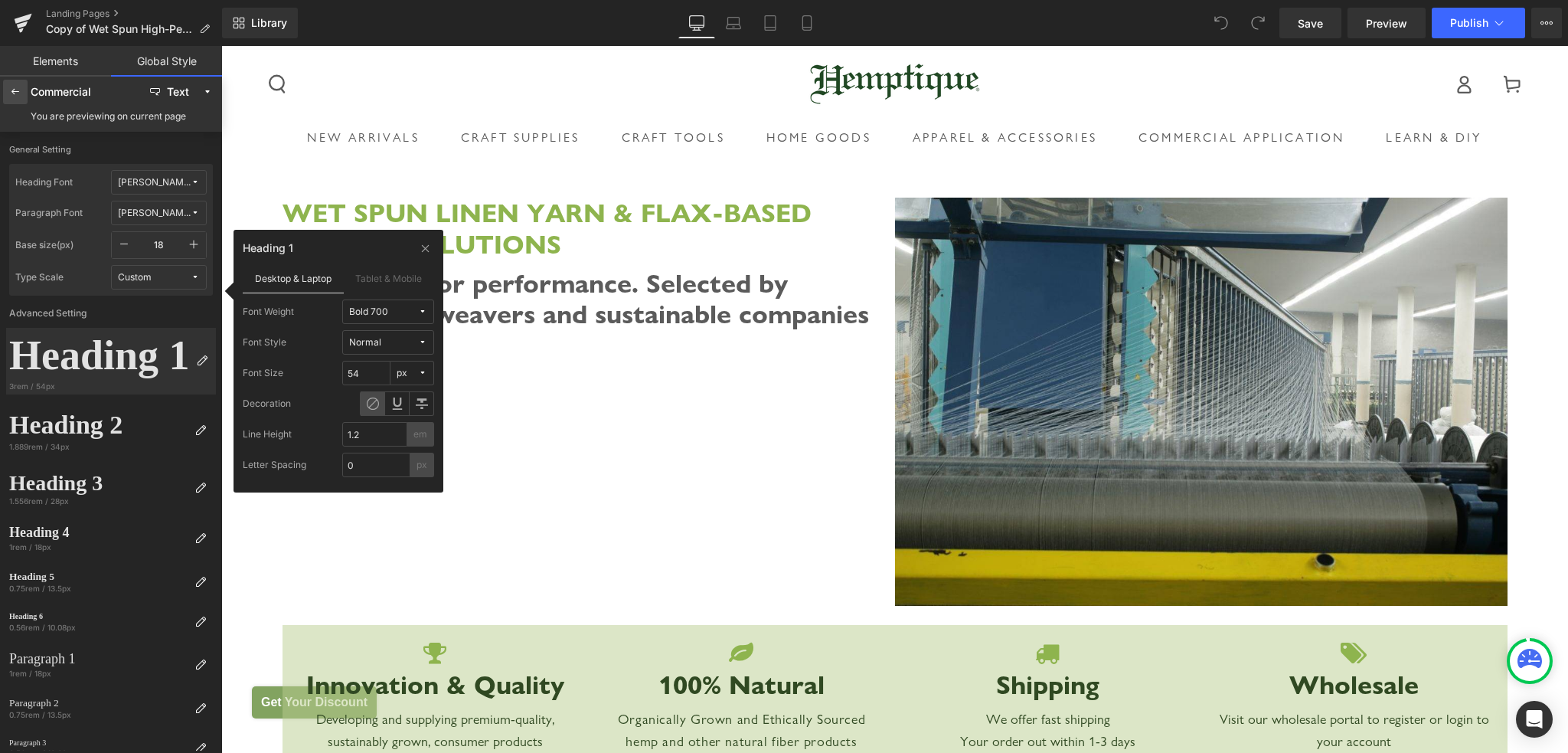
click at [9, 93] on icon at bounding box center [15, 91] width 12 height 12
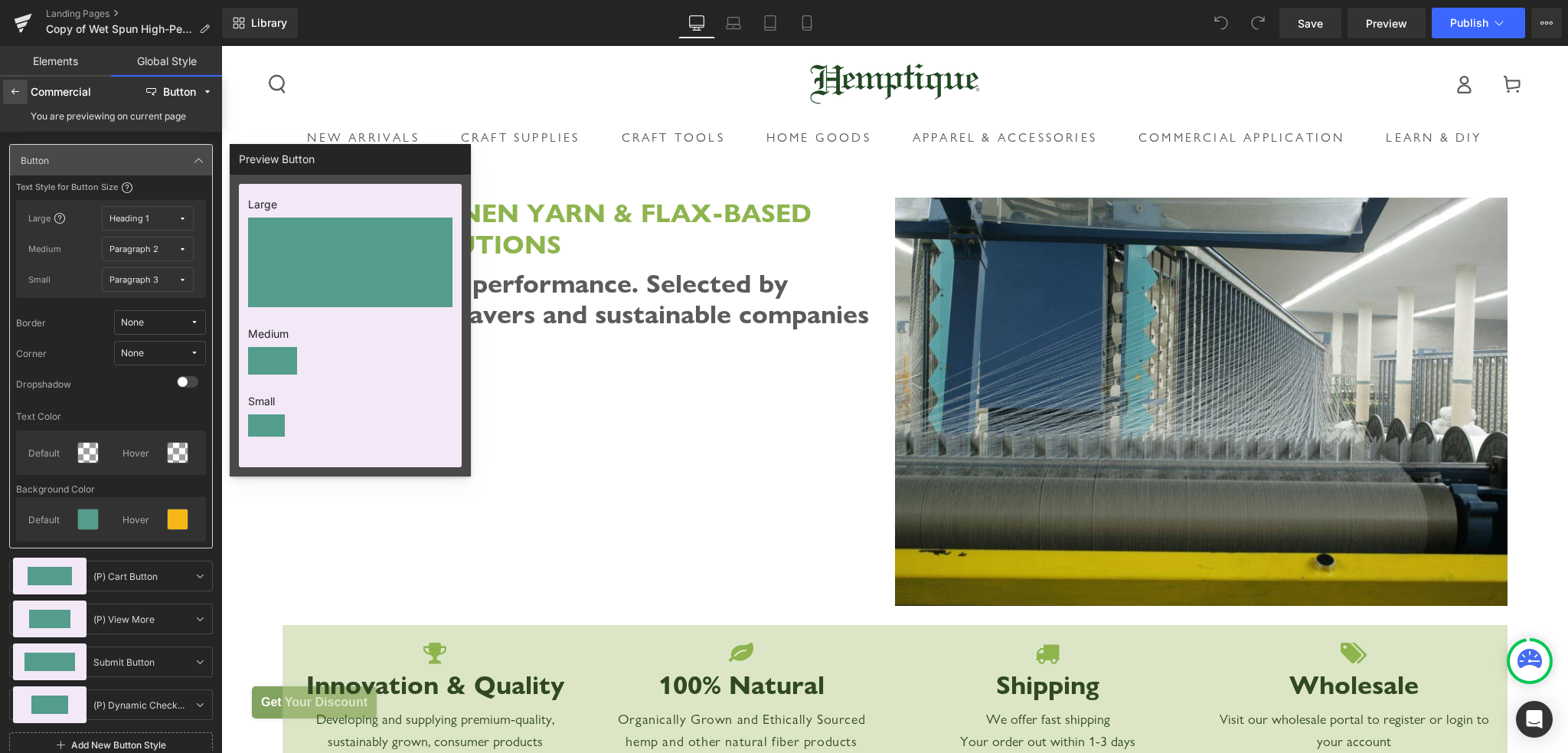
click at [9, 93] on icon at bounding box center [15, 91] width 12 height 12
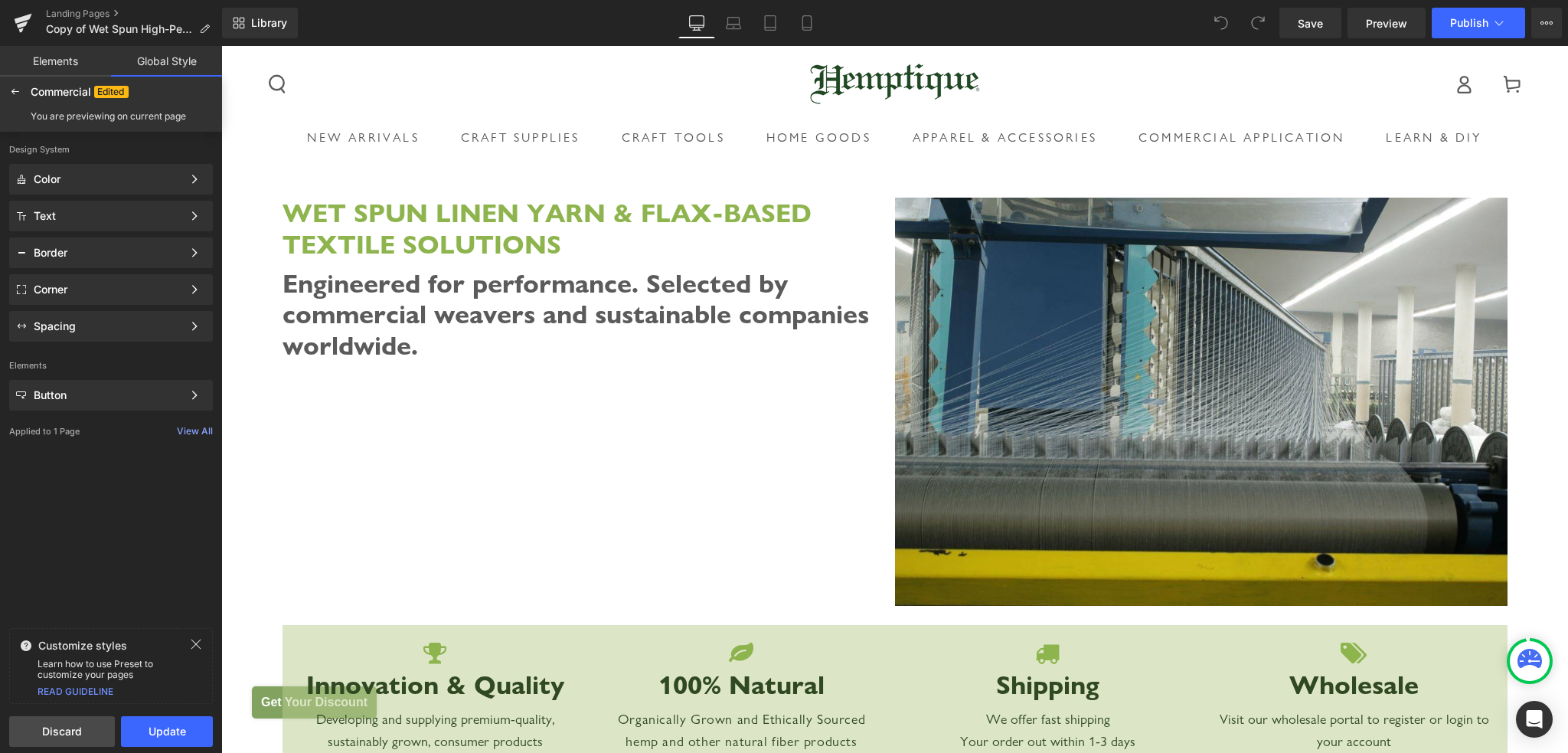
click at [88, 730] on span "Discard" at bounding box center [62, 730] width 87 height 12
click at [73, 212] on div "Text" at bounding box center [108, 216] width 149 height 12
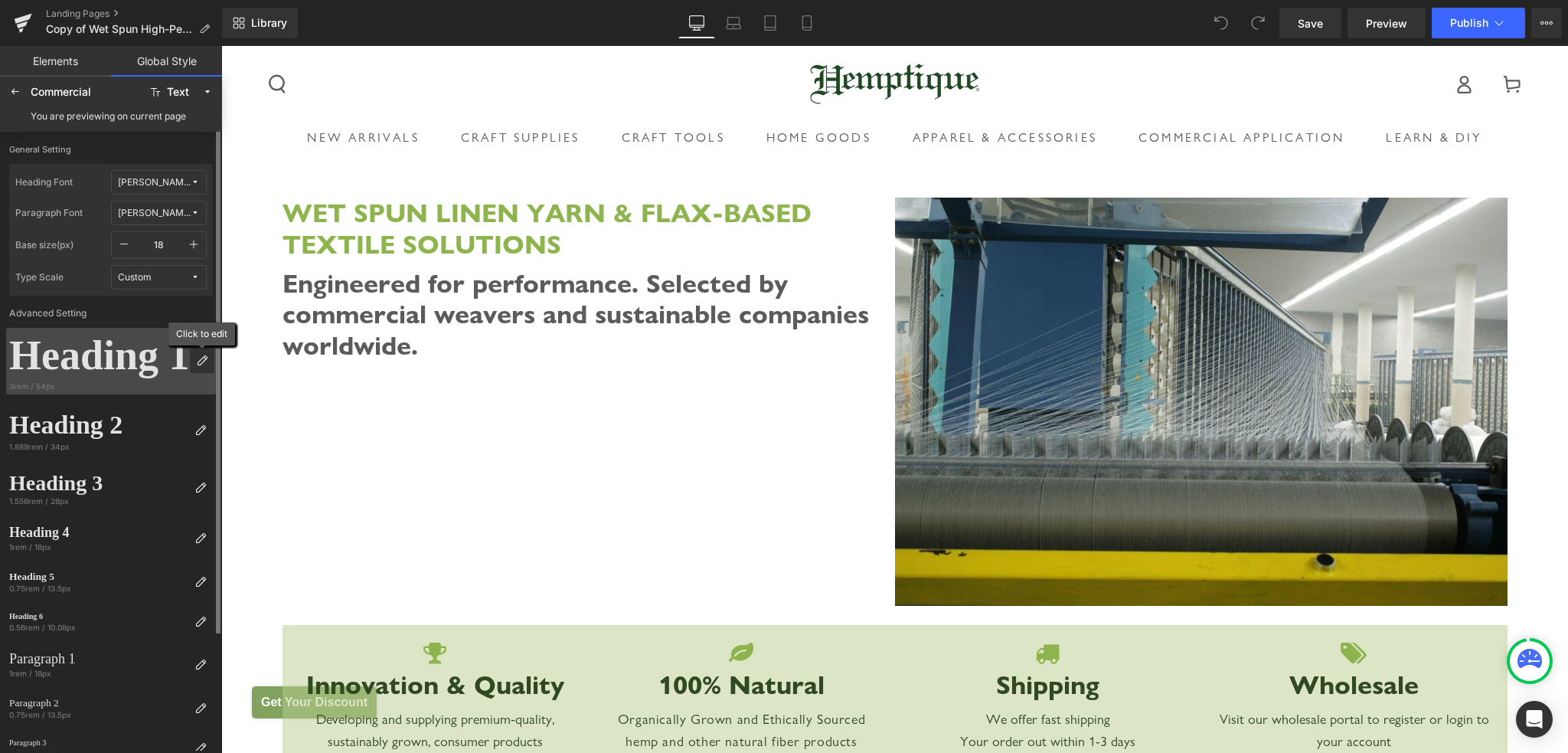
click at [202, 362] on icon at bounding box center [202, 360] width 12 height 12
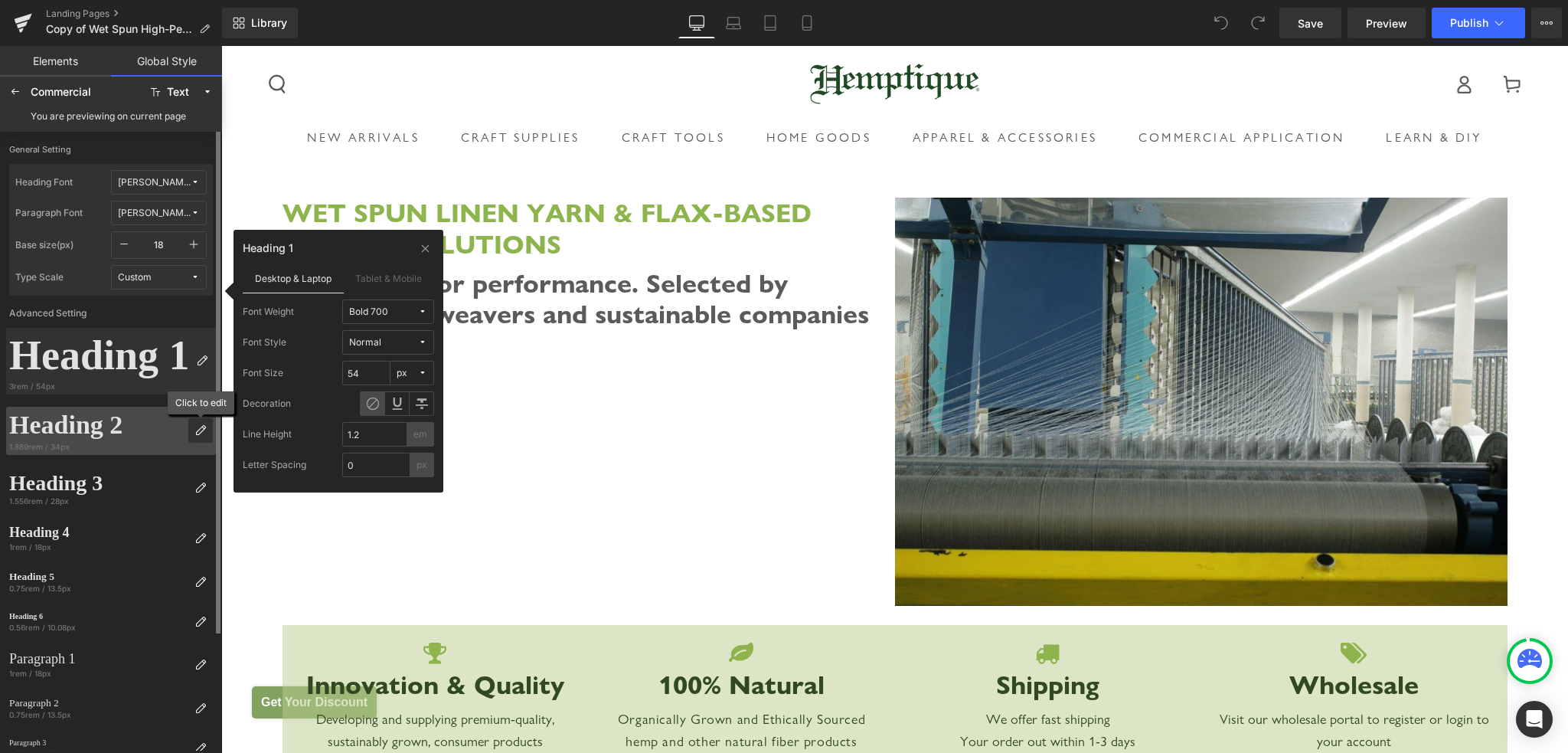
click at [201, 431] on icon at bounding box center [200, 430] width 12 height 12
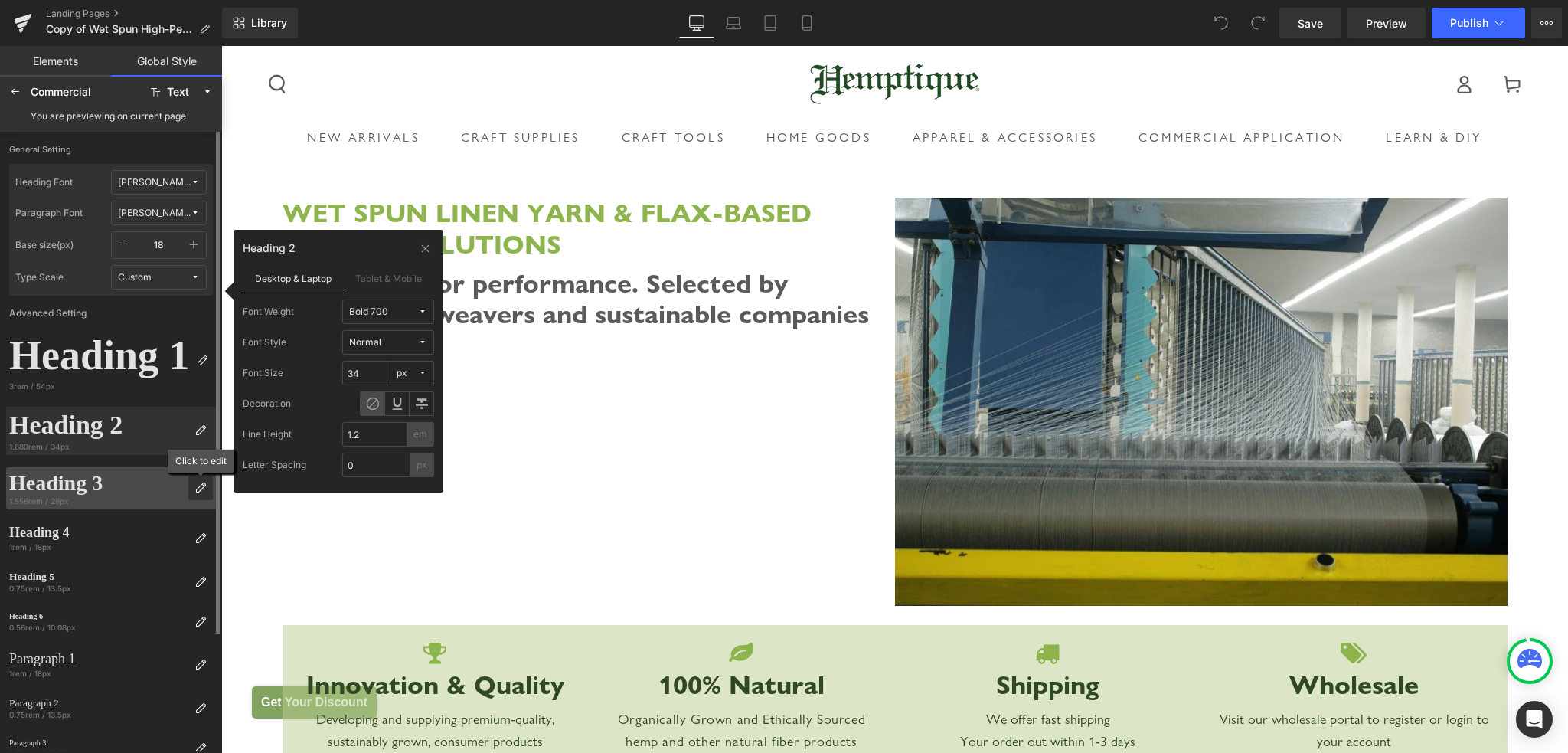
click at [200, 490] on icon at bounding box center [200, 487] width 12 height 12
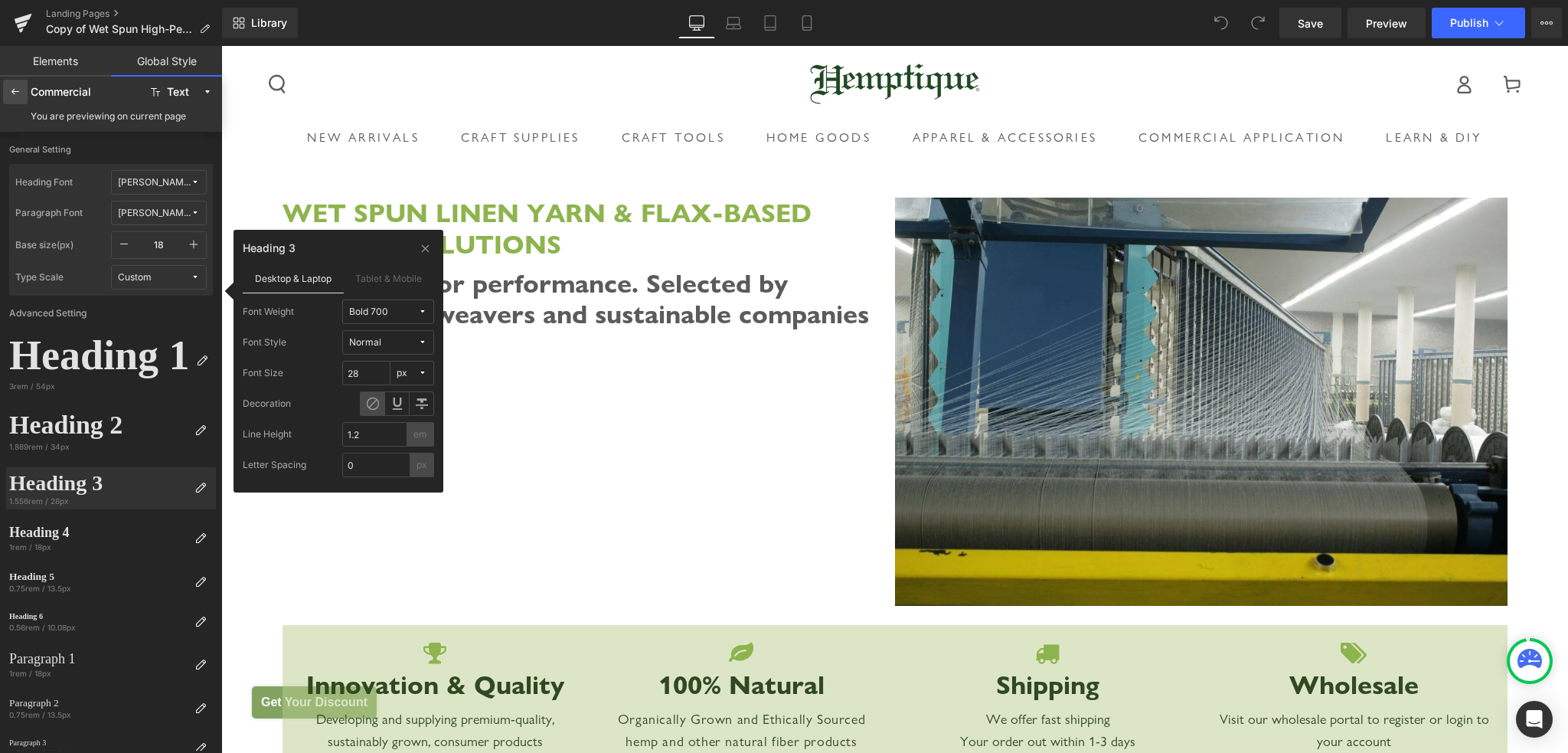
click at [17, 95] on icon at bounding box center [15, 91] width 12 height 12
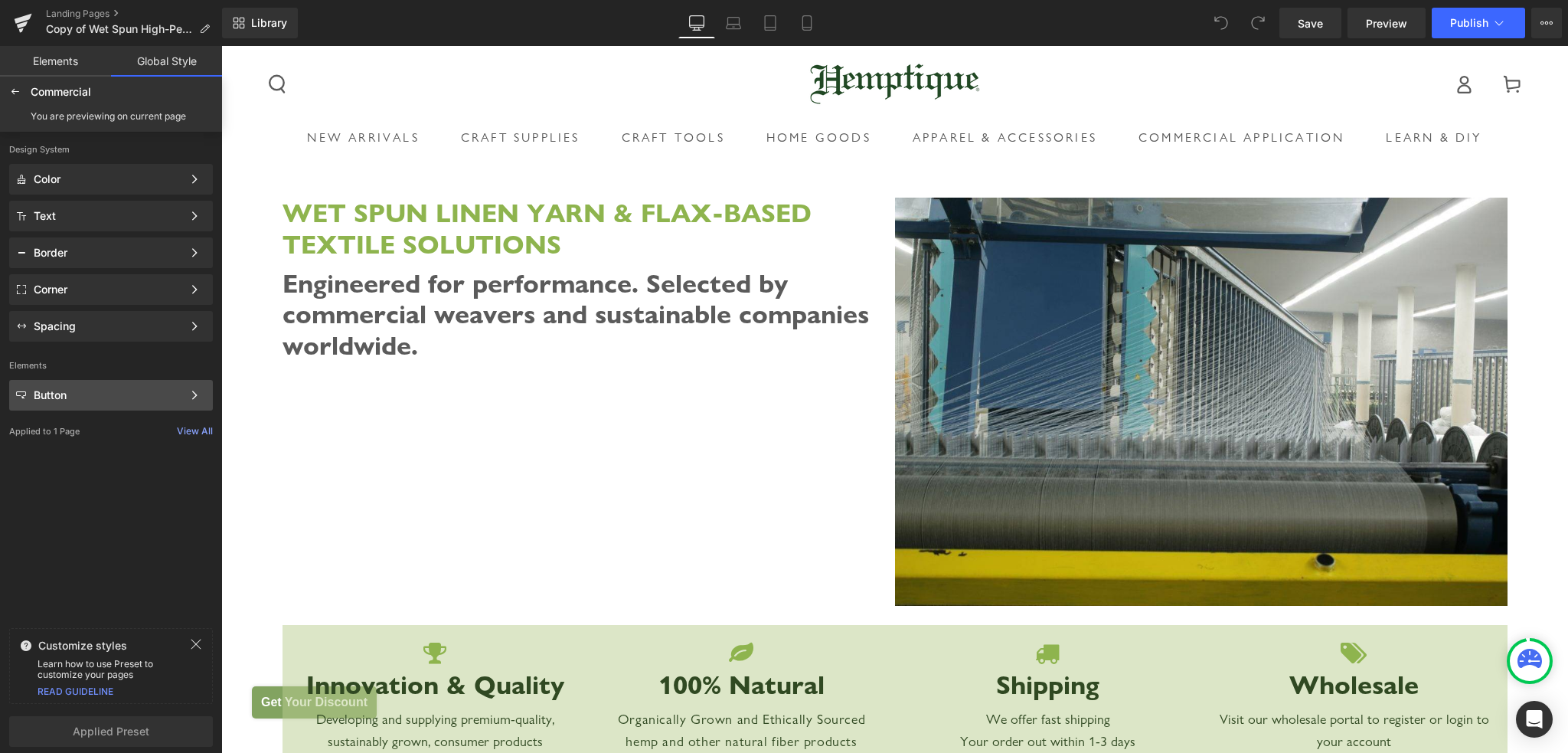
click at [130, 396] on div "Button" at bounding box center [108, 394] width 149 height 12
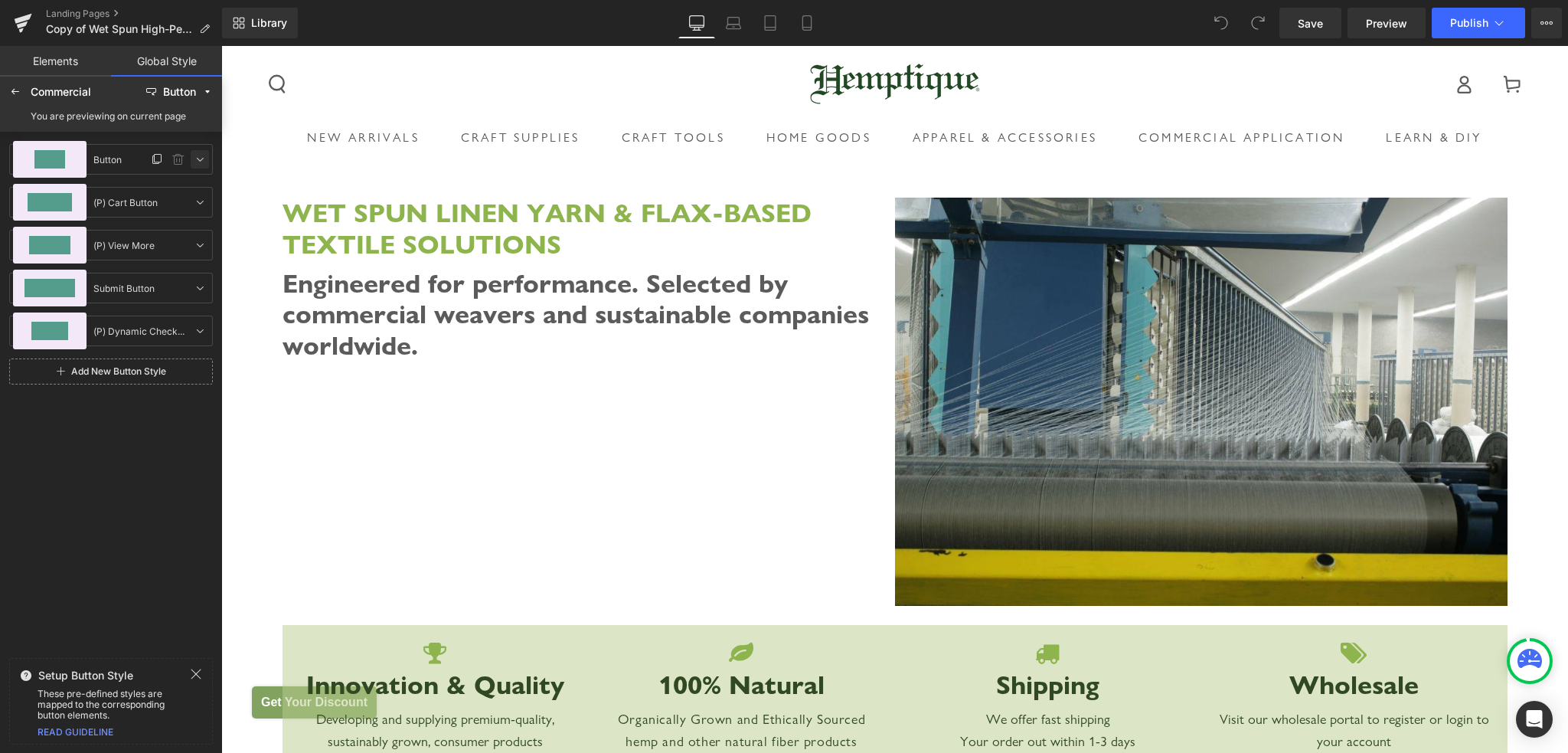
click at [198, 161] on icon at bounding box center [200, 159] width 12 height 12
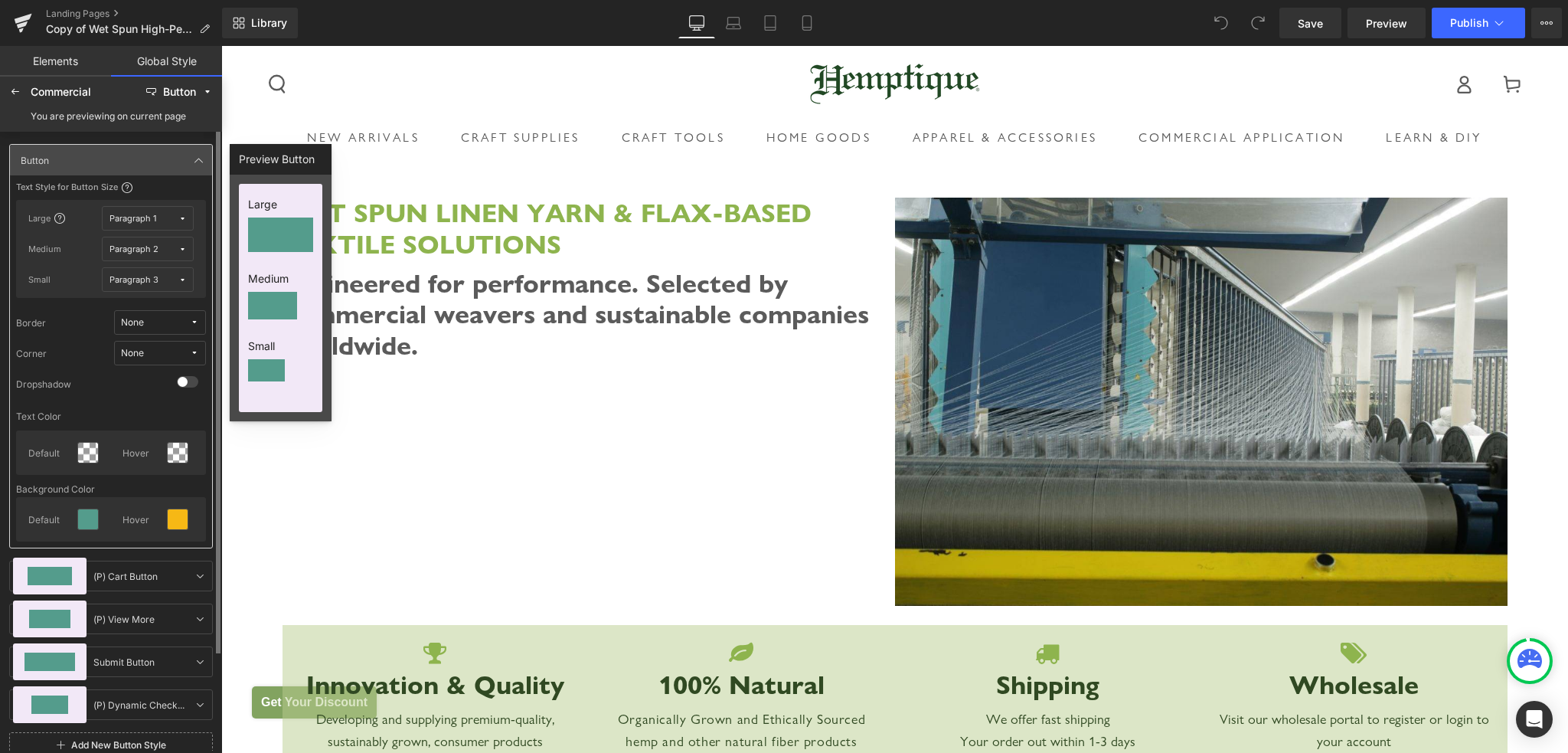
click at [142, 353] on div "None" at bounding box center [132, 353] width 23 height 11
click at [144, 321] on div "None" at bounding box center [132, 322] width 23 height 11
click at [149, 389] on div "Border Solid" at bounding box center [144, 402] width 111 height 24
click at [144, 357] on span "None" at bounding box center [155, 353] width 69 height 11
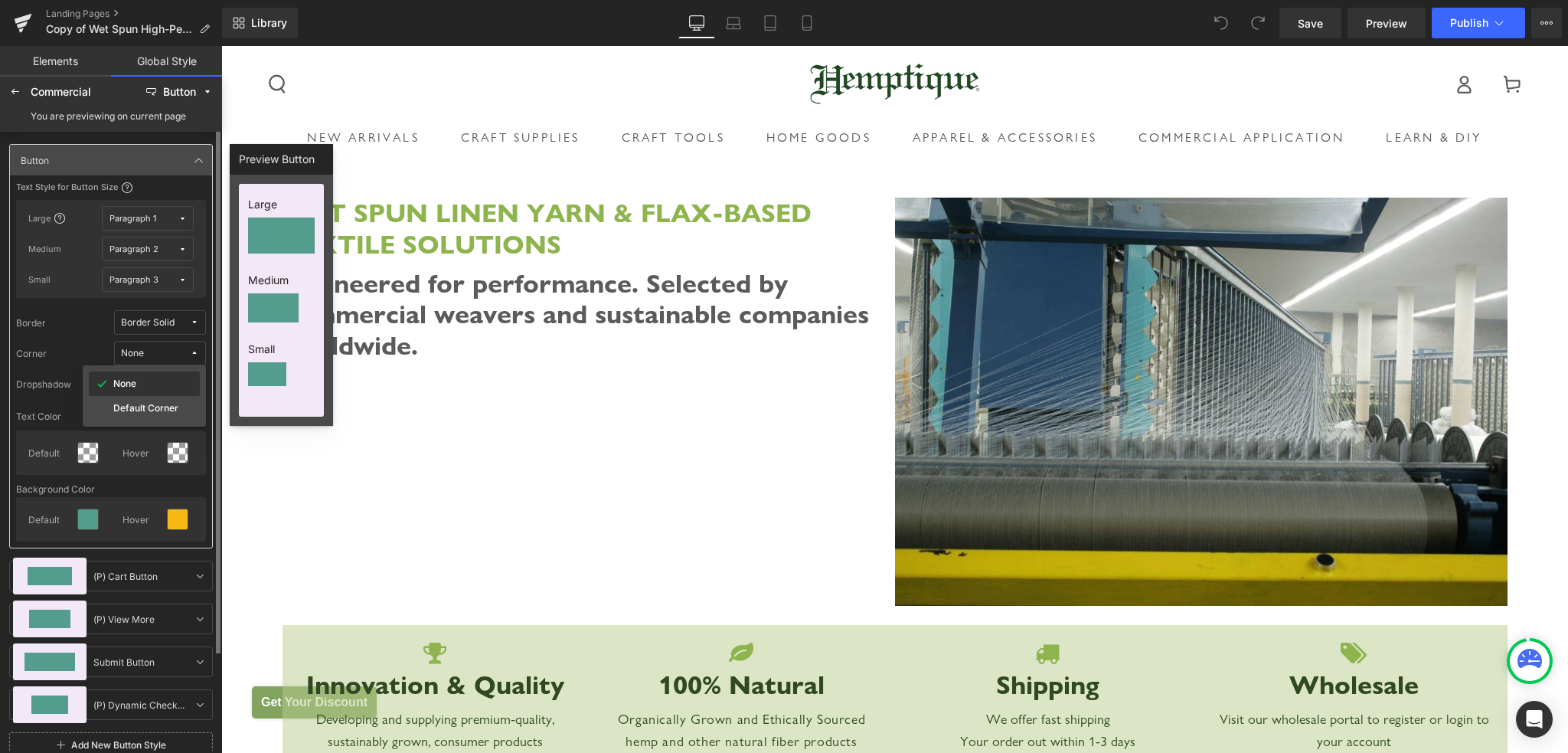
click at [147, 382] on div "None" at bounding box center [145, 383] width 105 height 12
click at [156, 327] on div "Border Solid" at bounding box center [148, 322] width 53 height 11
click at [150, 349] on div "None" at bounding box center [145, 352] width 105 height 12
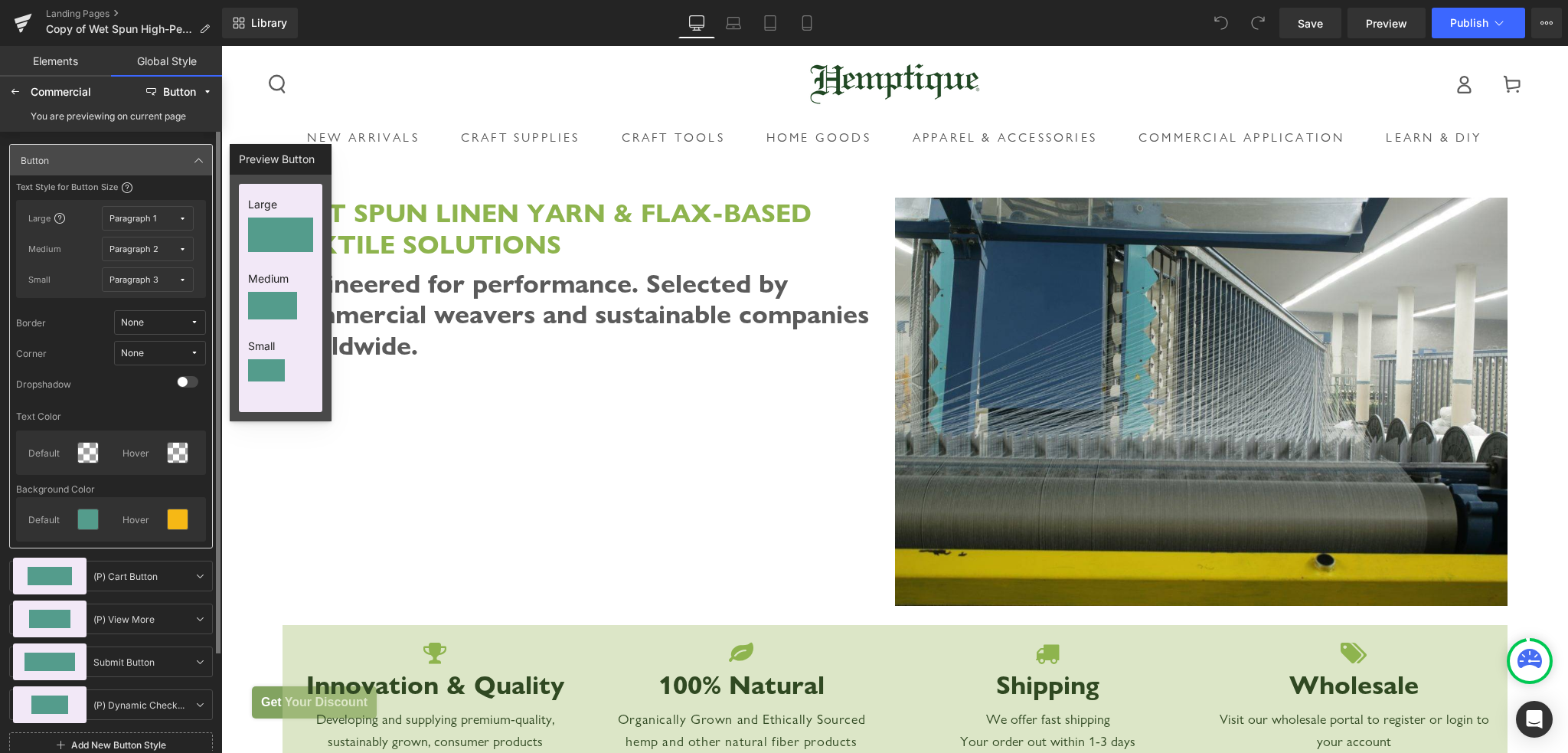
click at [132, 218] on div "Paragraph 1" at bounding box center [133, 218] width 47 height 11
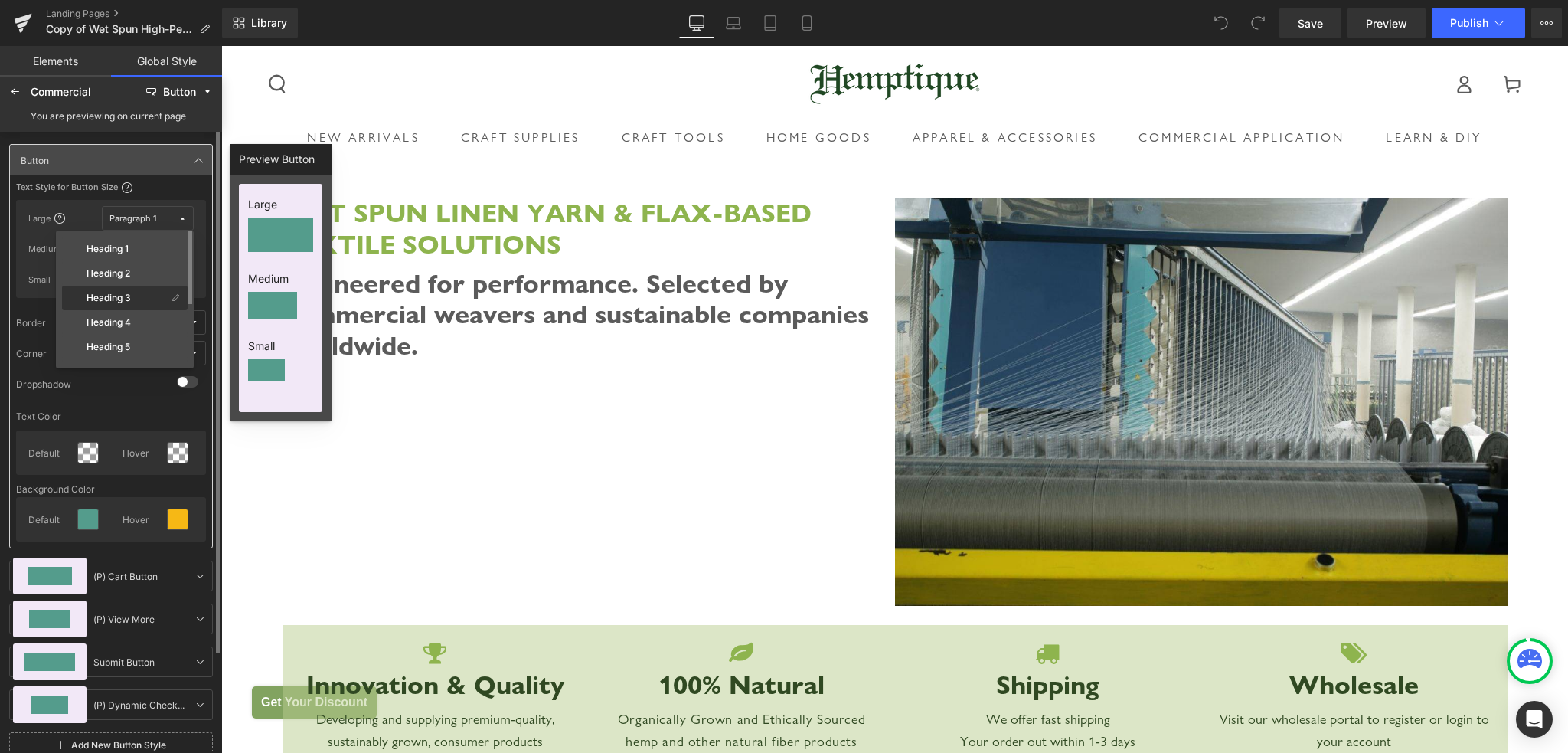
scroll to position [77, 0]
click at [132, 317] on label "Paragraph 1" at bounding box center [112, 319] width 52 height 11
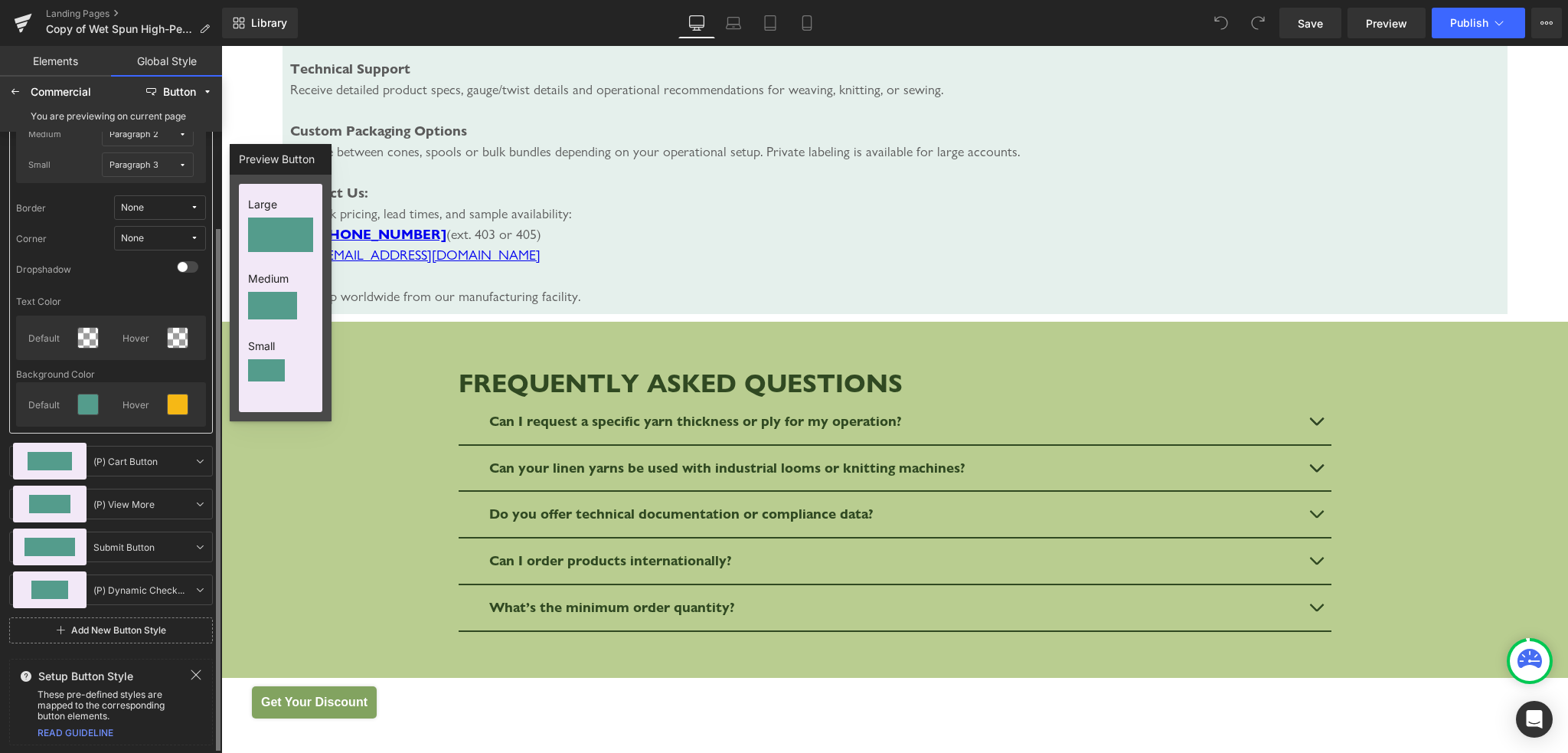
scroll to position [0, 0]
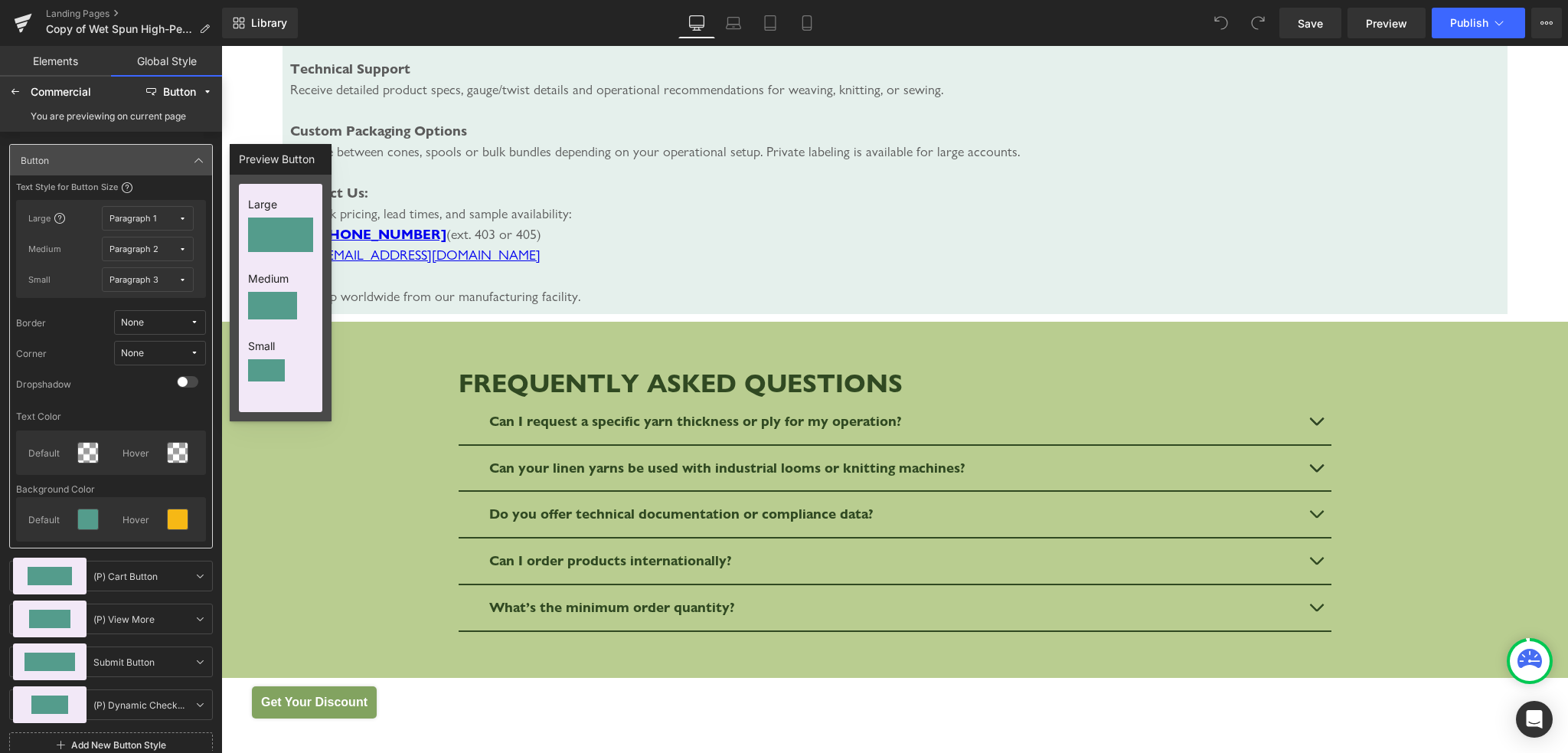
click at [153, 284] on div "Paragraph 3" at bounding box center [134, 280] width 49 height 11
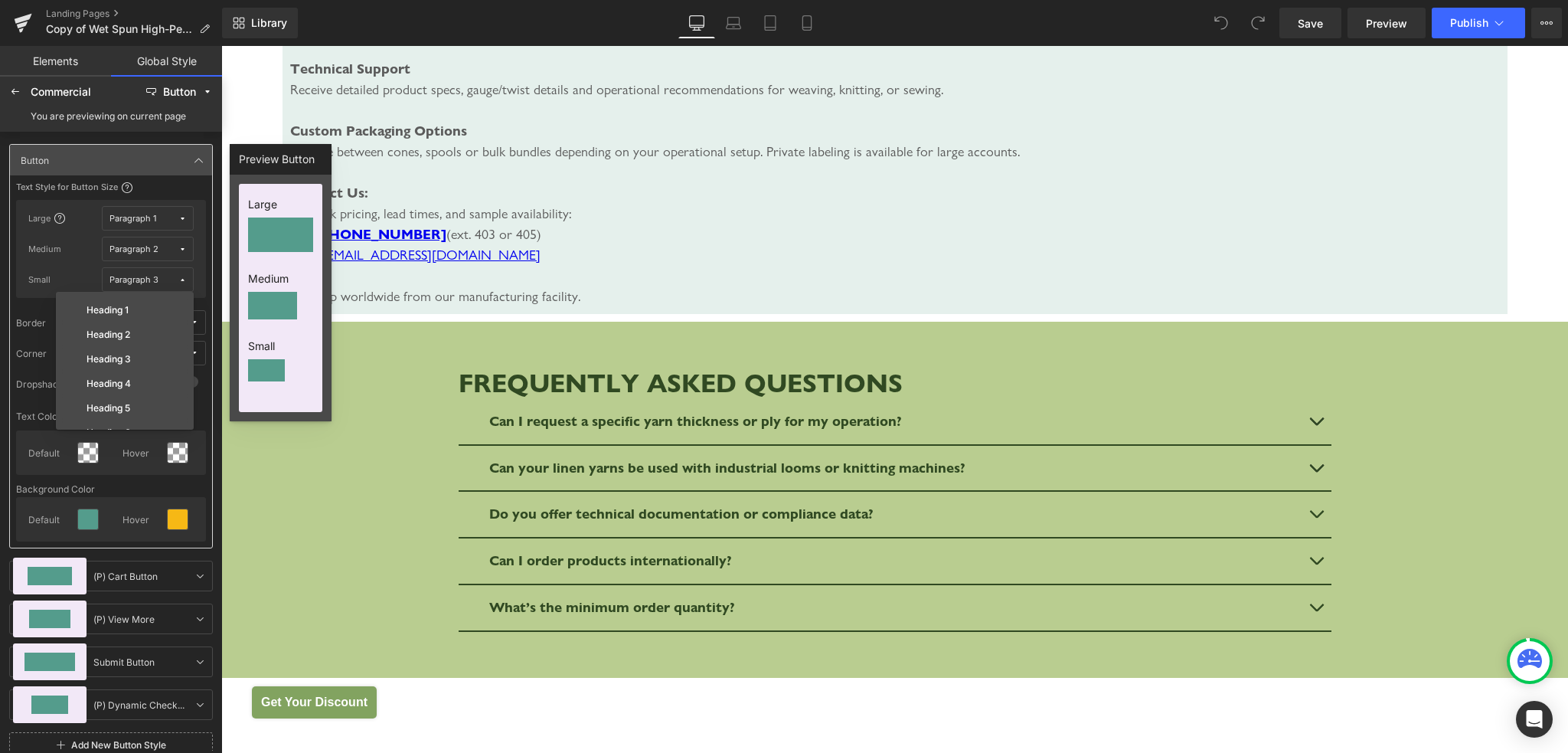
click at [90, 243] on div "Medium Paragraph 2" at bounding box center [111, 249] width 166 height 24
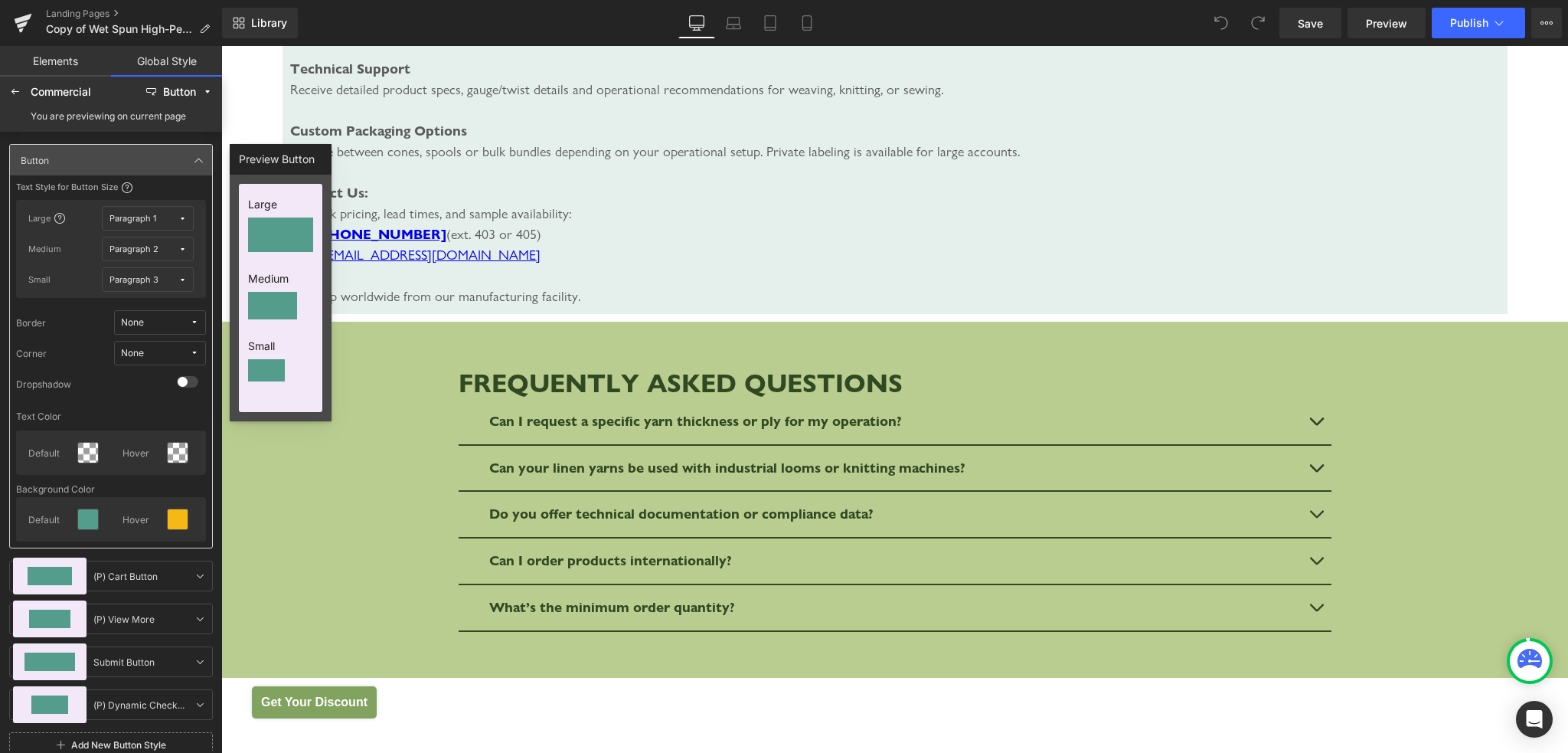
click at [149, 254] on div "Paragraph 2" at bounding box center [134, 249] width 49 height 11
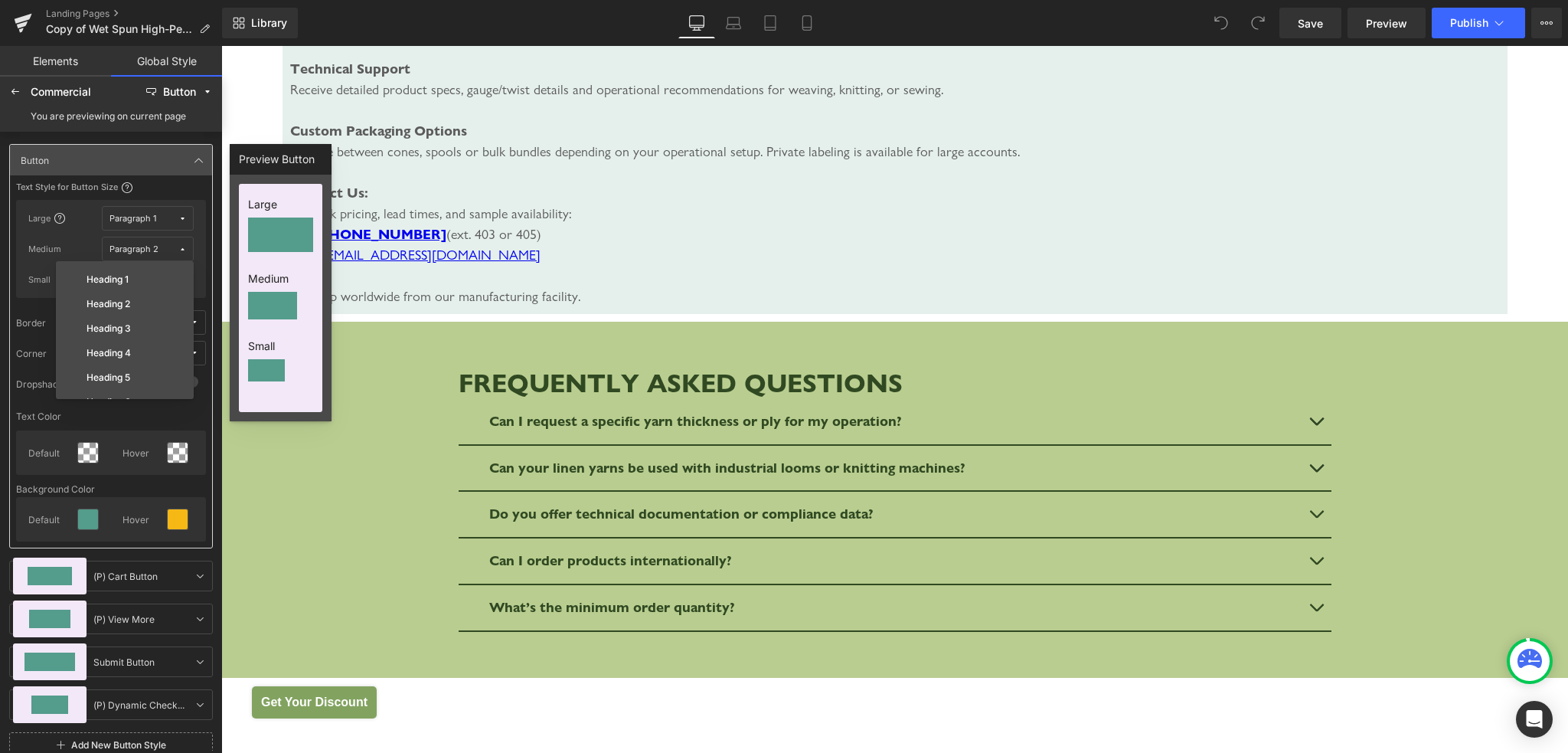
click at [22, 91] on div at bounding box center [15, 92] width 24 height 24
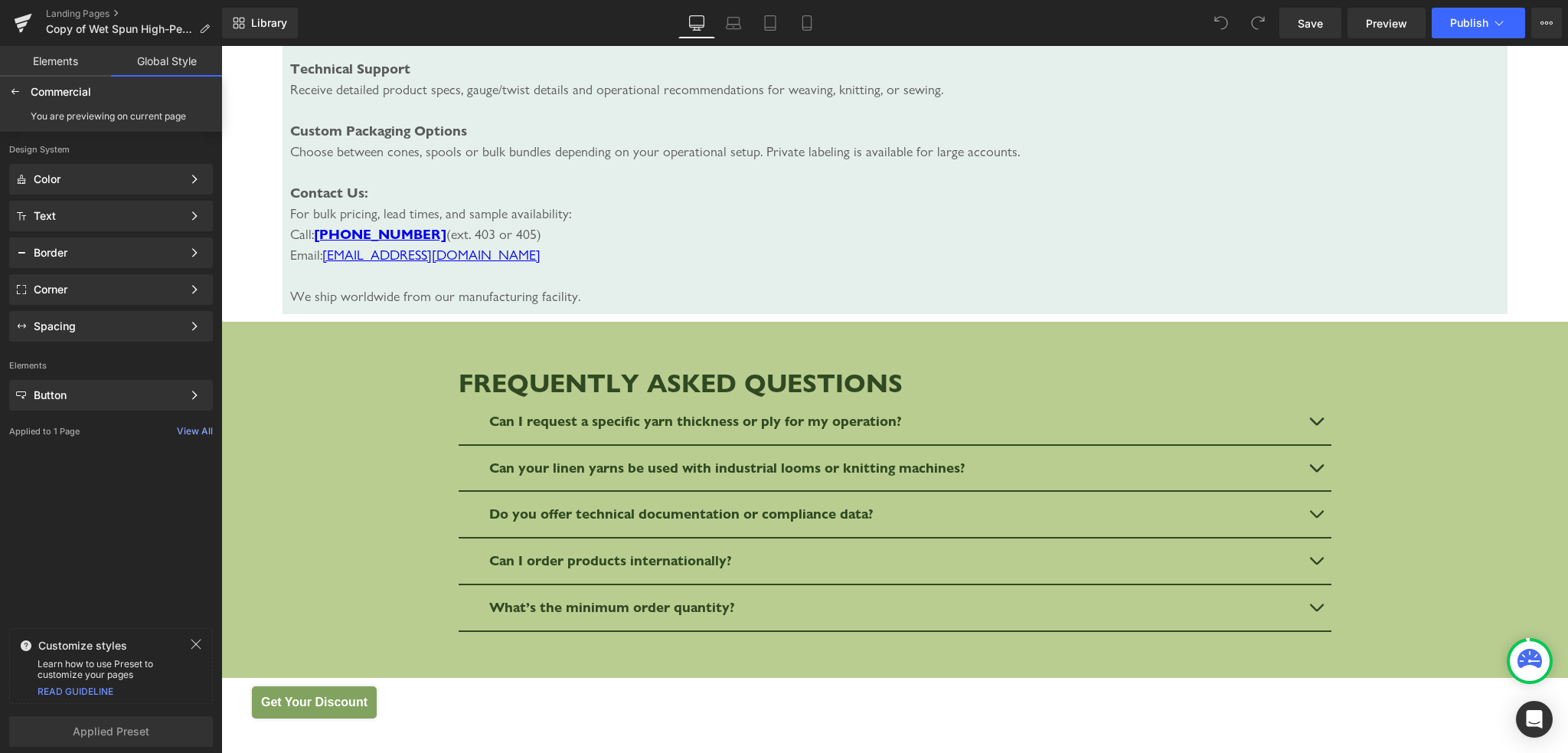
click at [22, 91] on div at bounding box center [15, 92] width 24 height 24
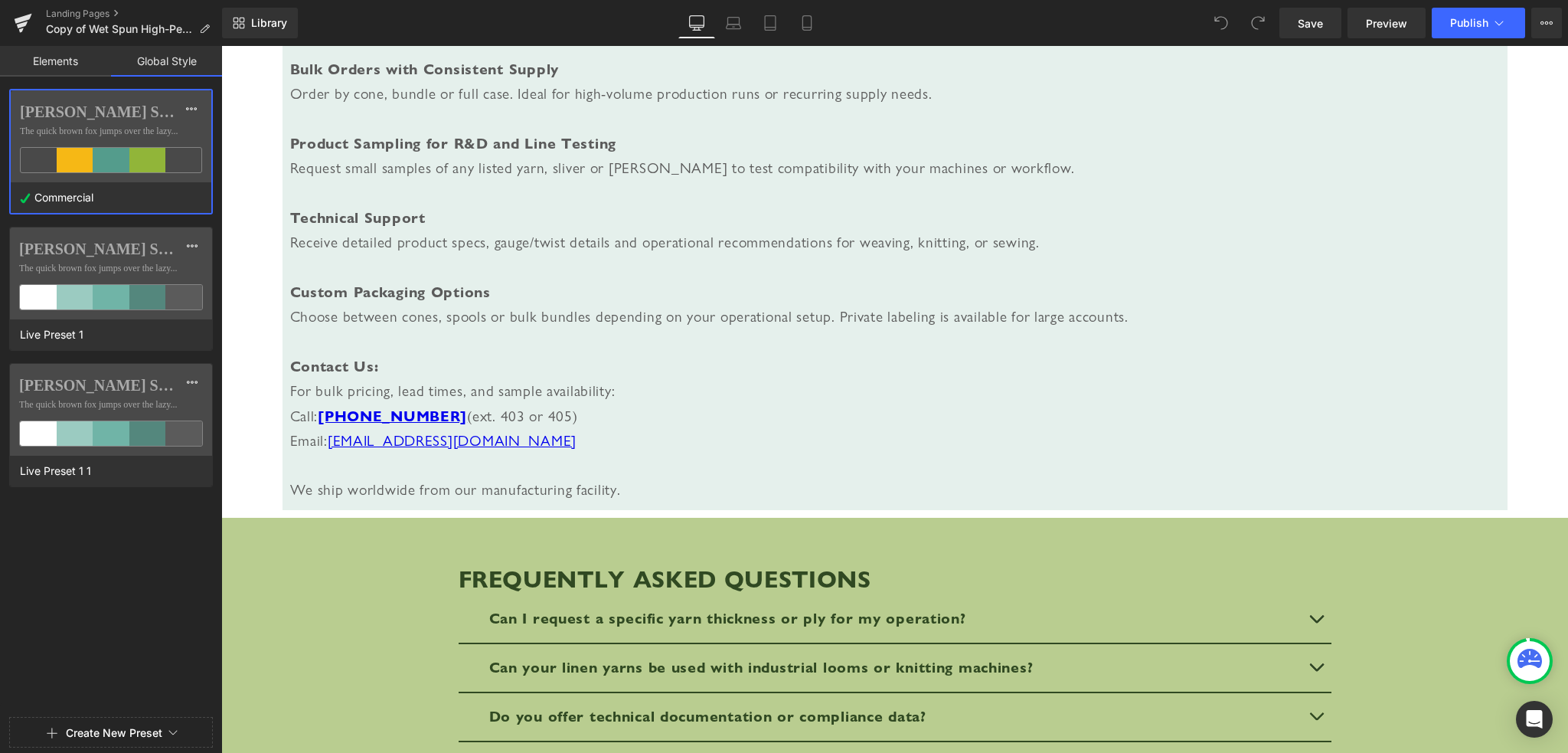
click at [139, 612] on div "[PERSON_NAME] Sans Nova The quick brown fox jumps over the lazy... Commercial […" at bounding box center [111, 400] width 222 height 622
click at [264, 23] on span "Library" at bounding box center [269, 23] width 36 height 14
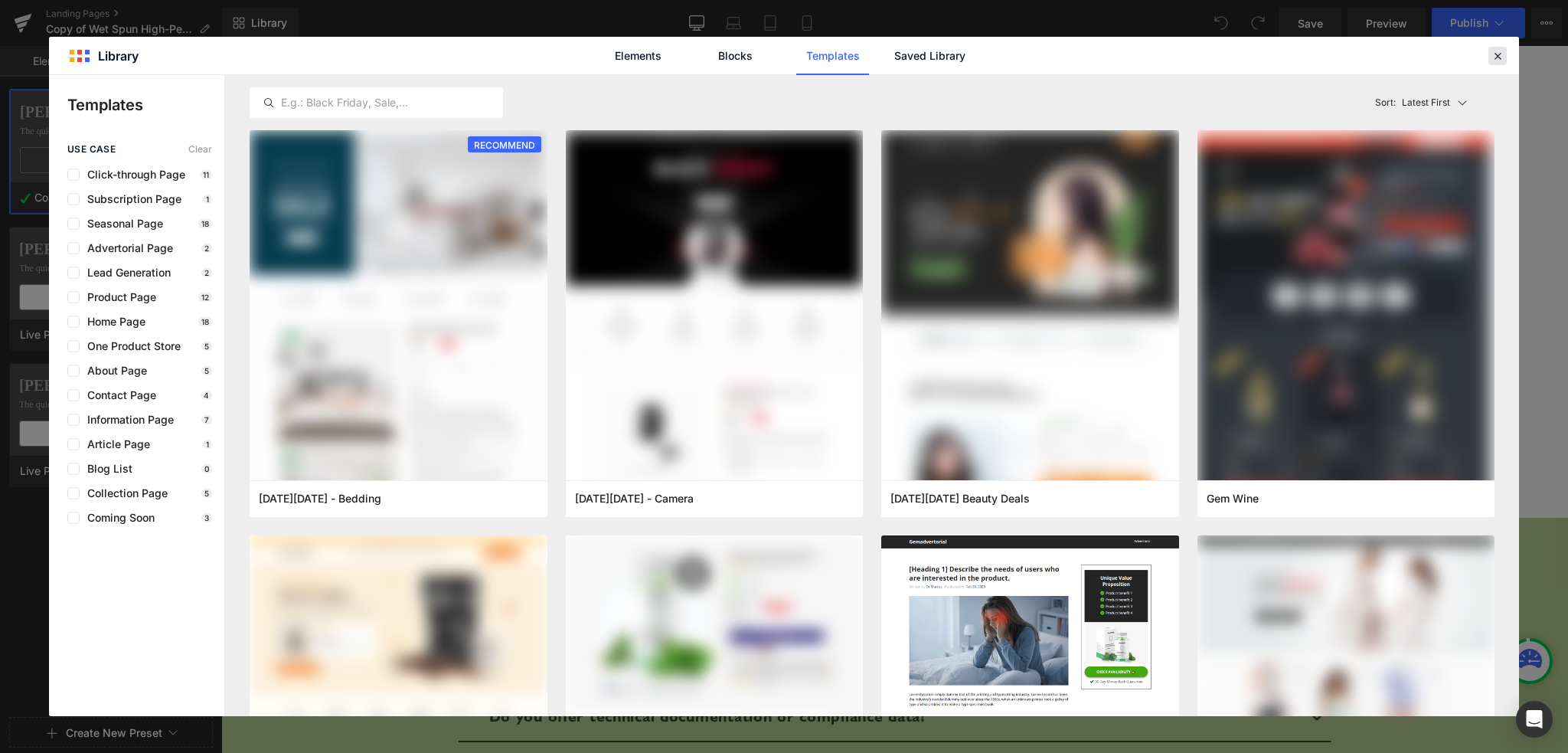
click at [1499, 55] on icon at bounding box center [1497, 56] width 14 height 14
